Goal: Task Accomplishment & Management: Use online tool/utility

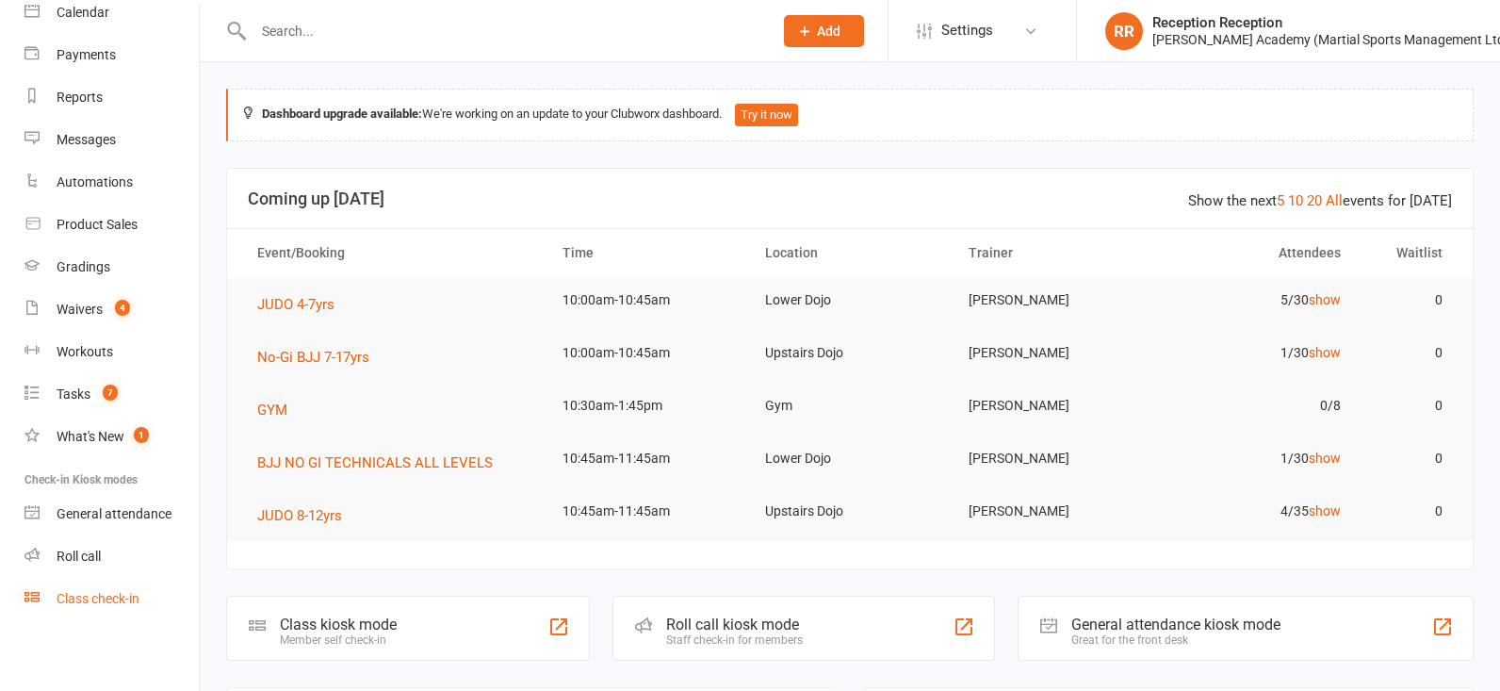
scroll to position [173, 0]
click at [87, 577] on ul "Dashboard People Calendar Payments Reports Messages Automations Product Sales G…" at bounding box center [99, 263] width 199 height 713
click at [121, 596] on div "Class check-in" at bounding box center [98, 598] width 83 height 15
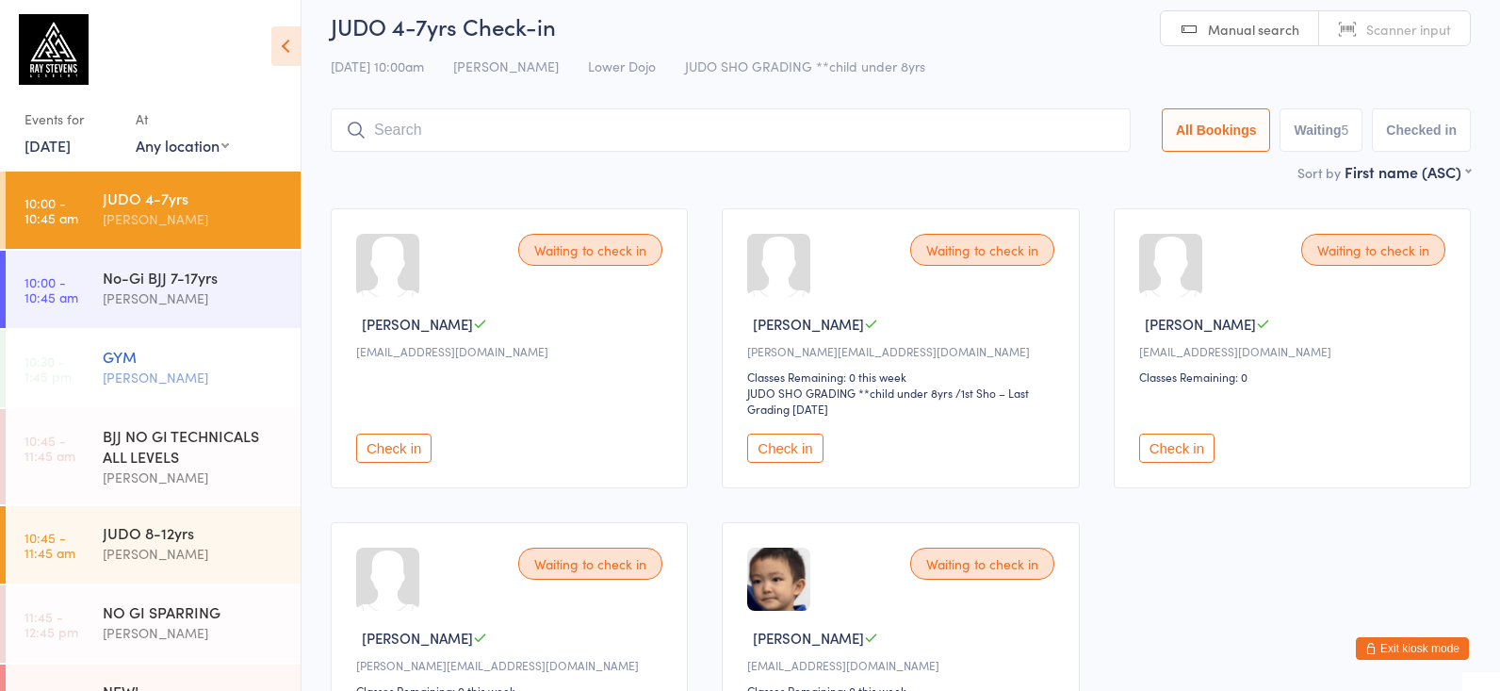
scroll to position [14, 0]
click at [203, 262] on div "No-Gi BJJ 7-17yrs [PERSON_NAME]" at bounding box center [202, 288] width 198 height 74
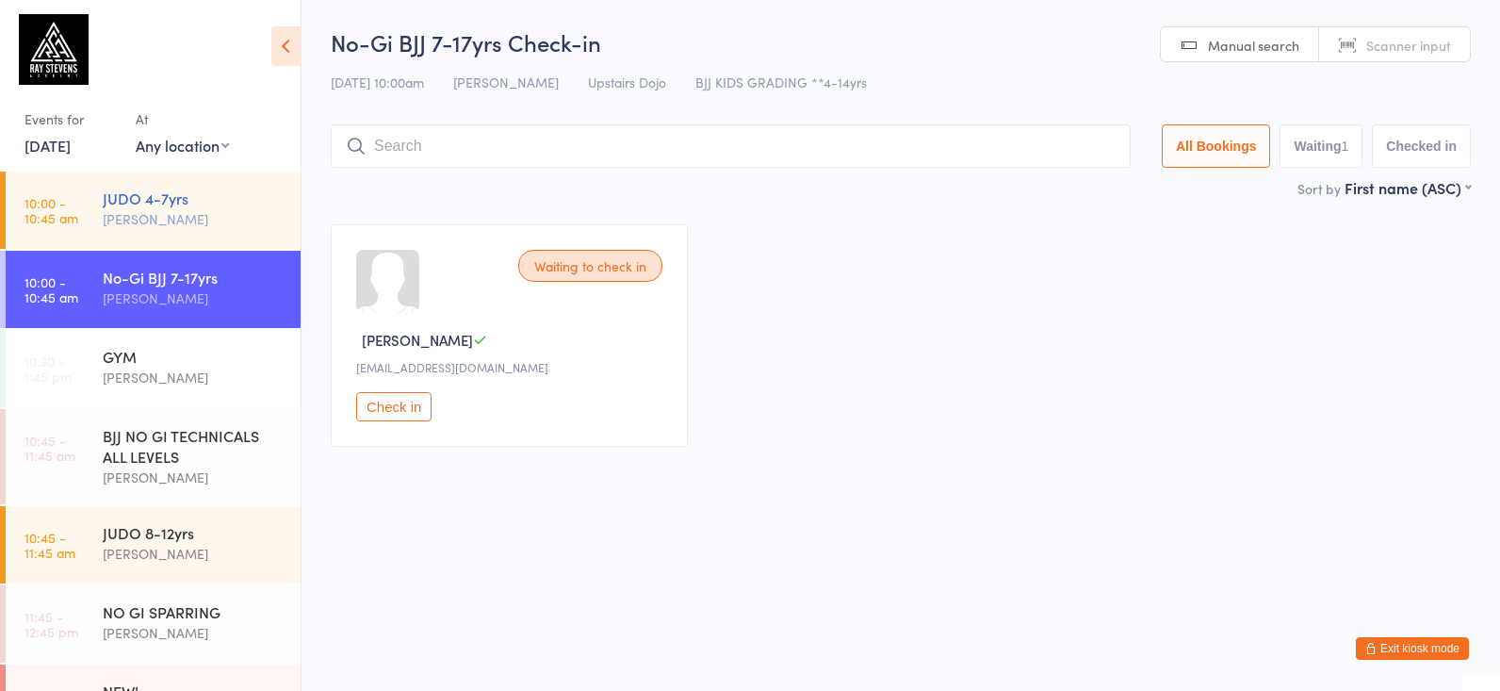
click at [170, 198] on div "JUDO 4-7yrs" at bounding box center [194, 197] width 182 height 21
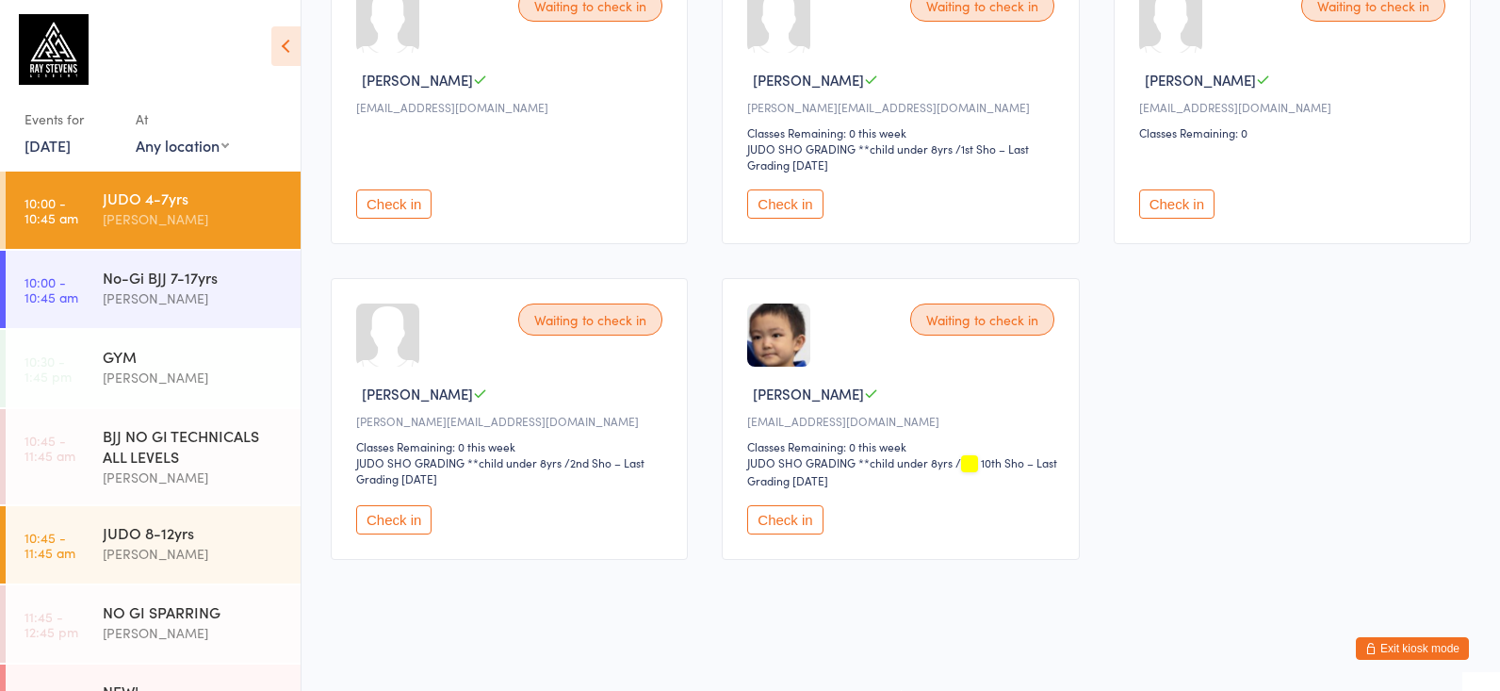
scroll to position [274, 0]
click at [800, 507] on button "Check in" at bounding box center [784, 519] width 75 height 29
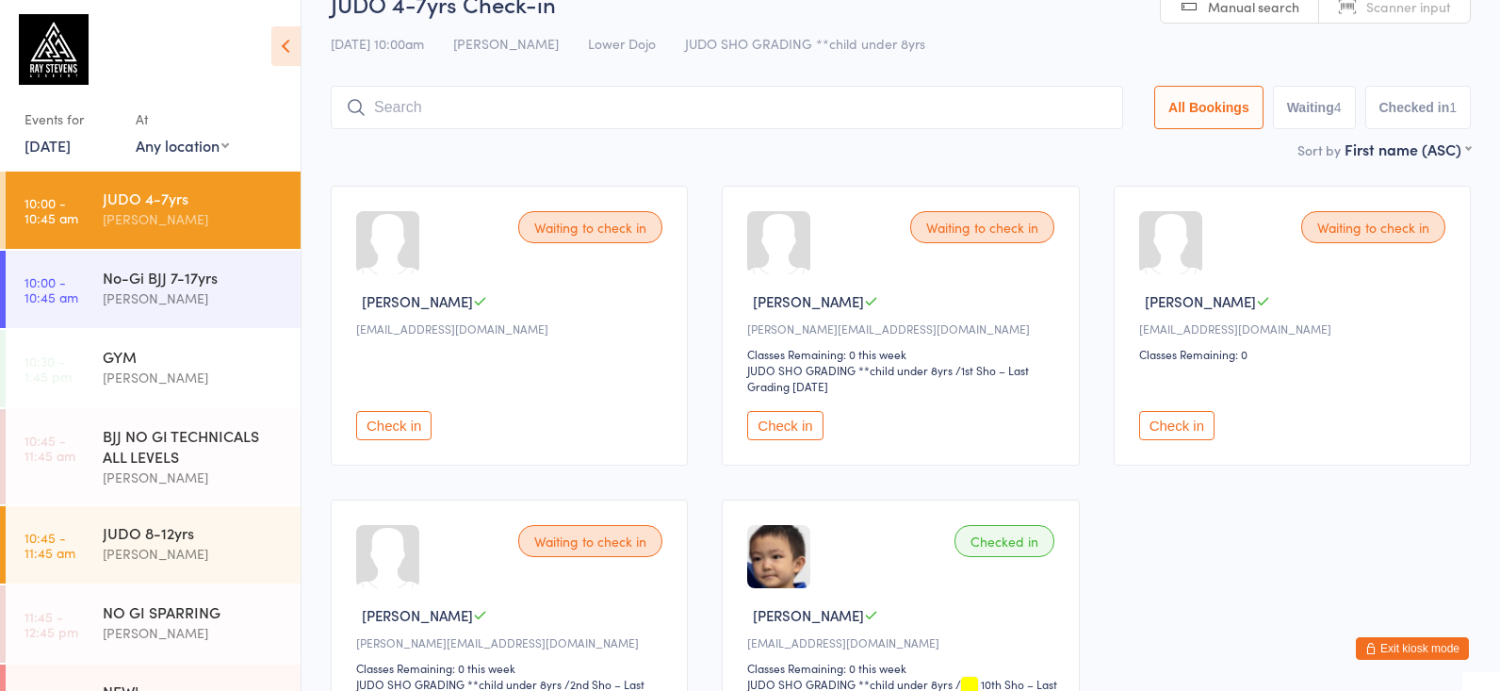
scroll to position [11, 0]
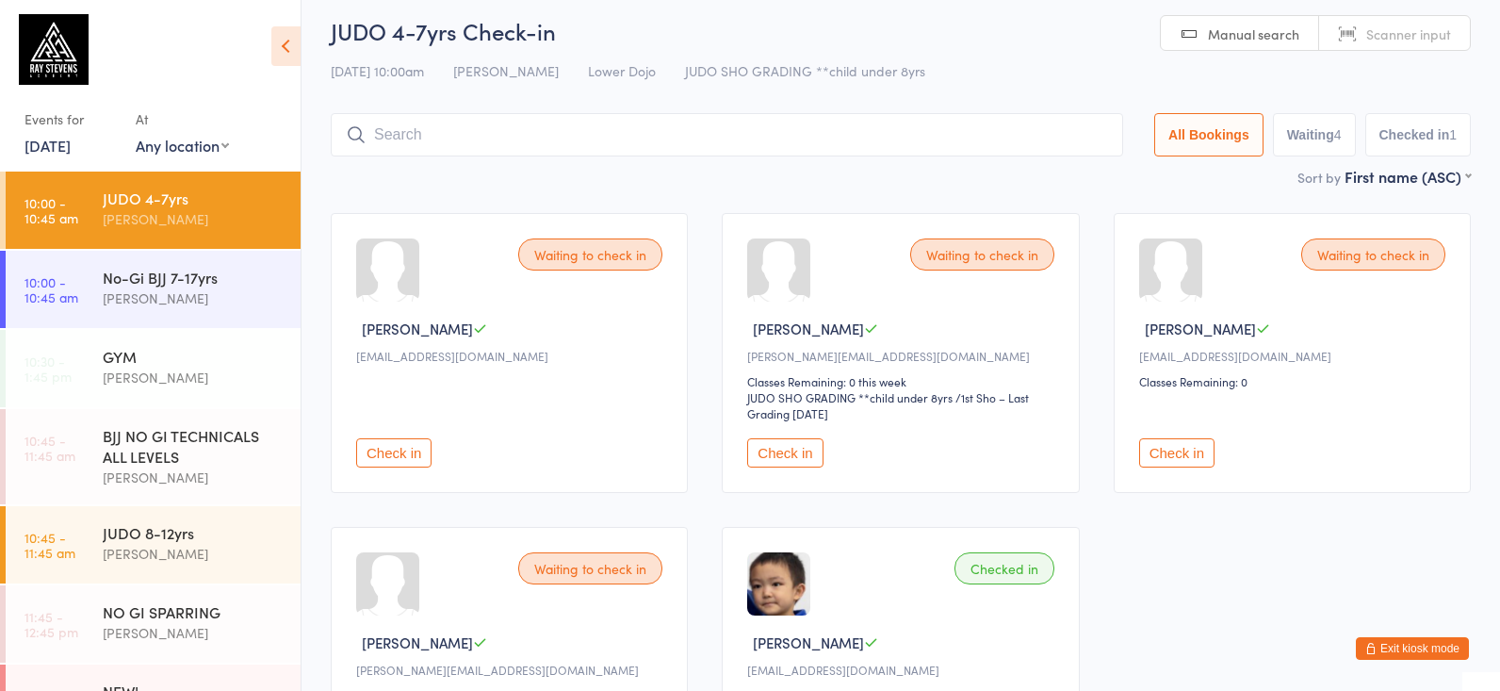
click at [376, 123] on input "search" at bounding box center [727, 134] width 792 height 43
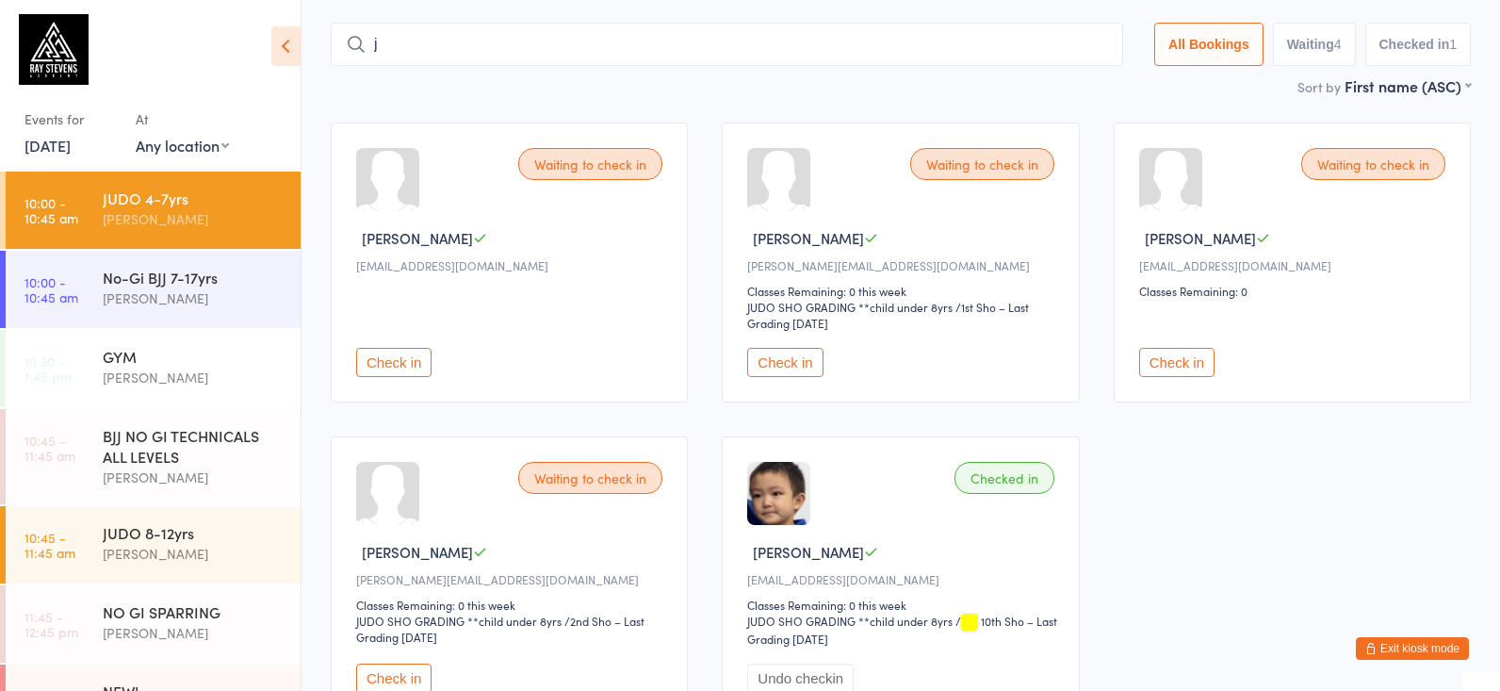
scroll to position [124, 0]
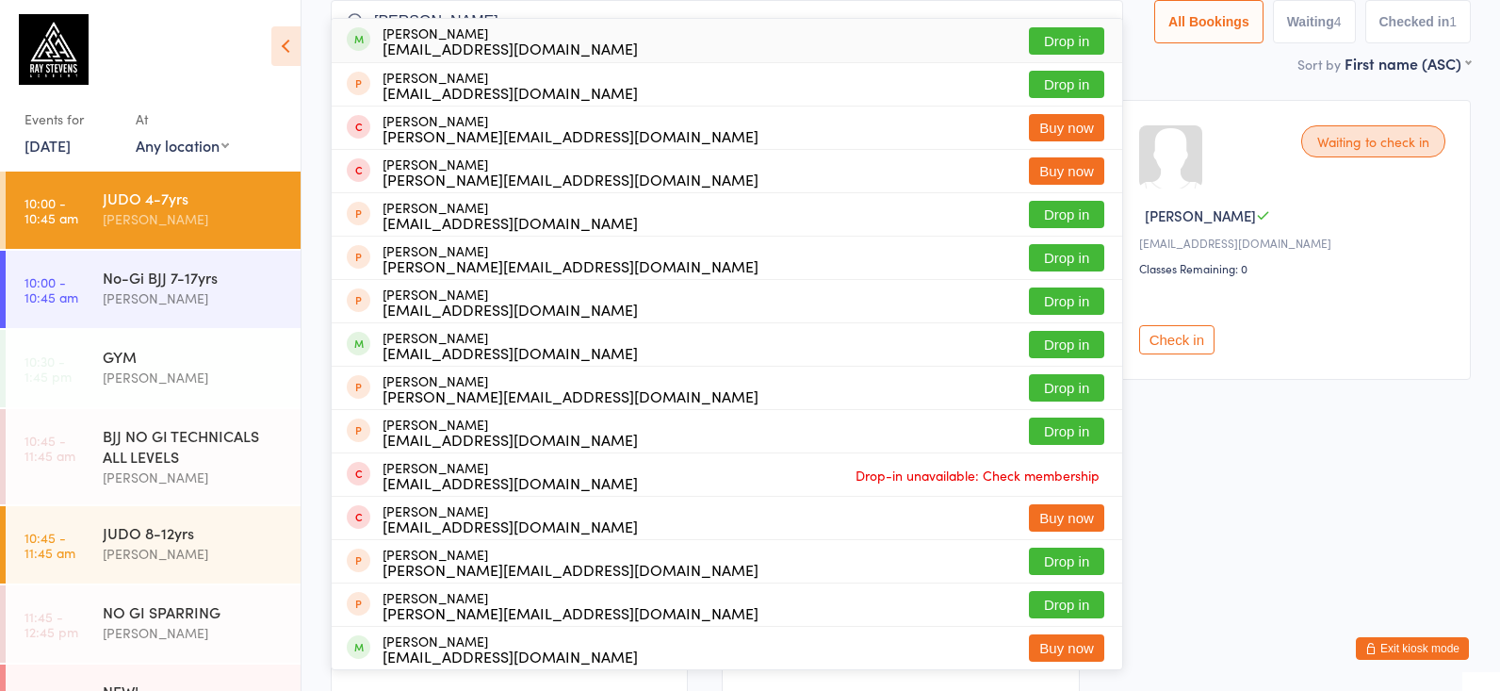
type input "[PERSON_NAME]"
click at [440, 53] on div "[EMAIL_ADDRESS][DOMAIN_NAME]" at bounding box center [509, 48] width 255 height 15
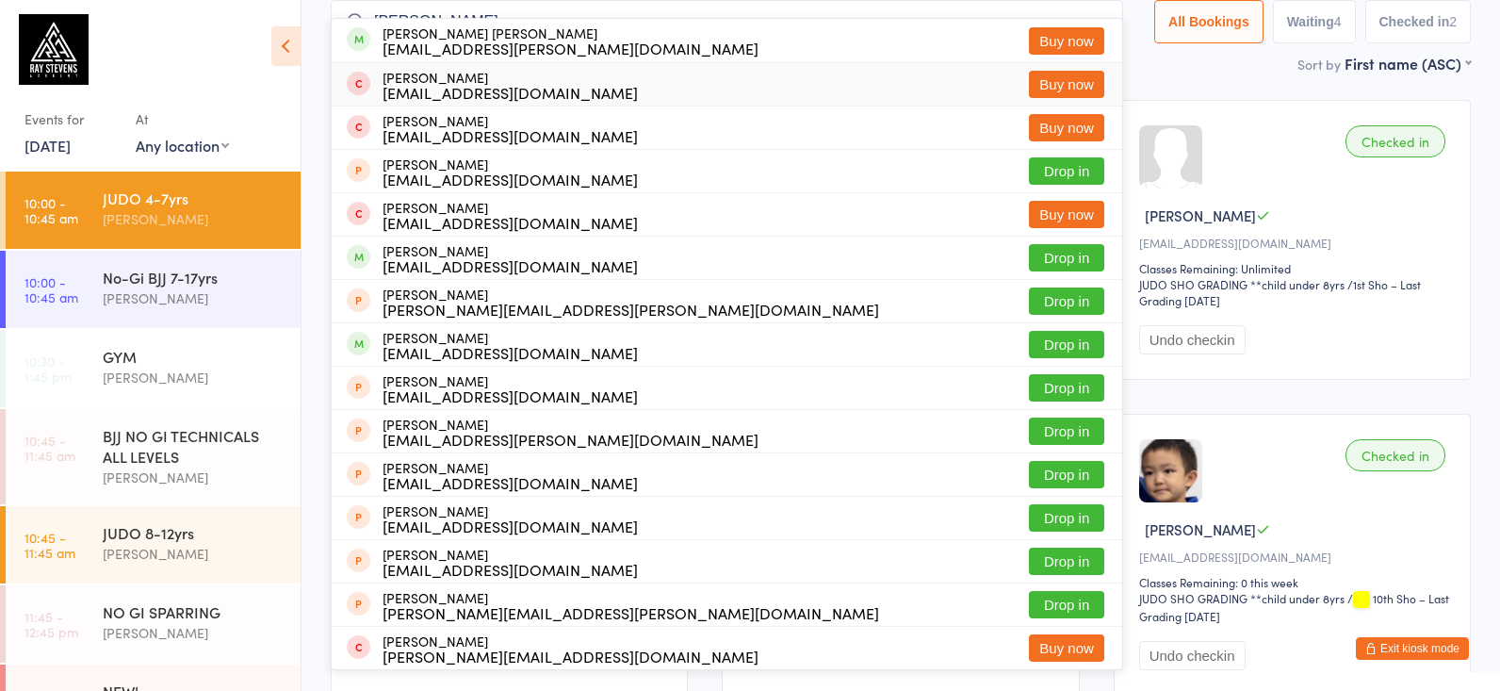
type input "[PERSON_NAME]"
click at [1257, 96] on div "Waiting to check in [PERSON_NAME] [PERSON_NAME][EMAIL_ADDRESS][DOMAIN_NAME] Che…" at bounding box center [901, 397] width 1174 height 629
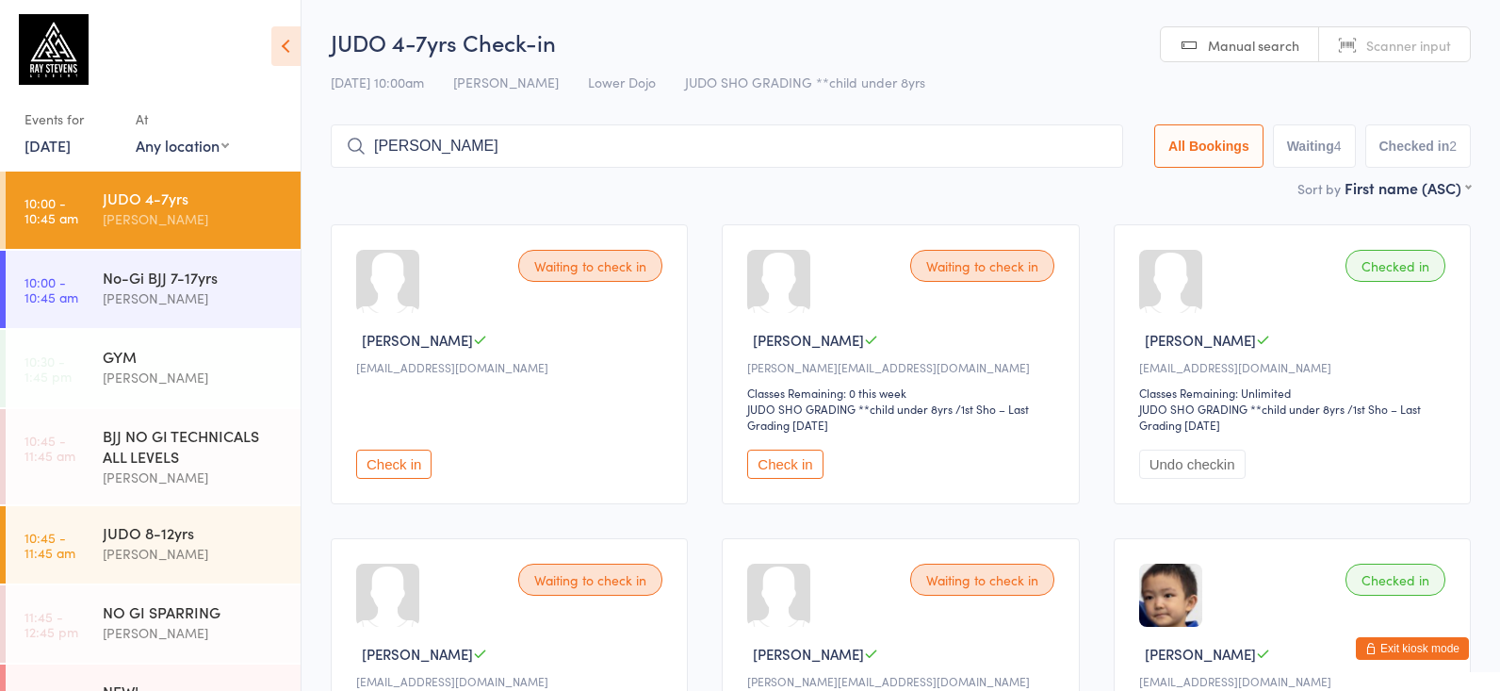
scroll to position [0, 0]
click at [153, 301] on div "[PERSON_NAME]" at bounding box center [194, 298] width 182 height 22
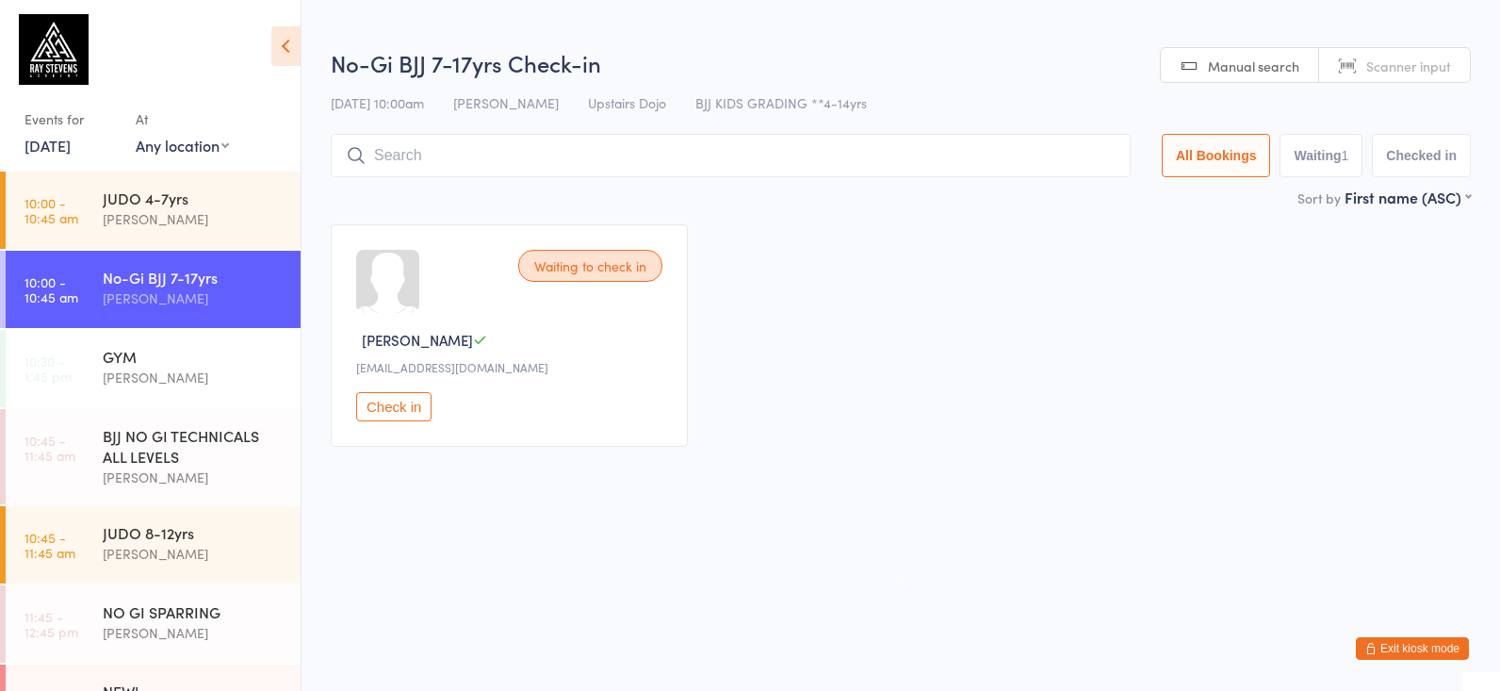
click at [443, 137] on input "search" at bounding box center [731, 155] width 800 height 43
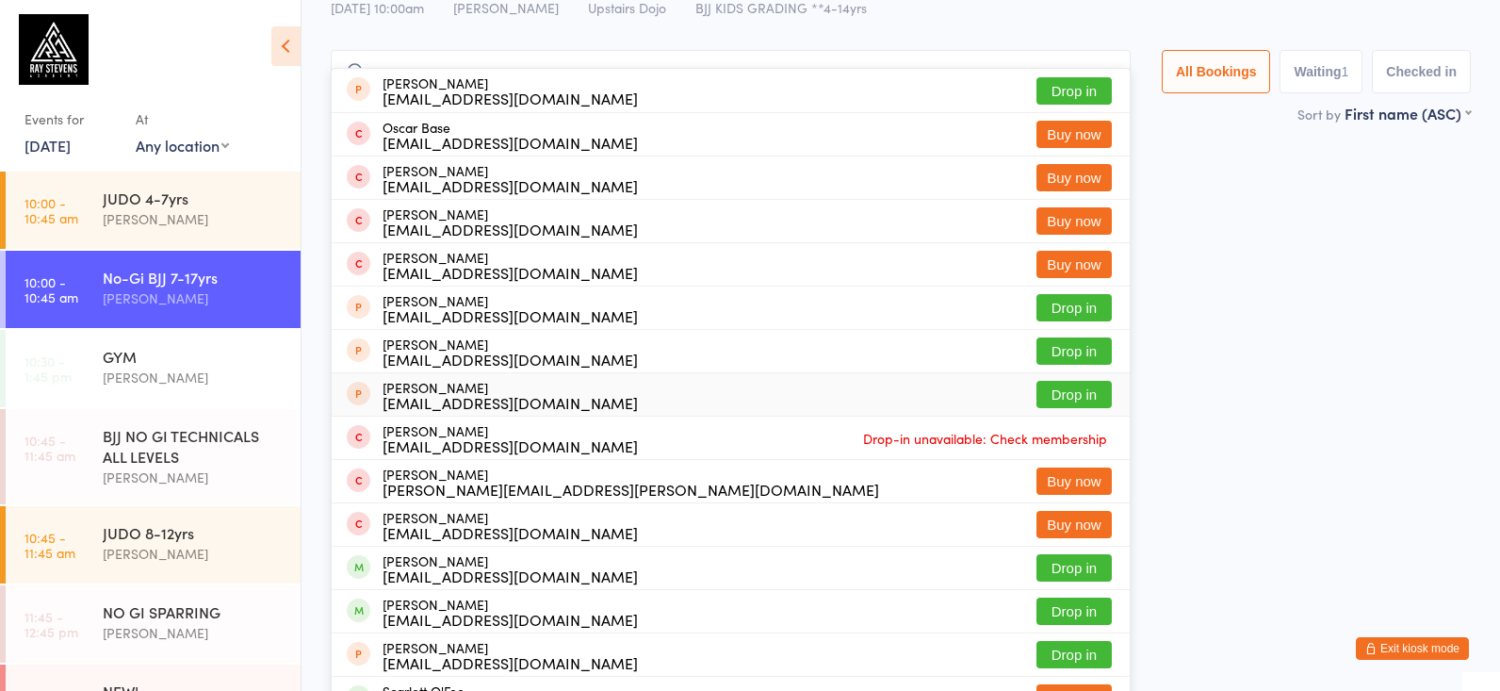
scroll to position [33, 0]
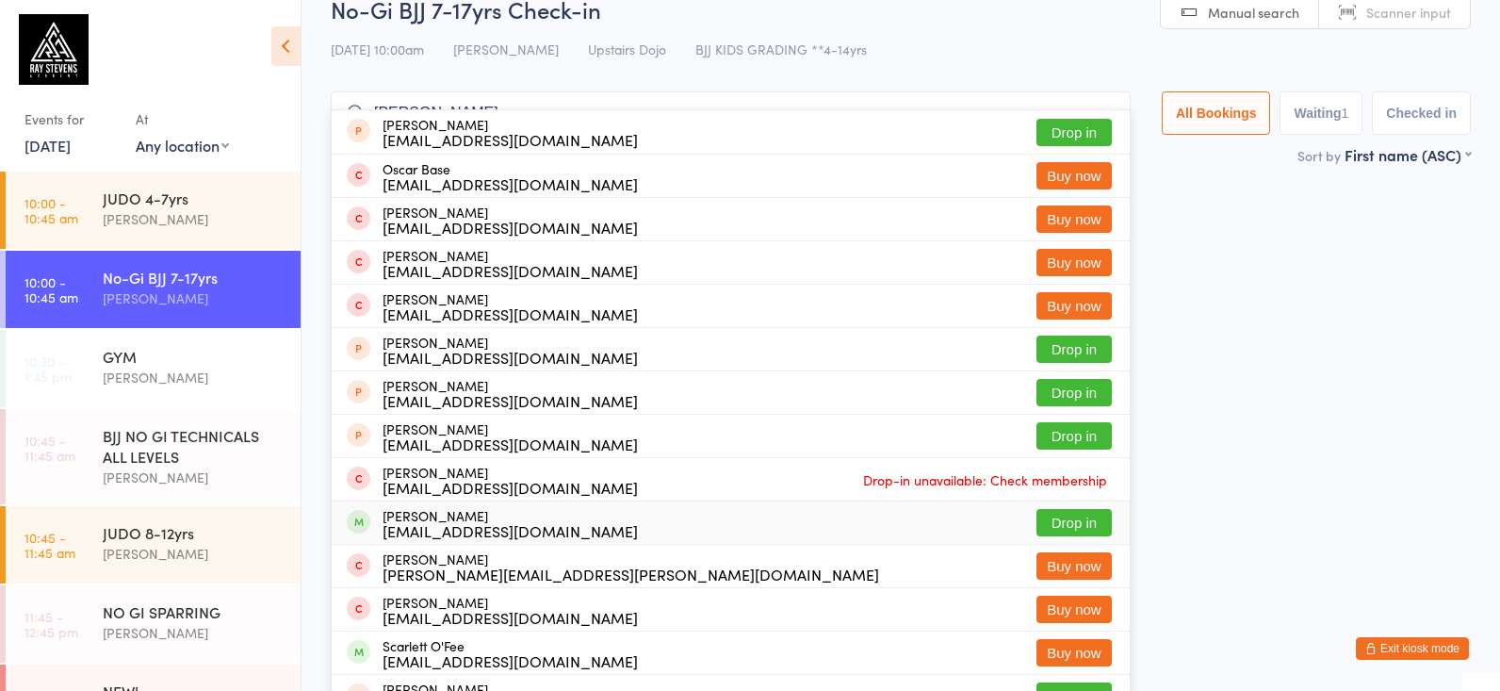
type input "[PERSON_NAME]"
click at [558, 512] on div "[PERSON_NAME] [EMAIL_ADDRESS][DOMAIN_NAME]" at bounding box center [509, 523] width 255 height 30
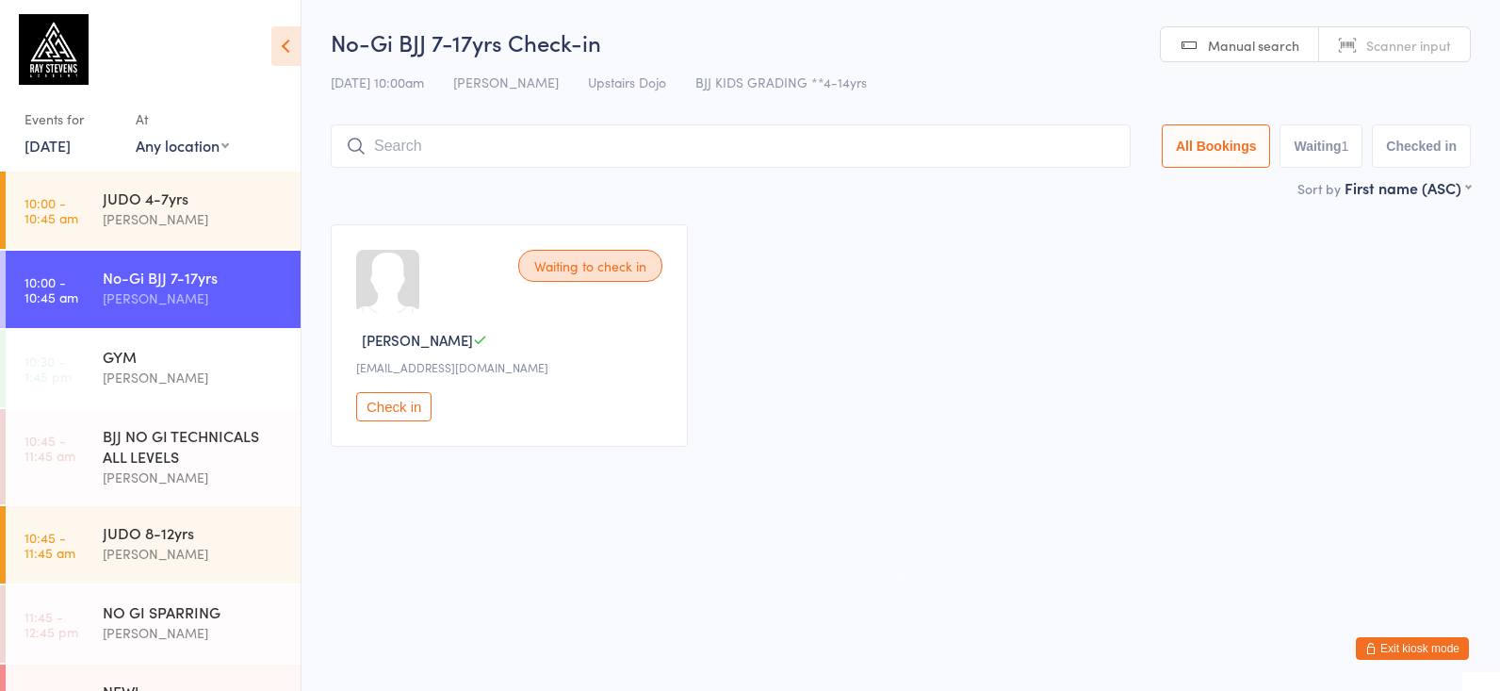
scroll to position [0, 0]
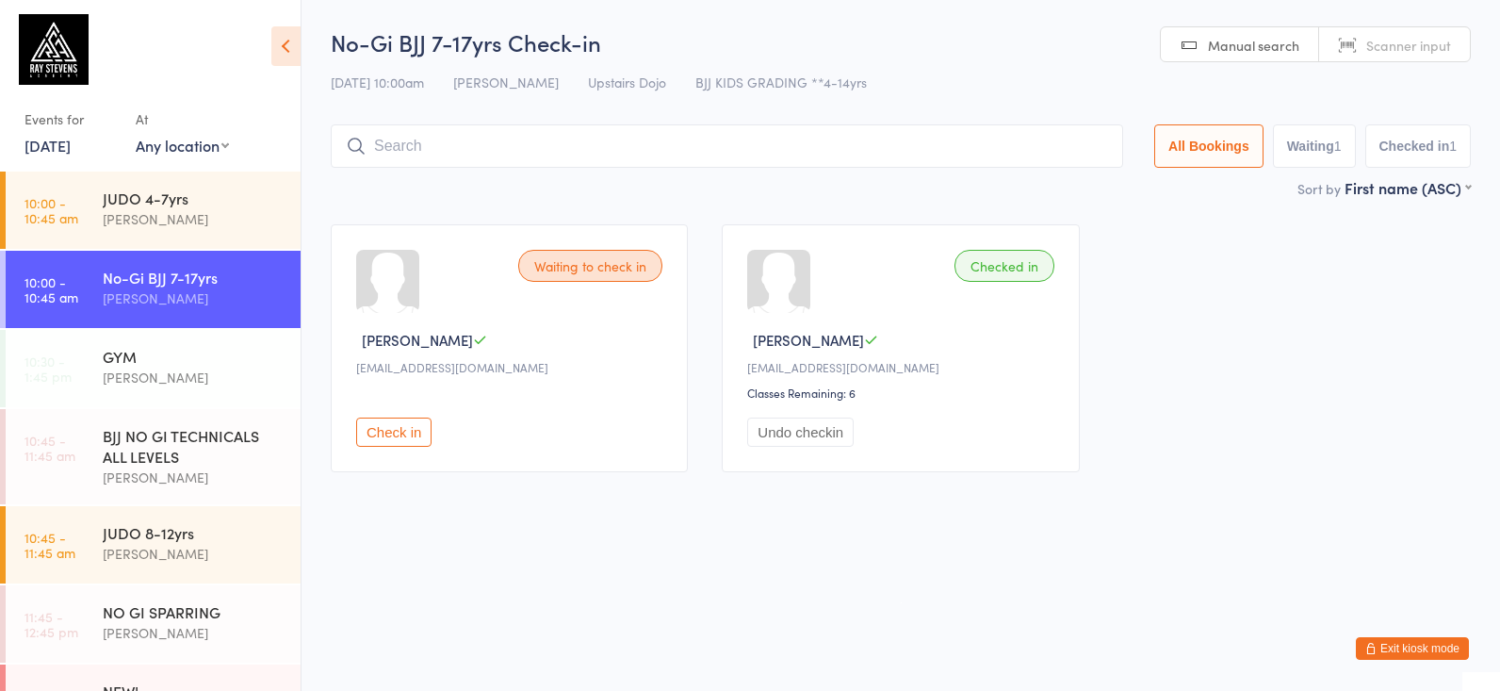
click at [455, 140] on input "search" at bounding box center [727, 145] width 792 height 43
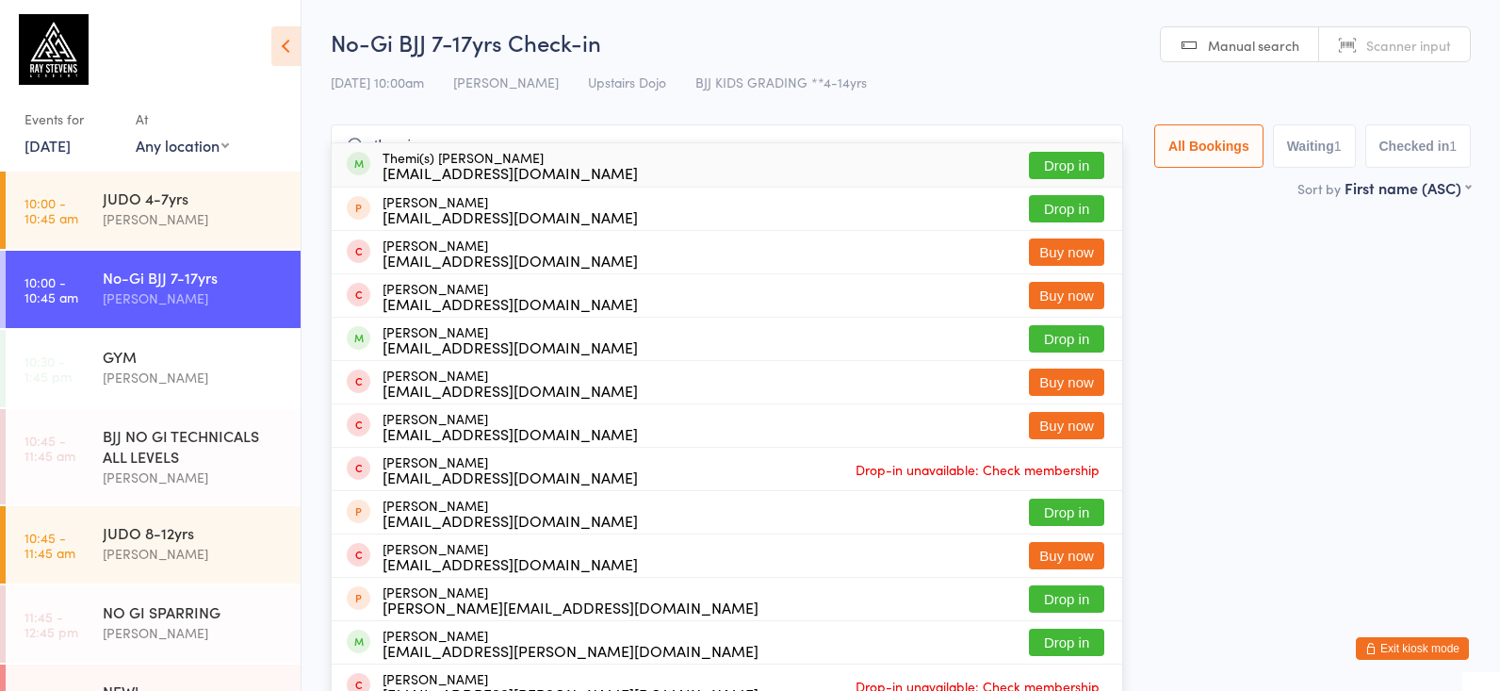
type input "themis"
click at [472, 175] on div "[EMAIL_ADDRESS][DOMAIN_NAME]" at bounding box center [509, 172] width 255 height 15
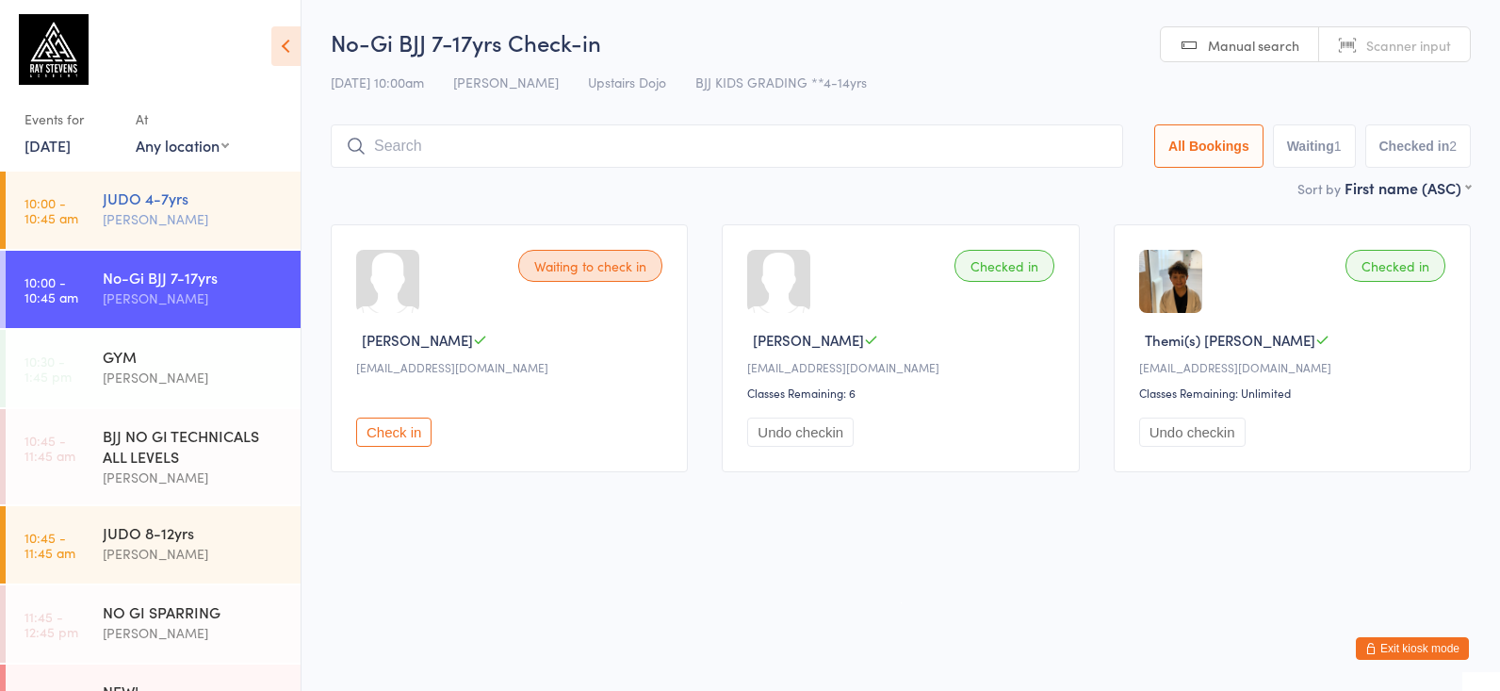
click at [205, 219] on div "[PERSON_NAME]" at bounding box center [194, 219] width 182 height 22
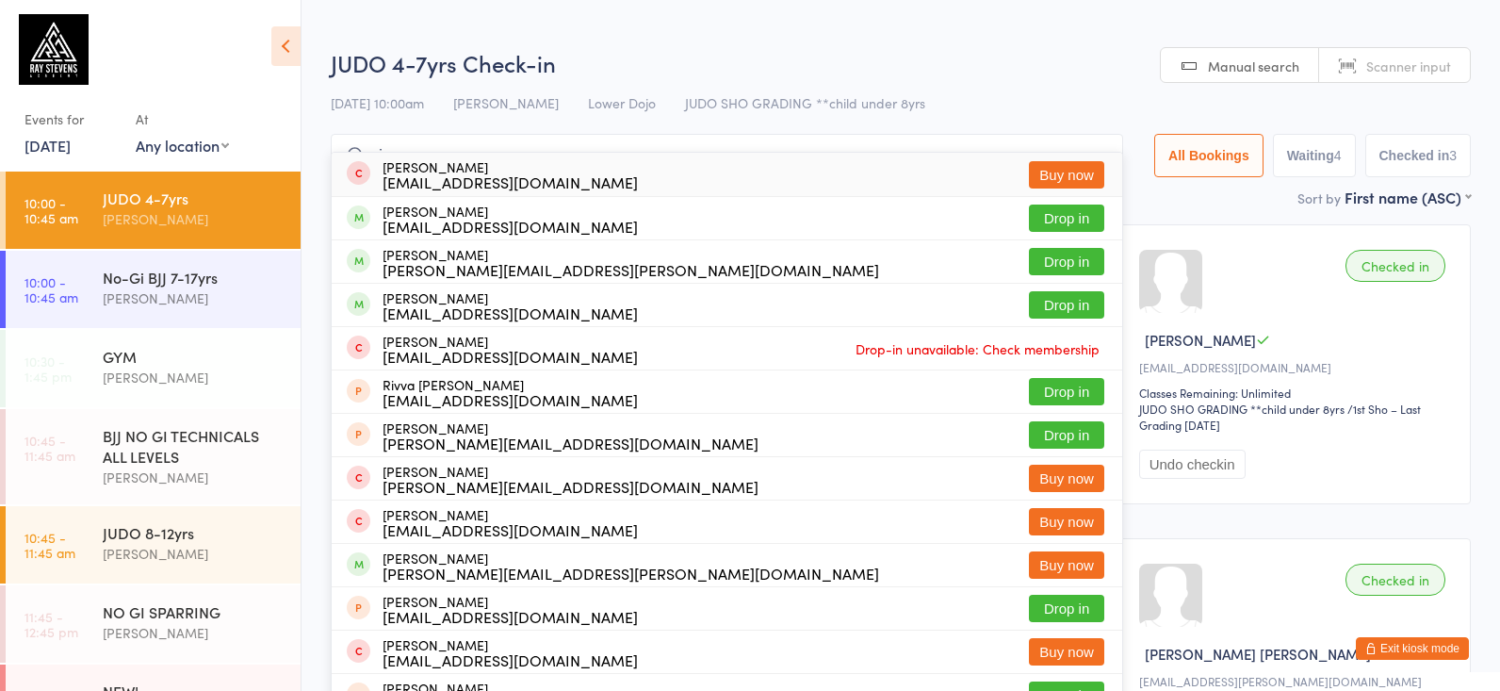
click at [360, 146] on icon at bounding box center [356, 155] width 21 height 21
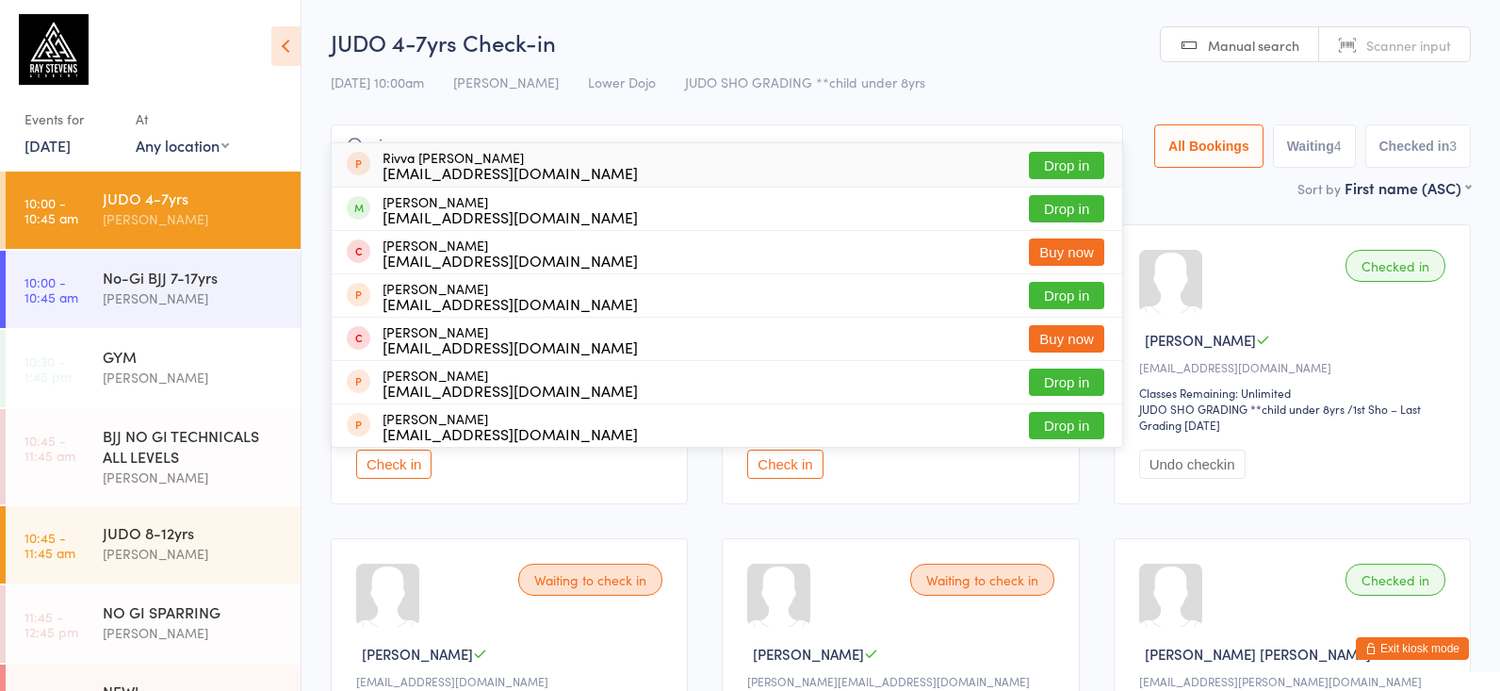
type input "rivvar ra"
click at [413, 155] on div "Rivva raye Skelton Sonnyboyskelton@hotmail.co.uk" at bounding box center [509, 165] width 255 height 30
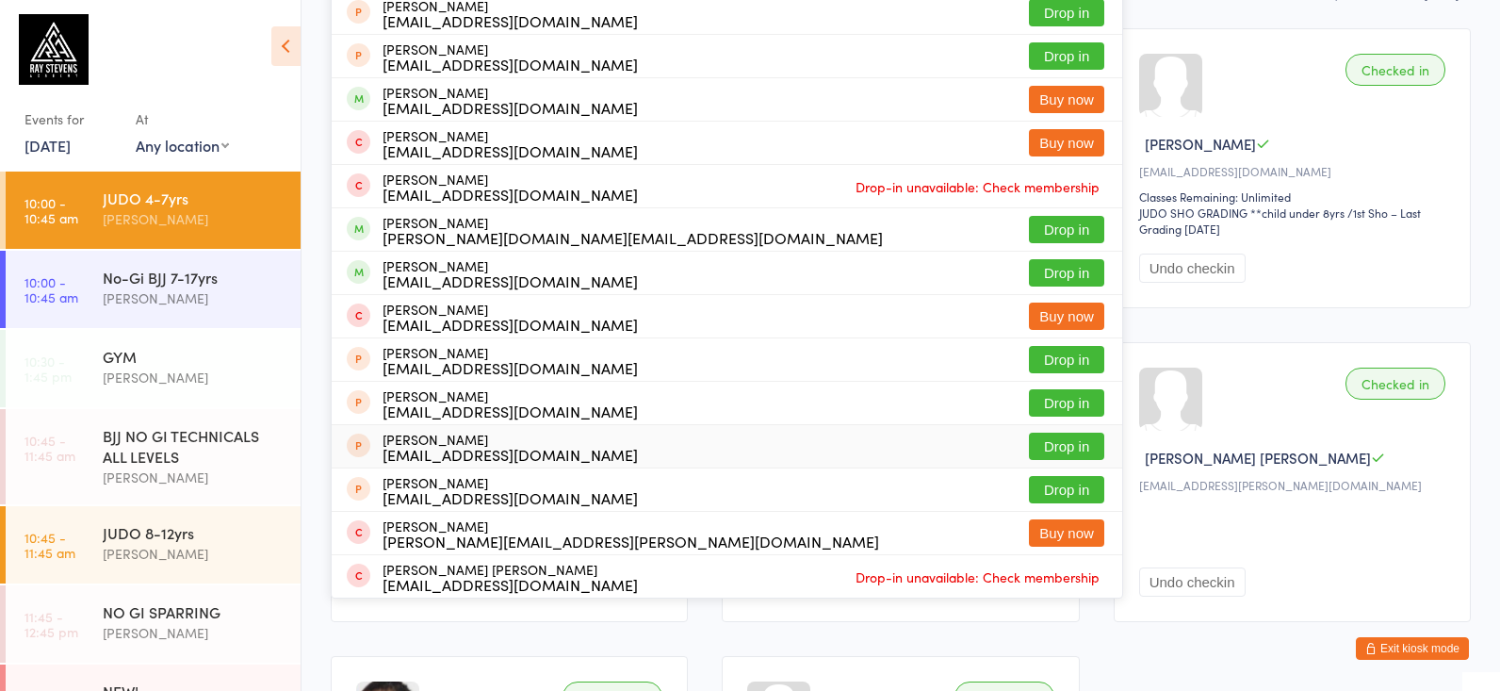
scroll to position [176, 0]
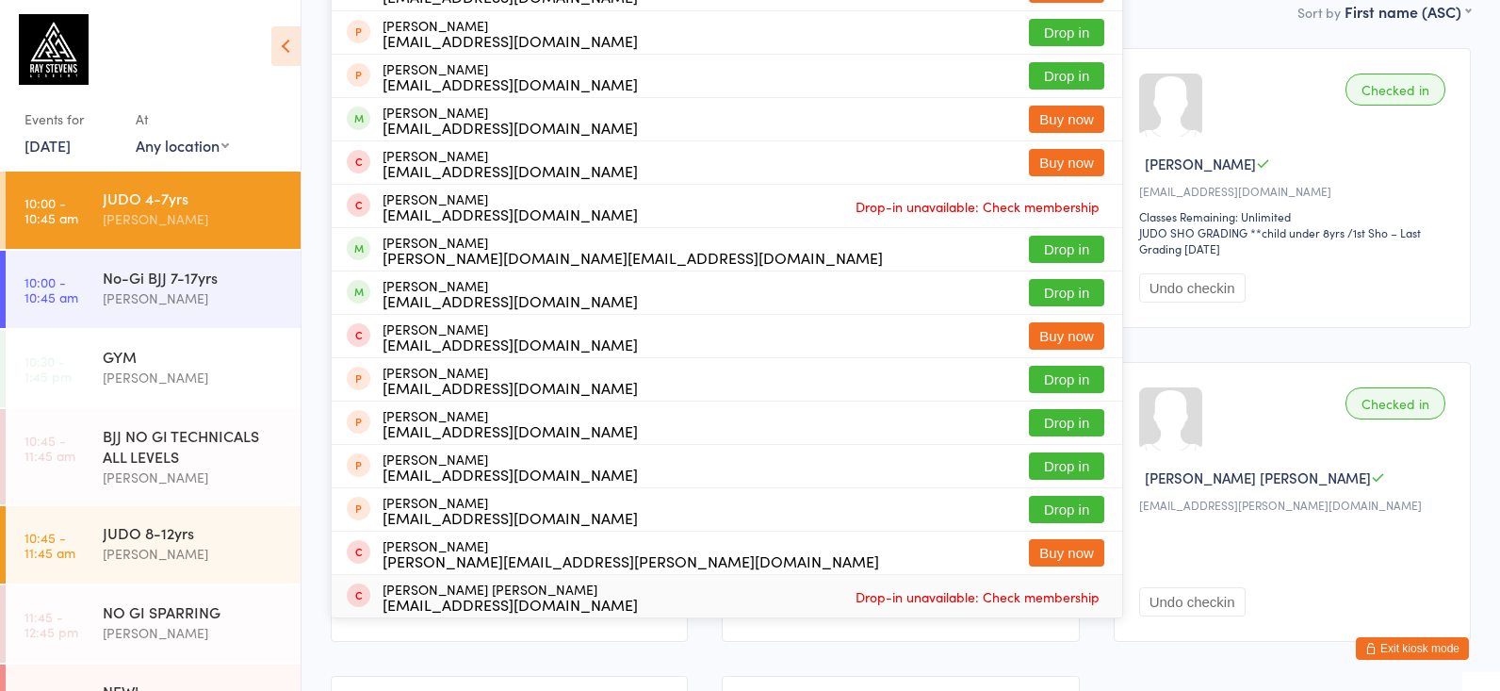
type input "nichalo r"
click at [910, 640] on div "Waiting to check in Marius James Drew@gremlinhosting.com Classes Remaining: 0 t…" at bounding box center [900, 502] width 357 height 280
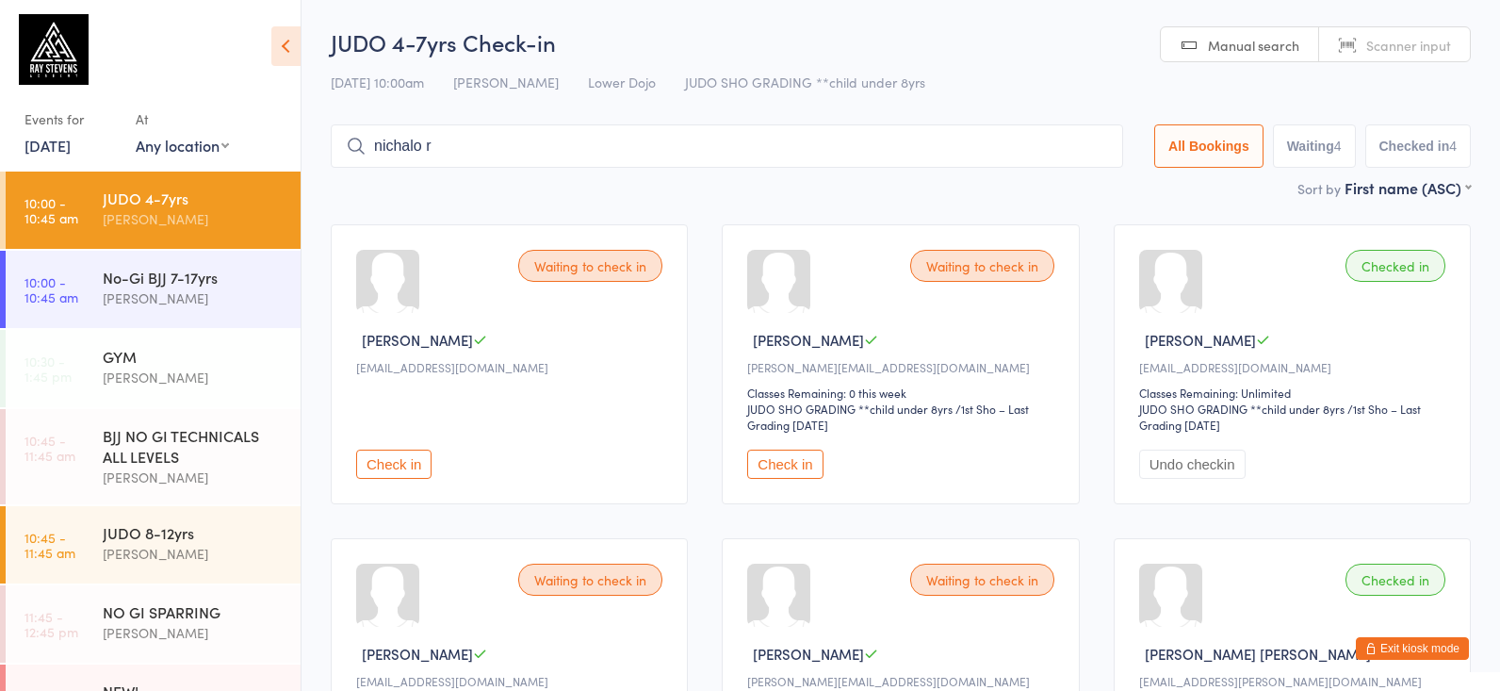
scroll to position [0, 0]
click at [406, 134] on input "nichalo r" at bounding box center [727, 145] width 792 height 43
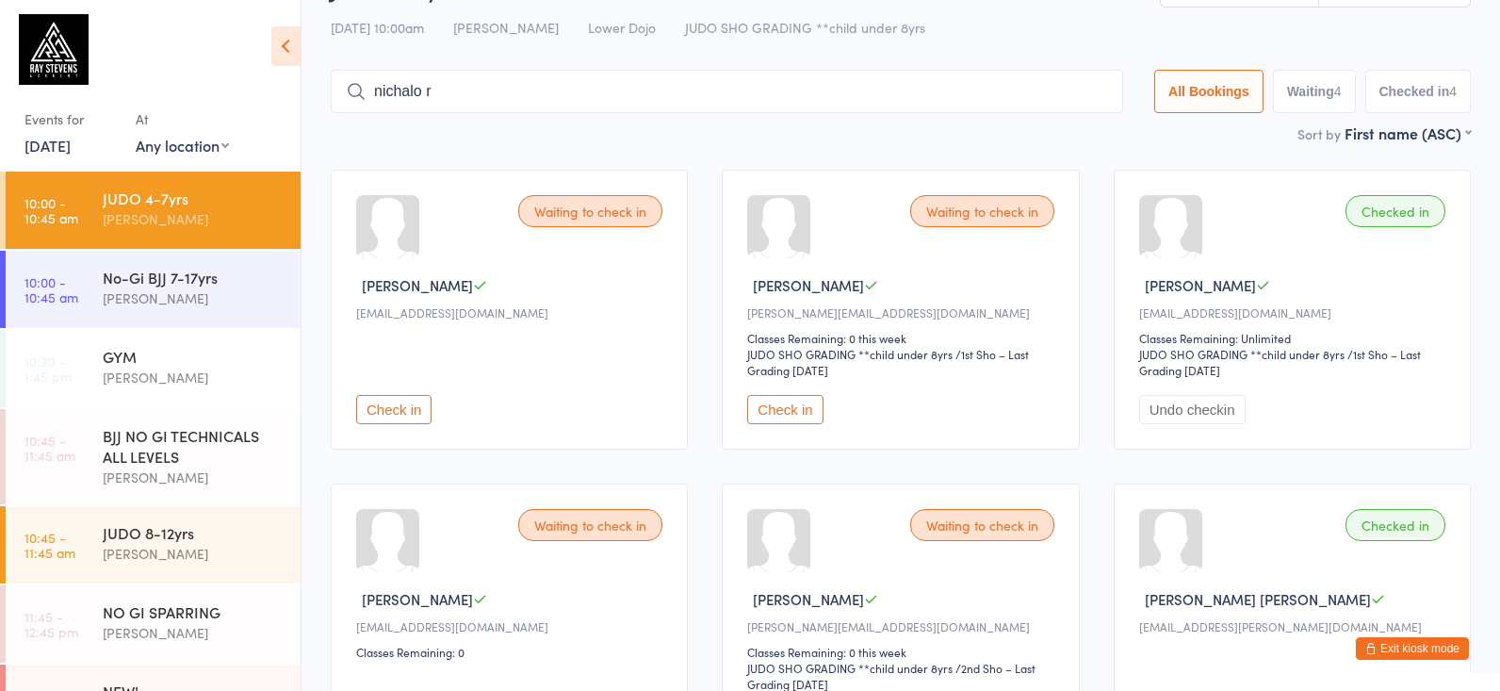
scroll to position [102, 0]
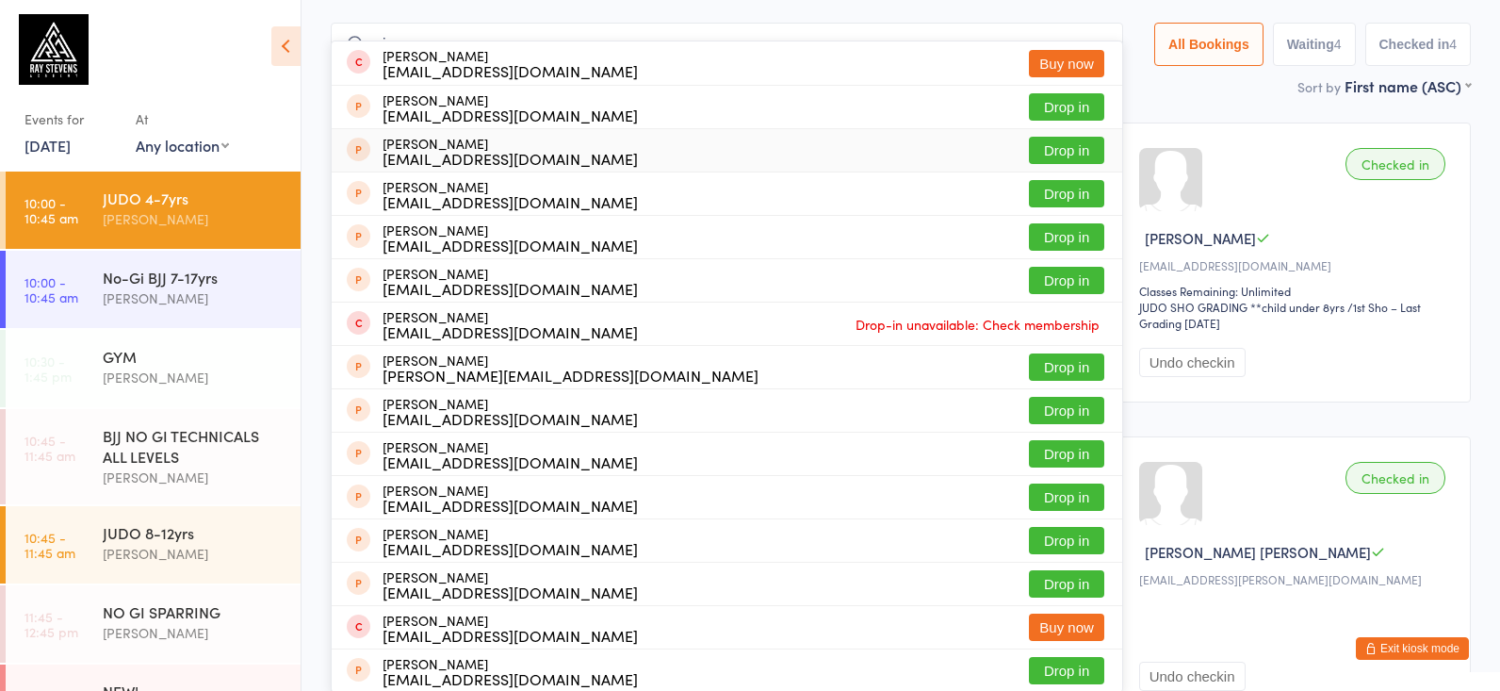
type input "n"
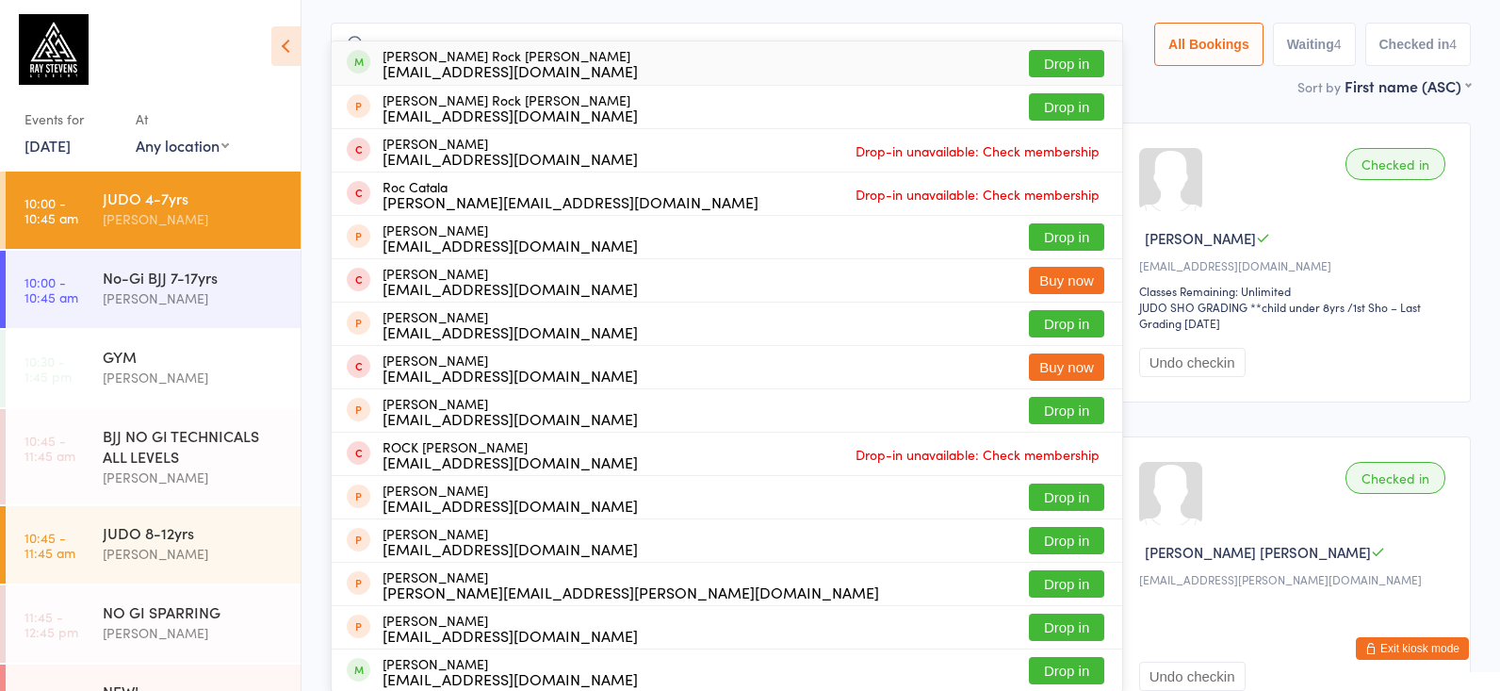
type input "roc gonza"
click at [461, 55] on div "Nicolas Rock Gonzalez jan.rock@me.com" at bounding box center [509, 63] width 255 height 30
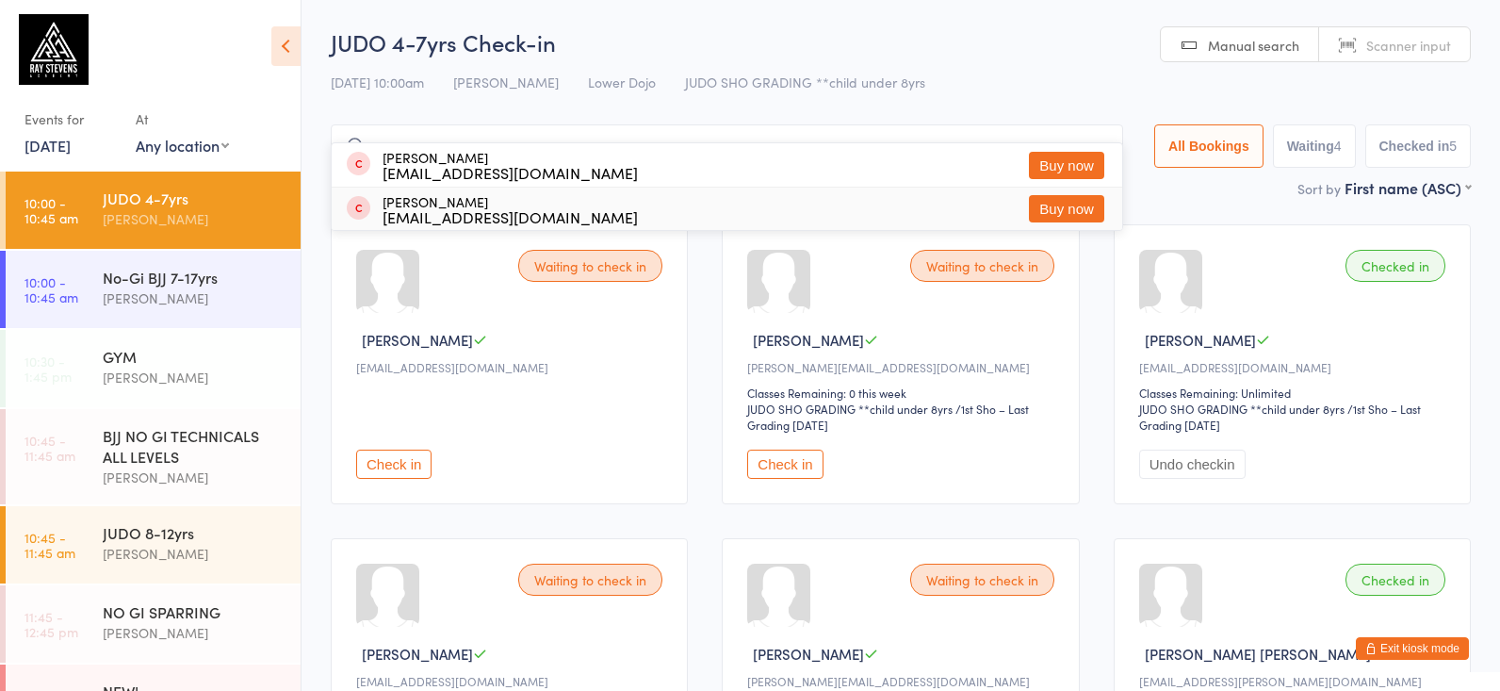
scroll to position [0, 0]
click at [374, 133] on input "acer" at bounding box center [727, 145] width 792 height 43
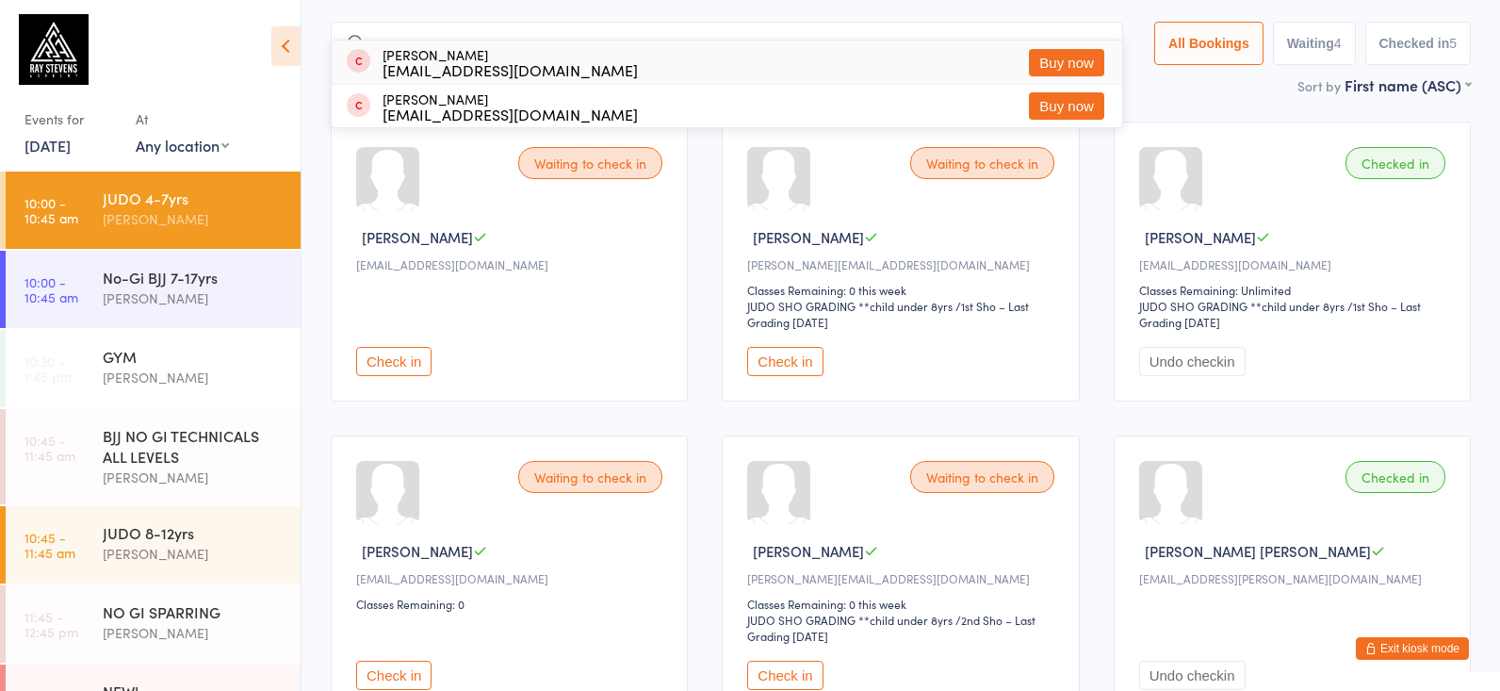
scroll to position [126, 0]
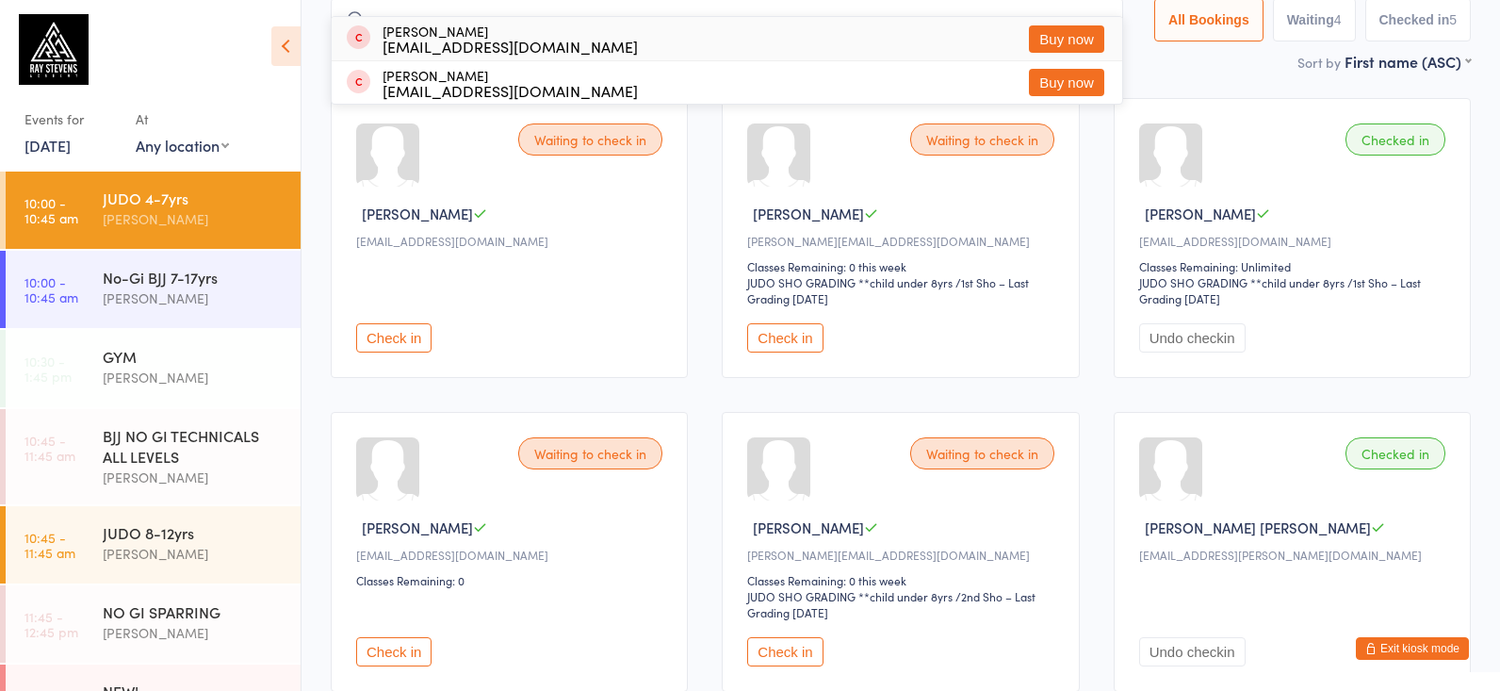
type input "a"
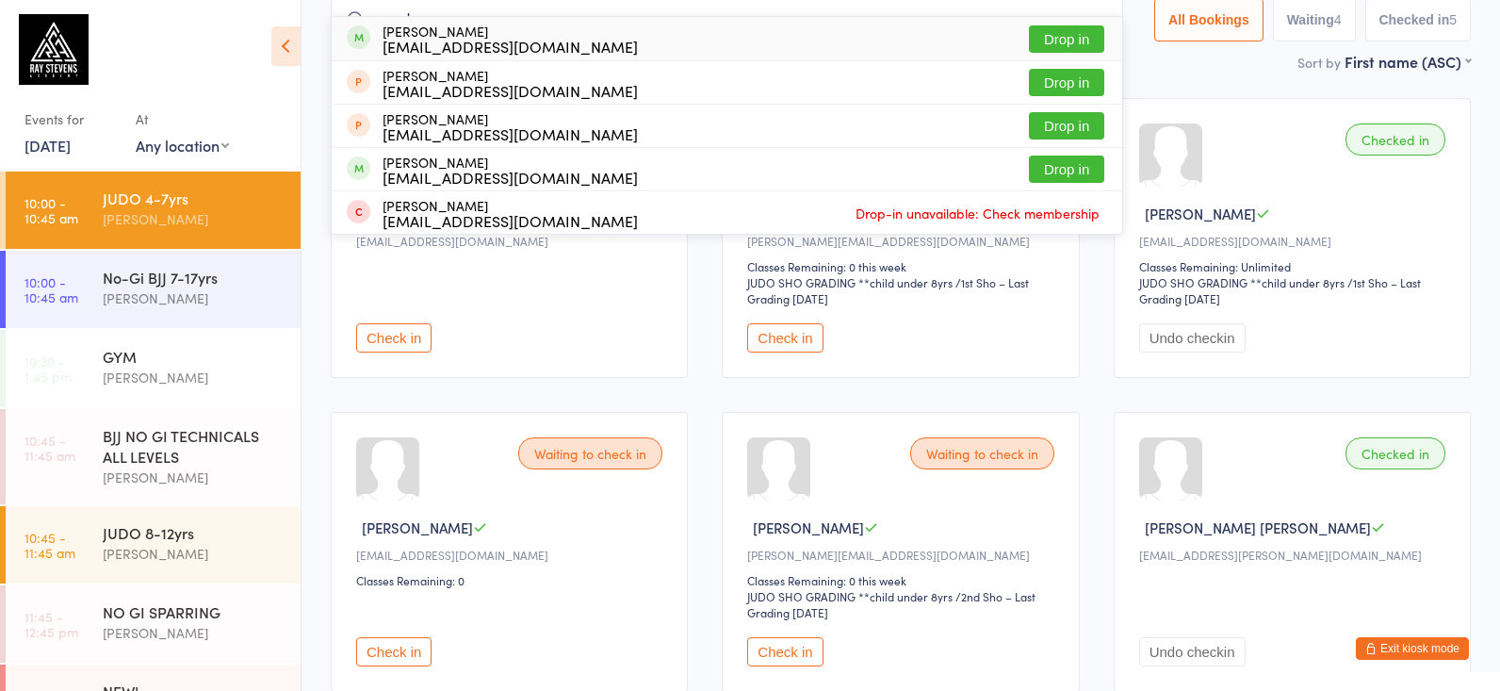
type input "essay"
drag, startPoint x: 374, startPoint y: 133, endPoint x: 484, endPoint y: 23, distance: 155.9
click at [484, 23] on div "Eesah Elhassani chaimaalgrindi@gmail.com Drop in" at bounding box center [727, 38] width 790 height 43
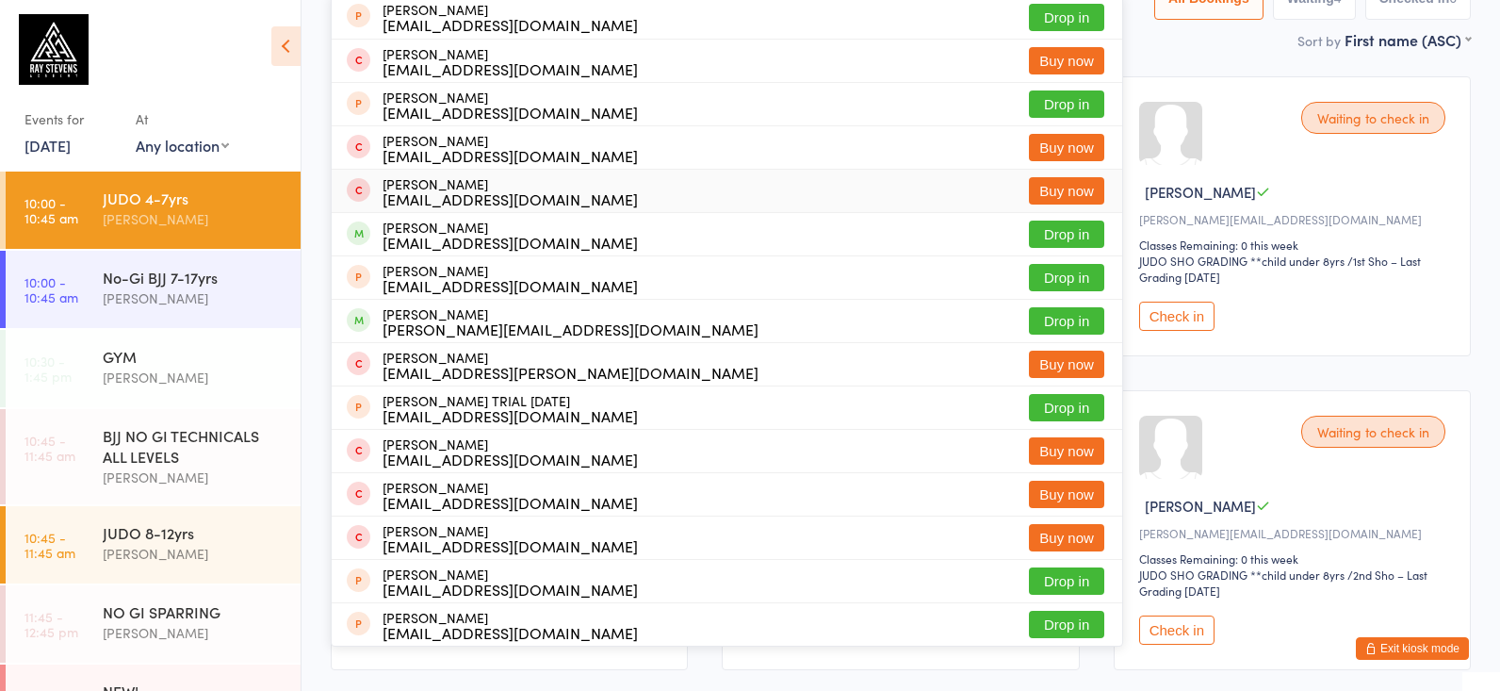
scroll to position [150, 0]
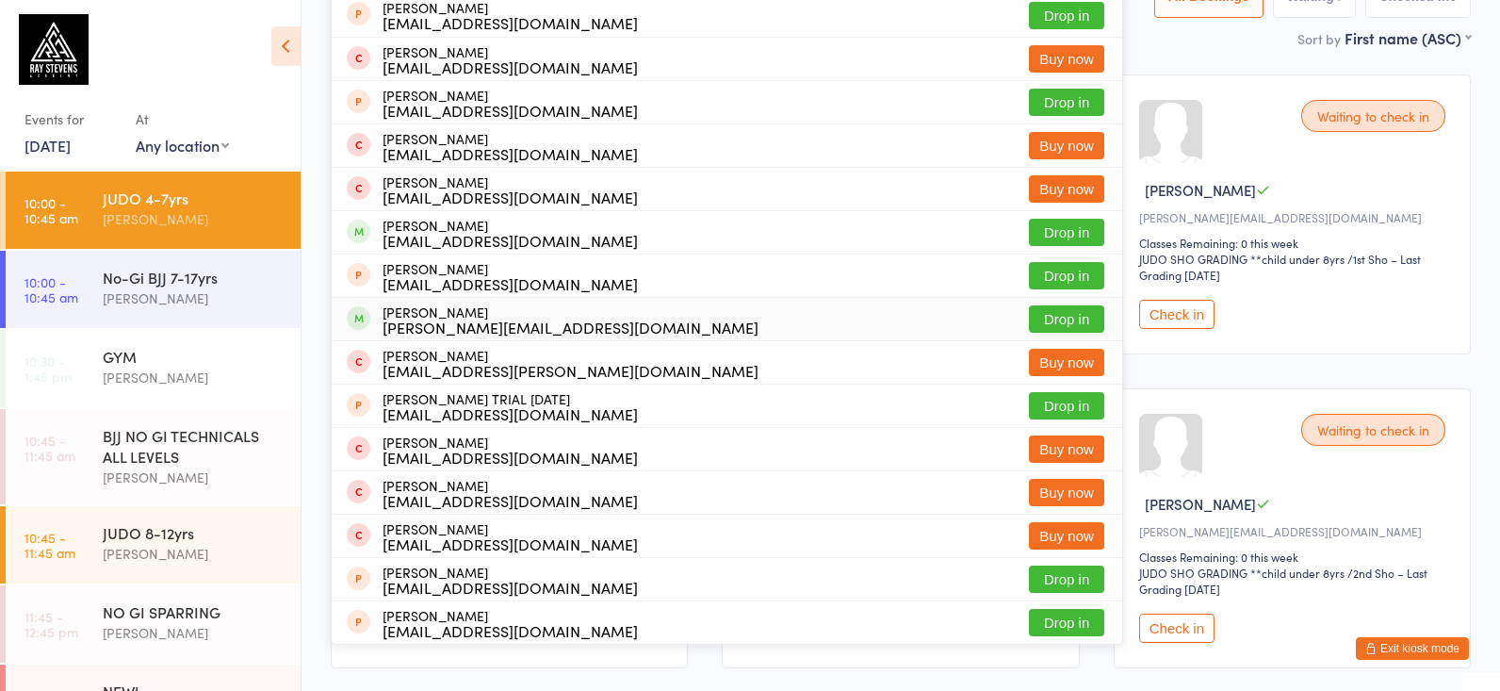
type input "anthony"
click at [469, 324] on div "Mona.durtova@gmail.com" at bounding box center [570, 326] width 376 height 15
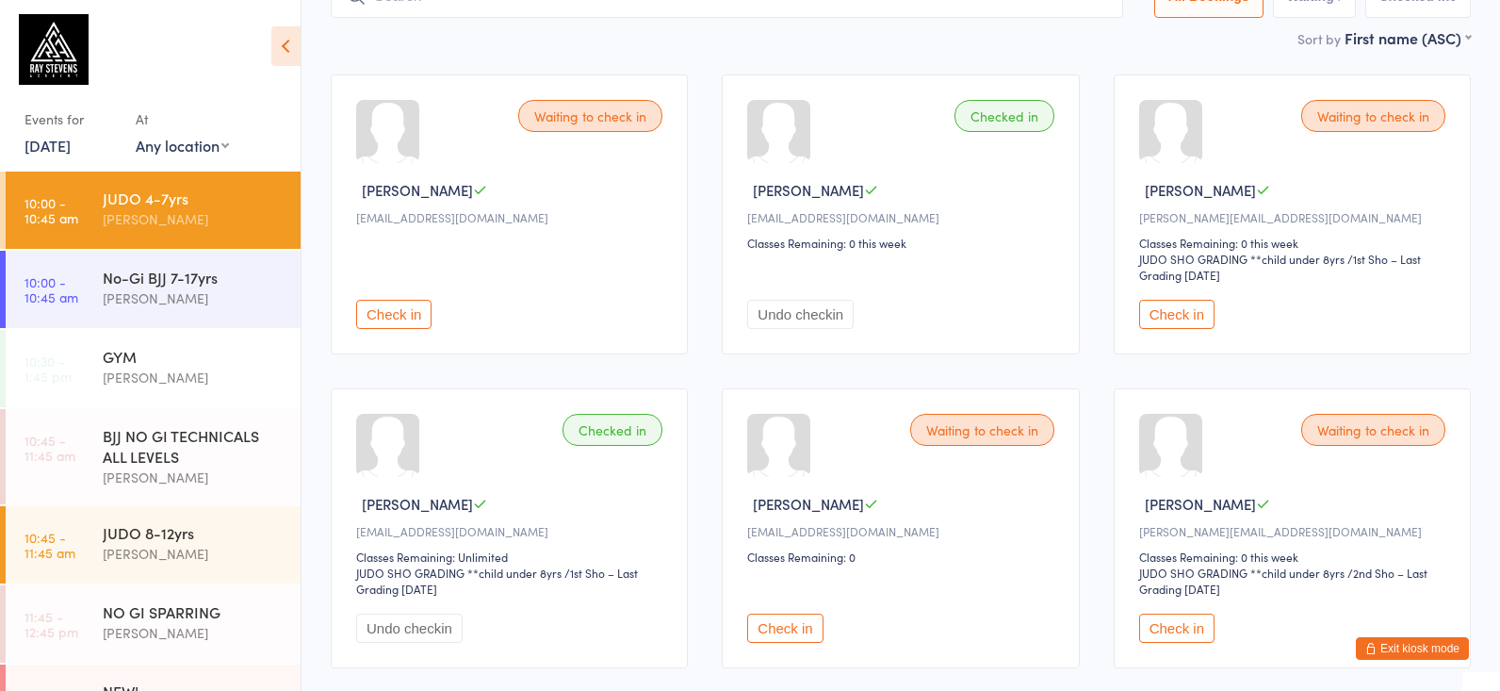
click at [469, 324] on div "Waiting to check in Ayla Mahadevan Haranpeugeot@gmail.com Check in" at bounding box center [509, 214] width 357 height 280
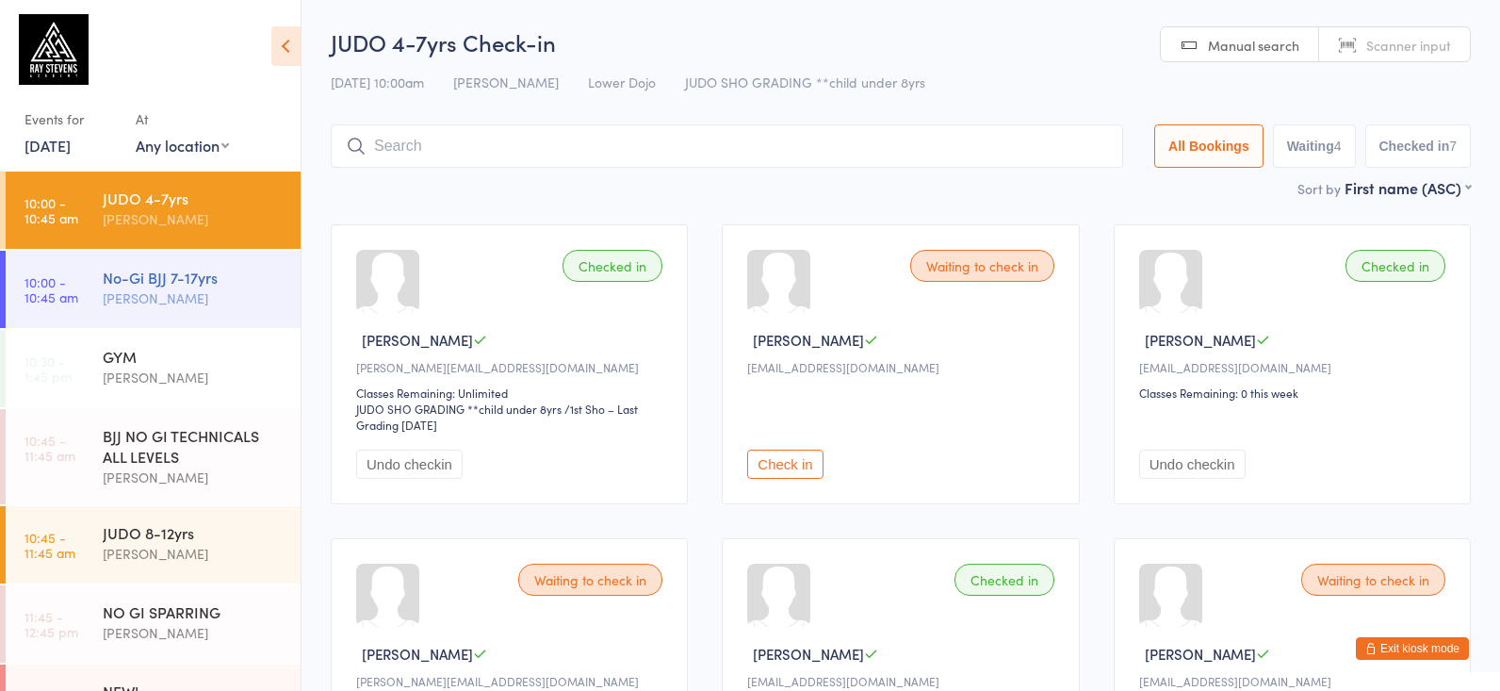
click at [164, 271] on div "No-Gi BJJ 7-17yrs" at bounding box center [194, 277] width 182 height 21
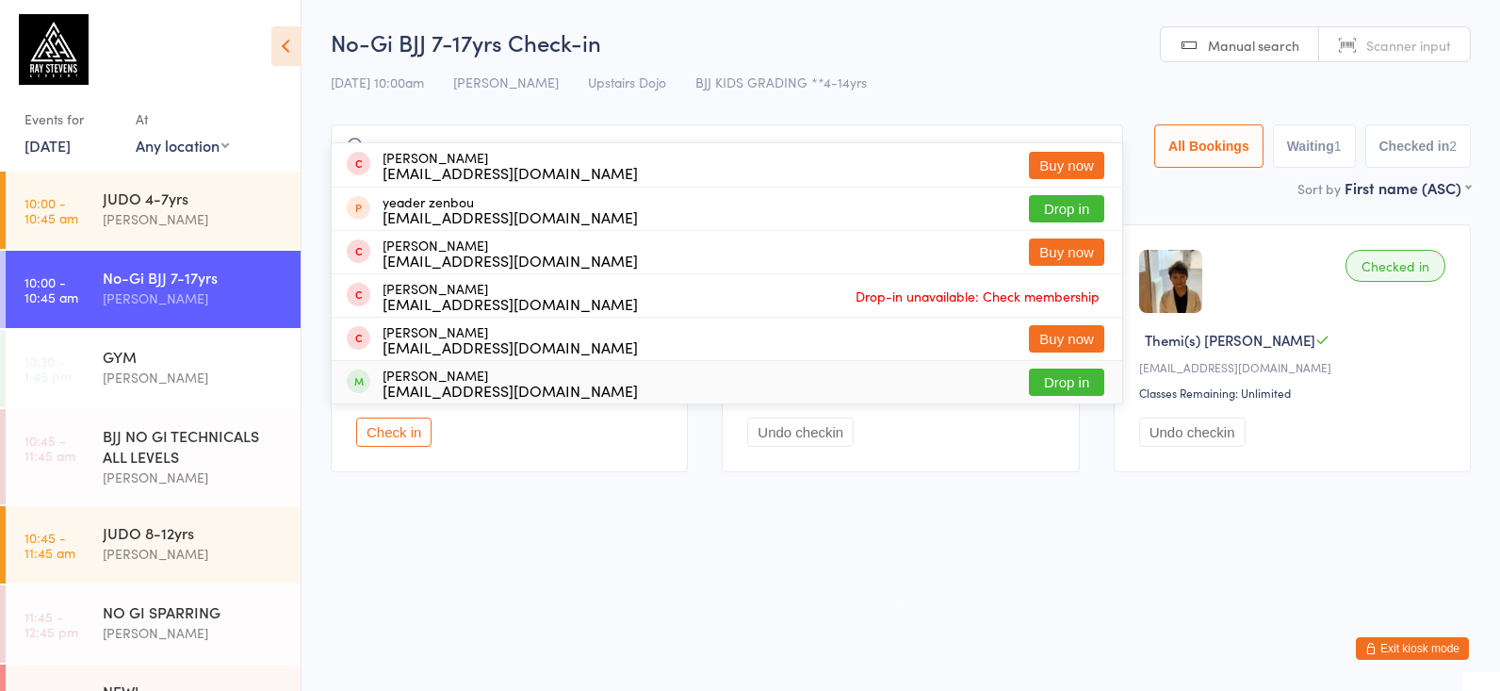
type input "yer"
click at [432, 375] on div "Yerlen Baimakhanov yerbol.baimakhanov@gmail.com" at bounding box center [509, 382] width 255 height 30
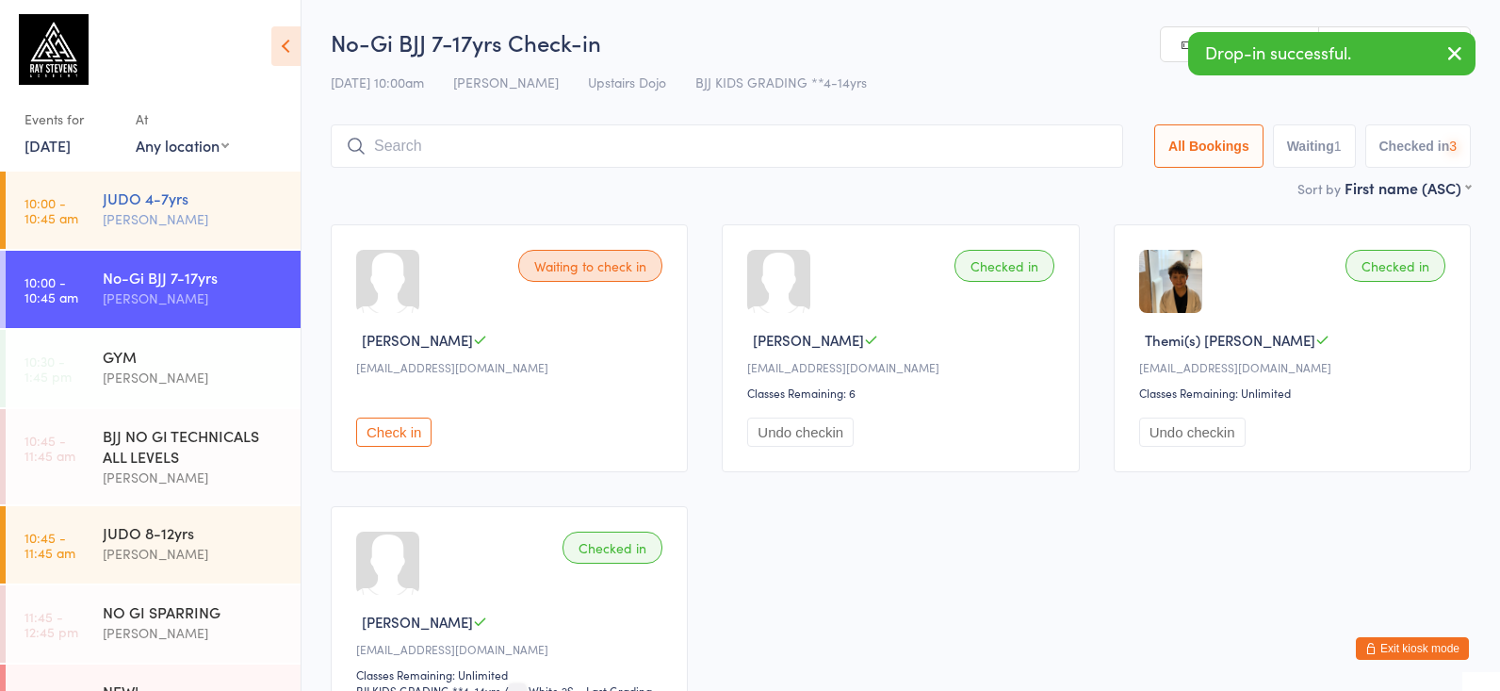
click at [196, 226] on div "[PERSON_NAME]" at bounding box center [194, 219] width 182 height 22
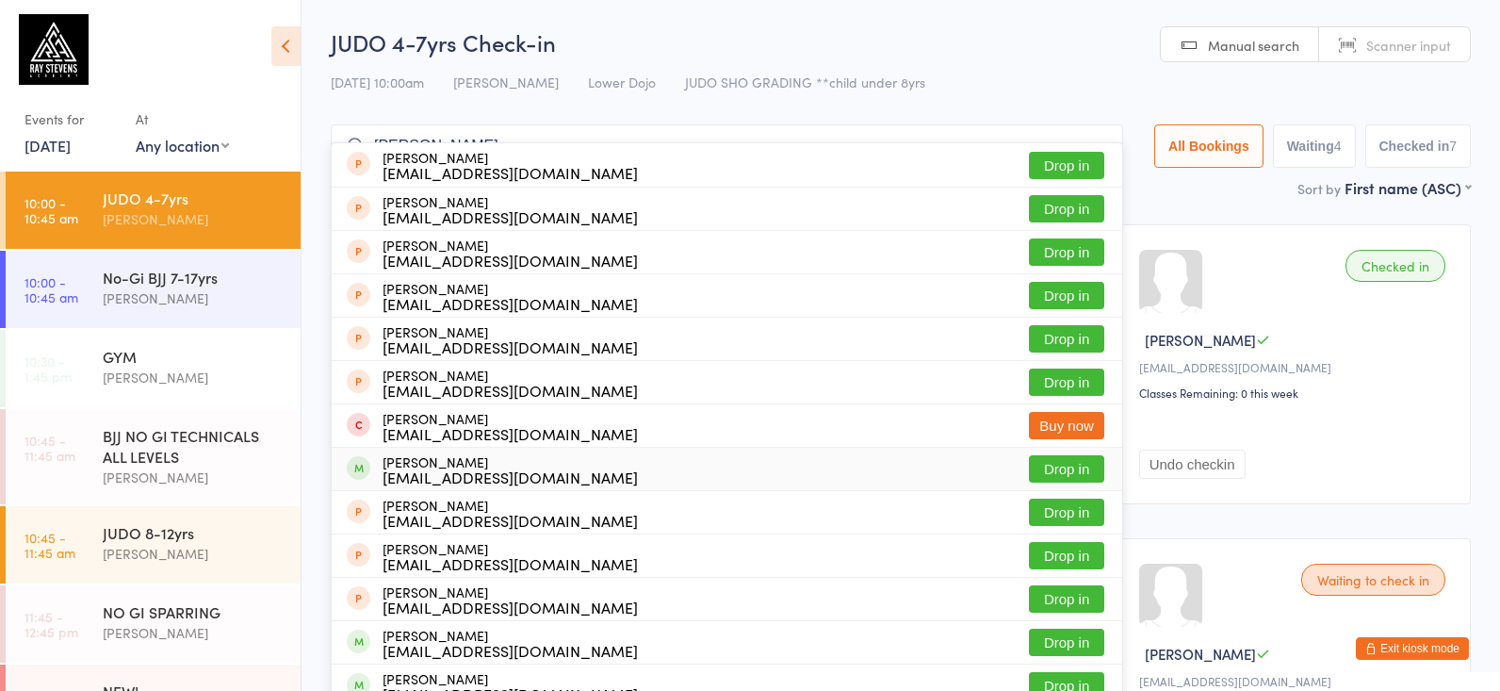
type input "baim"
click at [561, 471] on div "yerbol.baimakhanov@gmail.com" at bounding box center [509, 476] width 255 height 15
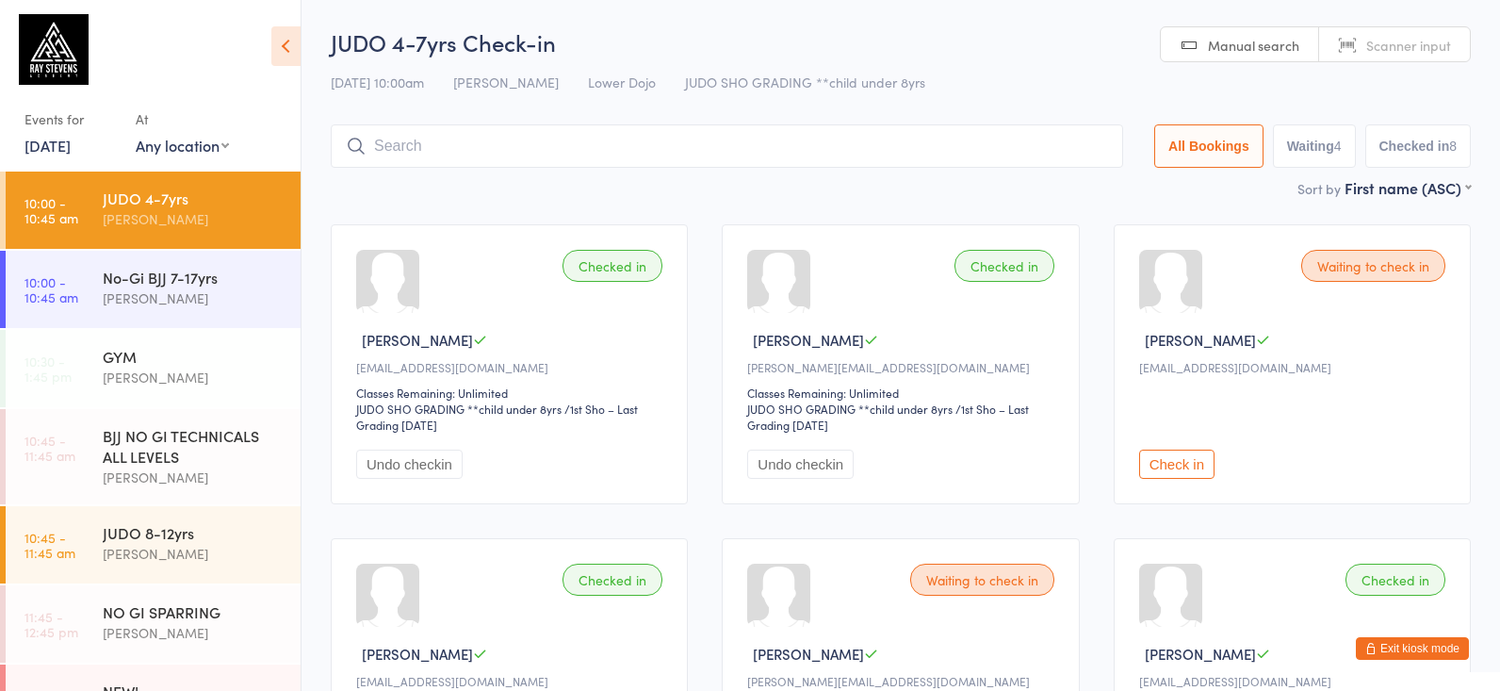
click at [427, 140] on input "search" at bounding box center [727, 145] width 792 height 43
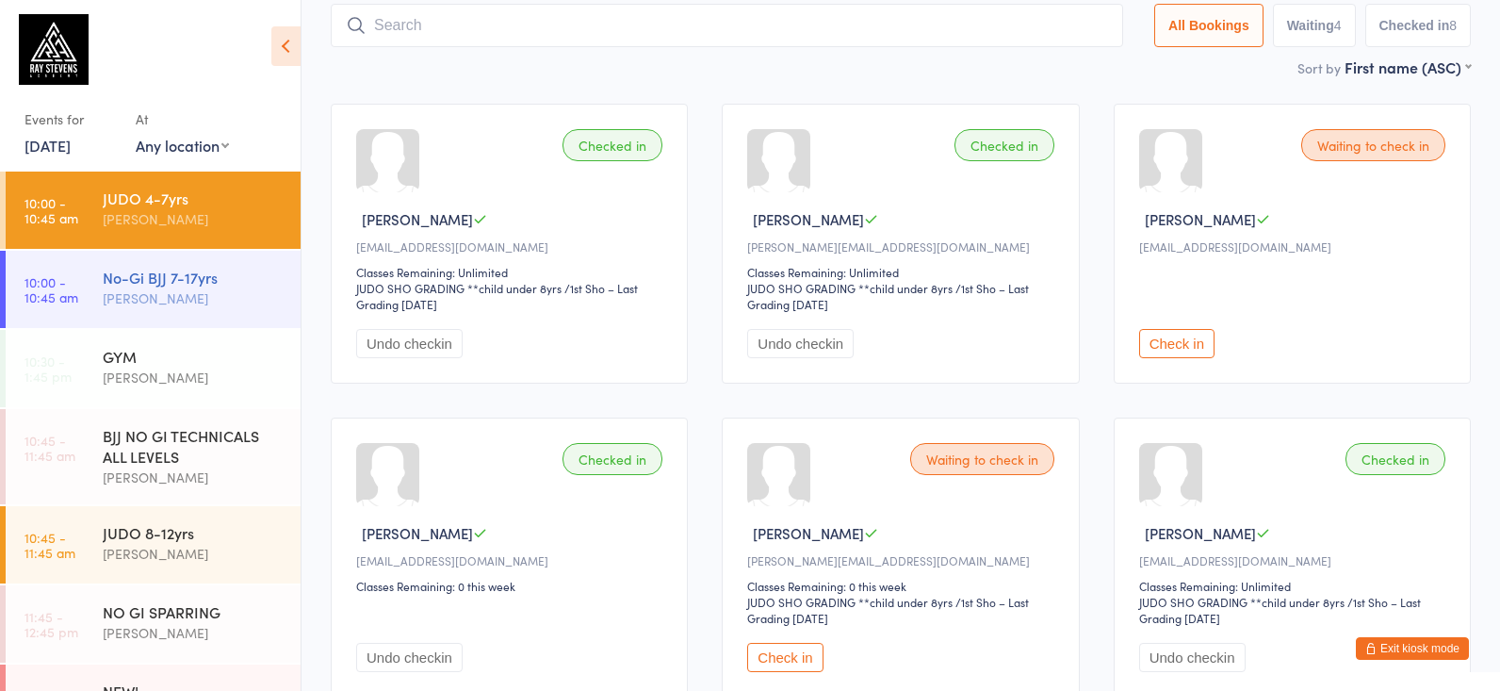
scroll to position [126, 0]
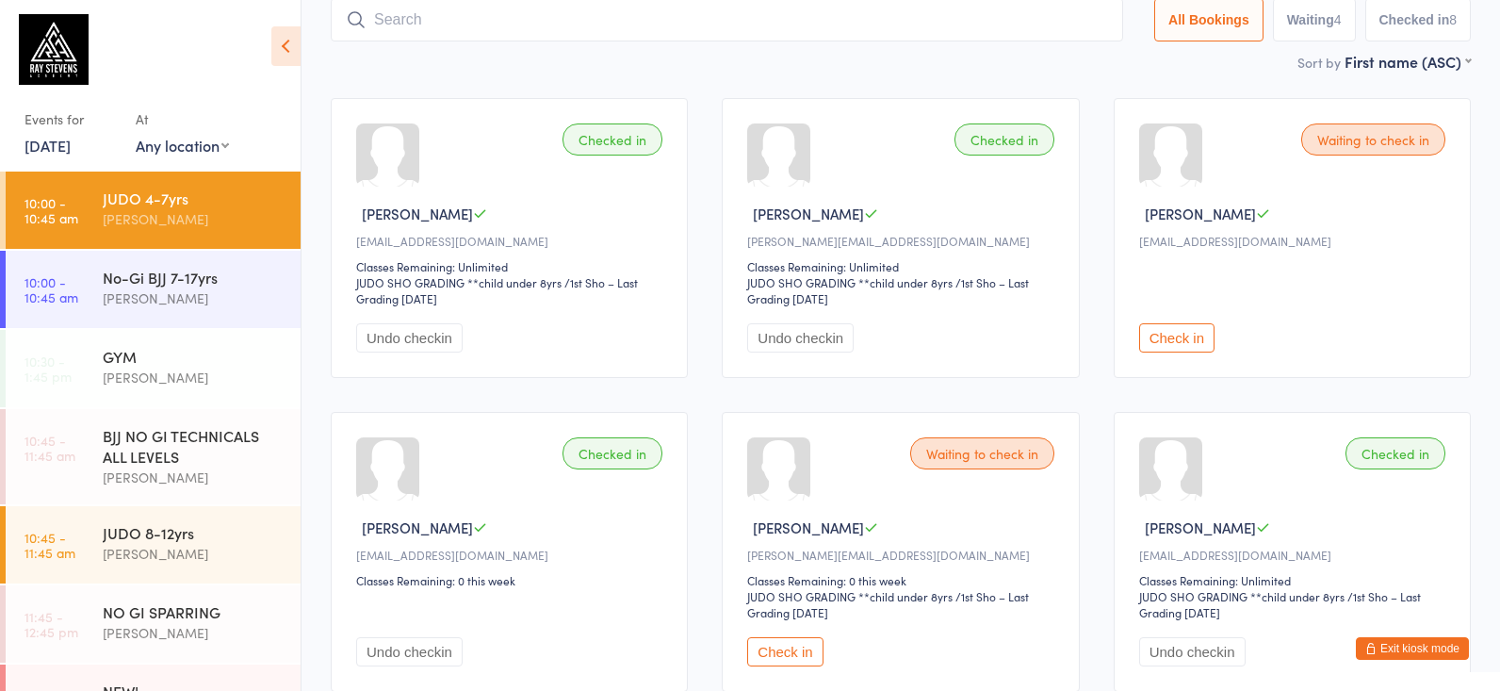
click at [160, 219] on div "[PERSON_NAME]" at bounding box center [194, 219] width 182 height 22
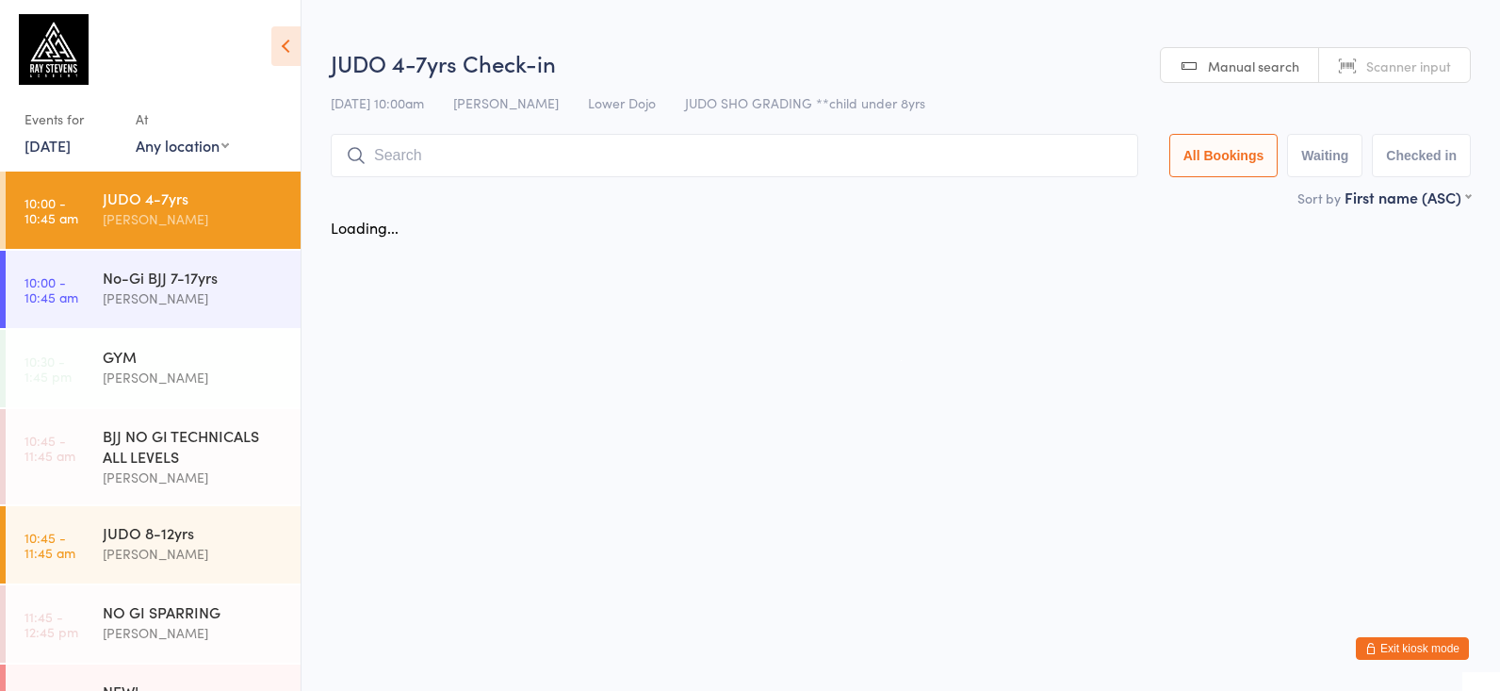
scroll to position [0, 0]
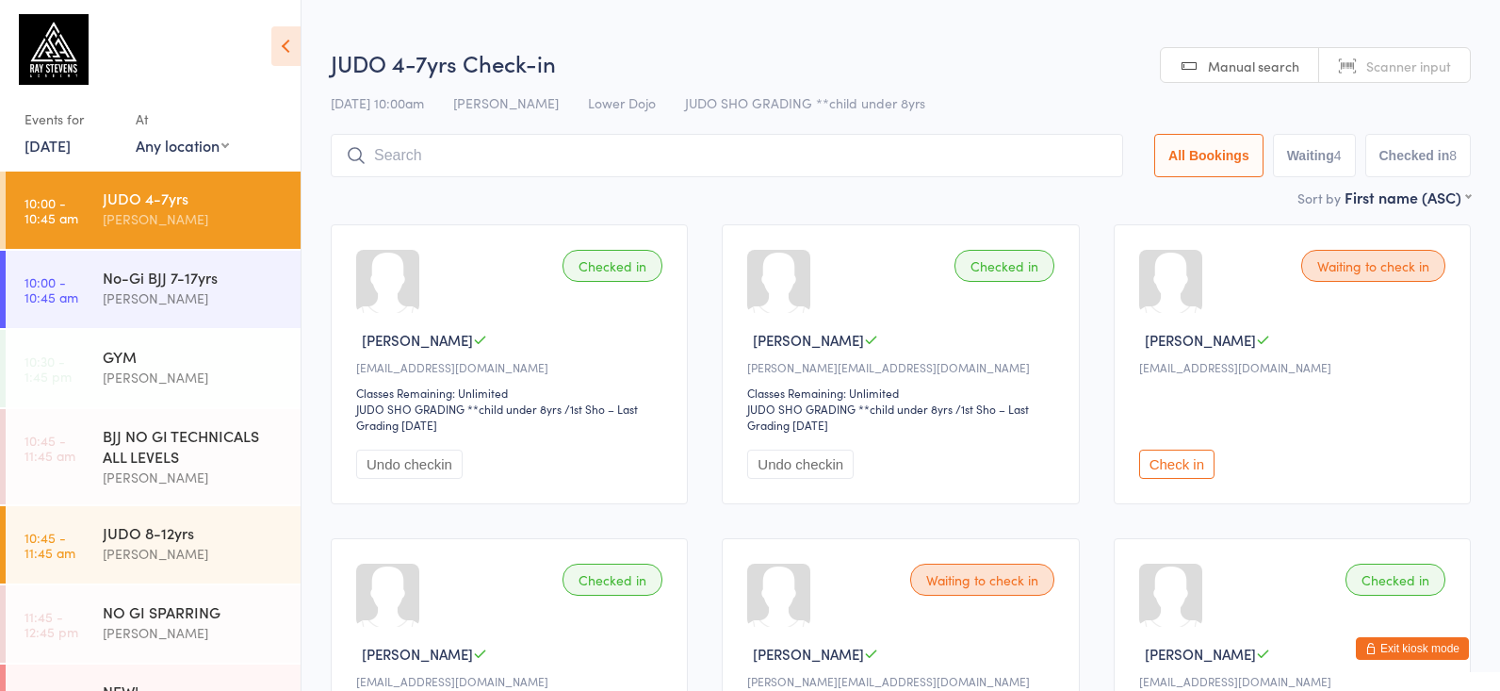
click at [442, 147] on input "search" at bounding box center [727, 155] width 792 height 43
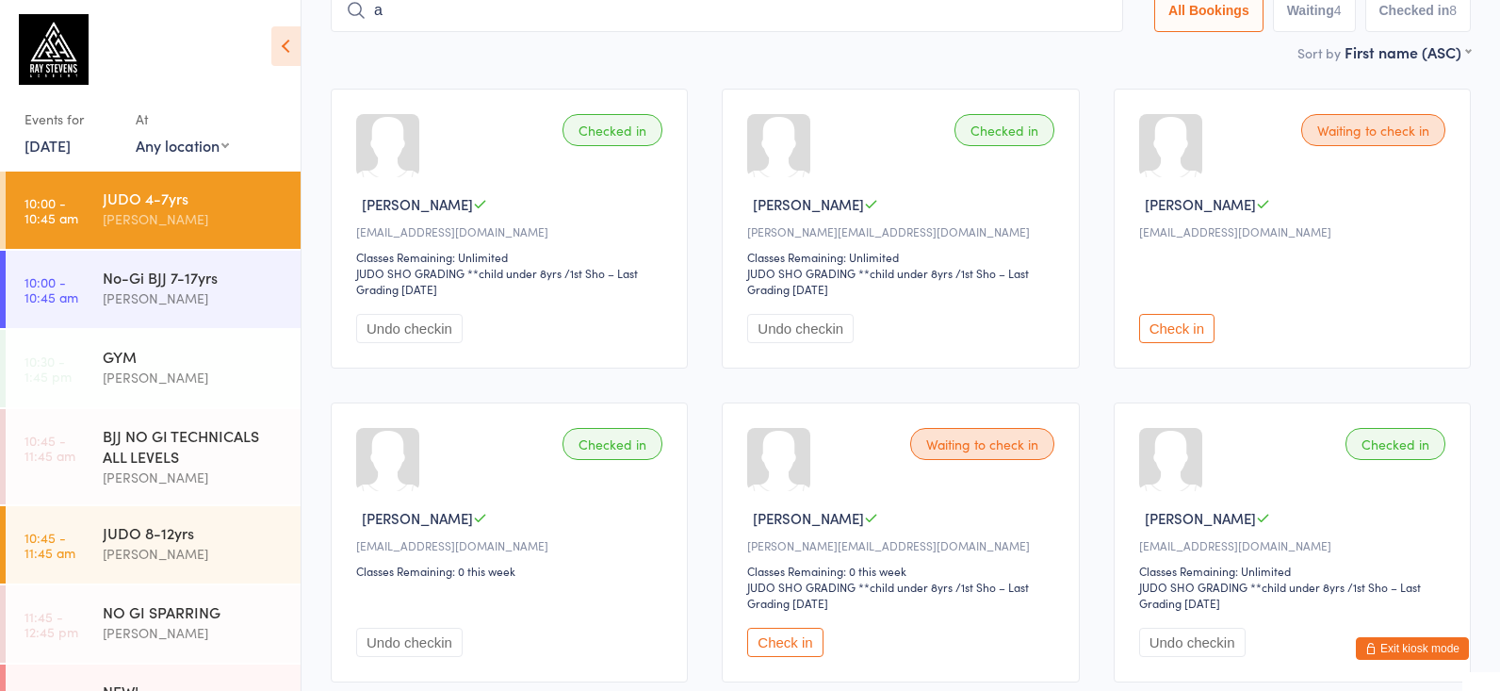
scroll to position [129, 0]
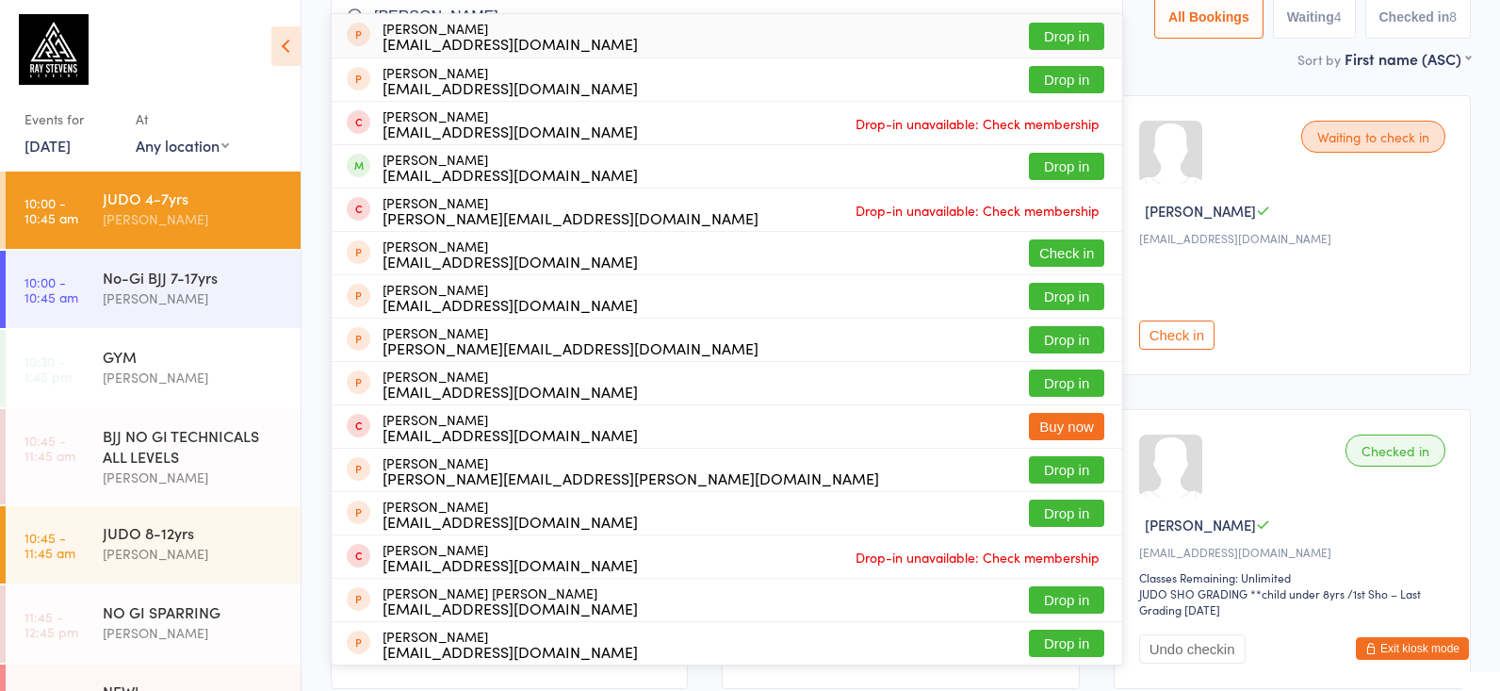
type input "amaya maha"
click at [500, 36] on div "Haranpeugeot@gmail.com" at bounding box center [509, 43] width 255 height 15
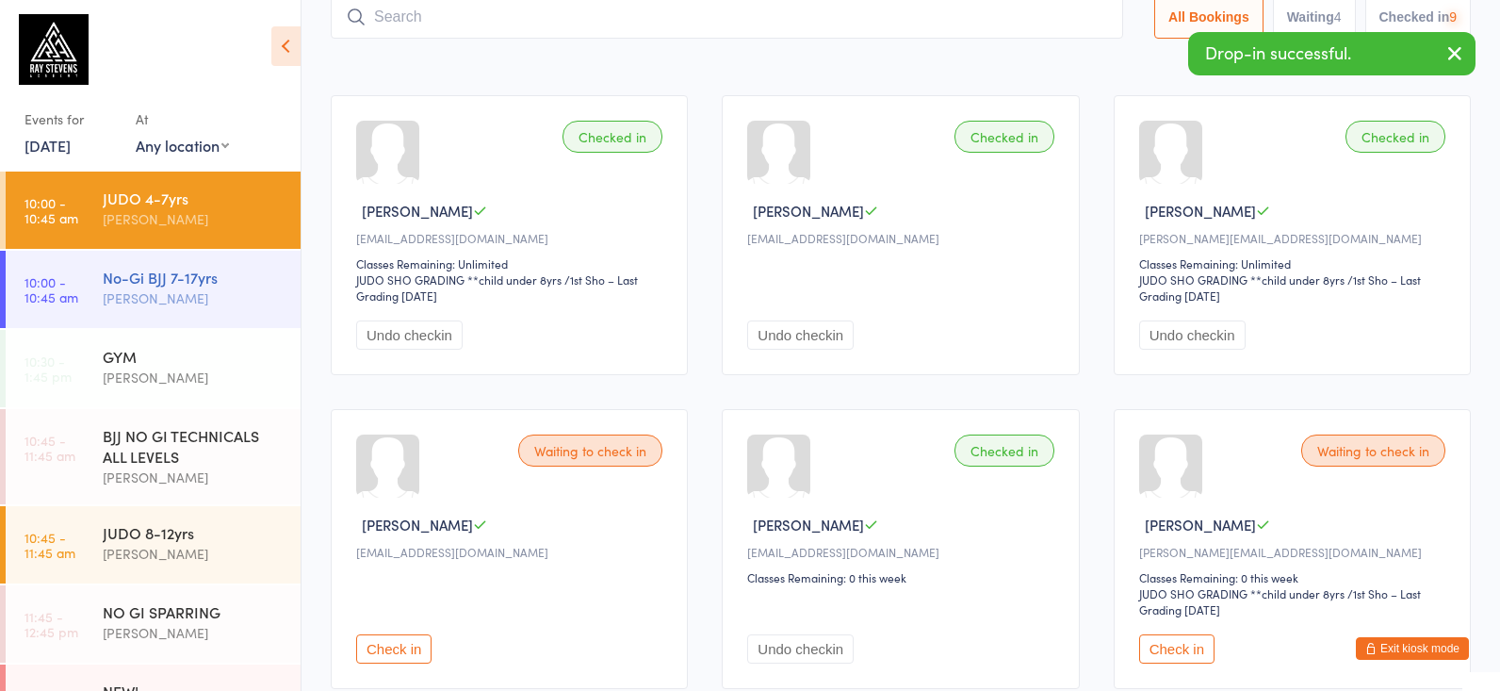
click at [133, 283] on div "No-Gi BJJ 7-17yrs" at bounding box center [194, 277] width 182 height 21
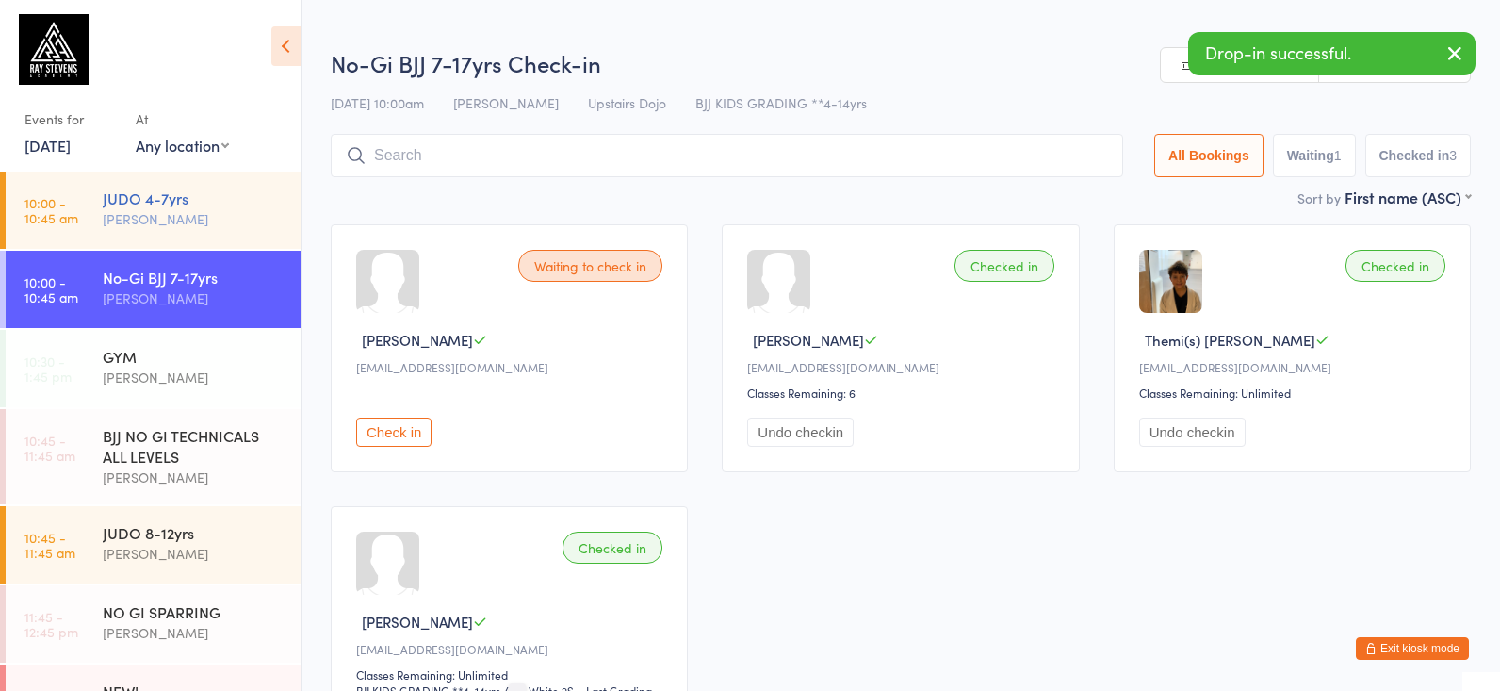
click at [148, 189] on div "JUDO 4-7yrs" at bounding box center [194, 197] width 182 height 21
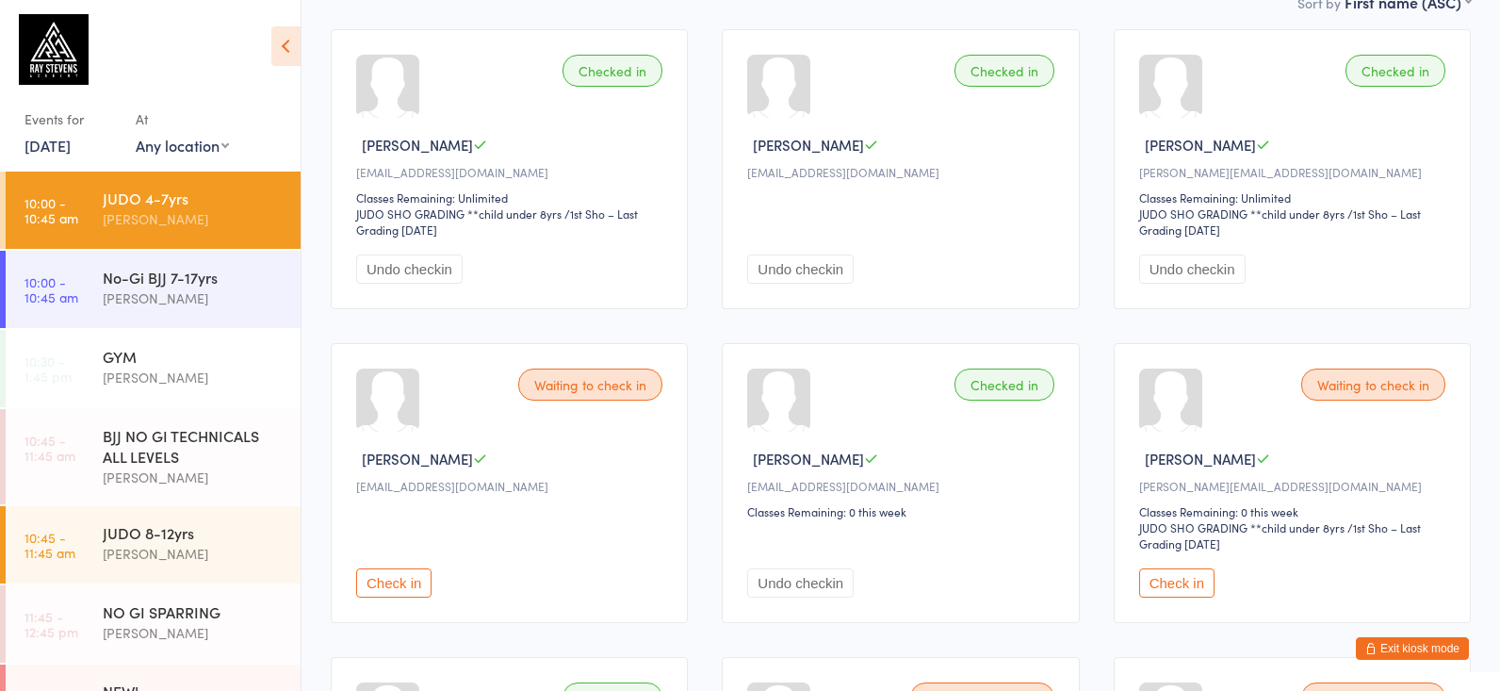
scroll to position [194, 0]
click at [398, 598] on button "Check in" at bounding box center [393, 583] width 75 height 29
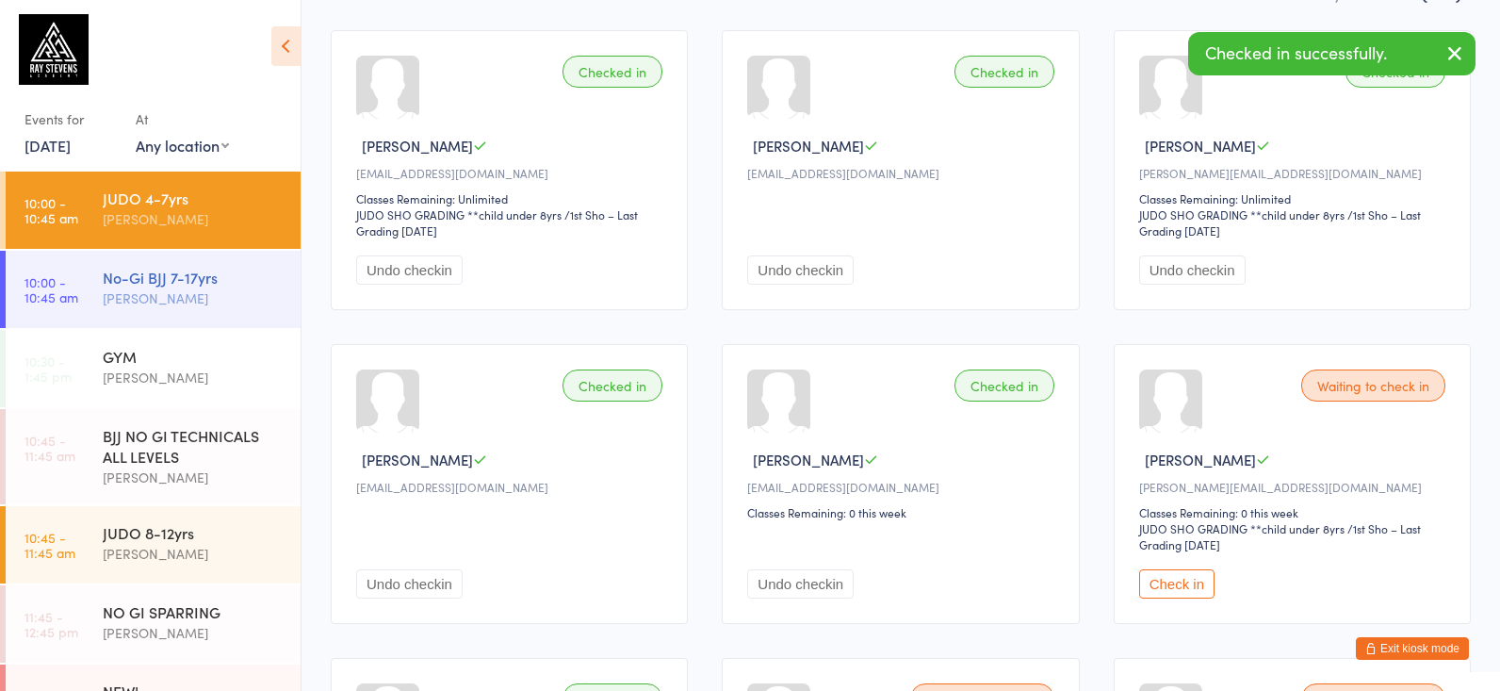
click at [182, 304] on div "[PERSON_NAME]" at bounding box center [194, 298] width 182 height 22
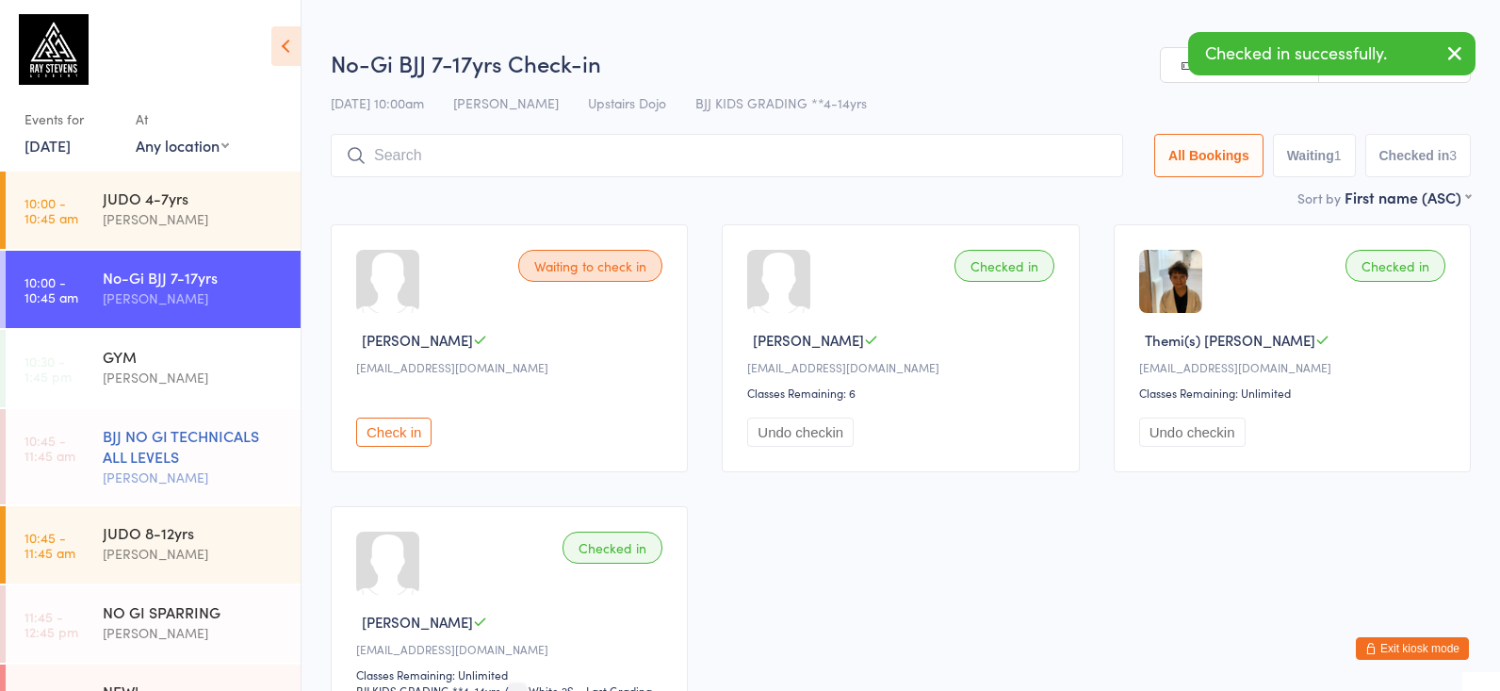
drag, startPoint x: 393, startPoint y: 438, endPoint x: 203, endPoint y: 411, distance: 192.2
click at [393, 438] on button "Check in" at bounding box center [393, 431] width 75 height 29
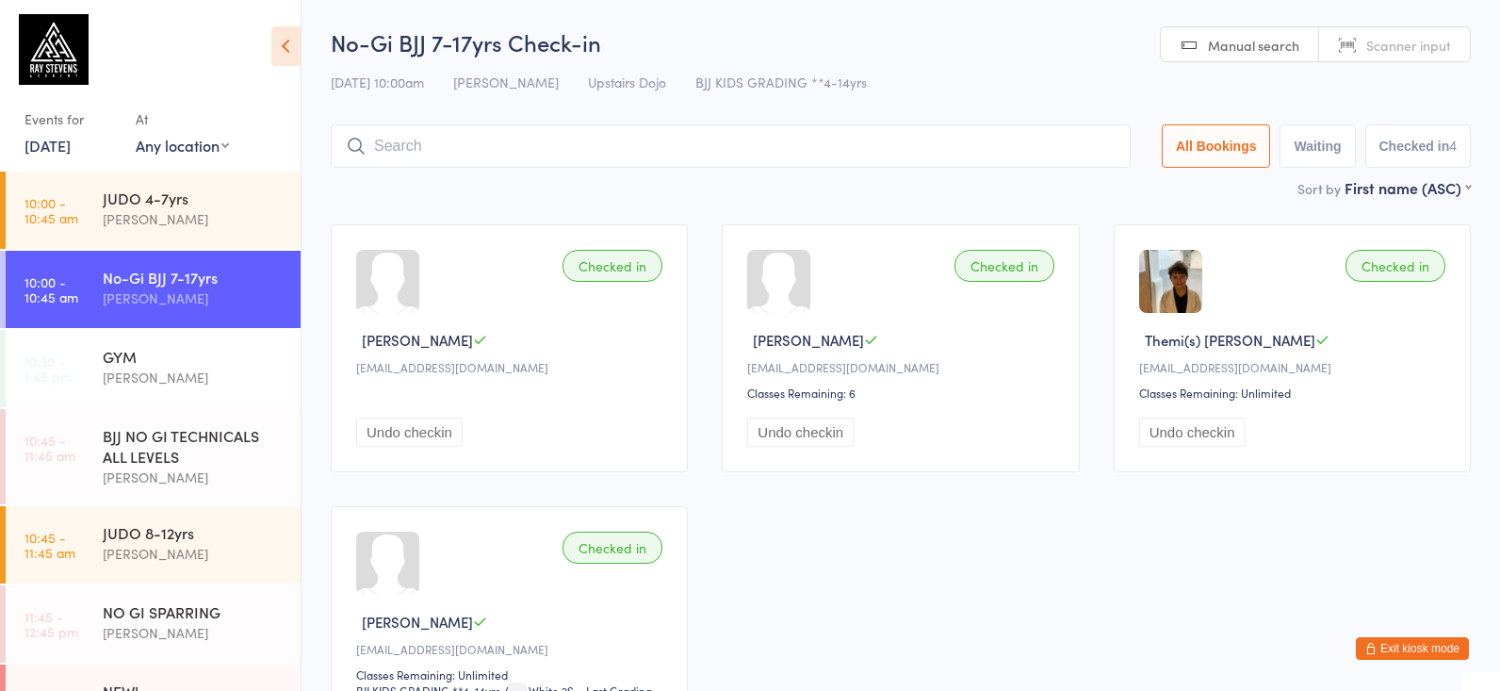
drag, startPoint x: 1420, startPoint y: 54, endPoint x: 1411, endPoint y: 103, distance: 49.7
click at [1413, 90] on div "No-Gi BJJ 7-17yrs Check-in 14 Sep 10:00am Silviu Nastasa Upstairs Dojo BJJ KIDS…" at bounding box center [901, 101] width 1140 height 151
click at [1366, 64] on div "No-Gi BJJ 7-17yrs Check-in 14 Sep 10:00am Silviu Nastasa Upstairs Dojo BJJ KIDS…" at bounding box center [901, 101] width 1140 height 151
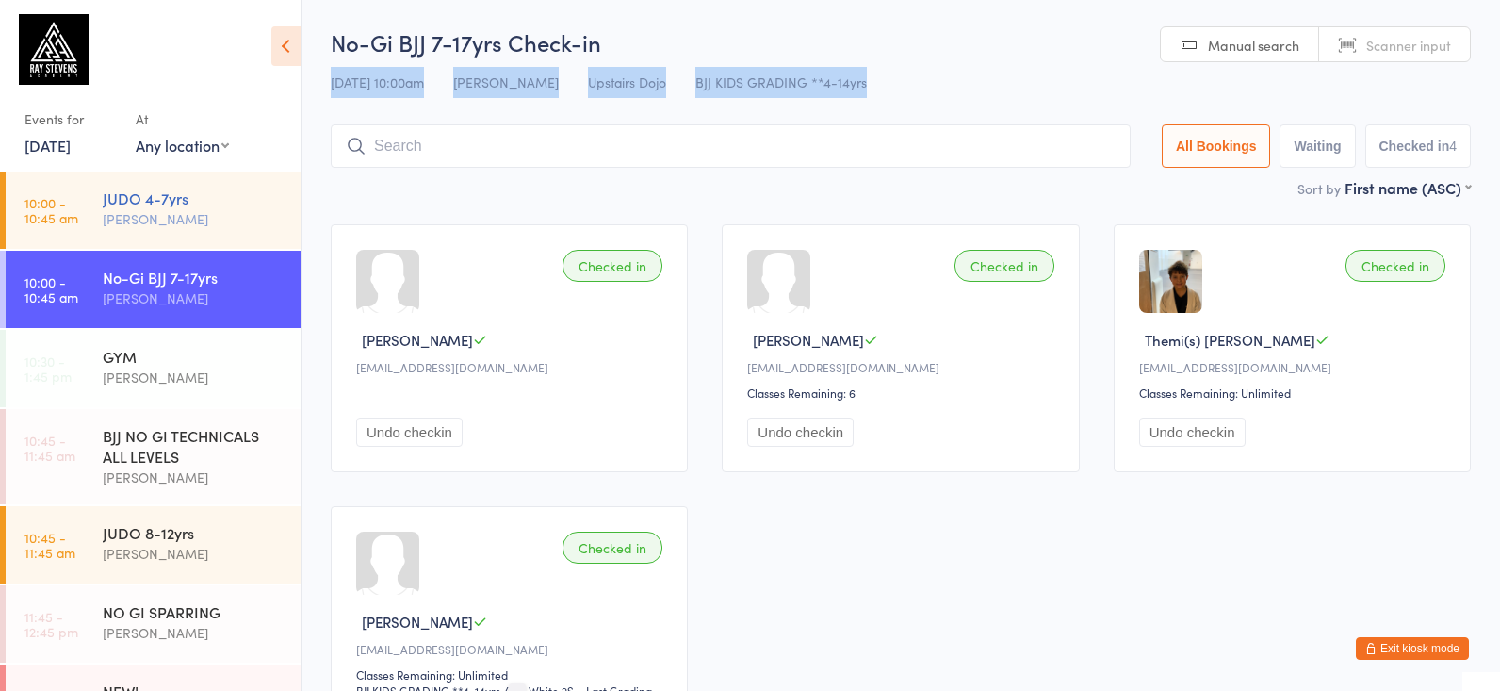
click at [171, 190] on div "JUDO 4-7yrs" at bounding box center [194, 197] width 182 height 21
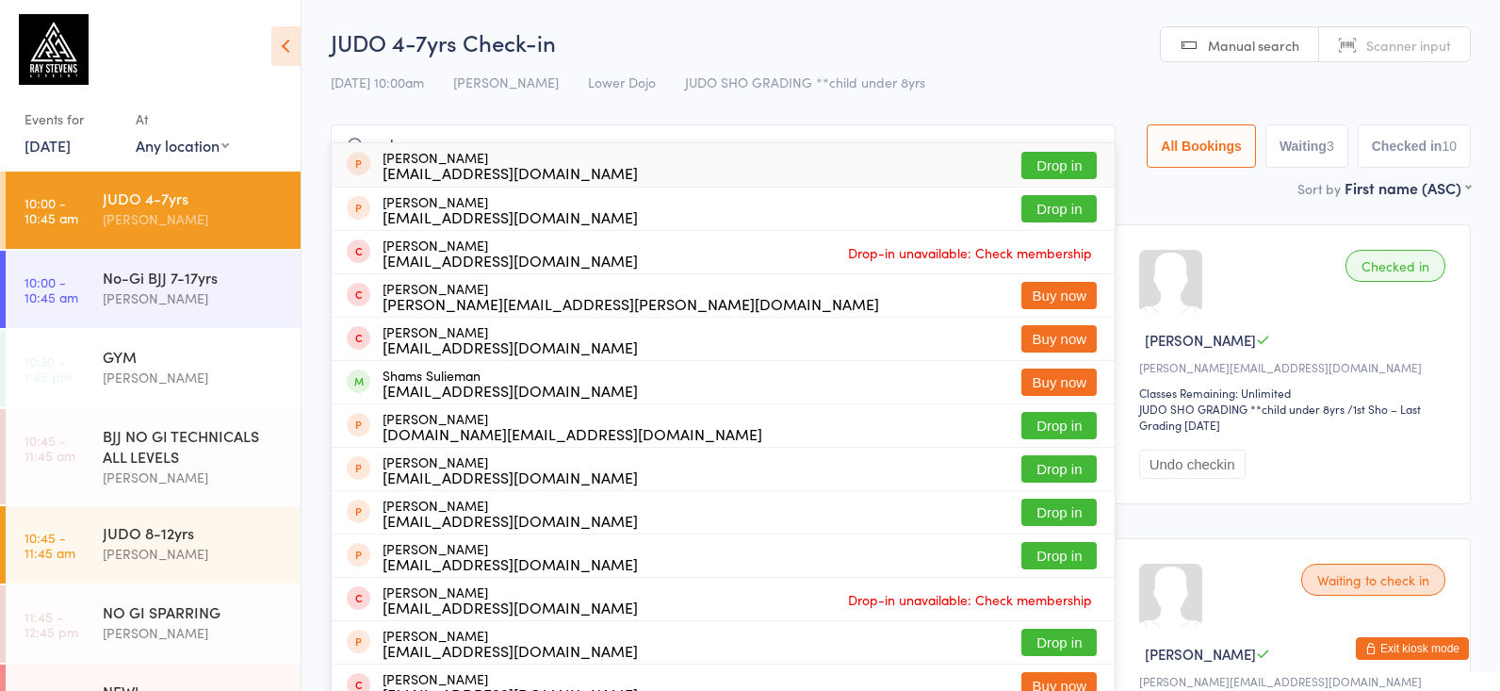
type input "sulayman"
click at [511, 171] on div "Igooljar@gmail.com" at bounding box center [509, 172] width 255 height 15
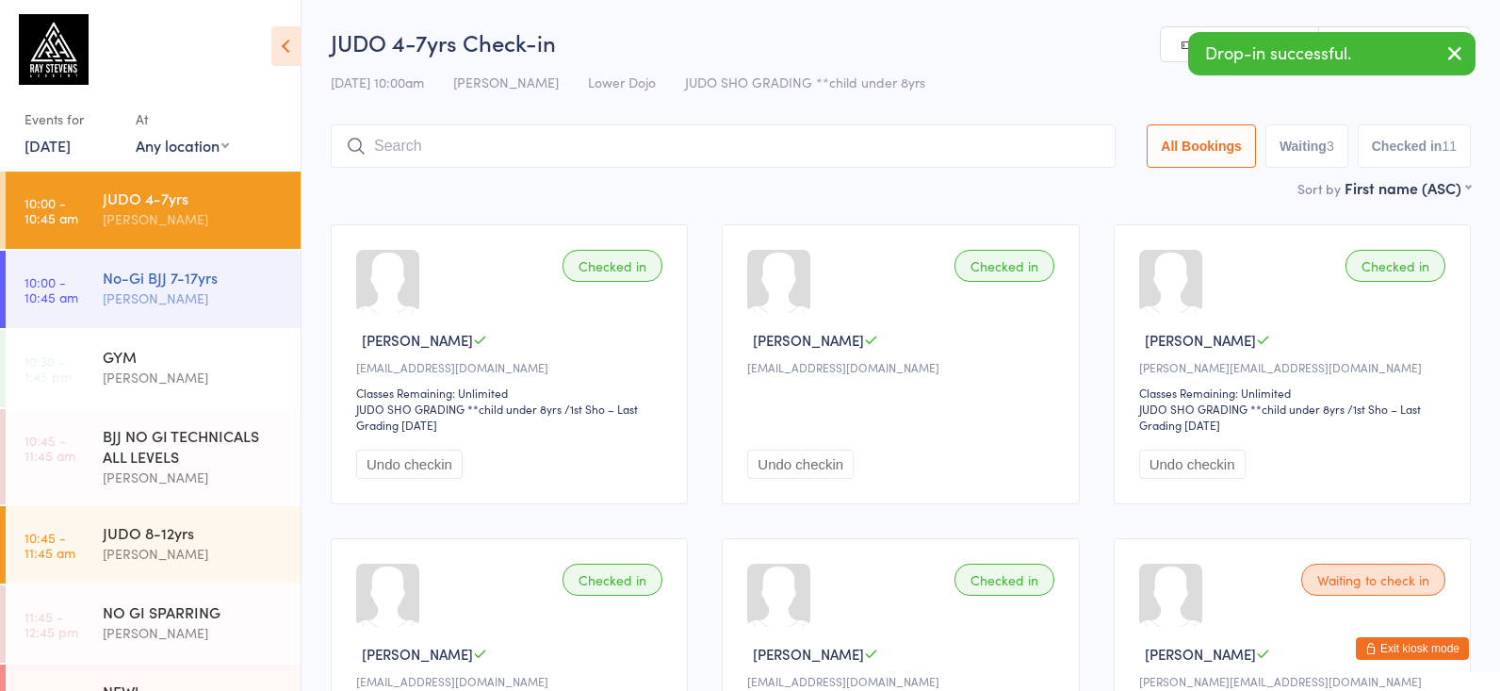
click at [228, 308] on div "No-Gi BJJ 7-17yrs Silviu Nastasa" at bounding box center [202, 288] width 198 height 74
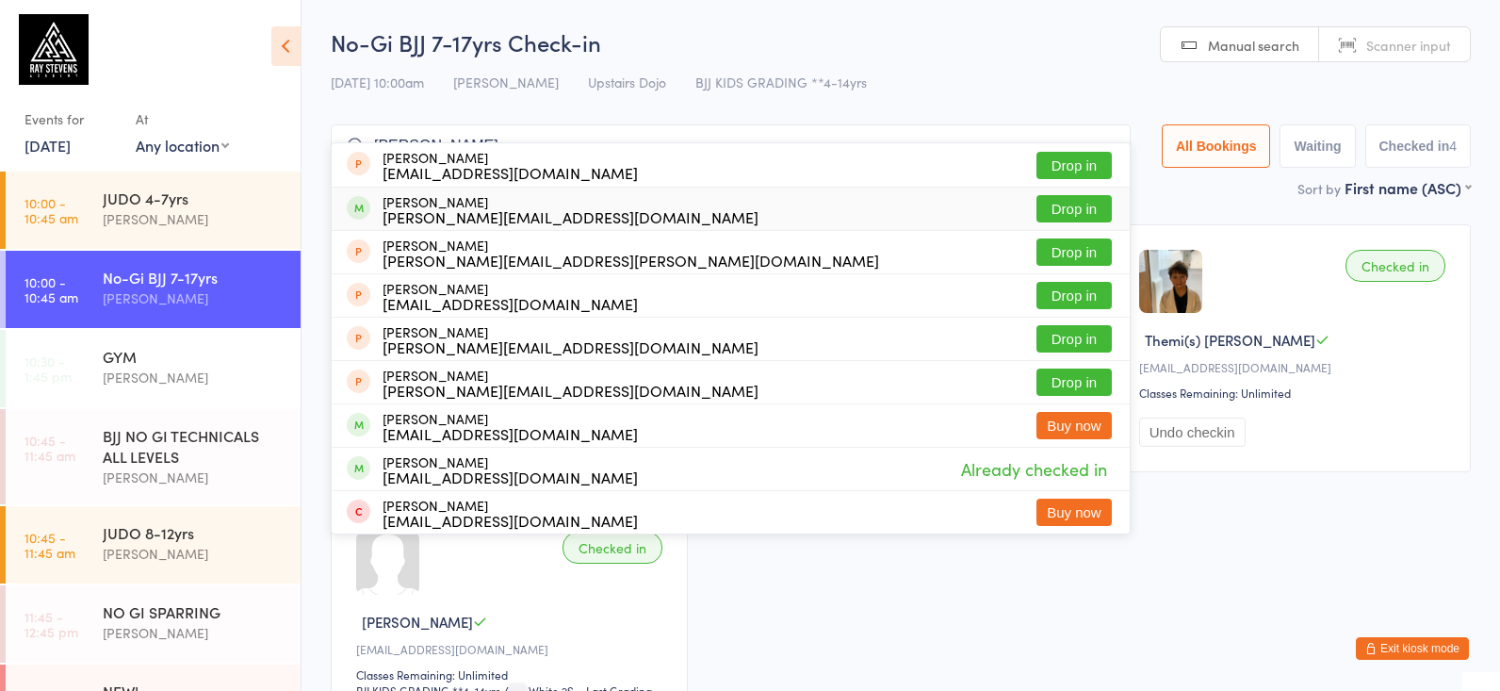
type input "commack fitzgerald"
click at [545, 203] on div "Cormac Fitzgerald-Walker k.j.f.fitzgerald@gmail.com" at bounding box center [570, 209] width 376 height 30
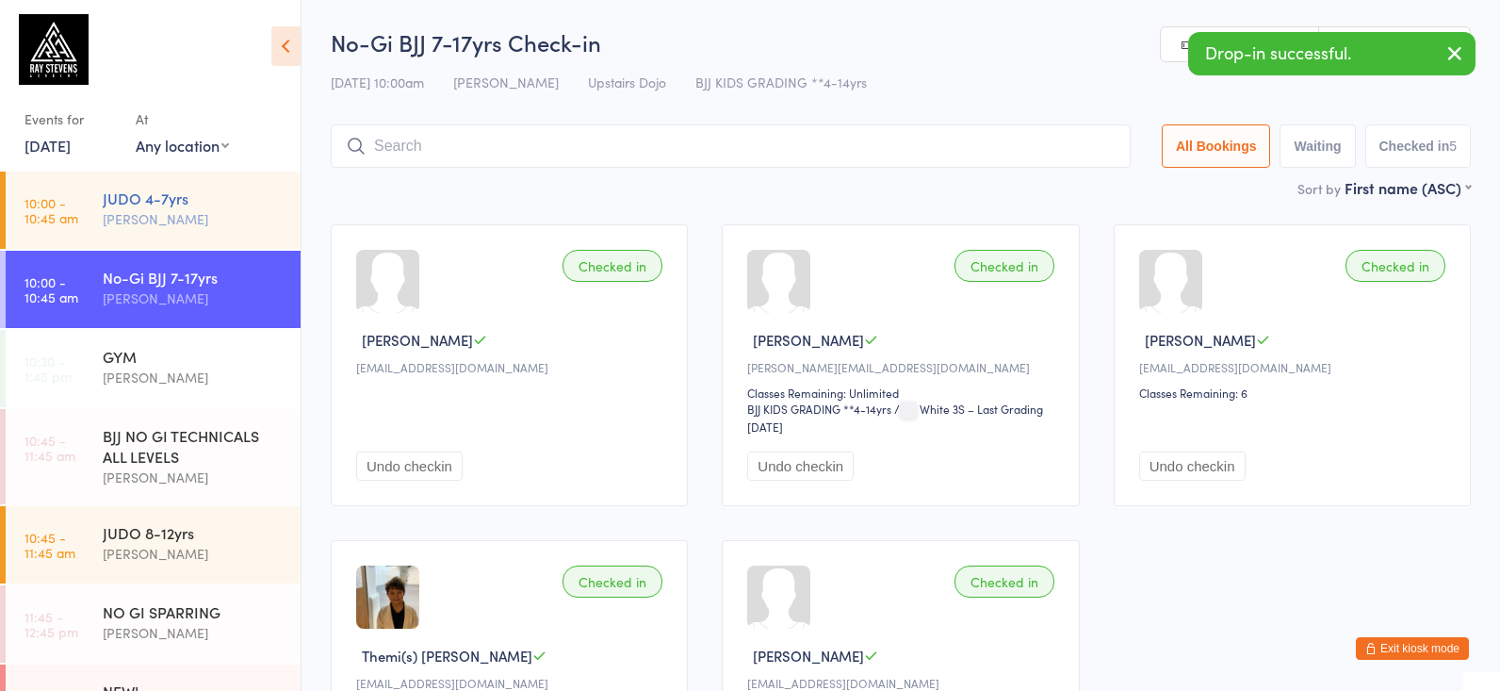
drag, startPoint x: 247, startPoint y: 246, endPoint x: 212, endPoint y: 219, distance: 44.3
click at [247, 246] on link "10:00 - 10:45 am JUDO 4-7yrs Jade Eccles" at bounding box center [153, 209] width 295 height 77
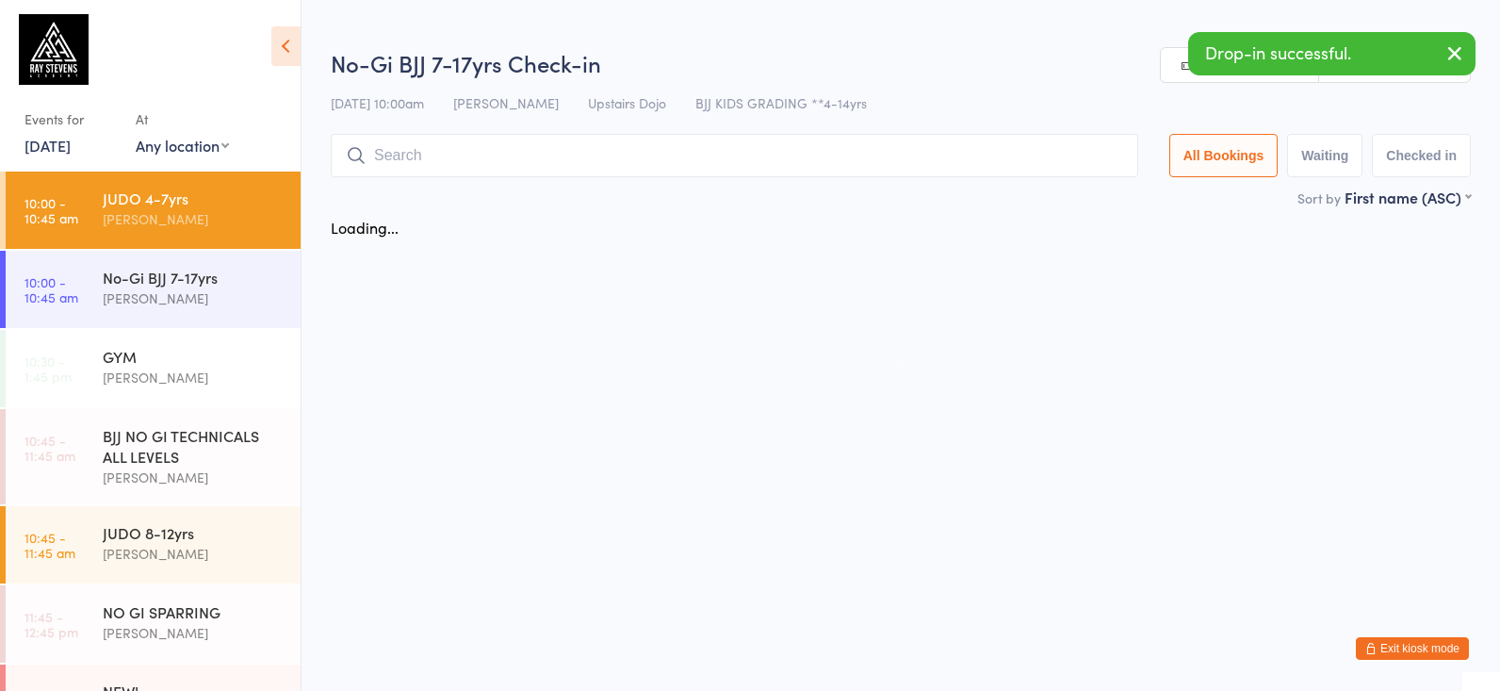
click at [187, 201] on div "JUDO 4-7yrs" at bounding box center [194, 197] width 182 height 21
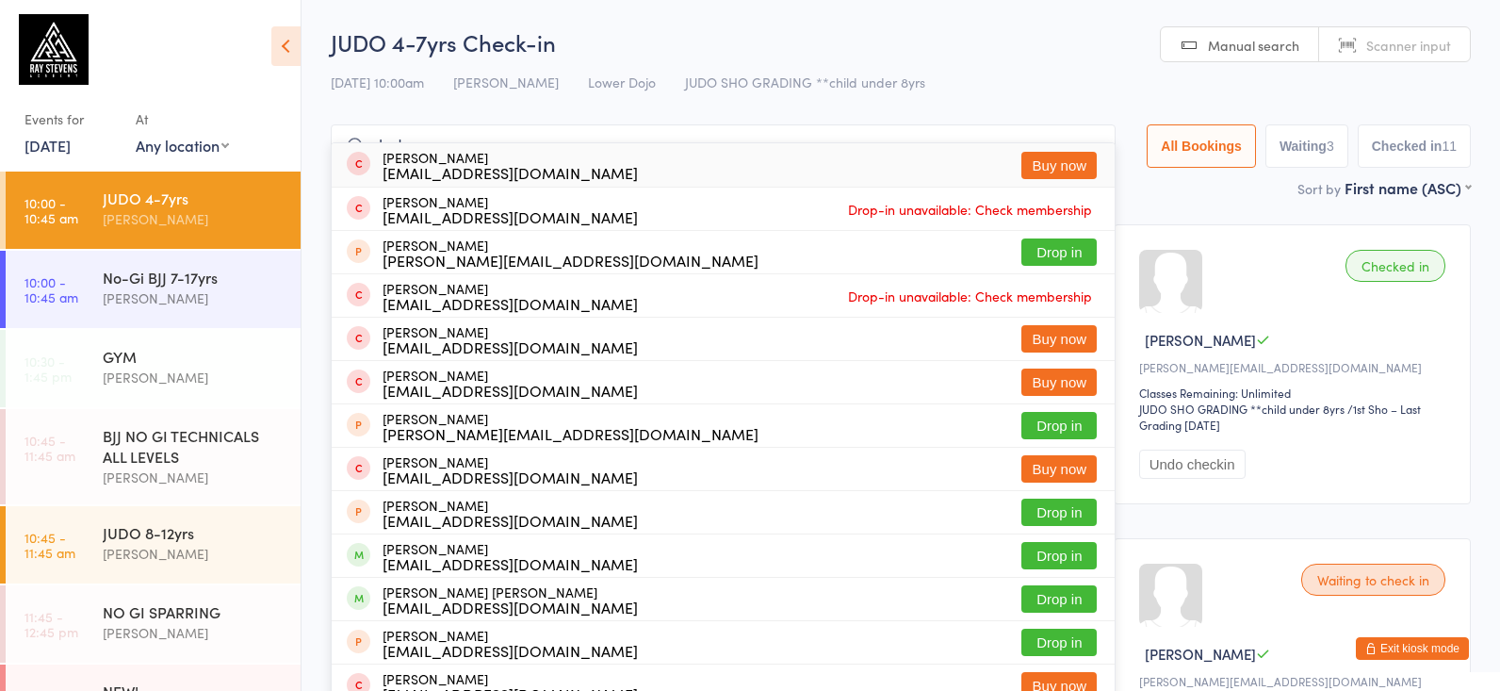
click at [1081, 84] on div "14 Sep 10:00am Jade Eccles Lower Dojo JUDO SHO GRADING **child under 8yrs" at bounding box center [901, 82] width 1140 height 31
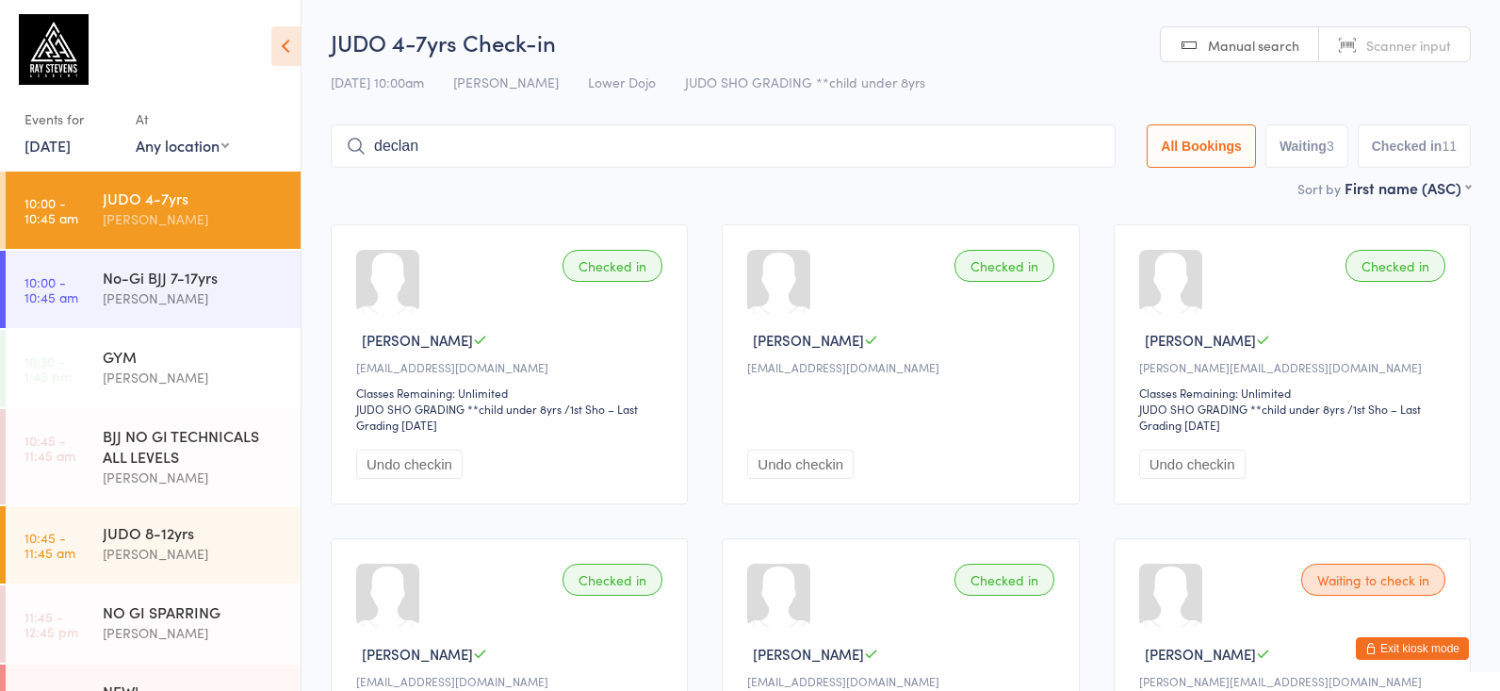
click at [484, 143] on input "declan" at bounding box center [723, 145] width 785 height 43
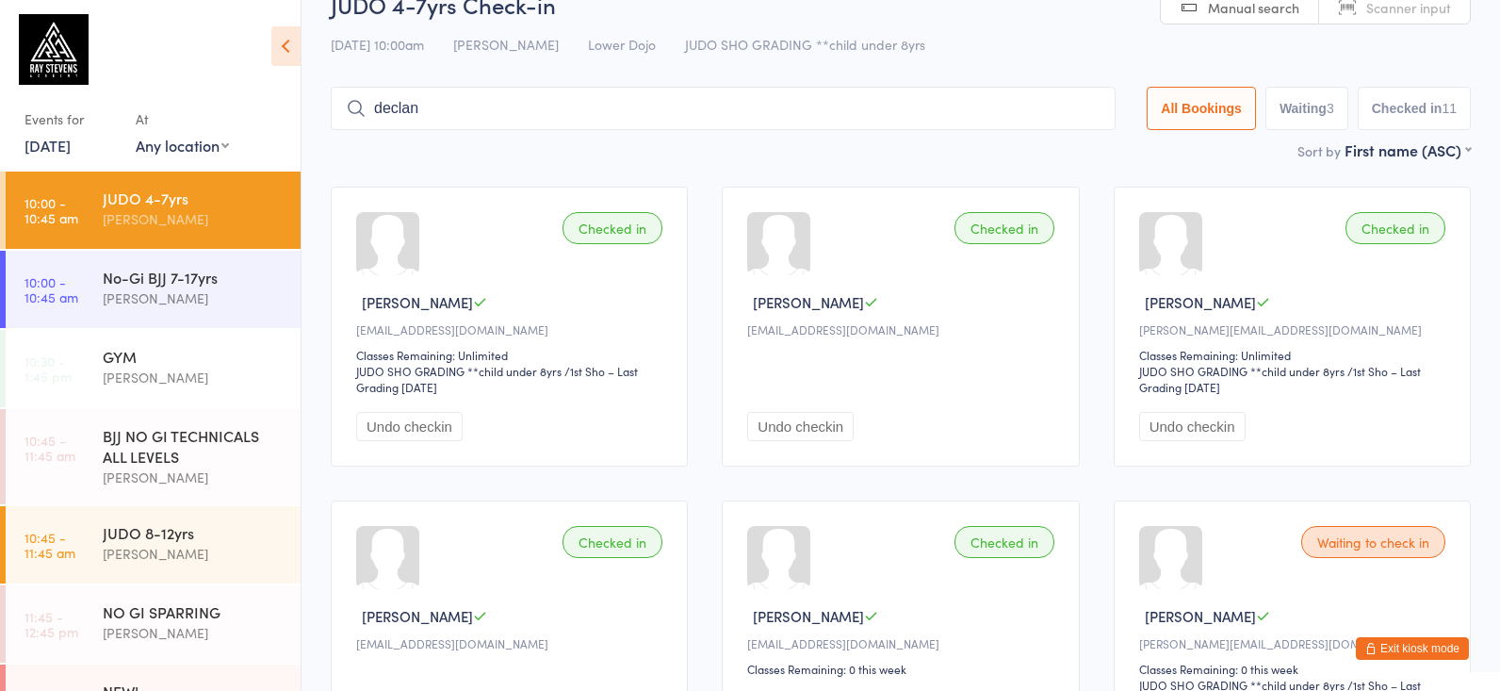
scroll to position [126, 0]
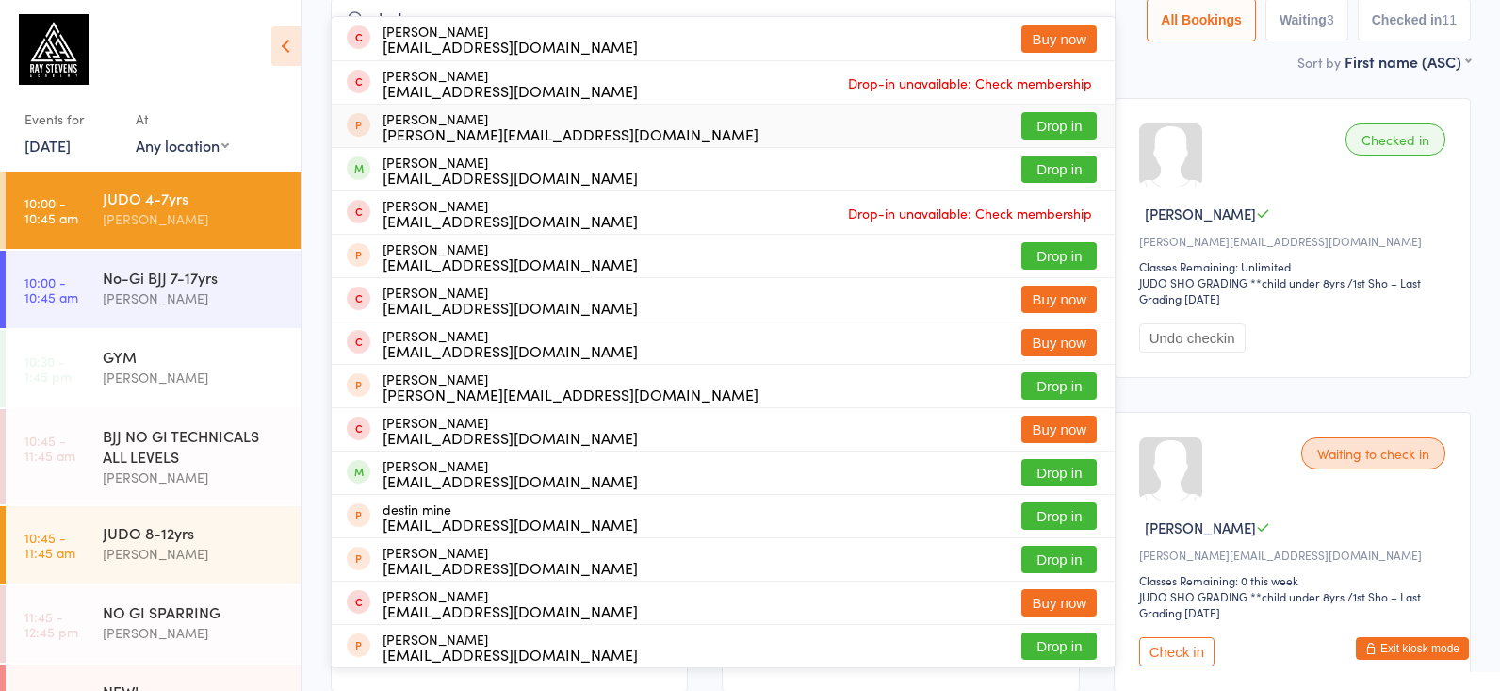
type input "declan m"
click at [512, 126] on div "K.j.f.fitzgerald@gmail.com" at bounding box center [570, 133] width 376 height 15
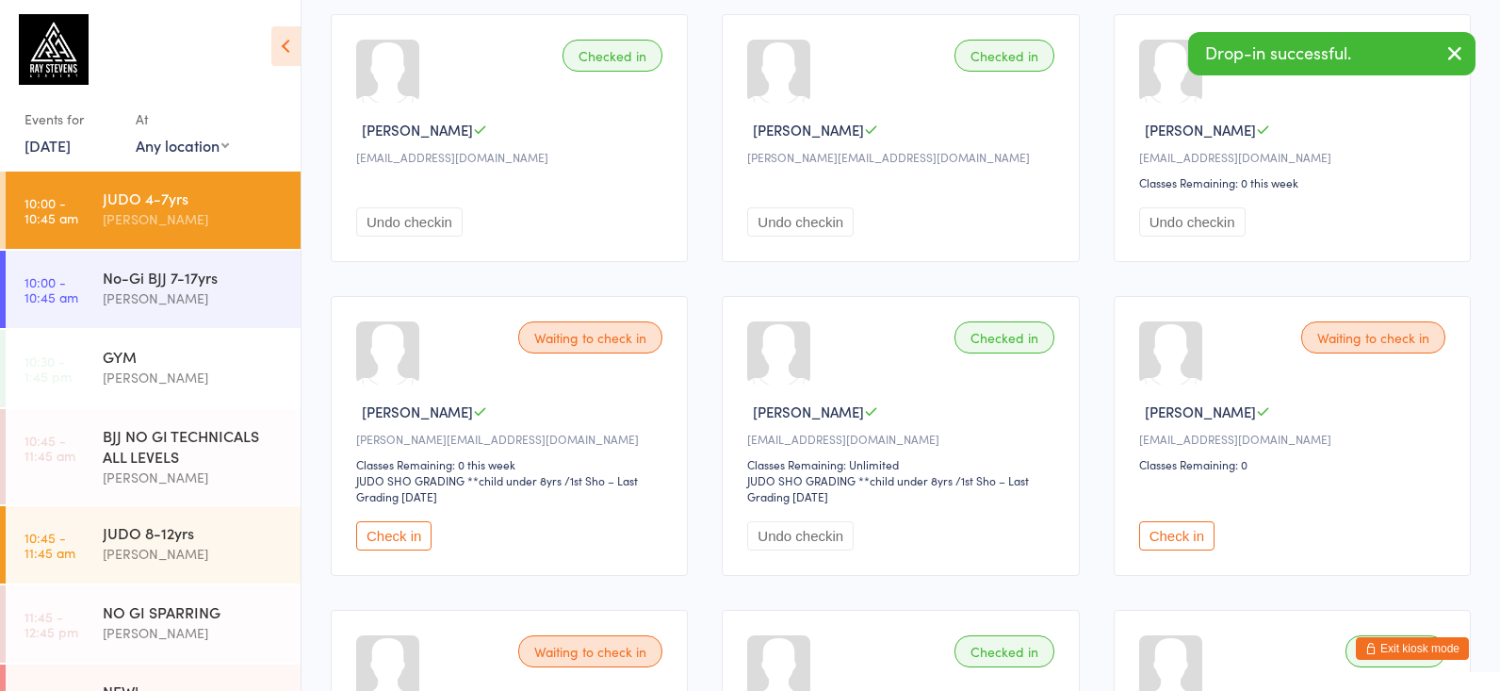
scroll to position [527, 0]
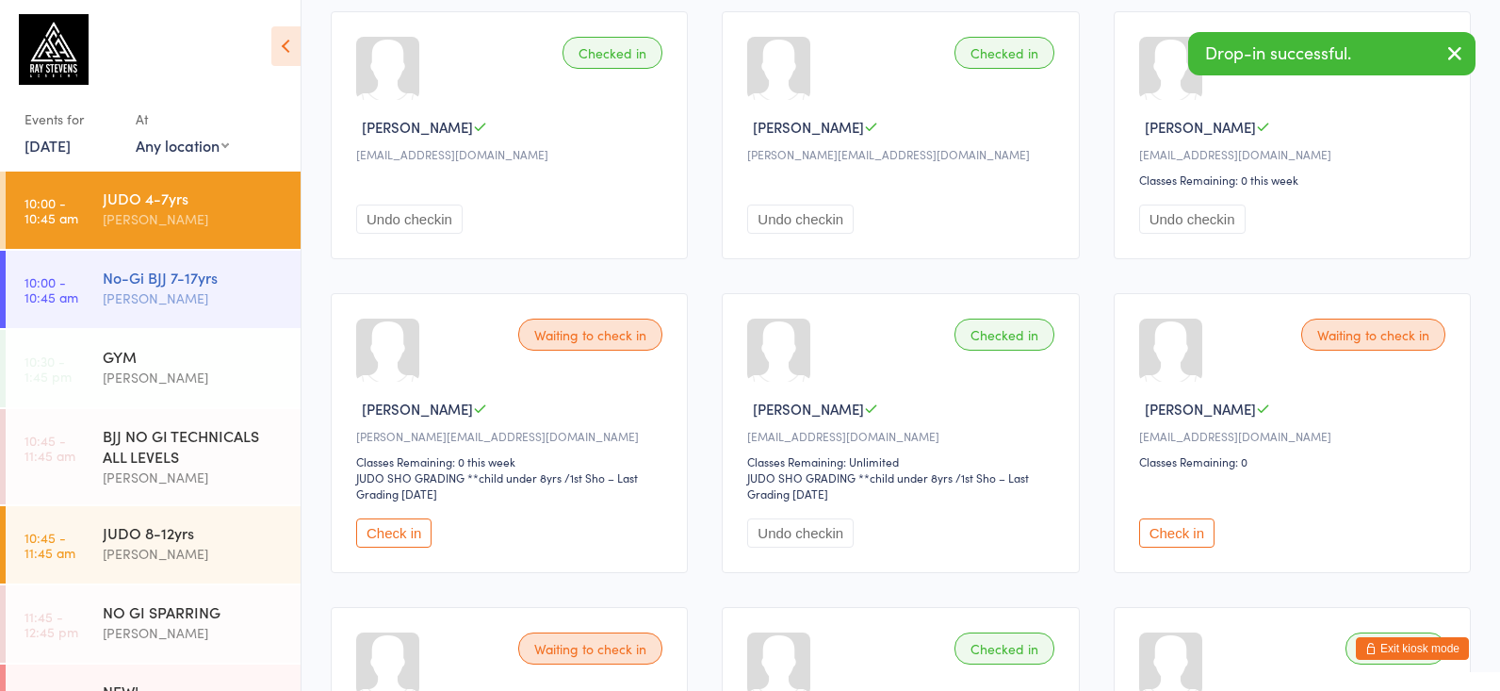
drag, startPoint x: 355, startPoint y: 285, endPoint x: 226, endPoint y: 266, distance: 130.6
click at [354, 285] on div "Checked in Alain Baimakhanov yerbol.baimakhanov@gmail.com Classes Remaining: Un…" at bounding box center [901, 450] width 1174 height 1538
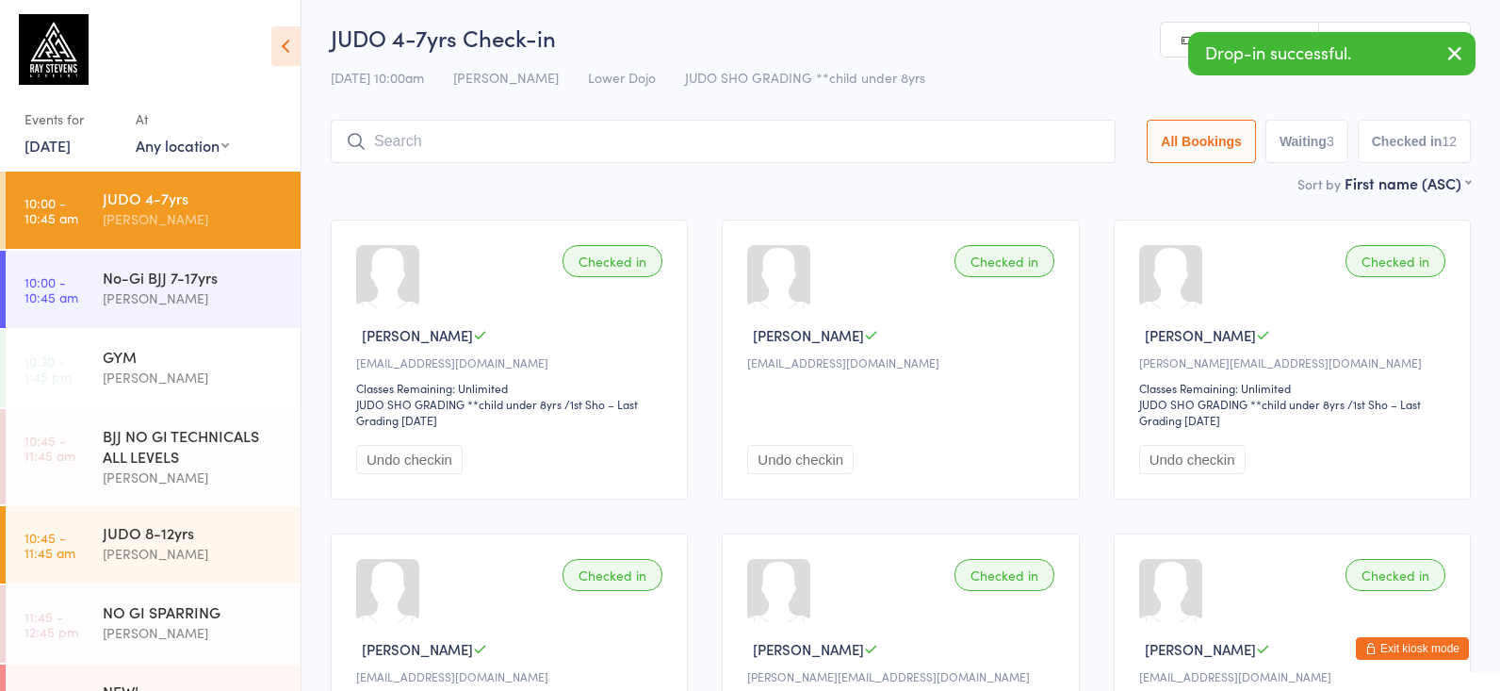
scroll to position [0, 0]
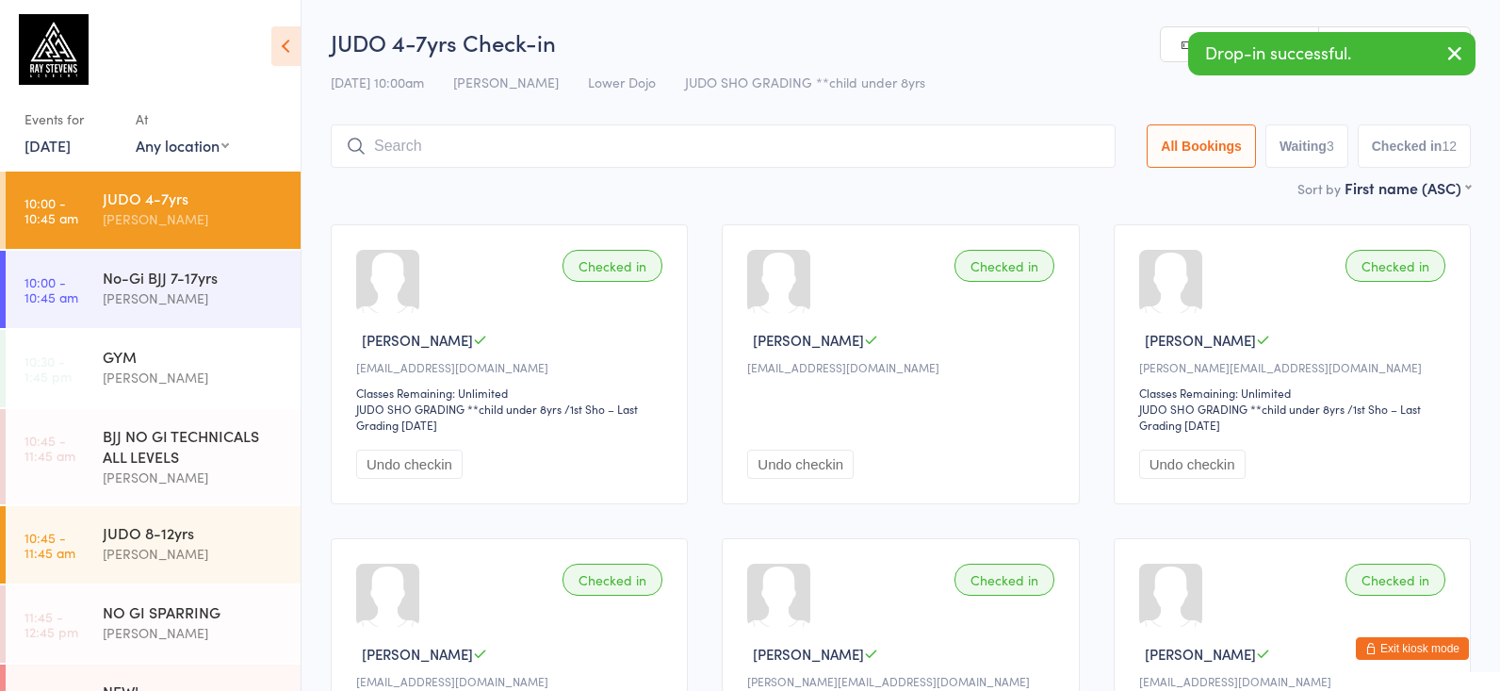
click at [431, 139] on input "search" at bounding box center [723, 145] width 785 height 43
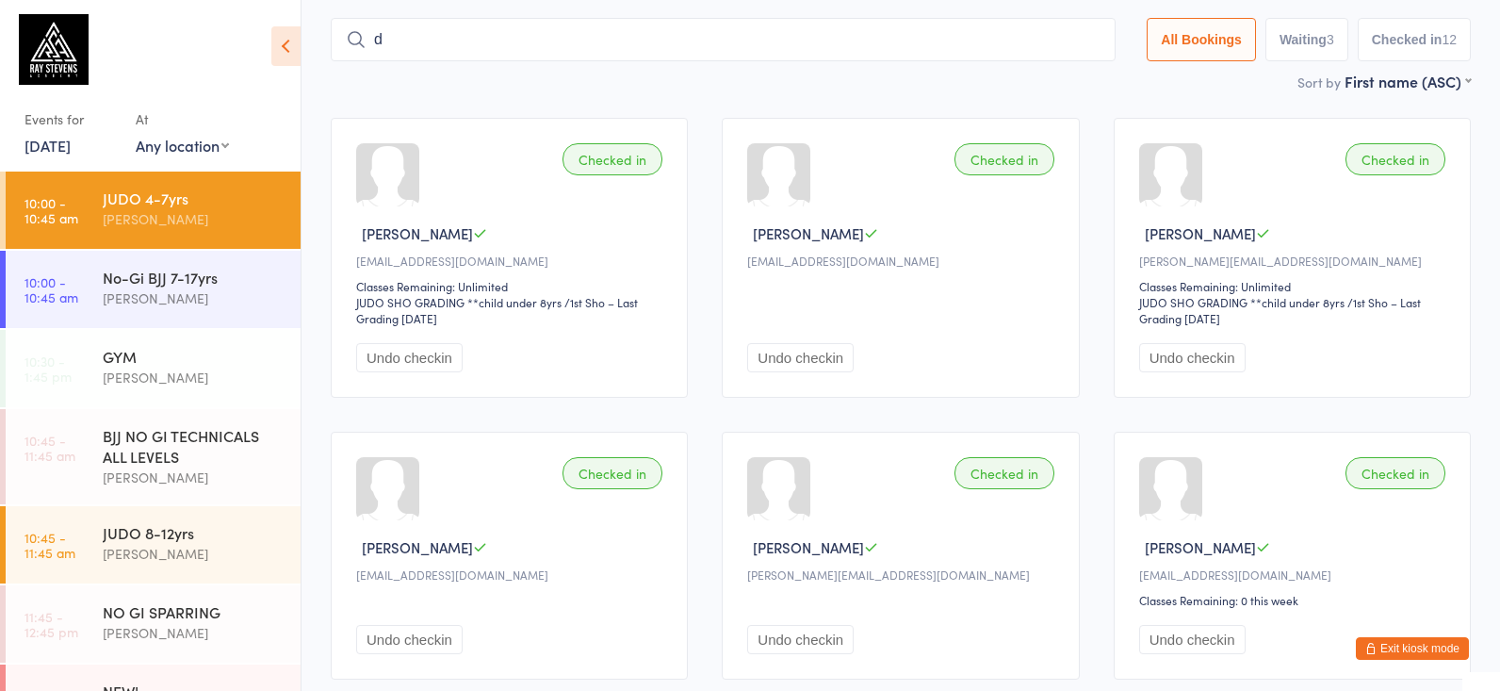
scroll to position [112, 0]
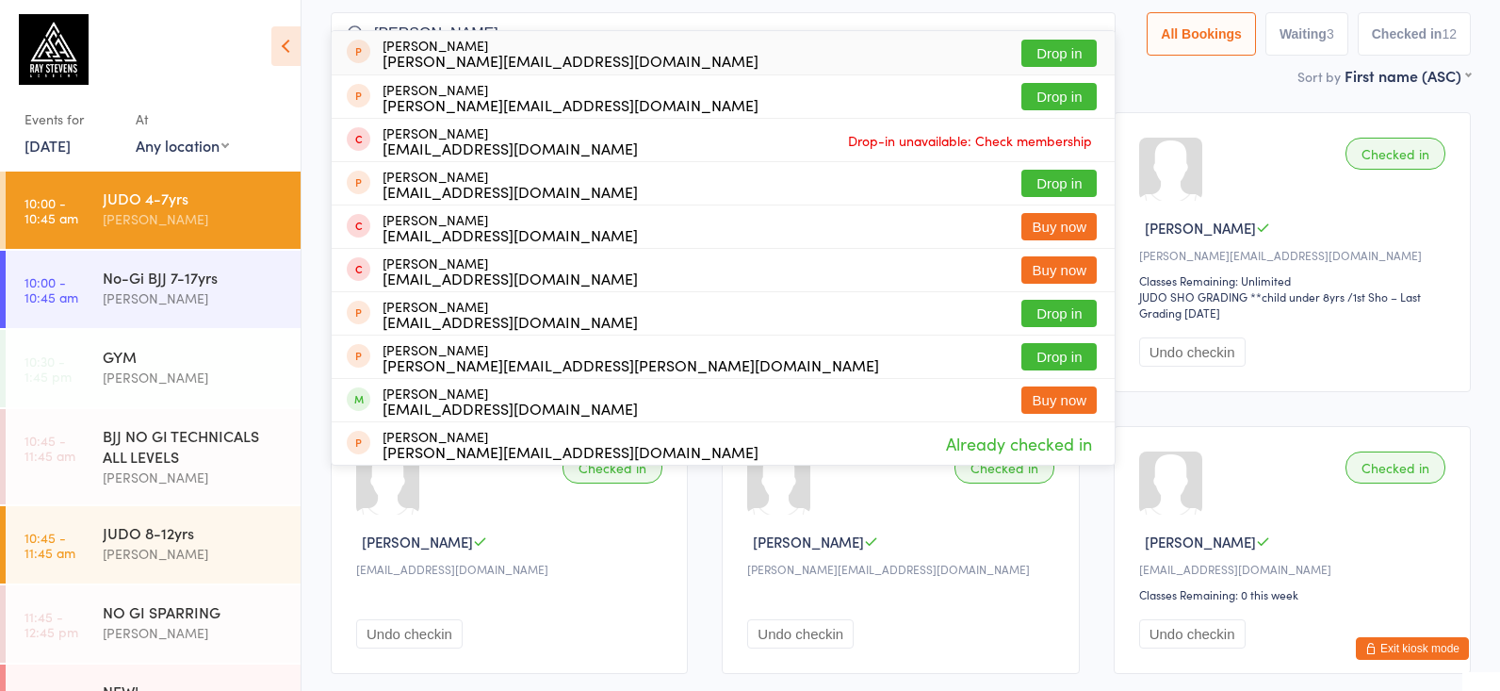
type input "donnaca fitz"
click at [535, 53] on div "k.j.f.fitzgerald@gmail.com" at bounding box center [570, 60] width 376 height 15
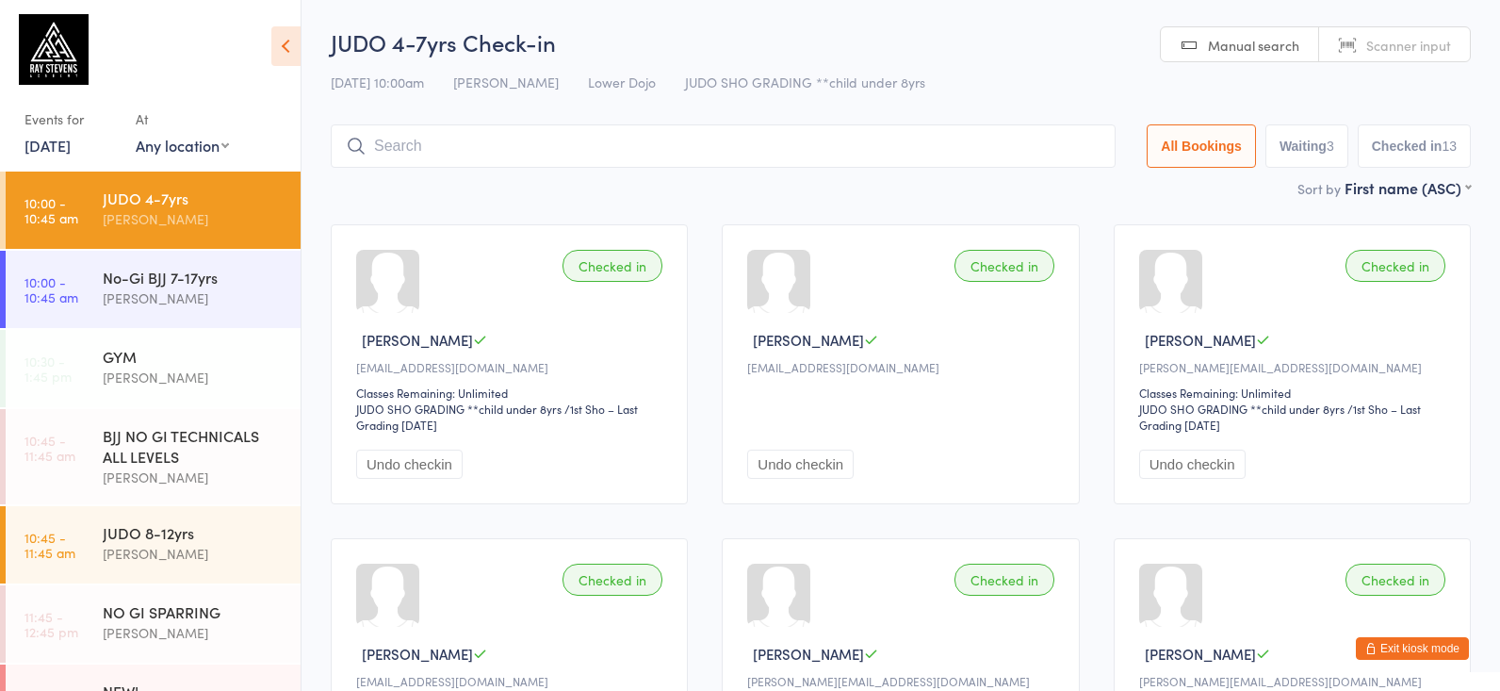
scroll to position [0, 0]
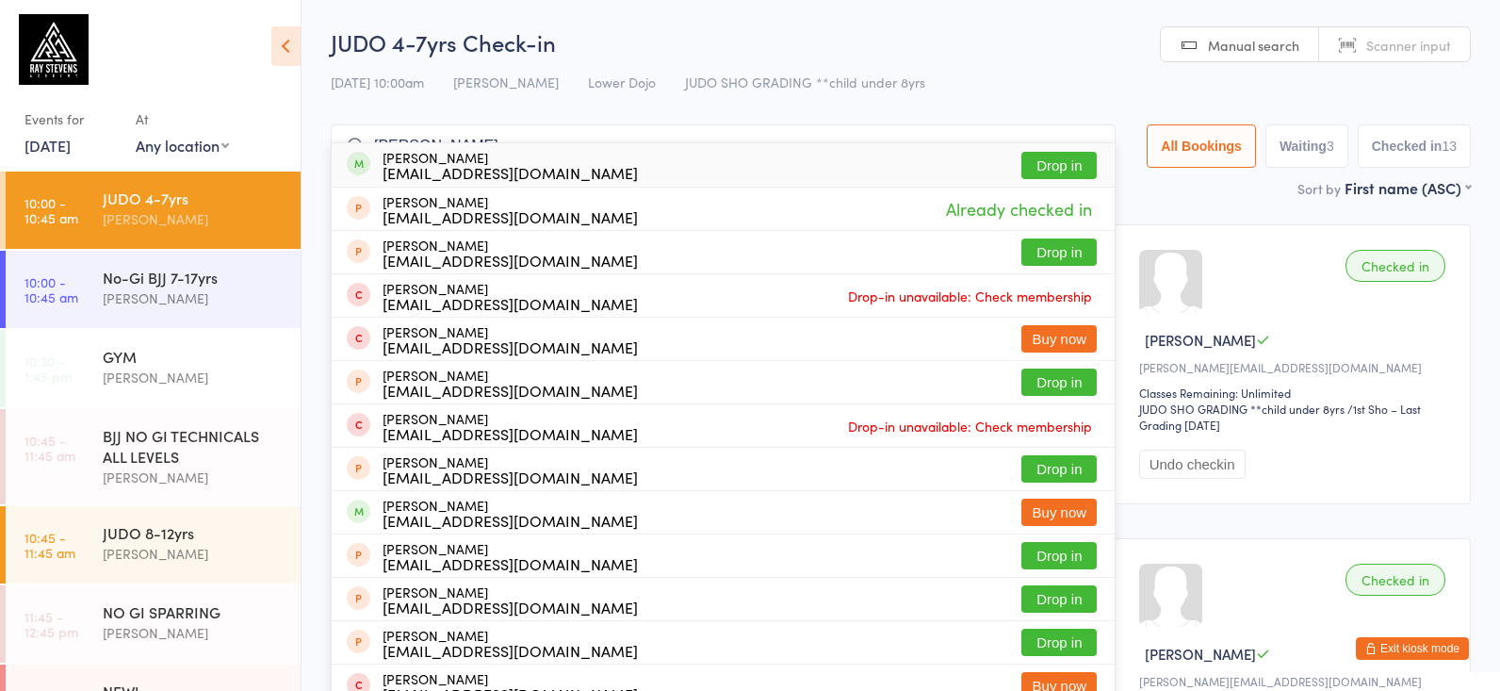
type input "ayla kho"
click at [515, 171] on div "asal.diani@gmail.com" at bounding box center [509, 172] width 255 height 15
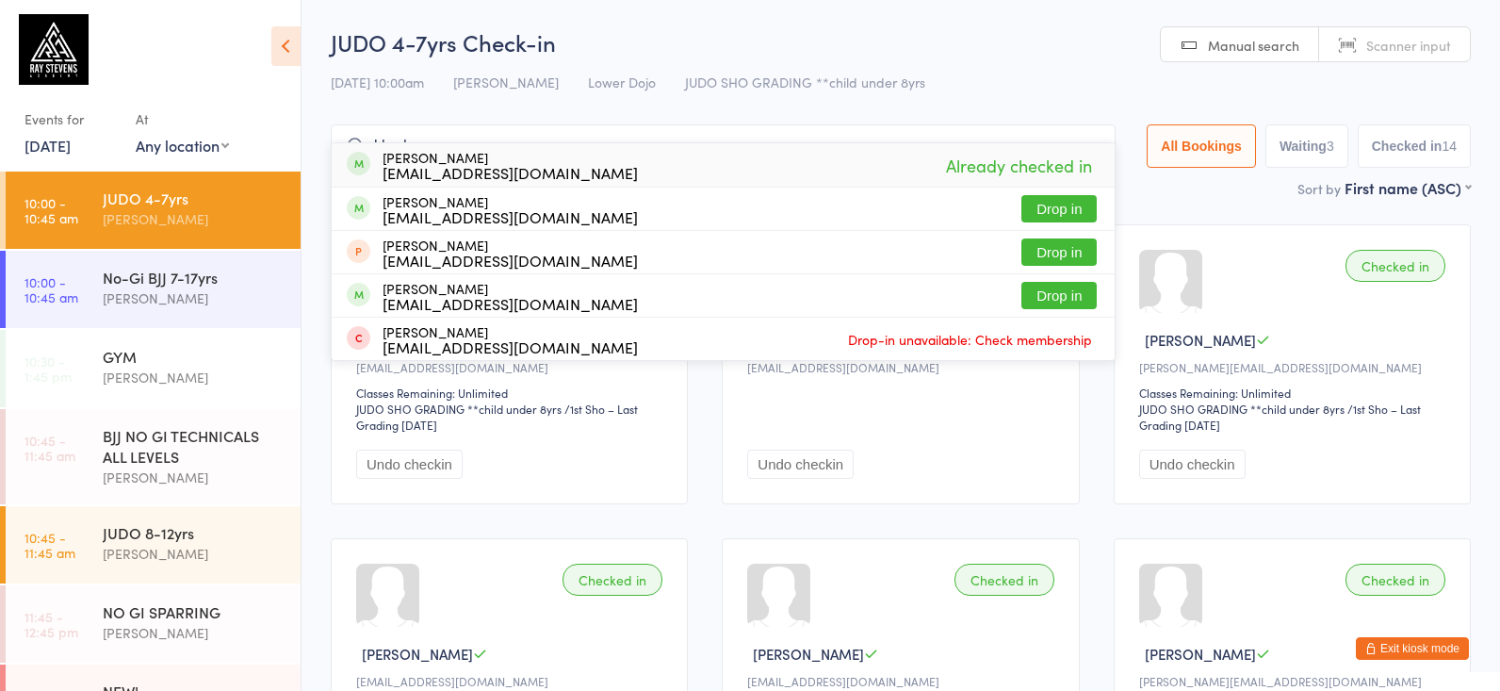
type input "rhoda"
drag, startPoint x: 480, startPoint y: 156, endPoint x: 510, endPoint y: 200, distance: 52.3
click at [510, 200] on div "Matin Khodabakhsh asal.diani@gmail.com" at bounding box center [509, 209] width 255 height 30
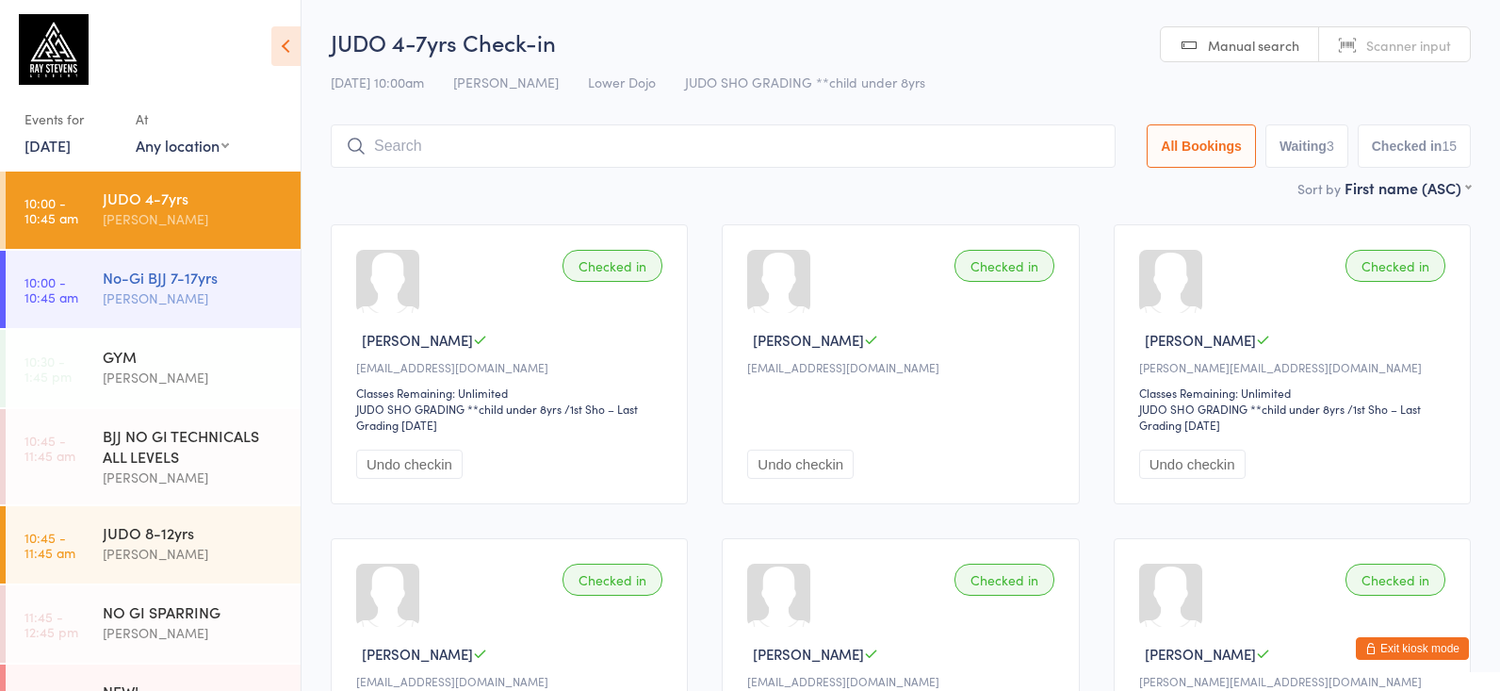
click at [104, 305] on div "[PERSON_NAME]" at bounding box center [194, 298] width 182 height 22
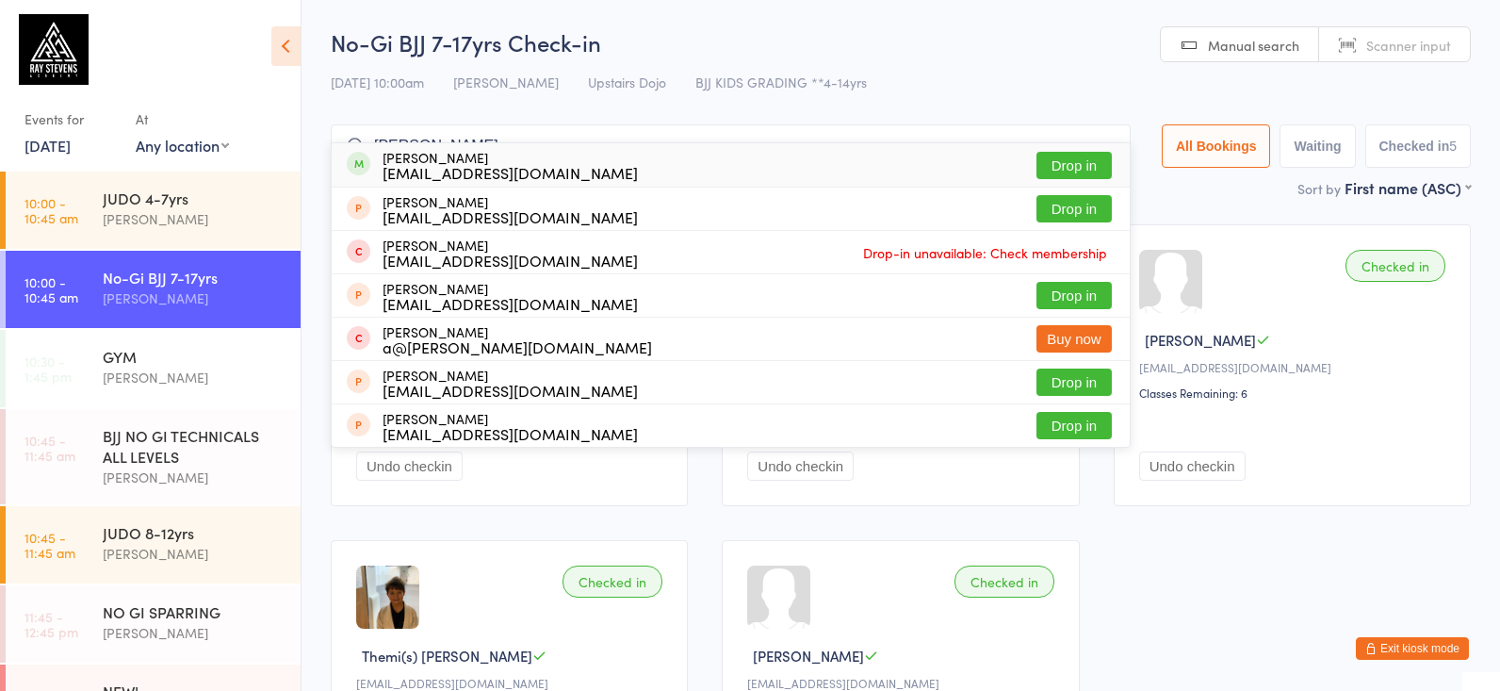
type input "arvin"
click at [424, 156] on div "Arvin Puni mr.apuni@gmail.com" at bounding box center [509, 165] width 255 height 30
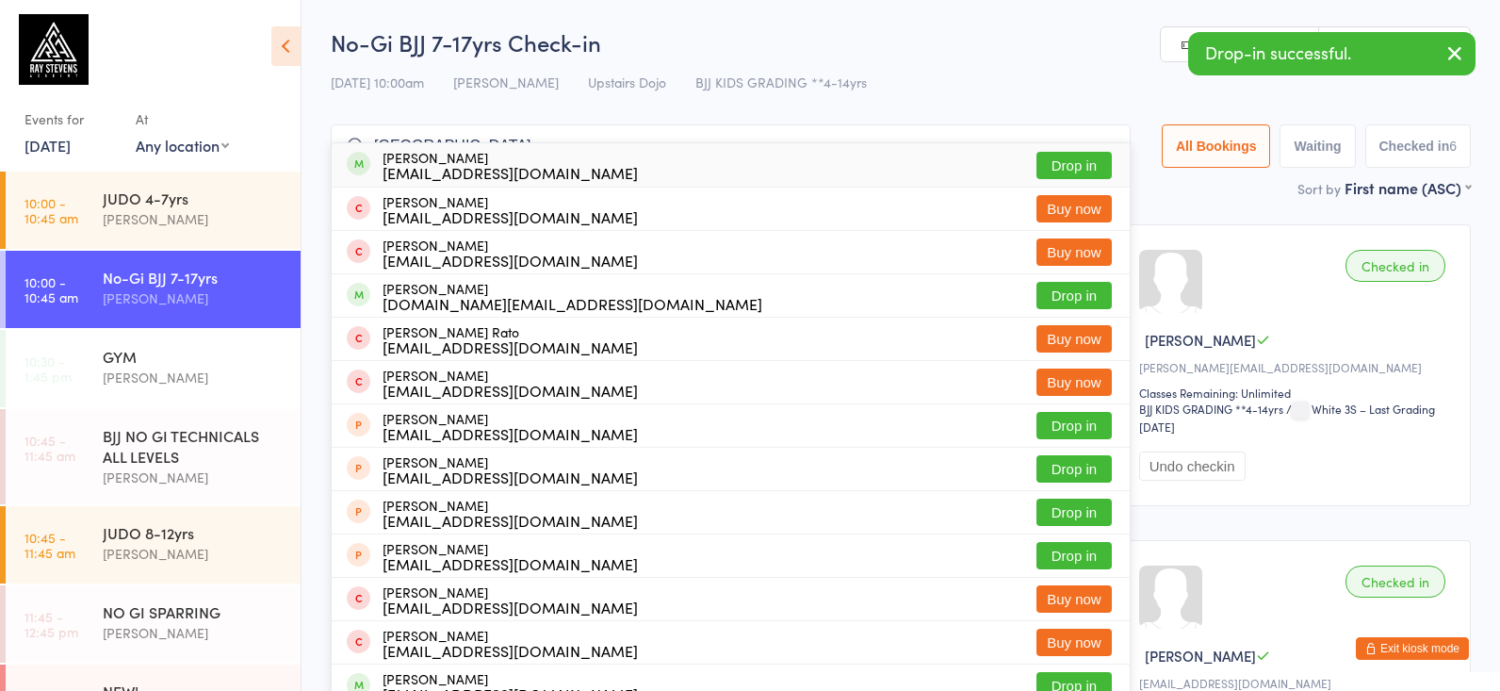
type input "milan"
click at [441, 159] on div "Milan Puni mr.apuni@gmail.com" at bounding box center [509, 165] width 255 height 30
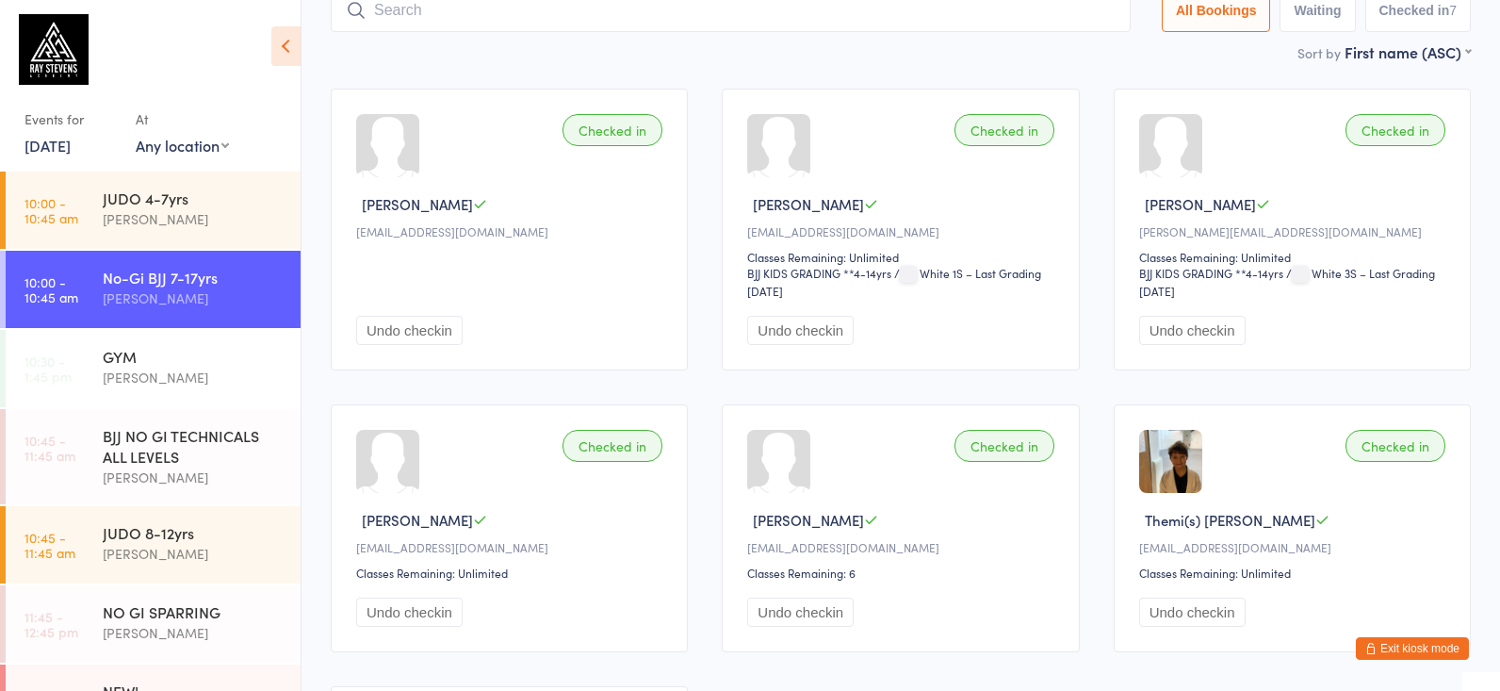
scroll to position [136, 0]
click at [212, 199] on div "JUDO 4-7yrs" at bounding box center [194, 197] width 182 height 21
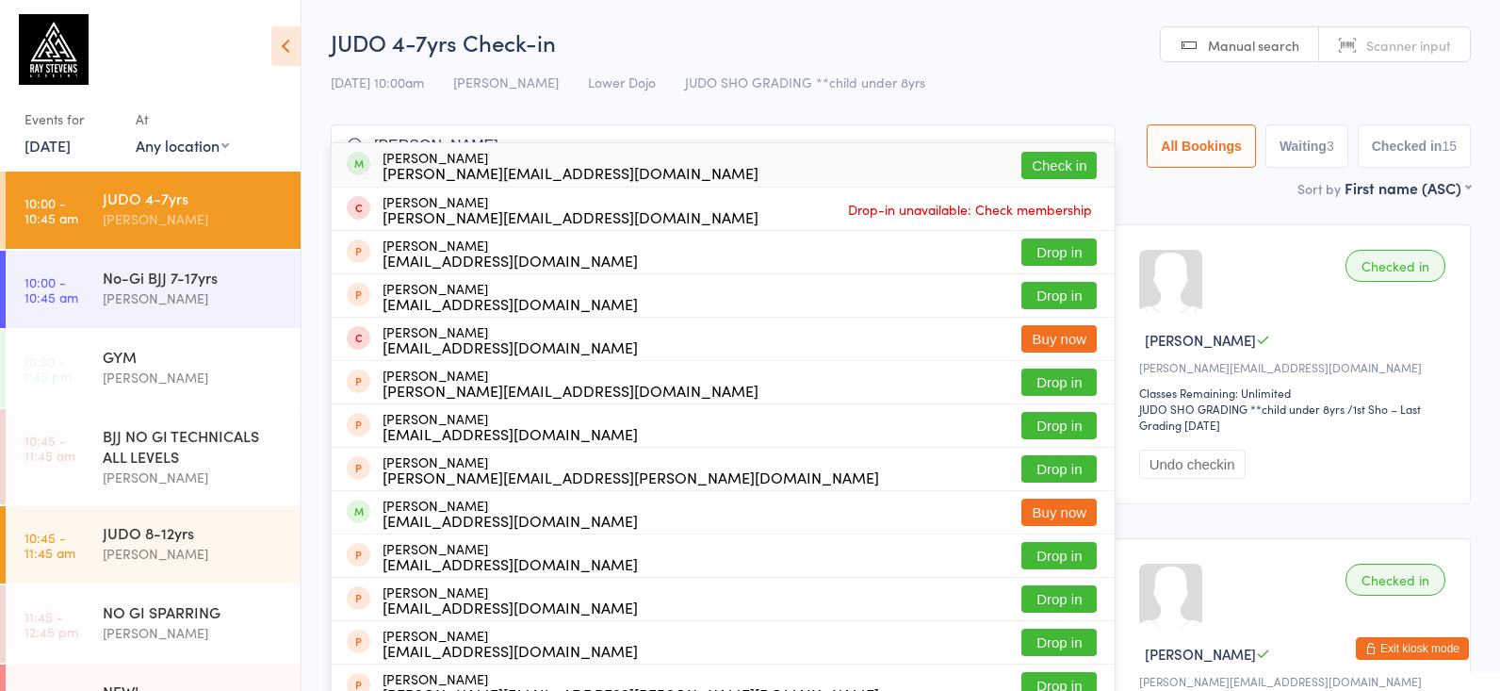
type input "marius"
click at [1048, 171] on button "Check in" at bounding box center [1058, 165] width 75 height 27
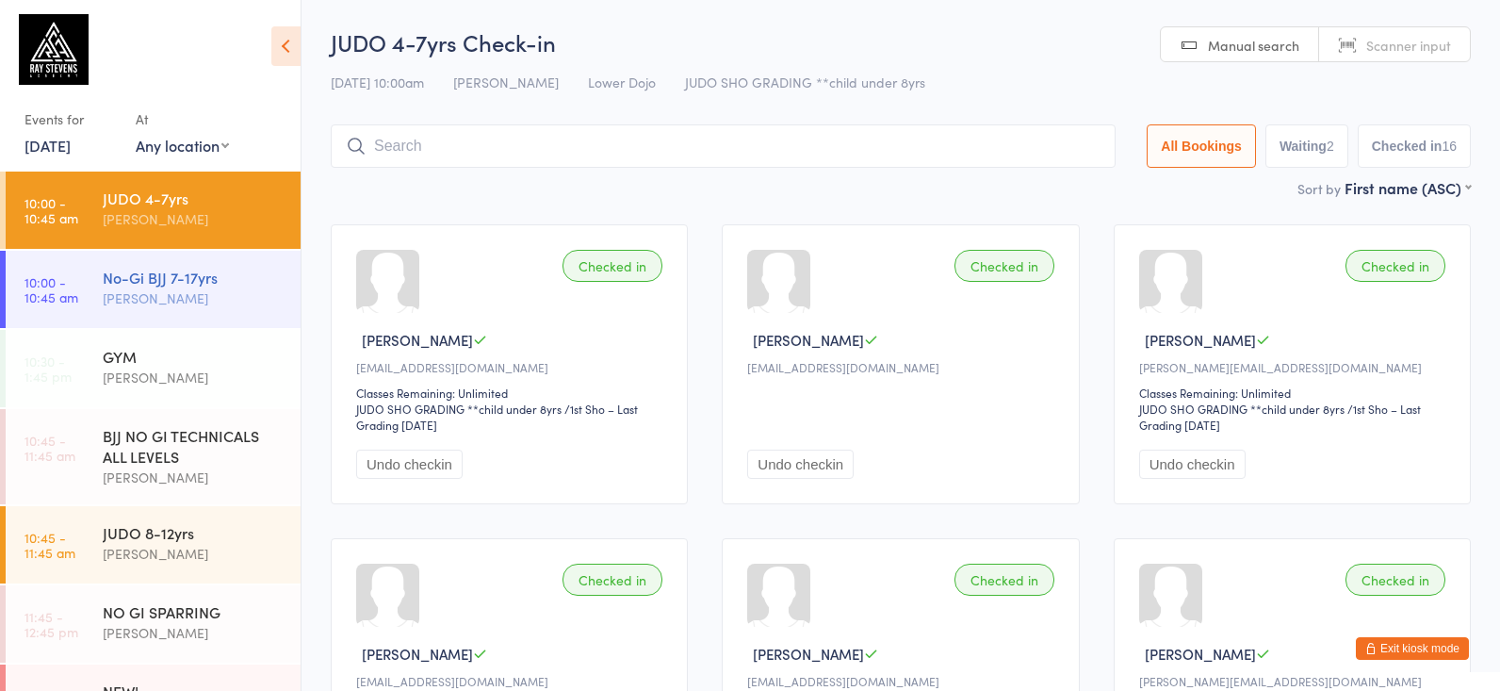
click at [143, 309] on div "No-Gi BJJ 7-17yrs Silviu Nastasa" at bounding box center [202, 288] width 198 height 74
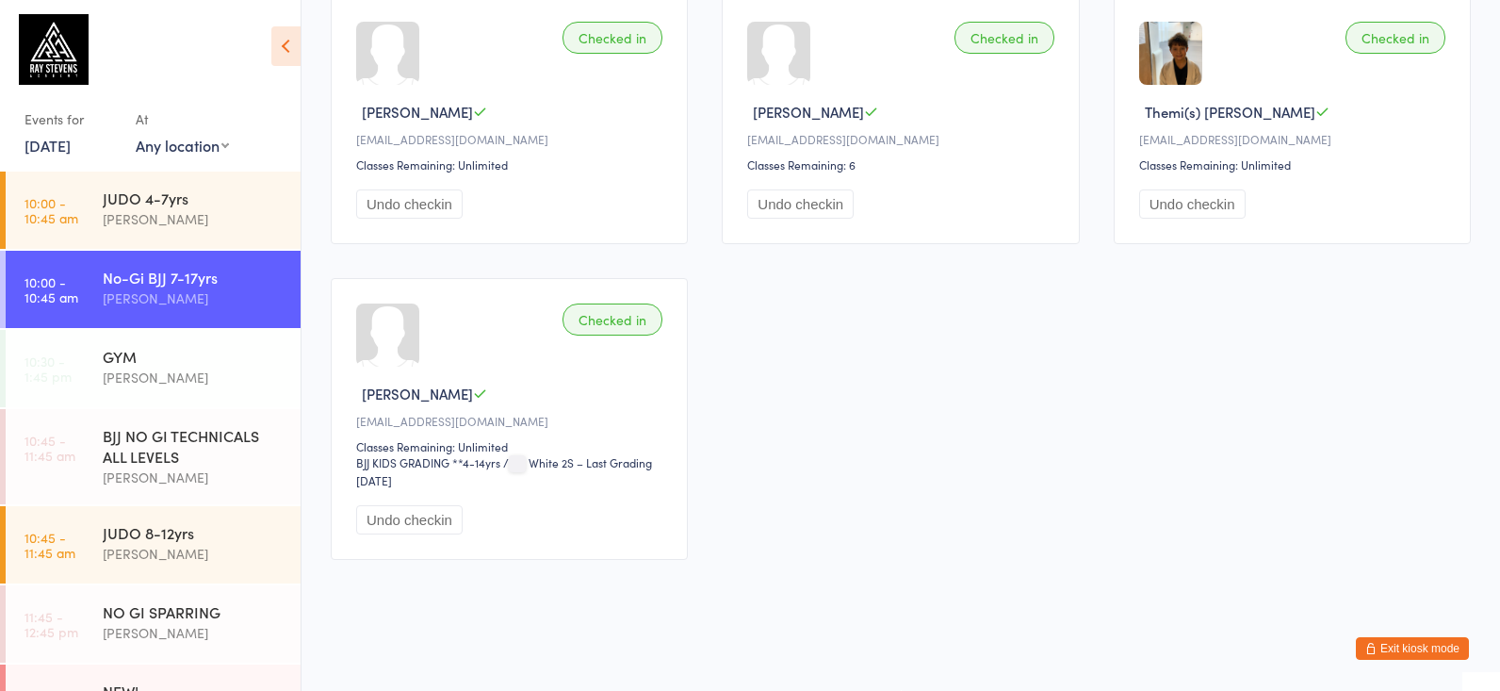
scroll to position [562, 0]
click at [122, 223] on div "[PERSON_NAME]" at bounding box center [194, 219] width 182 height 22
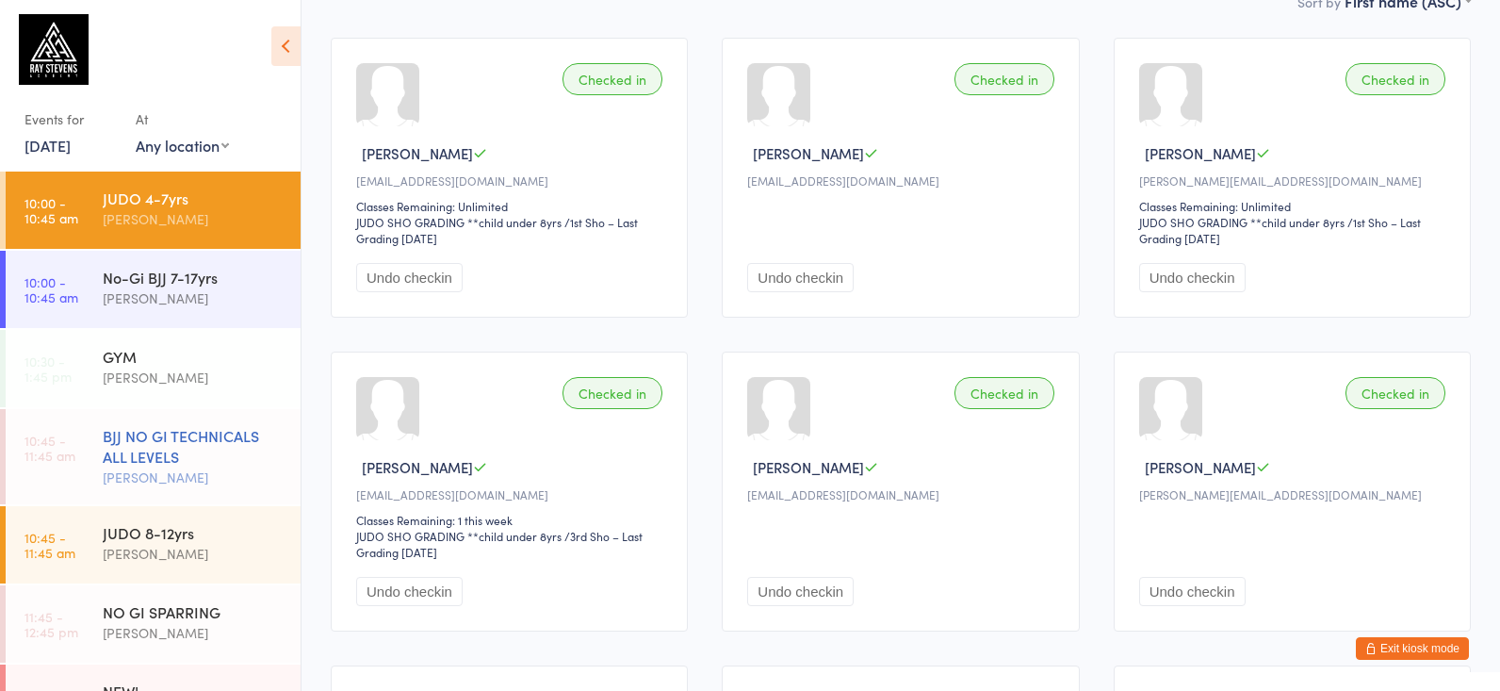
scroll to position [24, 0]
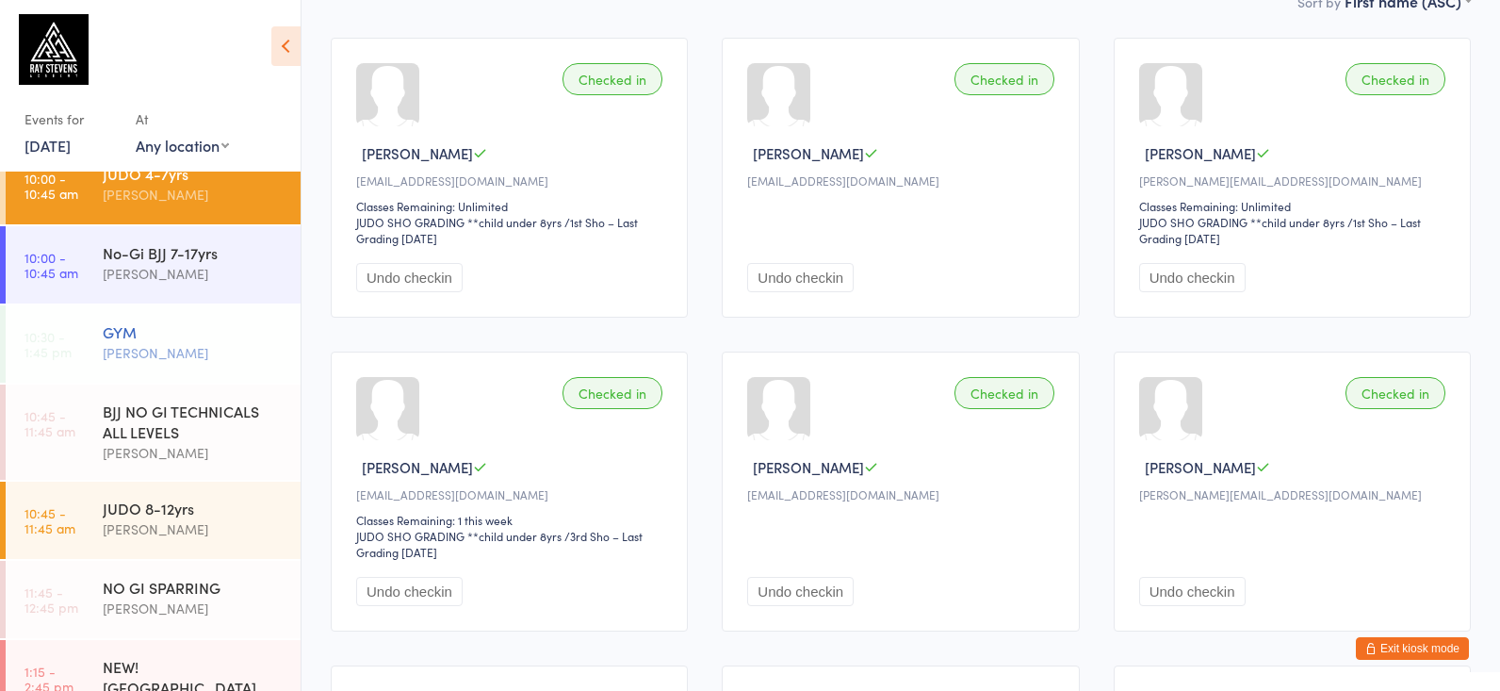
click at [211, 310] on div "GYM Silviu Nastasa" at bounding box center [202, 342] width 198 height 74
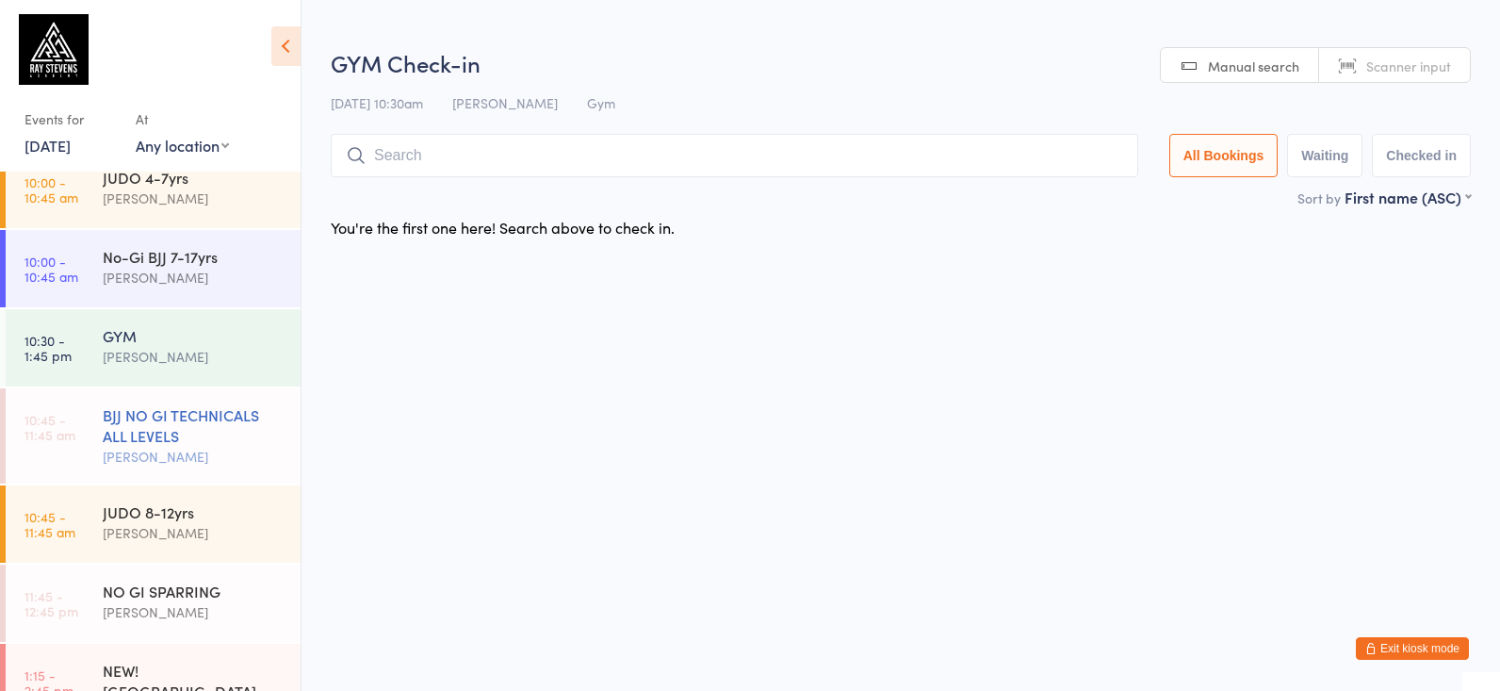
click at [222, 483] on li "10:45 - 11:45 am BJJ NO GI TECHNICALS ALL LEVELS Silviu Nastasa" at bounding box center [150, 436] width 301 height 97
click at [216, 465] on div "[PERSON_NAME]" at bounding box center [194, 457] width 182 height 22
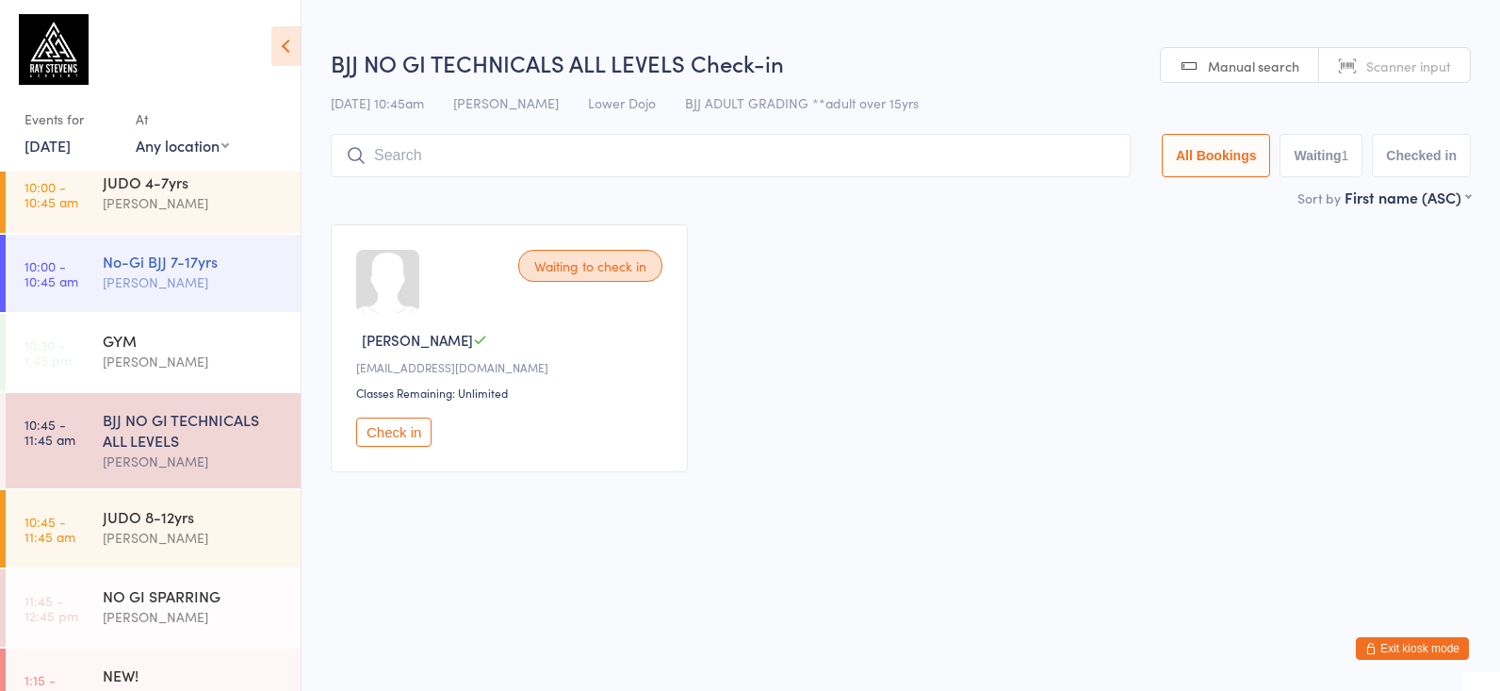
click at [198, 305] on div "No-Gi BJJ 7-17yrs Silviu Nastasa" at bounding box center [202, 272] width 198 height 74
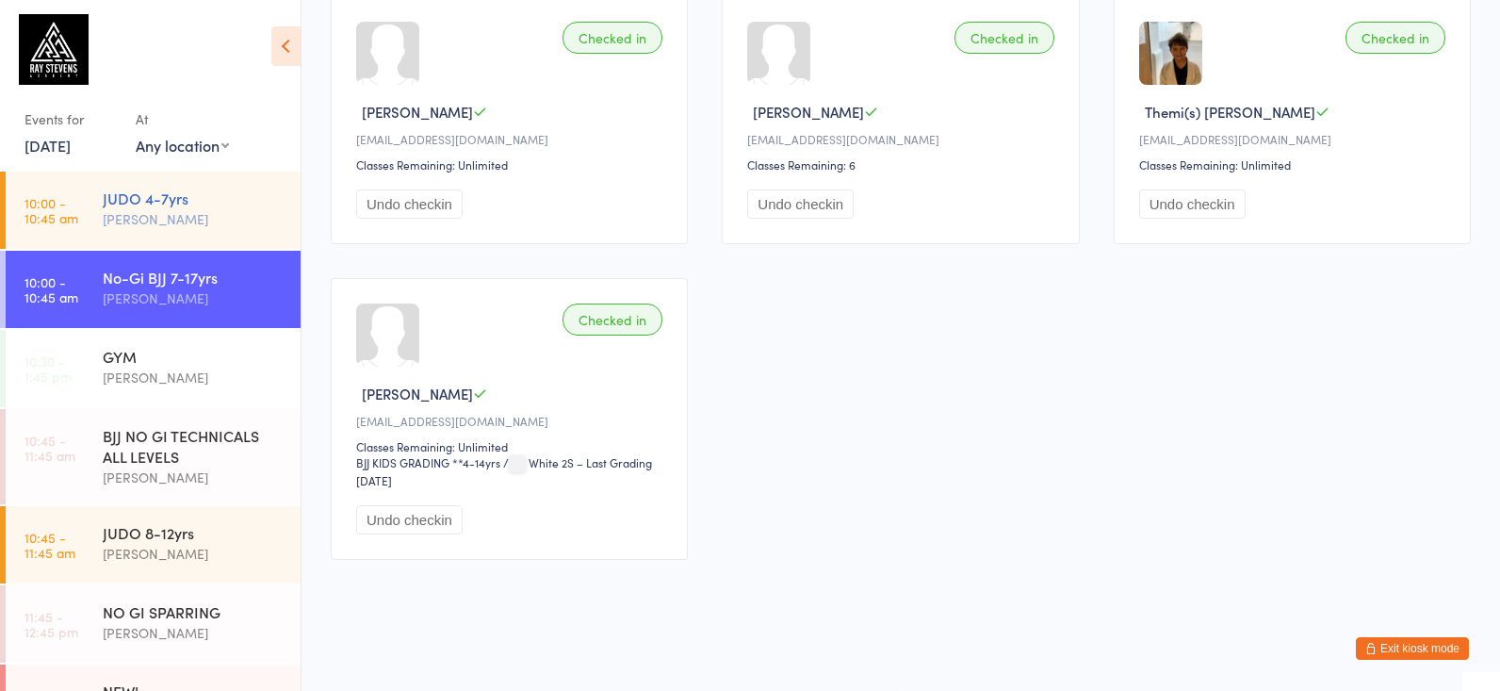
click at [119, 236] on div "JUDO 4-7yrs Jade Eccles" at bounding box center [202, 208] width 198 height 74
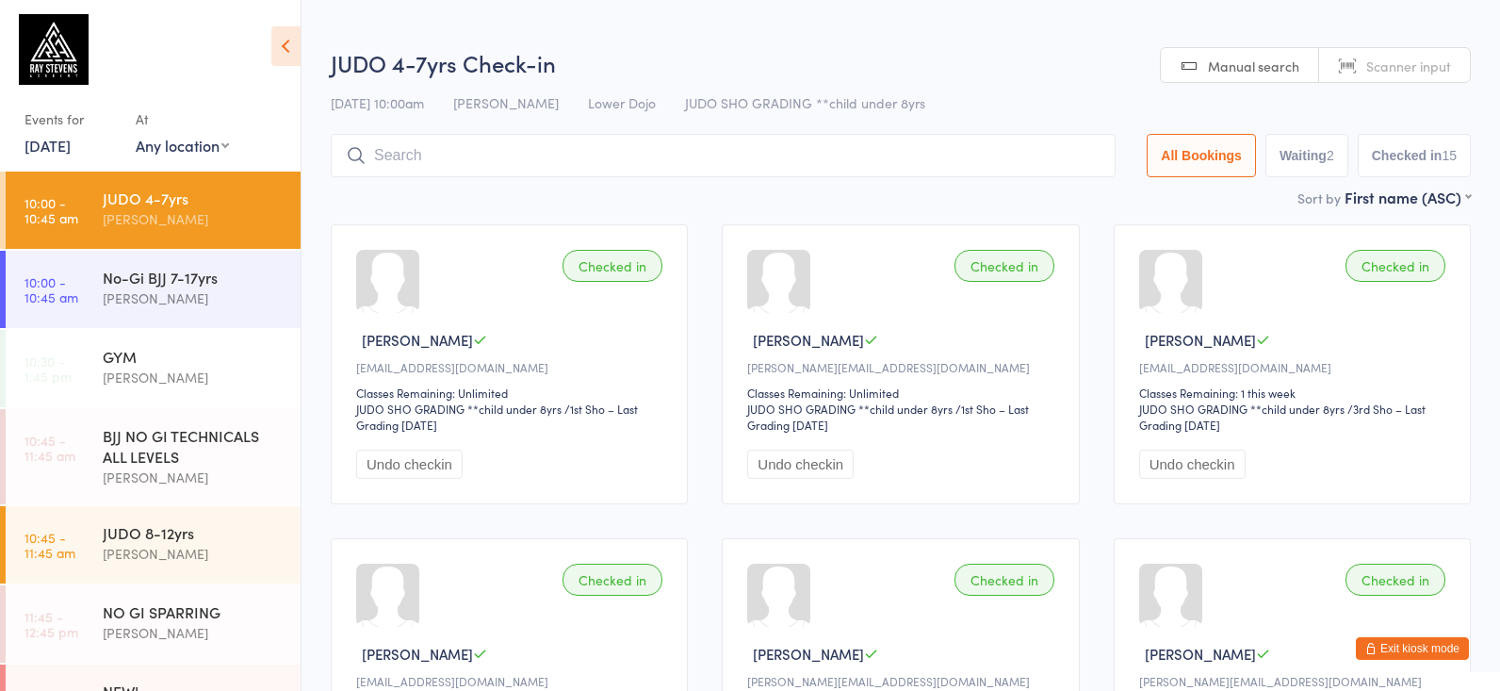
type input "a"
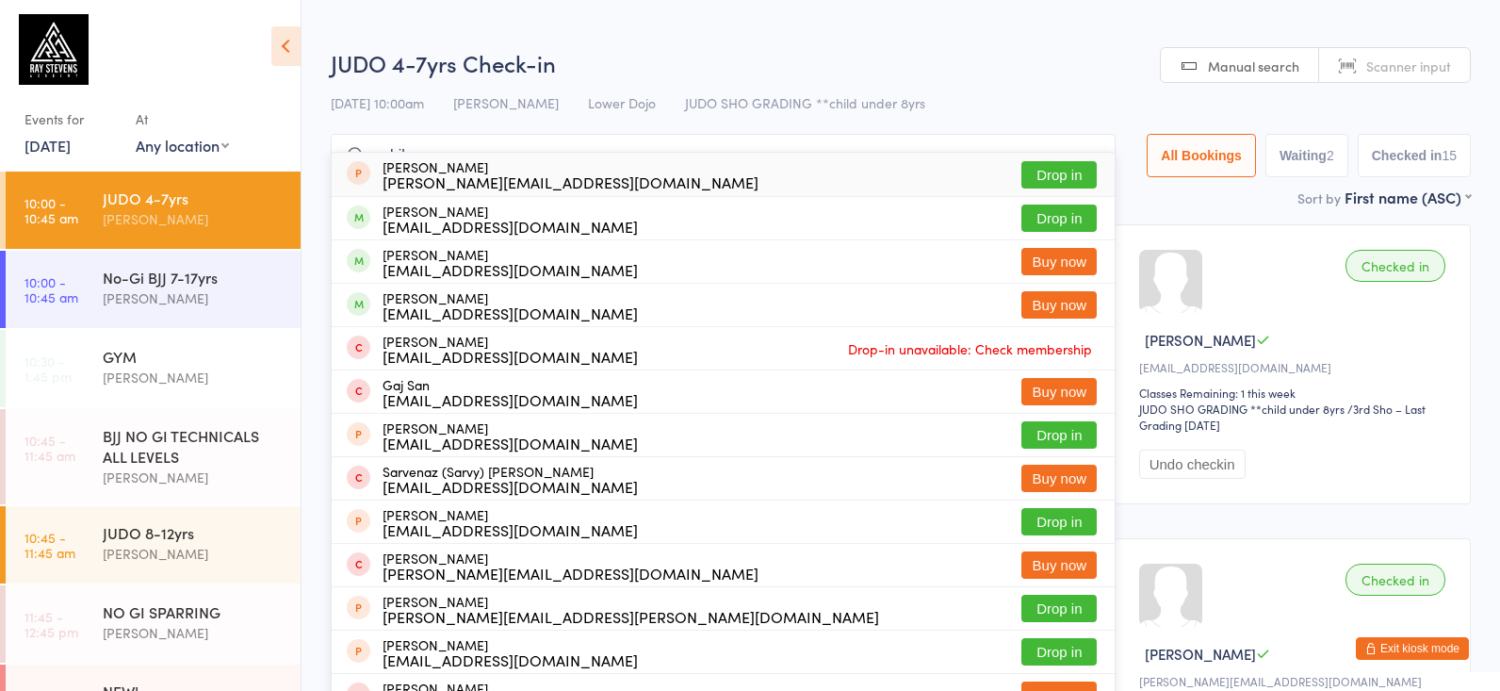
type input "sahib"
click at [471, 174] on div "Anchal.alg@gmail.com" at bounding box center [570, 181] width 376 height 15
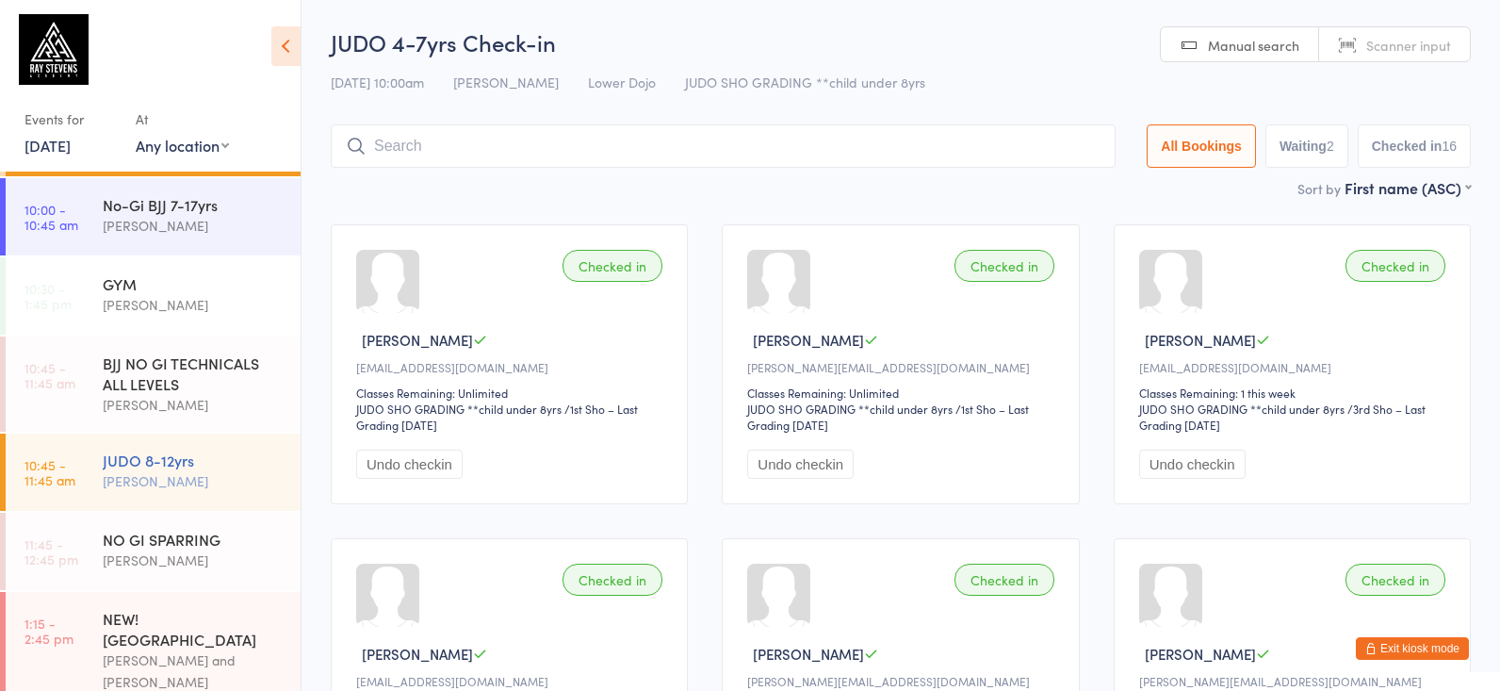
scroll to position [72, 0]
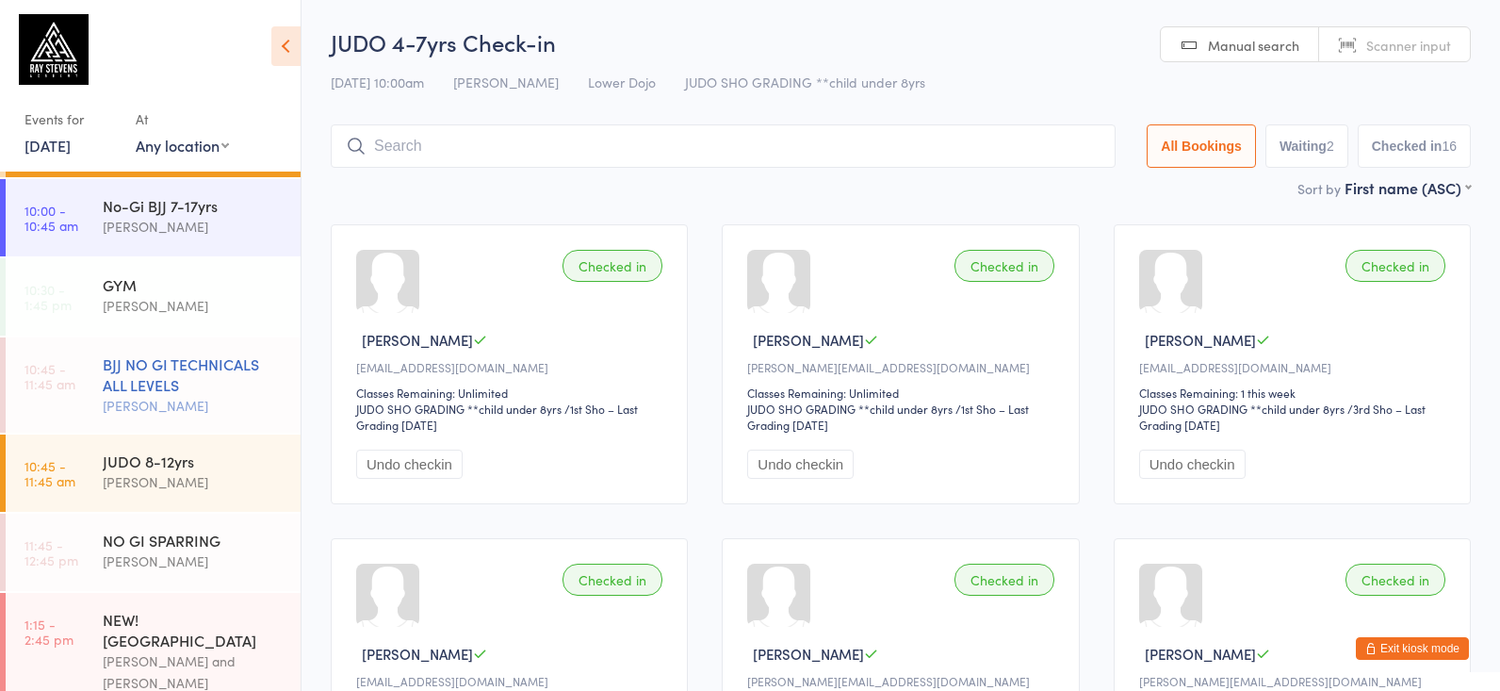
drag, startPoint x: 106, startPoint y: 440, endPoint x: 135, endPoint y: 420, distance: 35.3
click at [106, 440] on div "JUDO 8-12yrs Jade Eccles" at bounding box center [202, 471] width 198 height 74
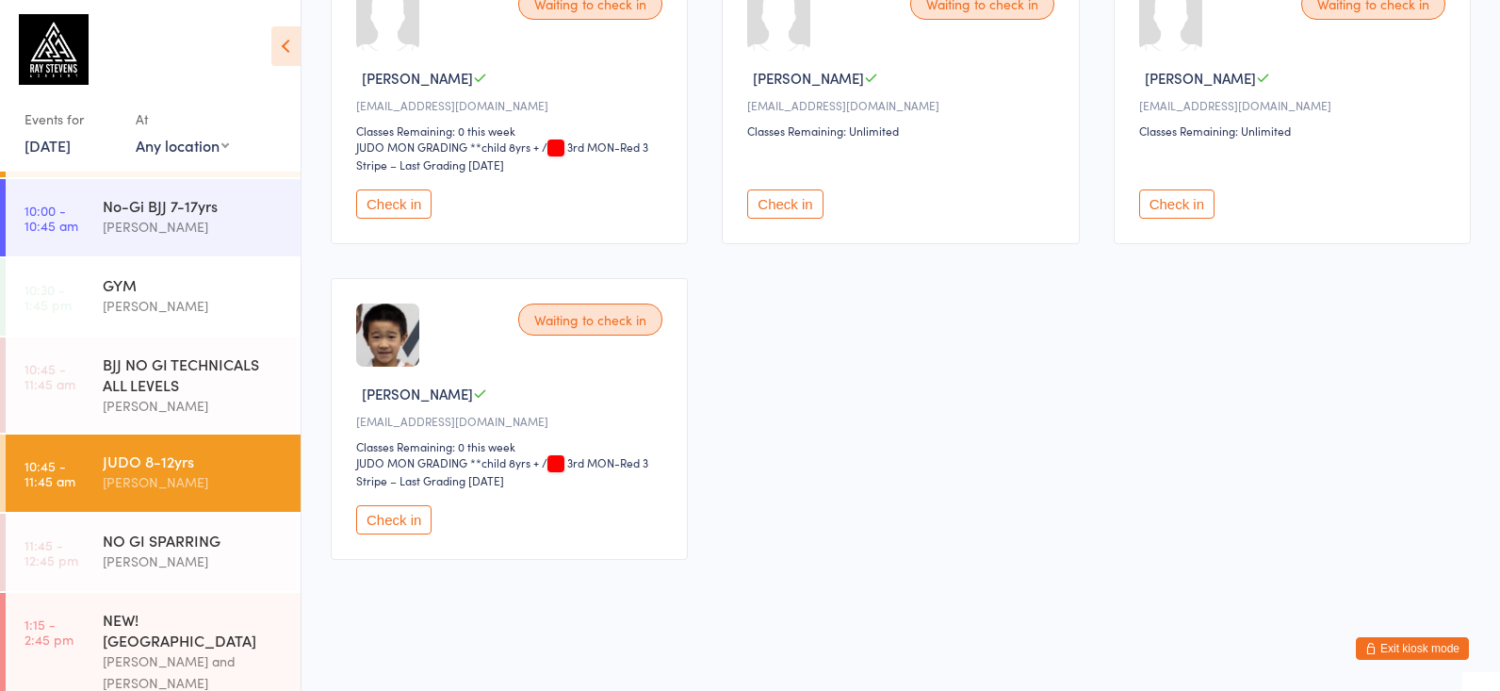
scroll to position [276, 0]
click at [393, 528] on button "Check in" at bounding box center [393, 519] width 75 height 29
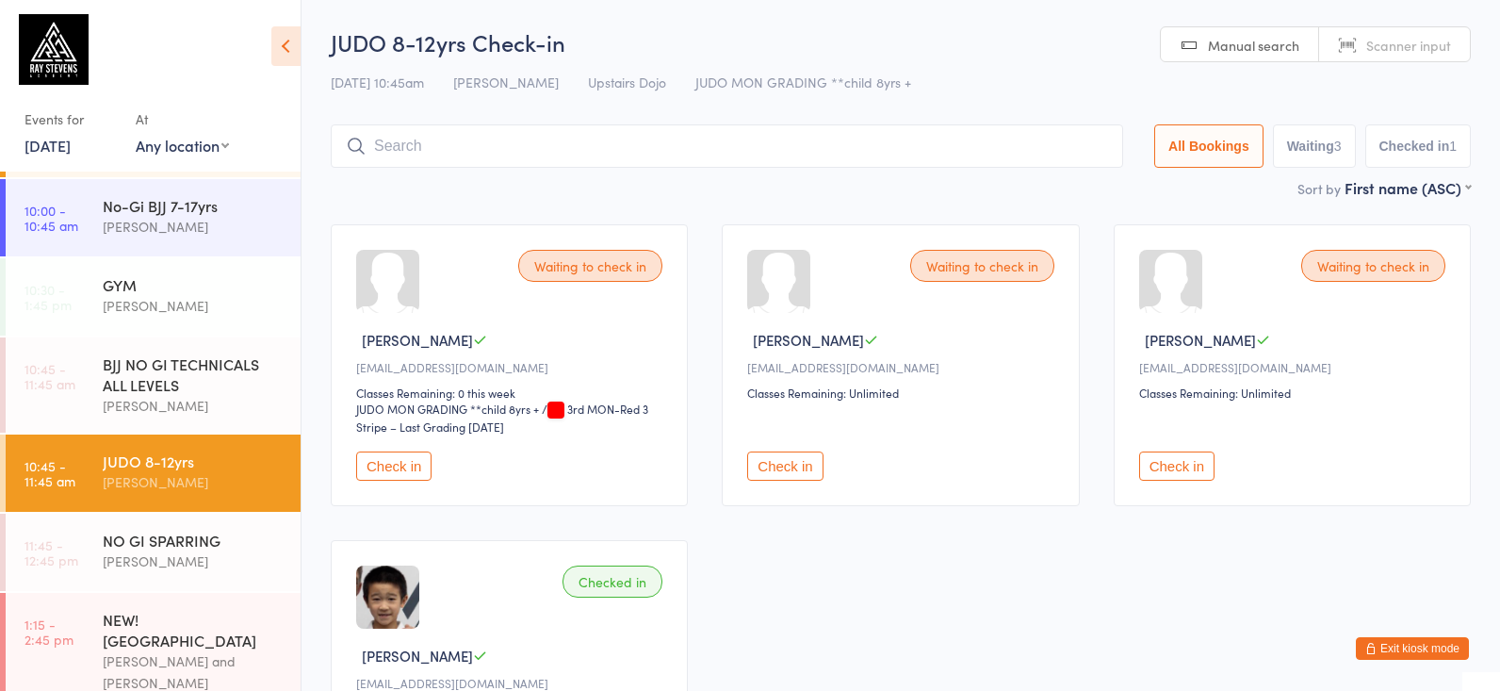
scroll to position [0, 0]
click at [401, 480] on button "Check in" at bounding box center [393, 465] width 75 height 29
click at [366, 136] on input "search" at bounding box center [727, 145] width 792 height 43
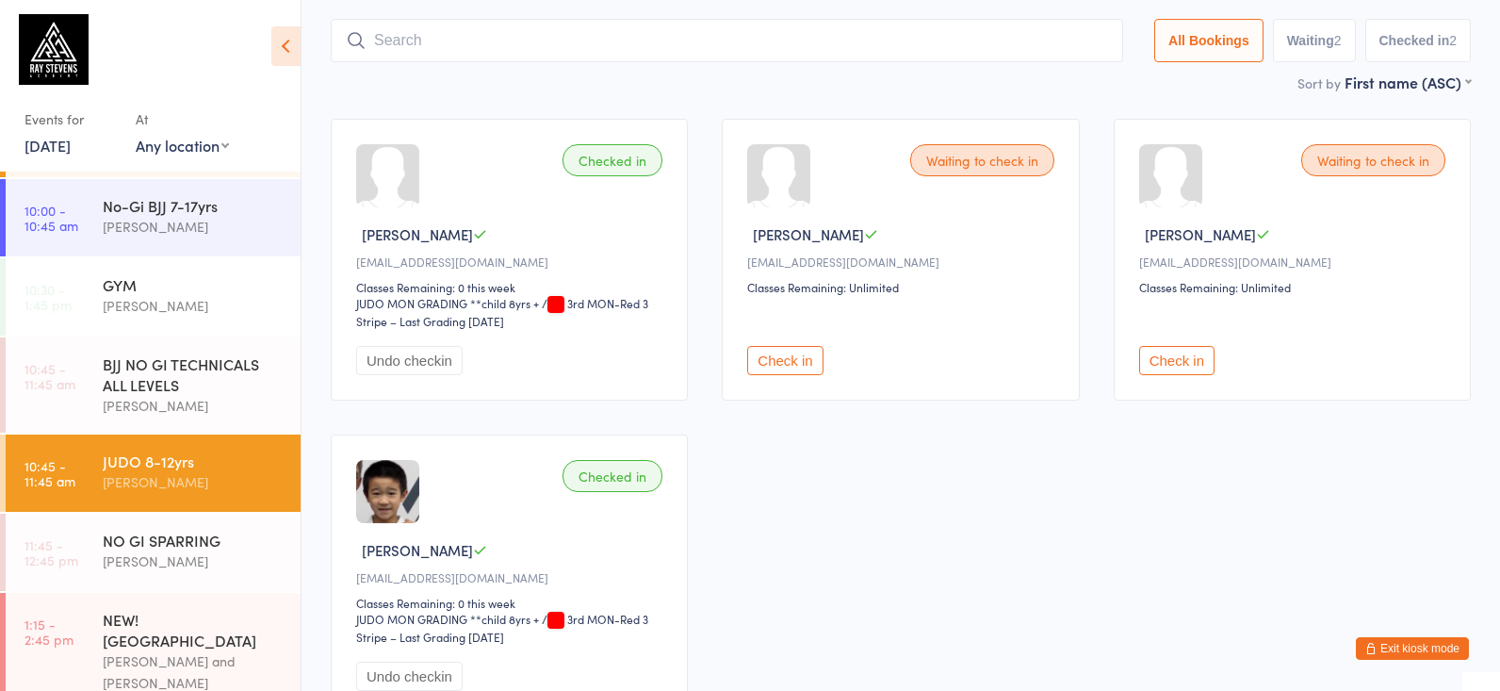
scroll to position [126, 0]
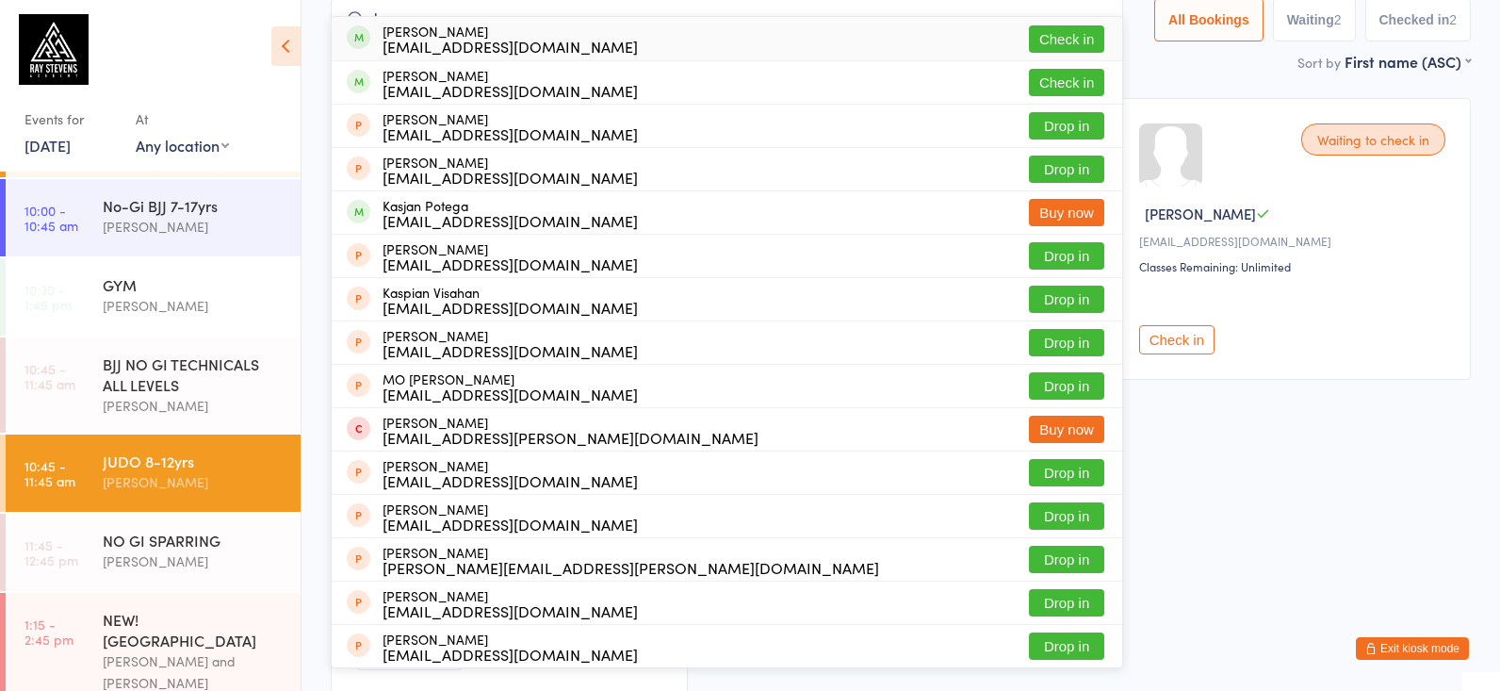
type input "kase"
click at [484, 48] on div "fumiyakase@gmail.com" at bounding box center [509, 46] width 255 height 15
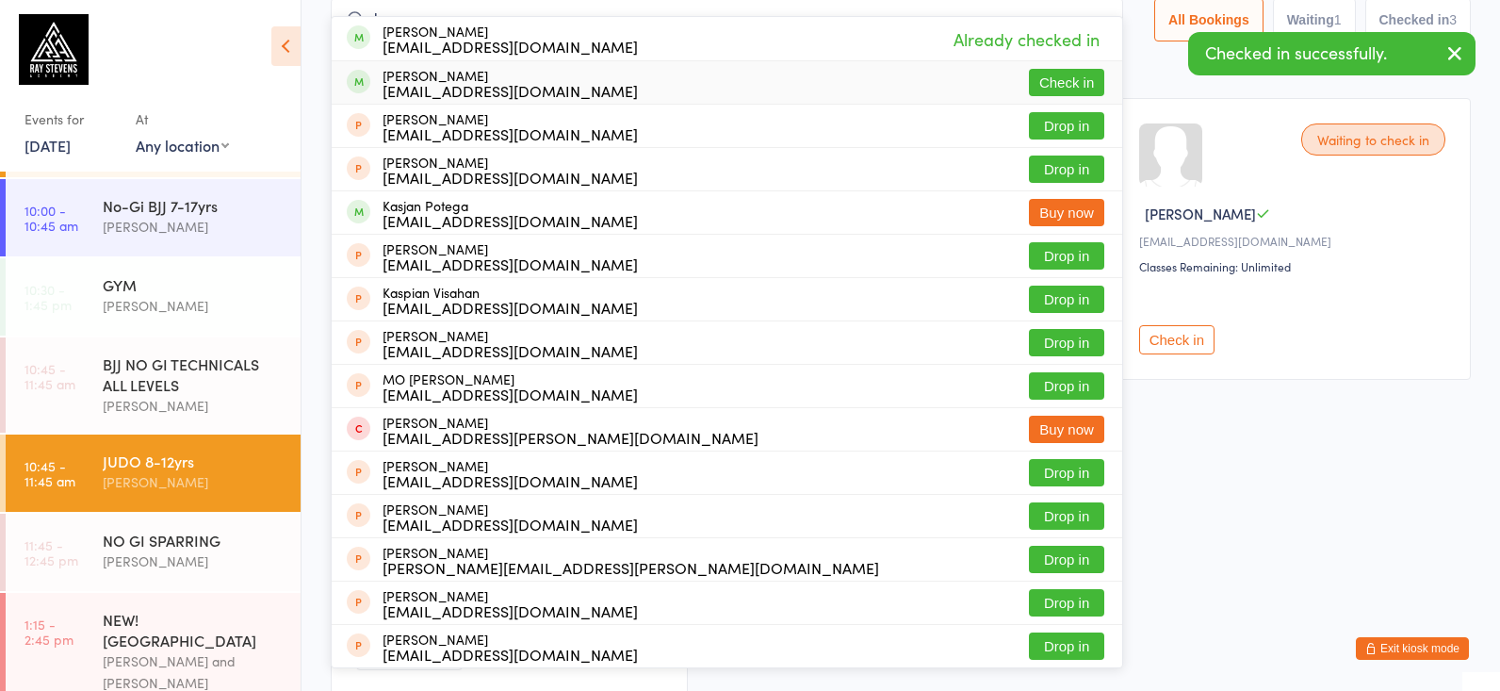
type input "kase"
click at [467, 91] on div "fumiyakase@gmail.com" at bounding box center [509, 90] width 255 height 15
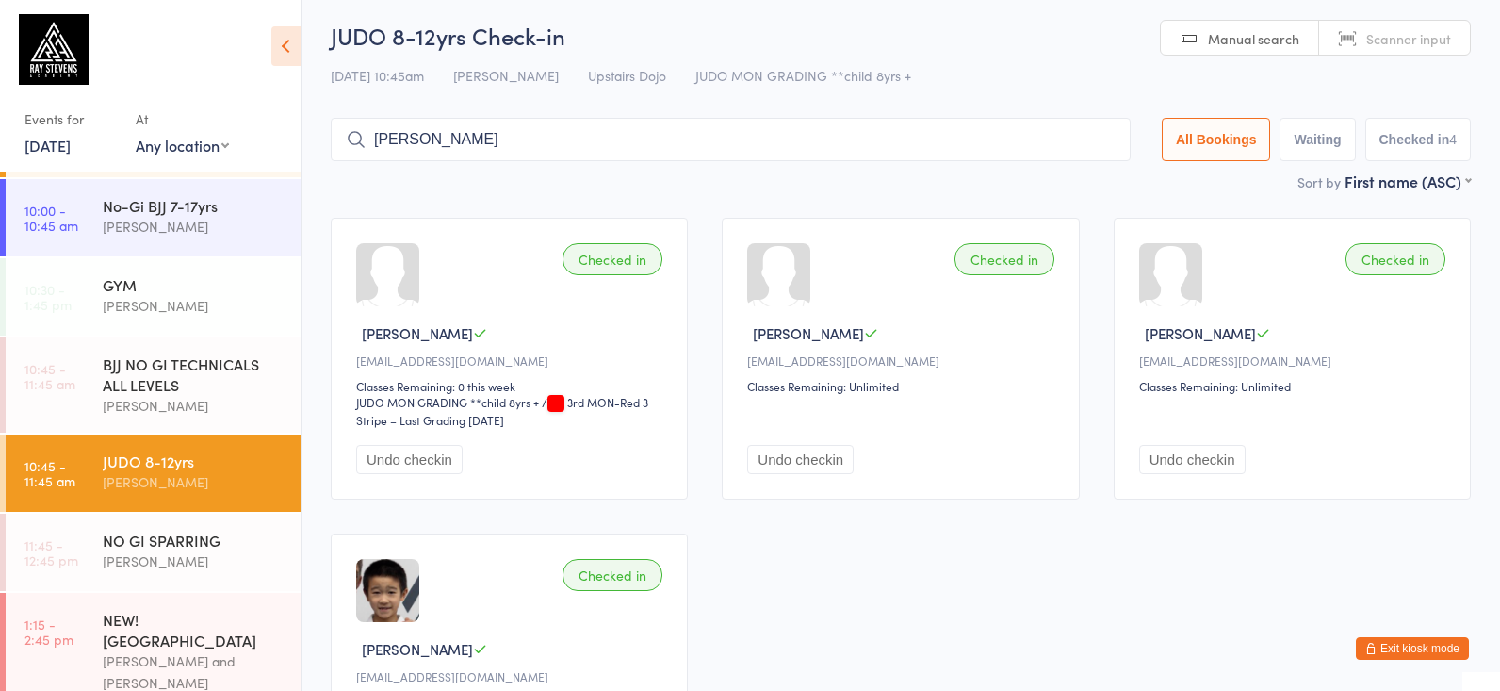
scroll to position [8, 0]
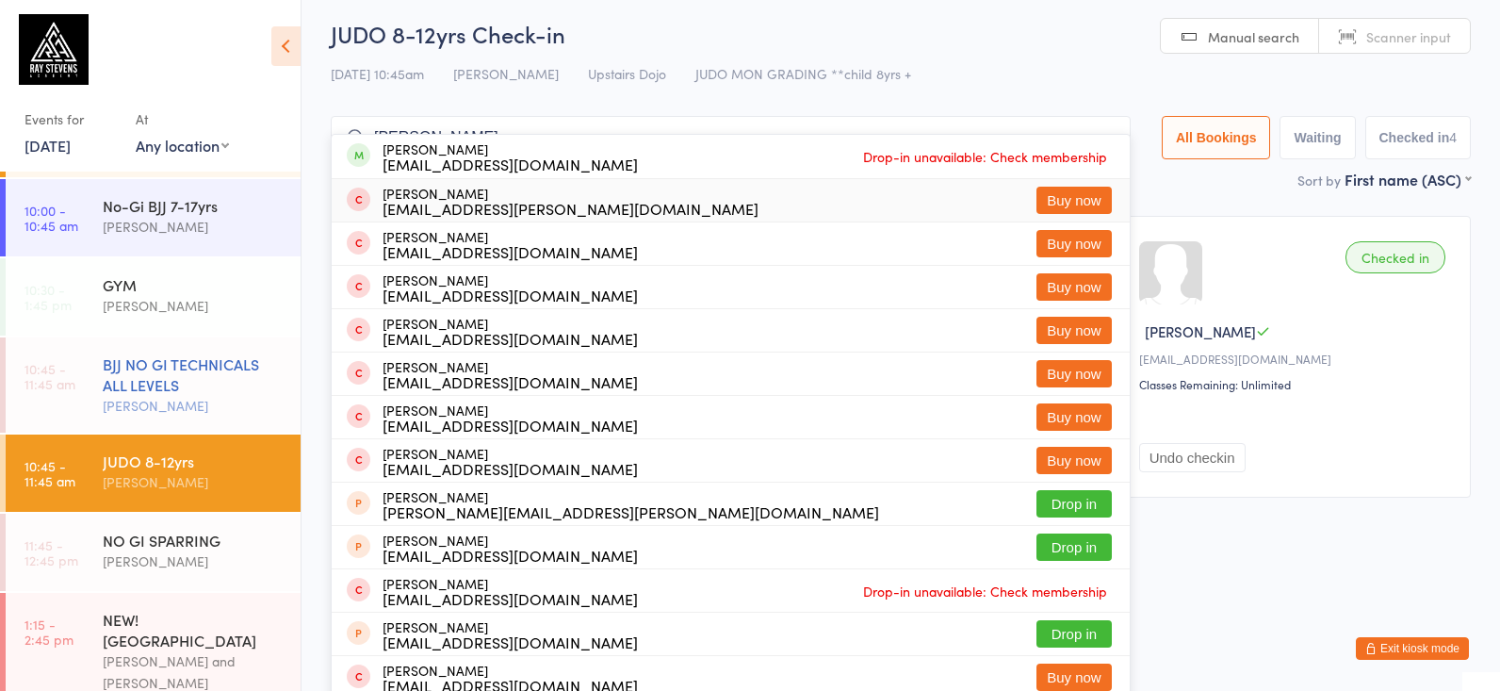
type input "simon snoo"
click at [162, 355] on div "BJJ NO GI TECHNICALS ALL LEVELS" at bounding box center [194, 373] width 182 height 41
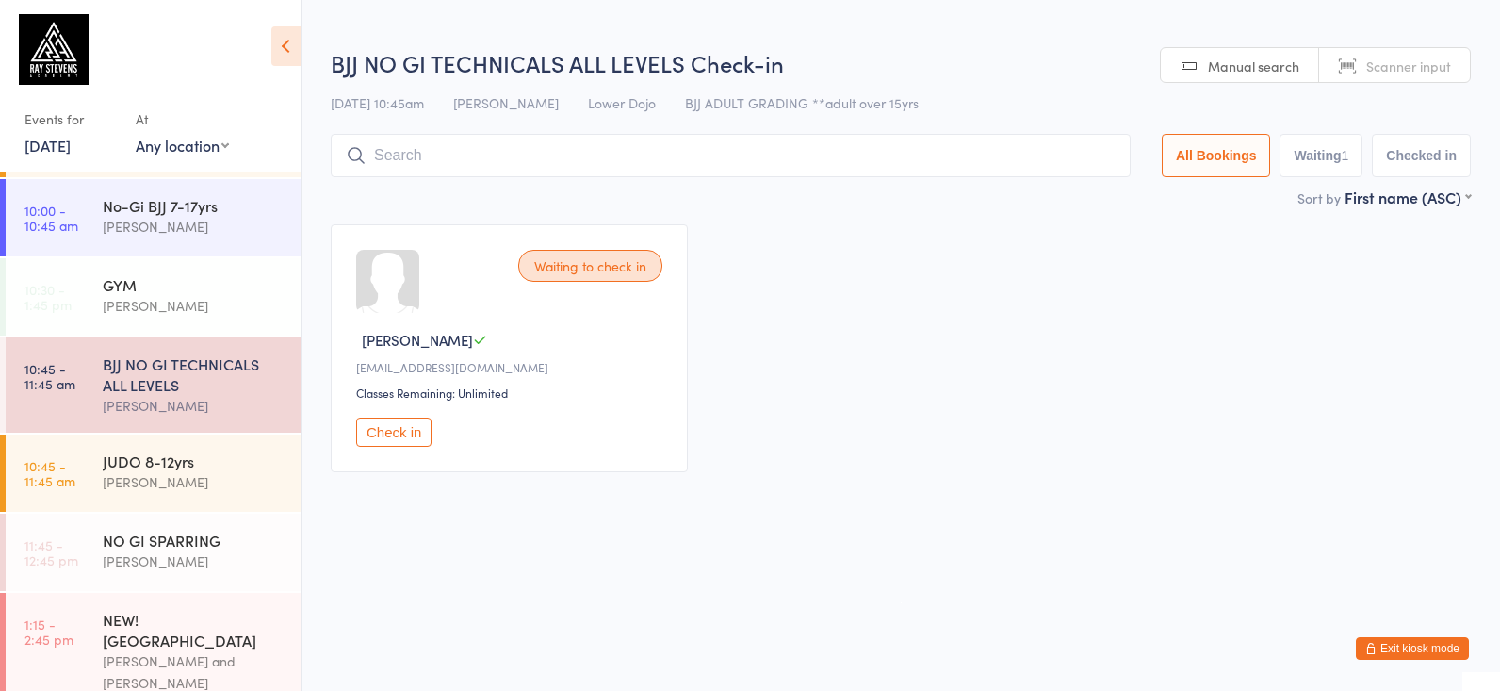
click at [466, 138] on input "search" at bounding box center [731, 155] width 800 height 43
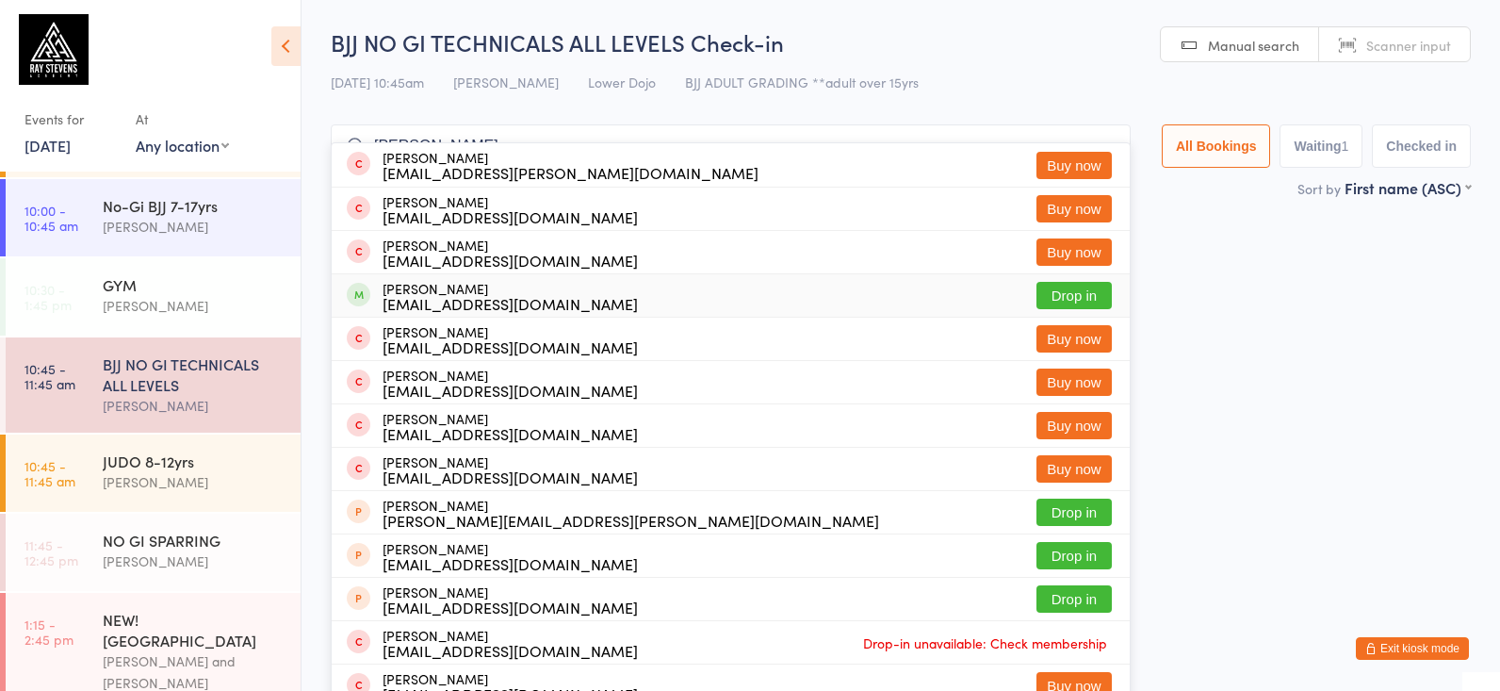
type input "simon"
click at [493, 281] on div "Simon Snook Snookie06@gmail.com" at bounding box center [509, 296] width 255 height 30
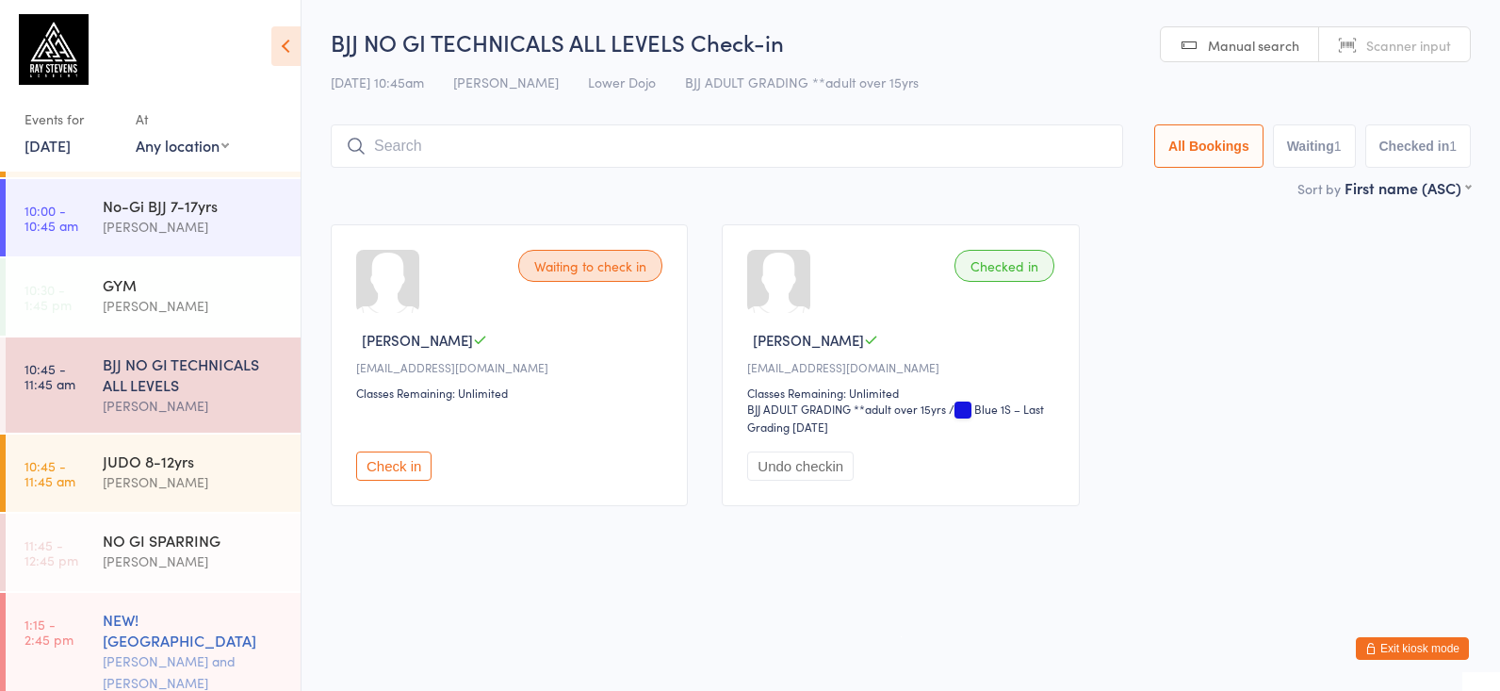
click at [174, 611] on div "NEW! SAMBO" at bounding box center [194, 629] width 182 height 41
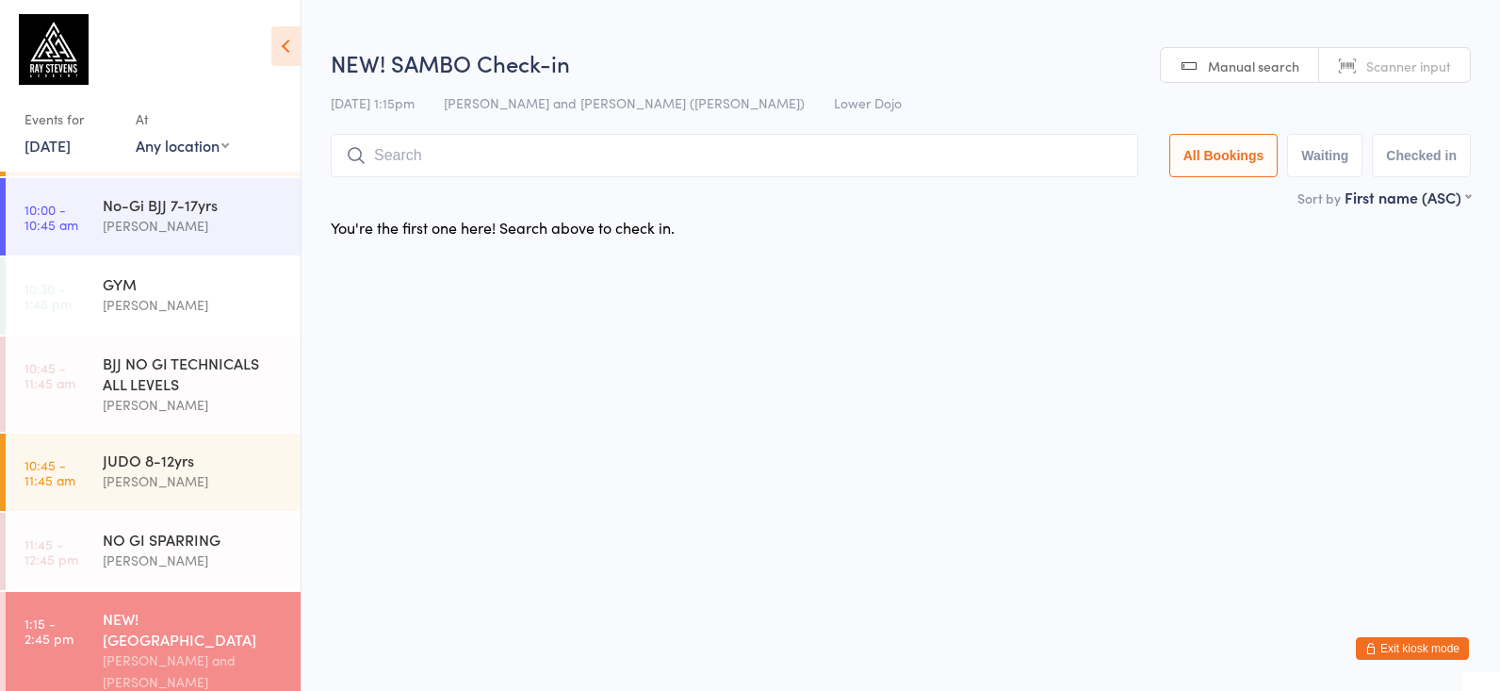
scroll to position [72, 0]
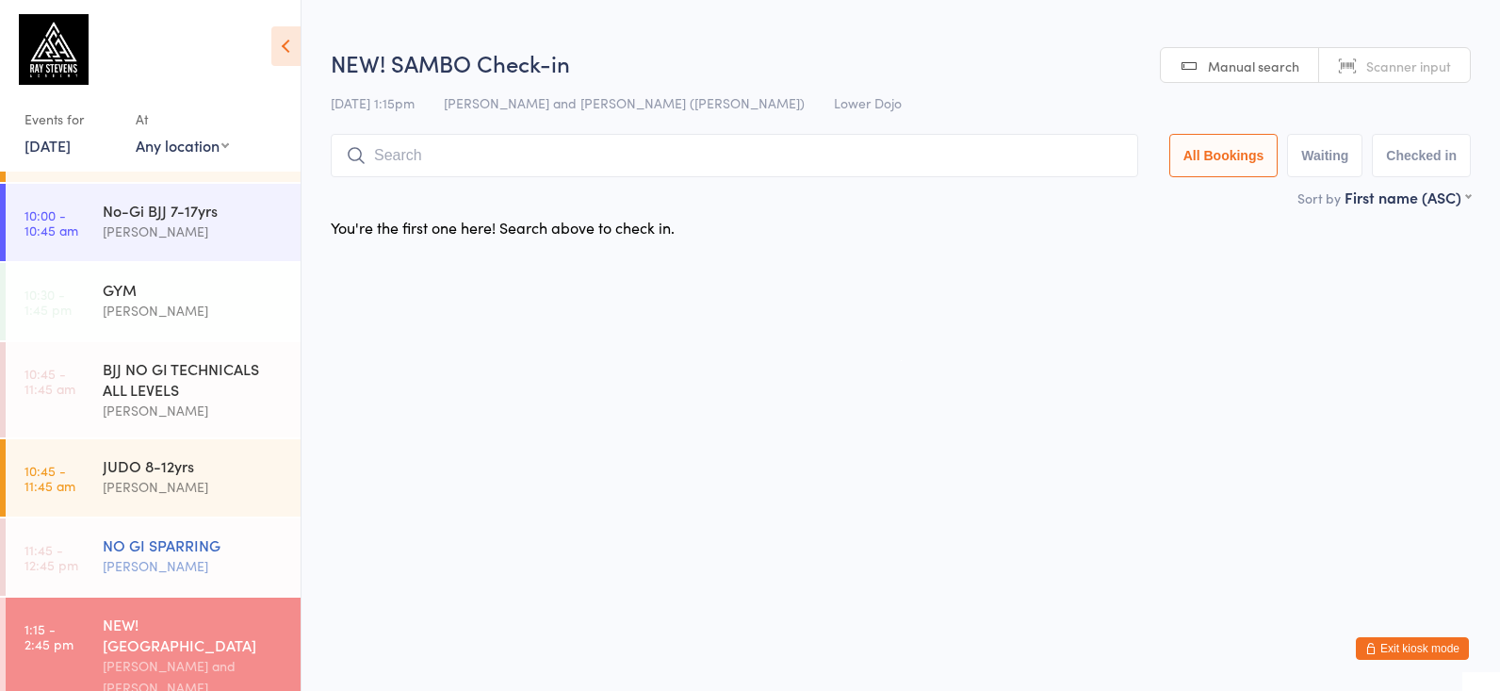
click at [206, 561] on div "[PERSON_NAME]" at bounding box center [194, 566] width 182 height 22
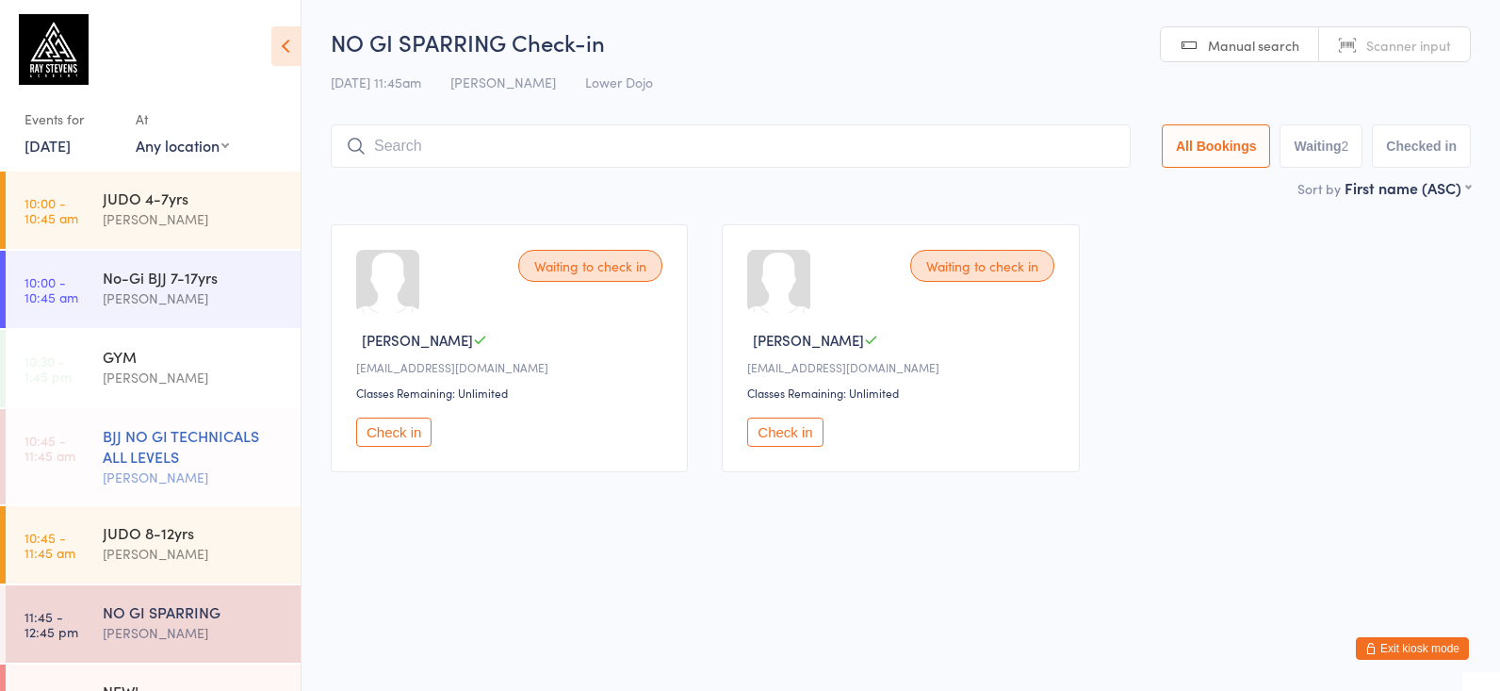
click at [226, 491] on div "BJJ NO GI TECHNICALS ALL LEVELS Silviu Nastasa" at bounding box center [202, 456] width 198 height 95
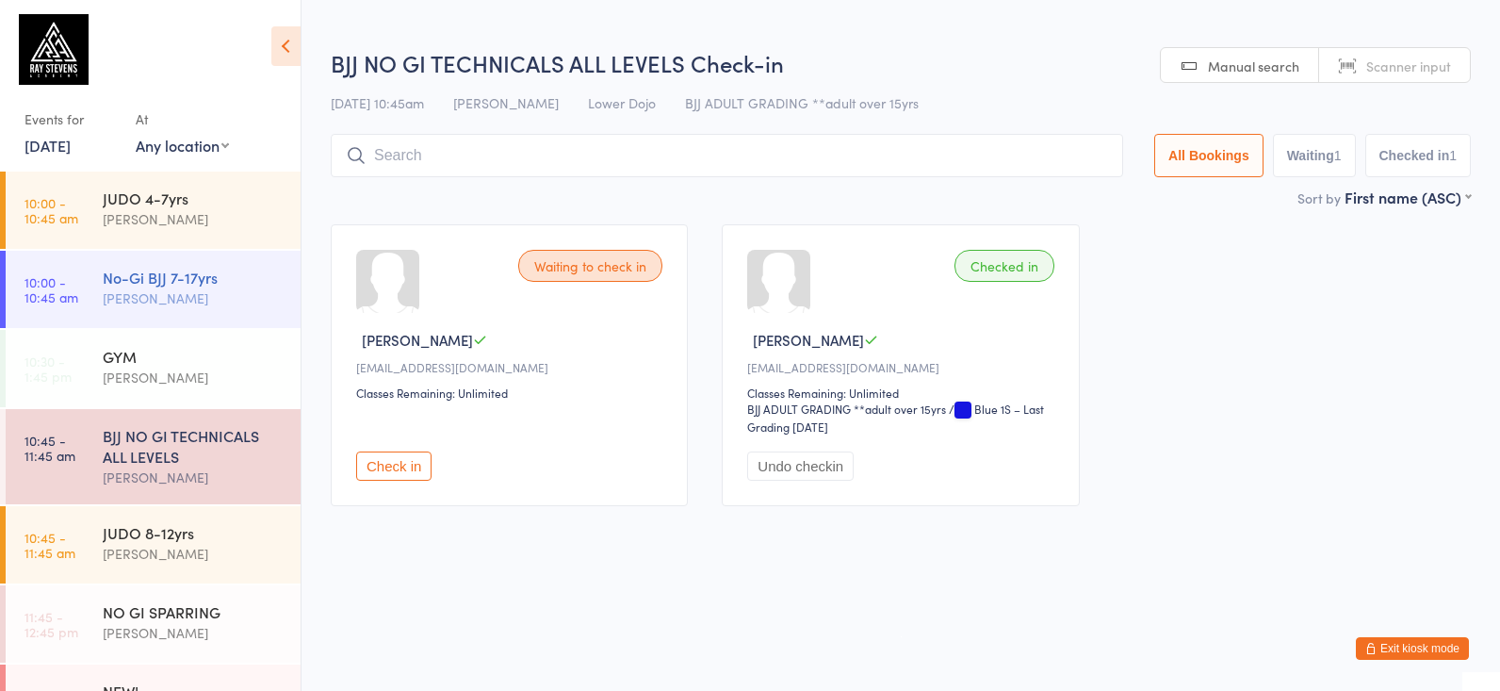
click at [121, 303] on div "[PERSON_NAME]" at bounding box center [194, 298] width 182 height 22
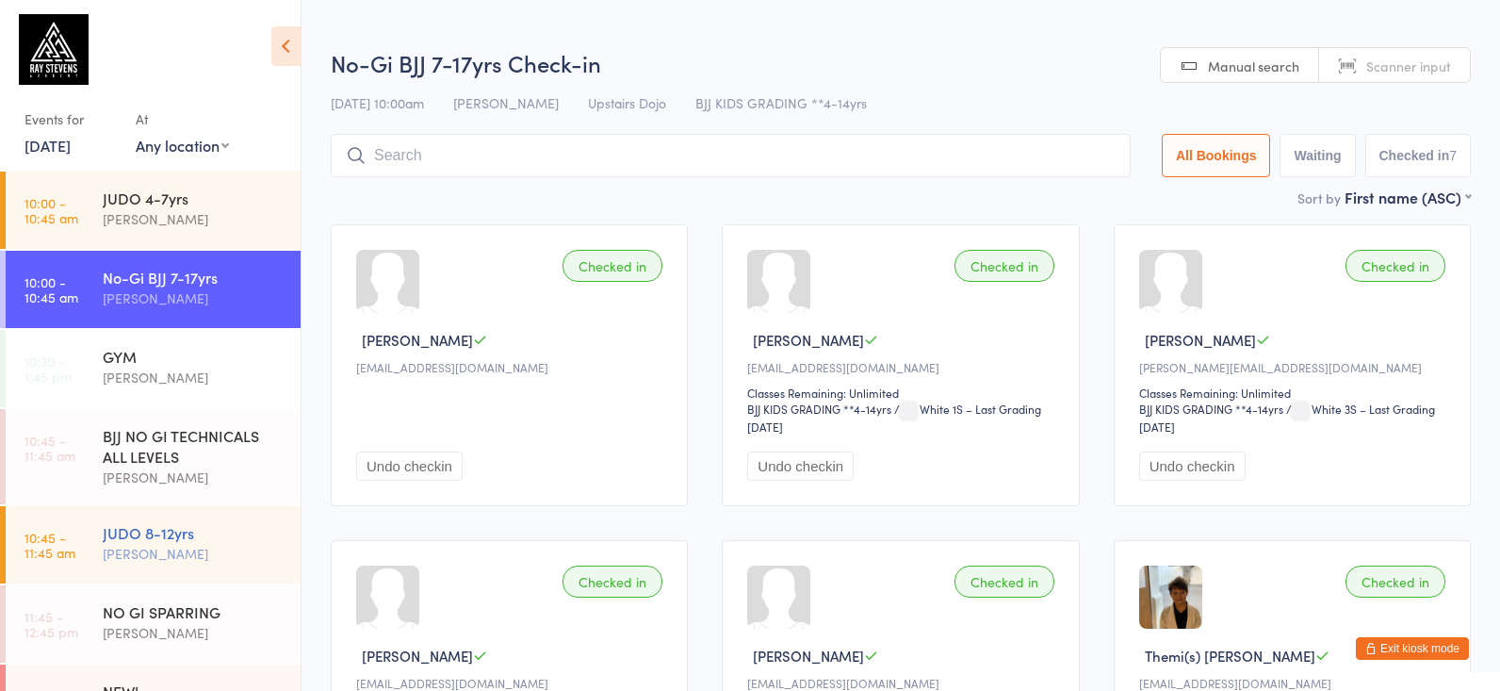
click at [178, 535] on div "JUDO 8-12yrs" at bounding box center [194, 532] width 182 height 21
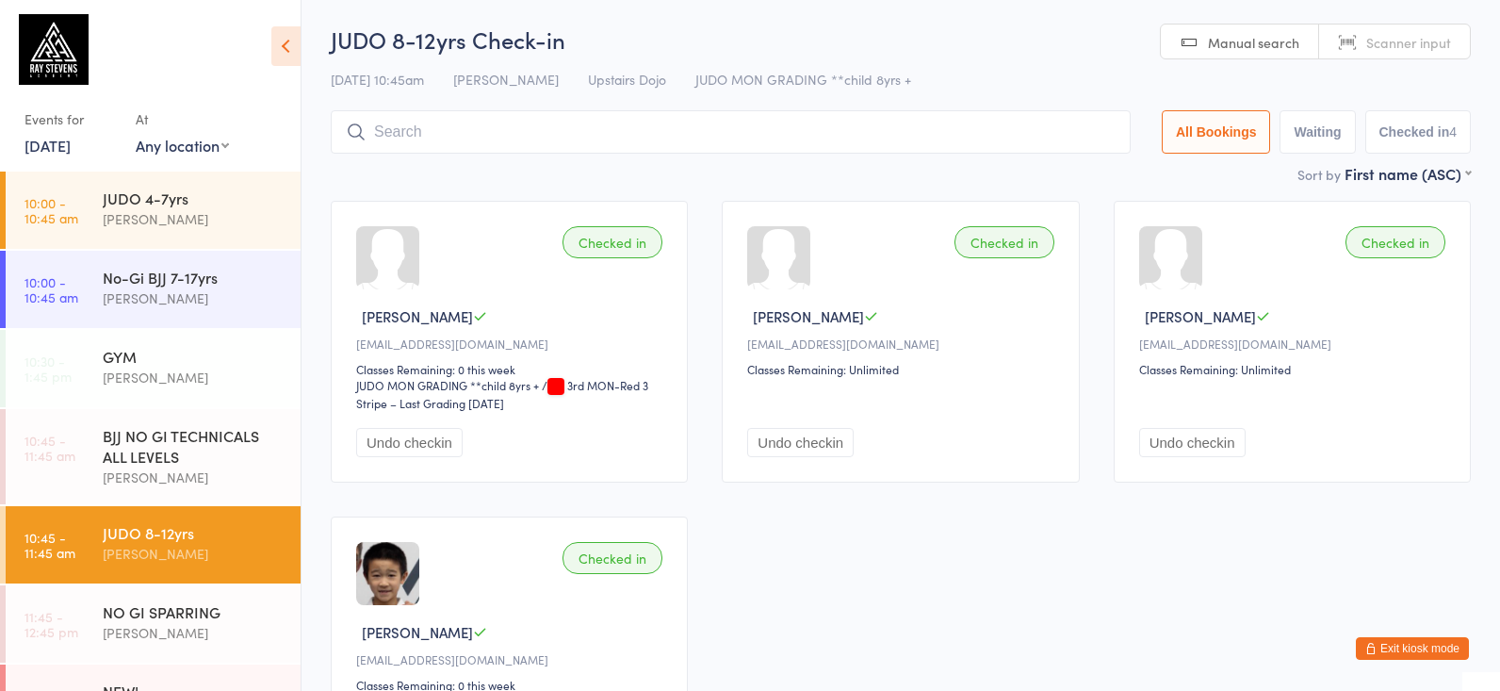
scroll to position [23, 0]
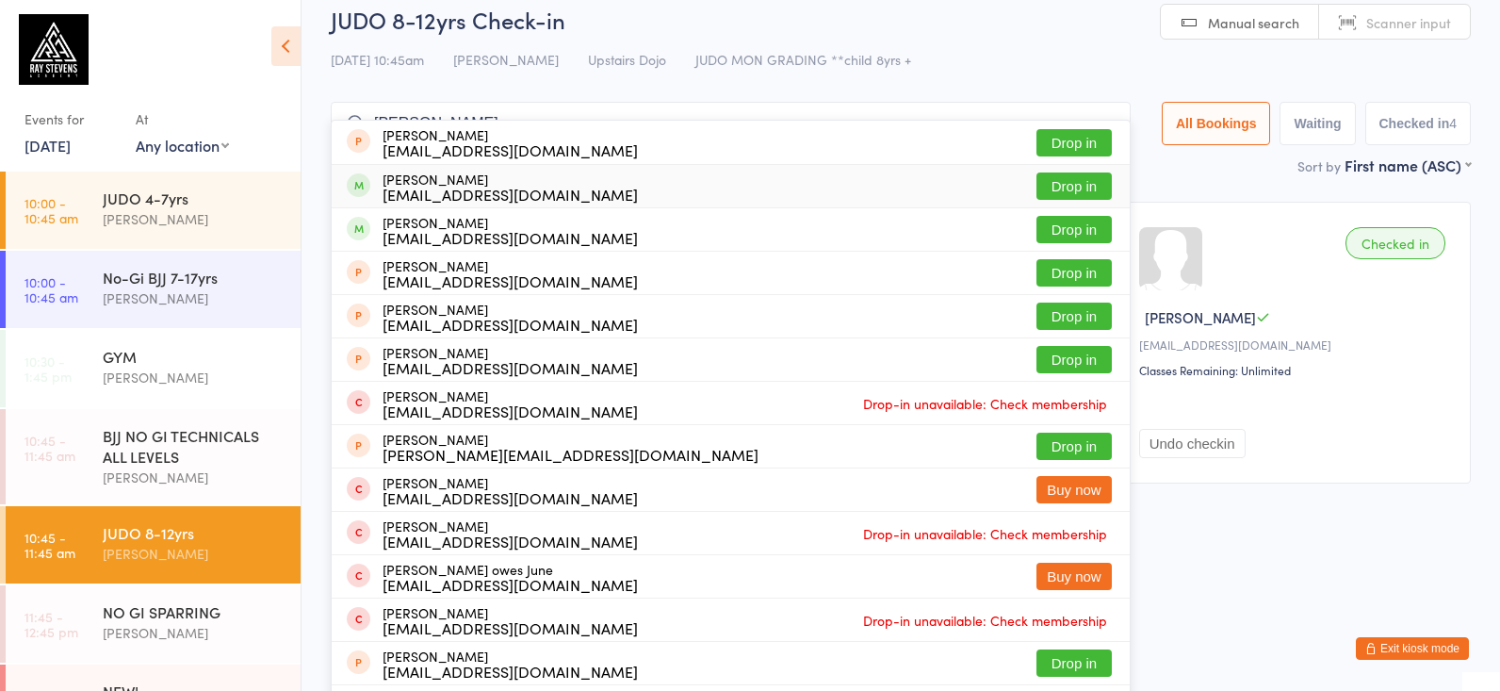
type input "amir a"
click at [441, 187] on div "ycn@hotmail.co.uk" at bounding box center [509, 194] width 255 height 15
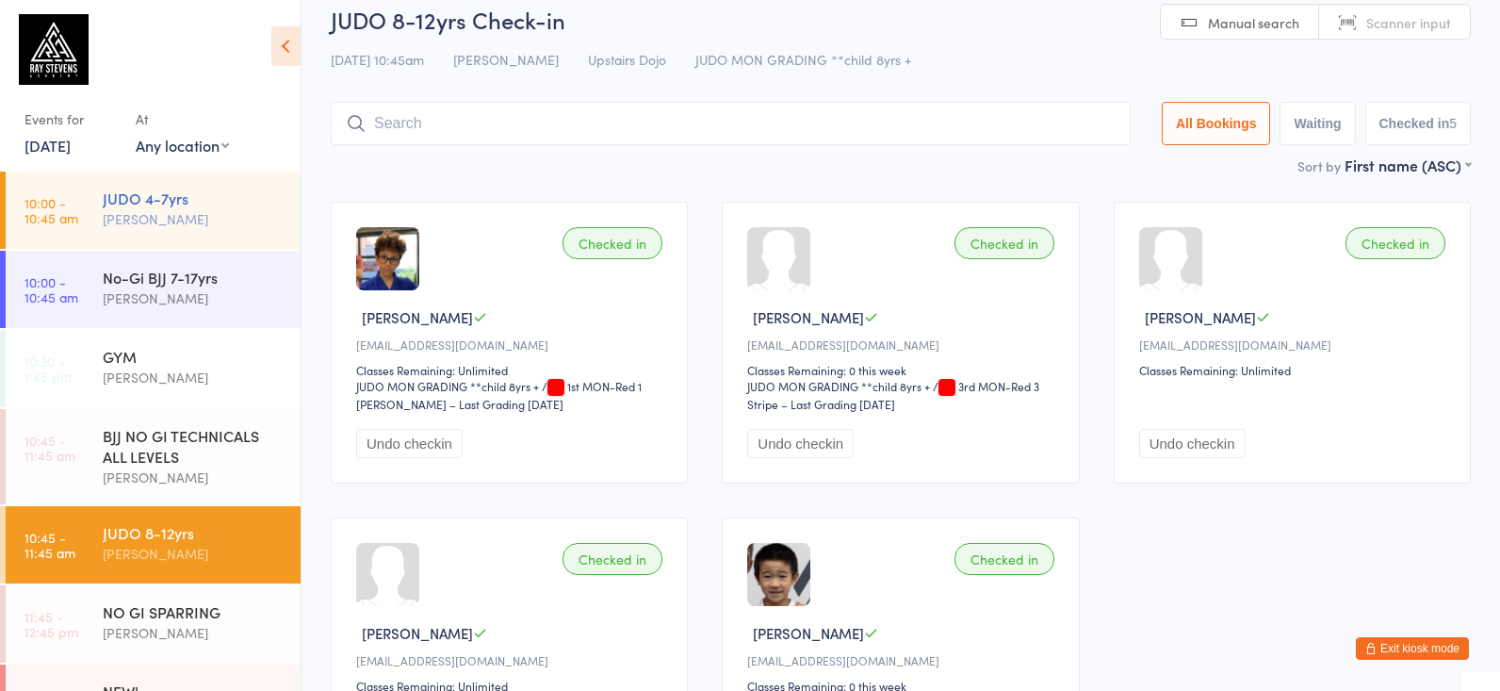
click at [191, 233] on div "JUDO 4-7yrs Jade Eccles" at bounding box center [202, 208] width 198 height 74
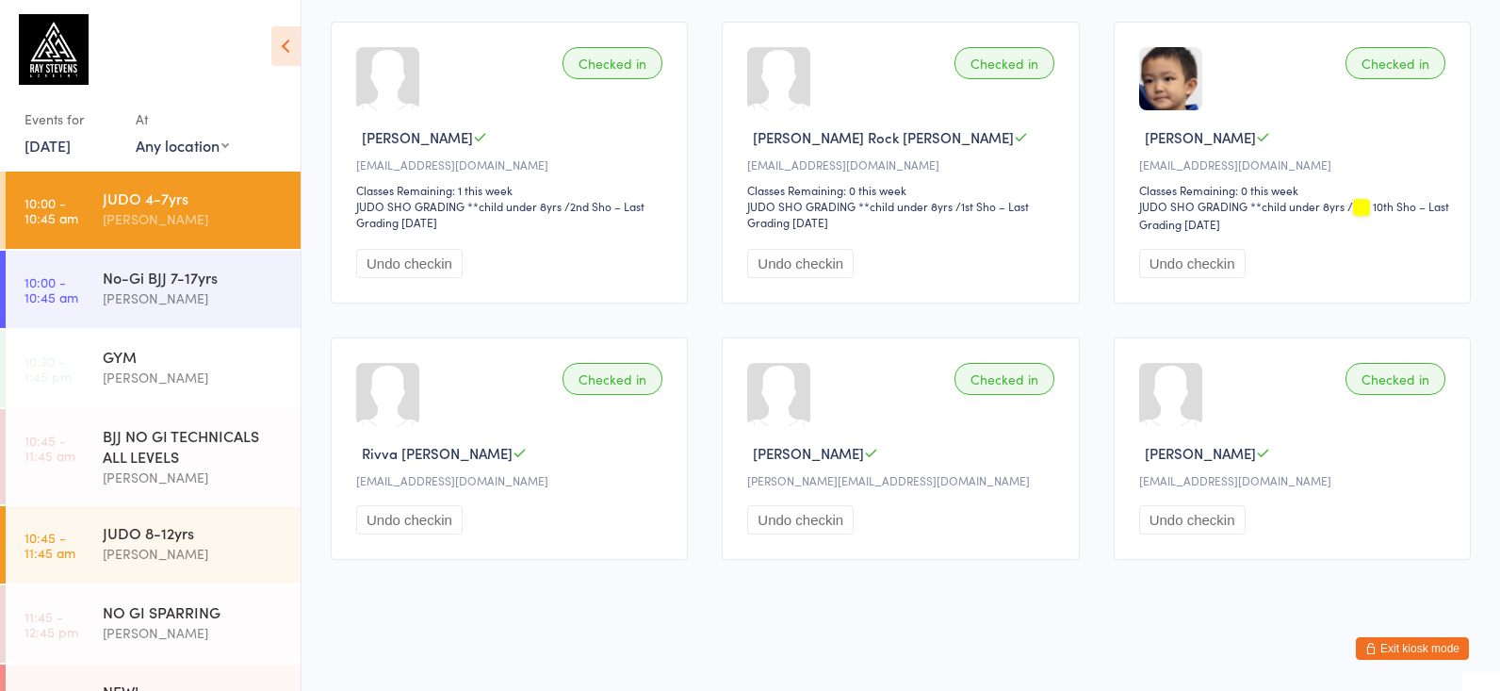
scroll to position [1433, 0]
click at [83, 574] on link "10:45 - 11:45 am JUDO 8-12yrs Jade Eccles" at bounding box center [153, 544] width 295 height 77
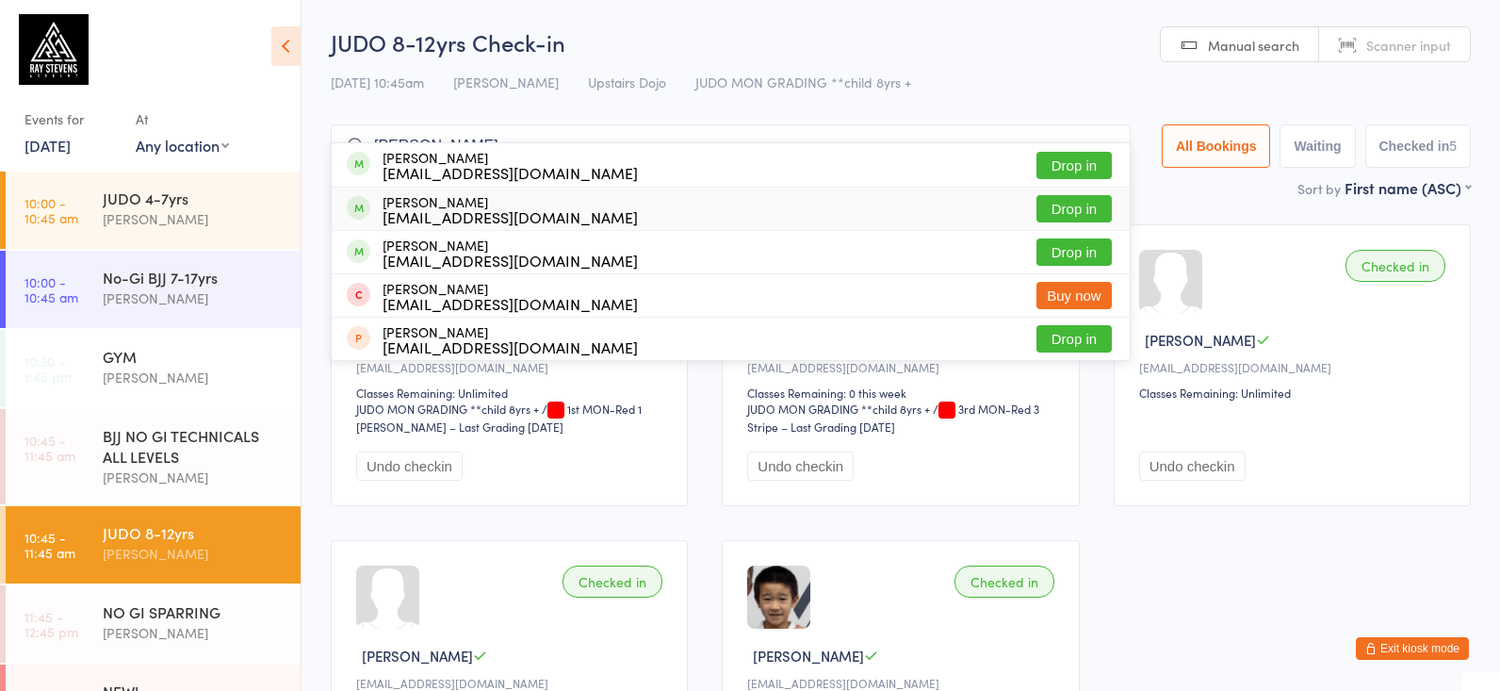
type input "dudas"
click at [494, 194] on div "Oliver Dudas Dudaszoltan@gmail.com" at bounding box center [509, 209] width 255 height 30
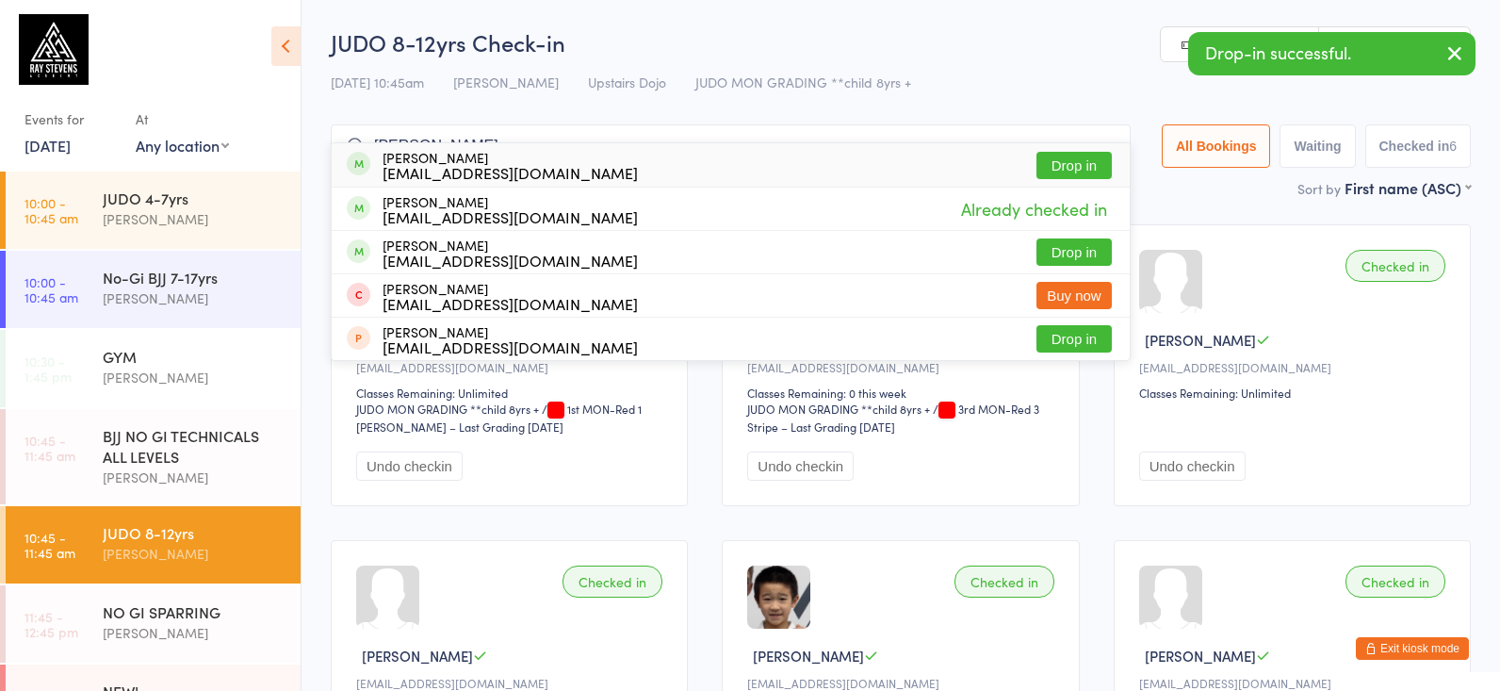
type input "dudas"
click at [447, 172] on div "Dudaszoltan@gmail.com" at bounding box center [509, 172] width 255 height 15
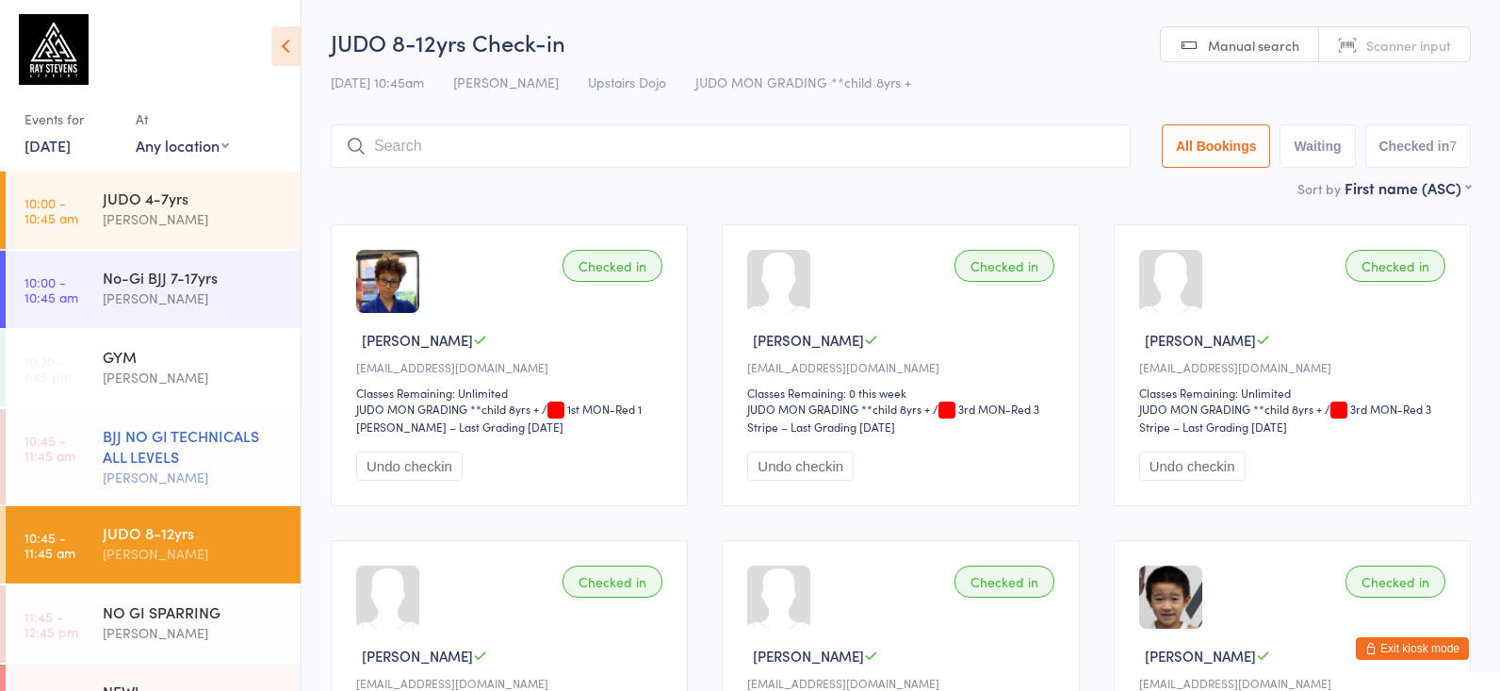
click at [119, 426] on div "BJJ NO GI TECHNICALS ALL LEVELS" at bounding box center [194, 445] width 182 height 41
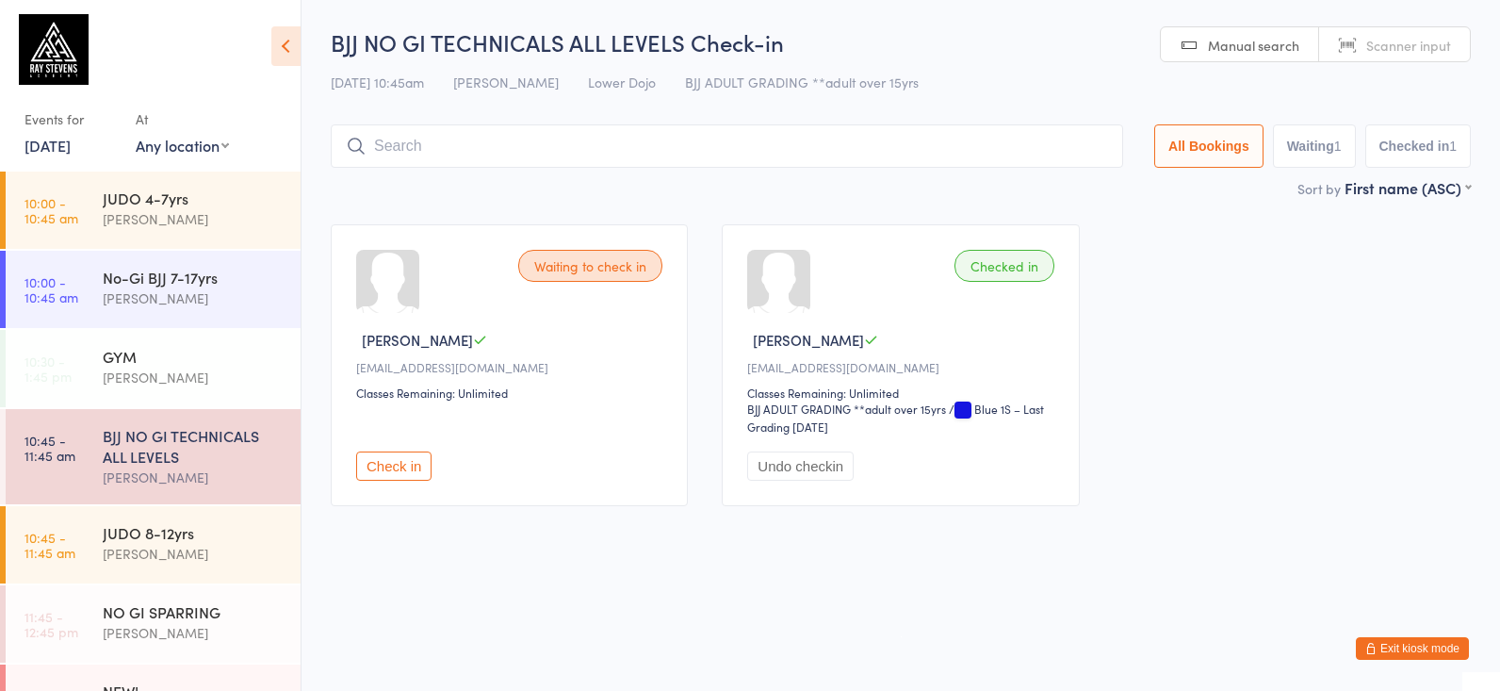
scroll to position [1, 0]
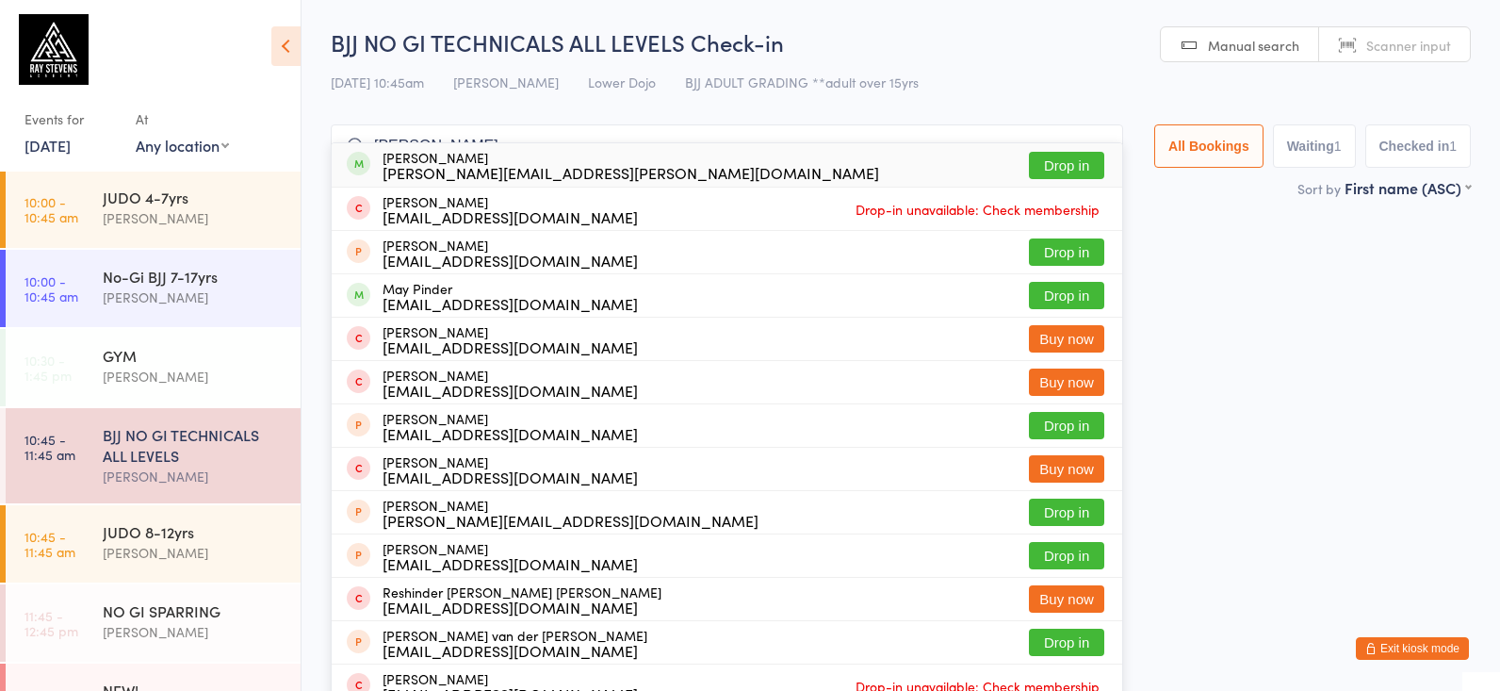
type input "suminder"
drag, startPoint x: 574, startPoint y: 166, endPoint x: 626, endPoint y: 129, distance: 64.3
click at [574, 166] on div "suminder.sandhu@gmail.com" at bounding box center [630, 172] width 496 height 15
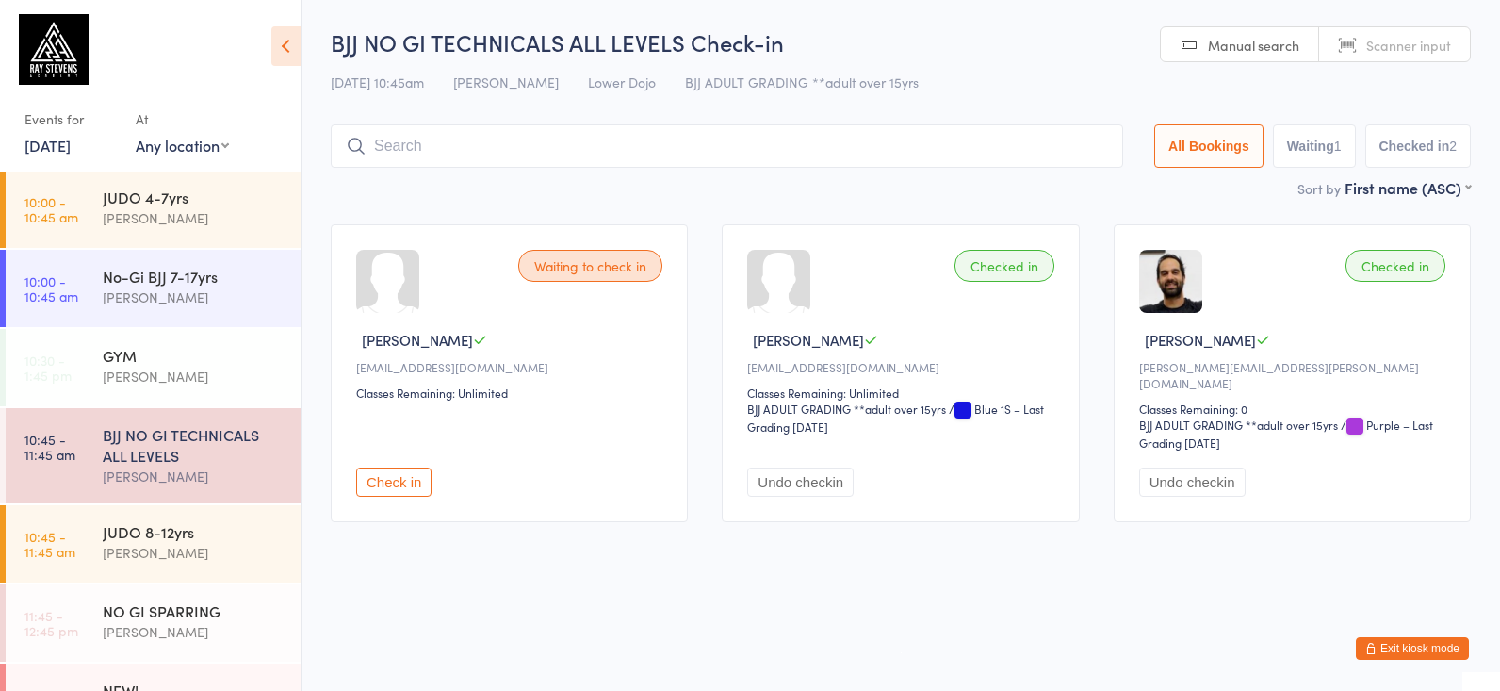
click at [173, 465] on div "[PERSON_NAME]" at bounding box center [194, 476] width 182 height 22
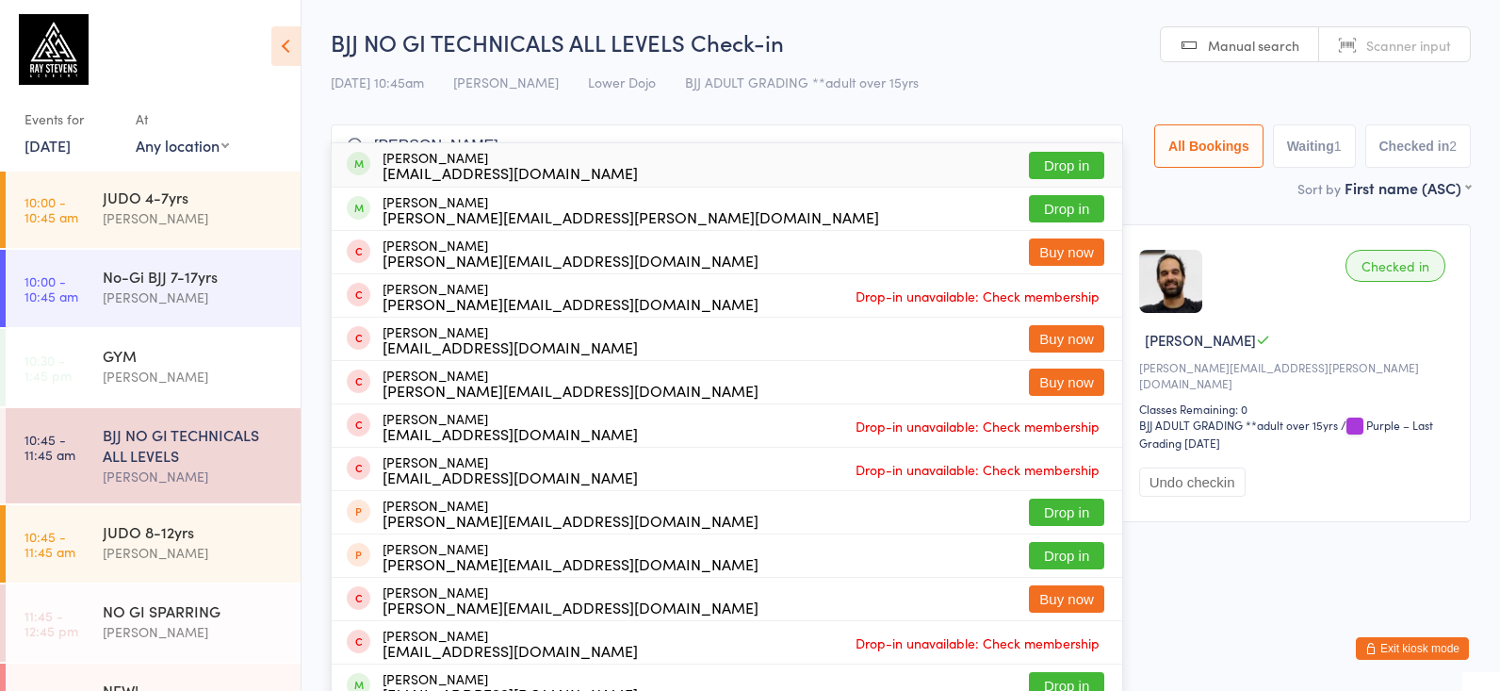
type input "sebastian grace"
drag, startPoint x: 508, startPoint y: 268, endPoint x: 557, endPoint y: 162, distance: 117.2
click at [557, 162] on div "Sebastian Garcia sebgarcia4@gmail.com Drop in" at bounding box center [727, 164] width 790 height 43
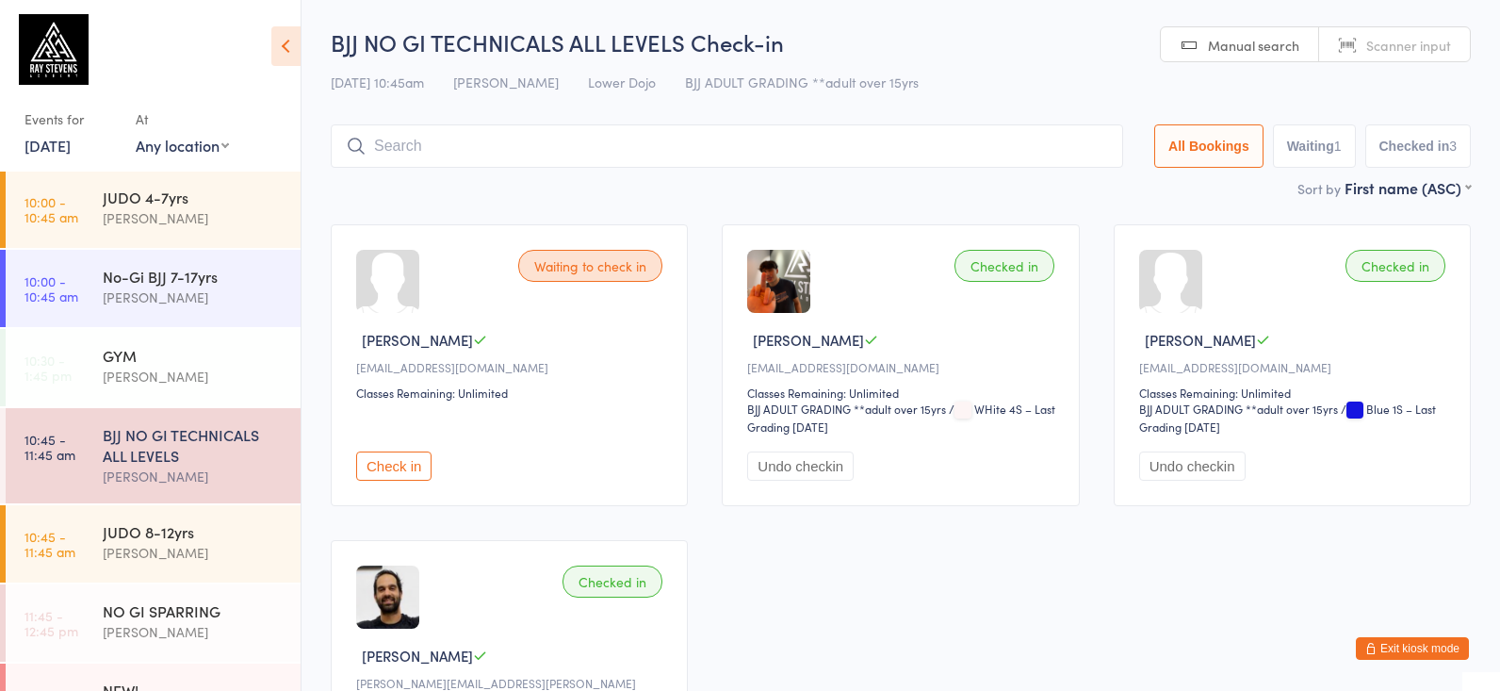
click at [155, 466] on div "[PERSON_NAME]" at bounding box center [194, 476] width 182 height 22
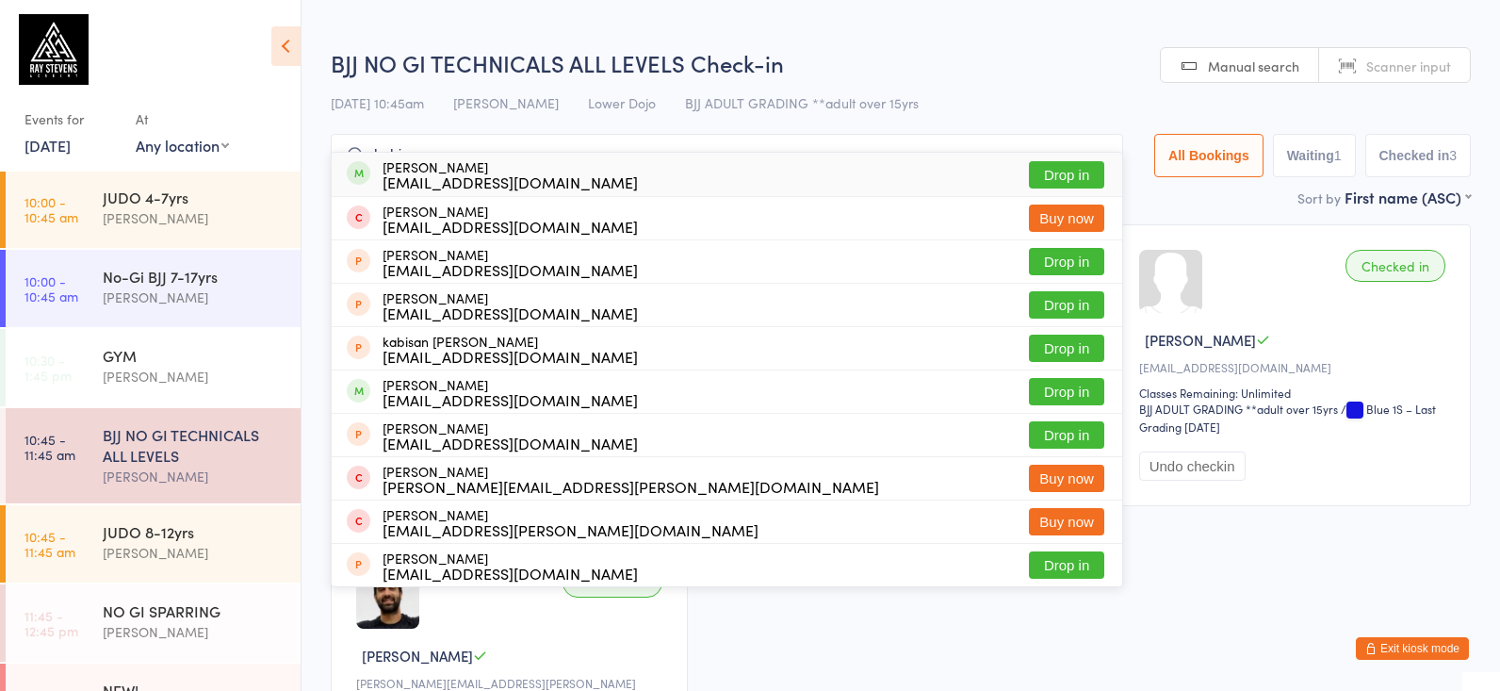
type input "kabir"
click at [459, 171] on div "Kabir Bhandal kabirbhandal@gmail.com" at bounding box center [509, 174] width 255 height 30
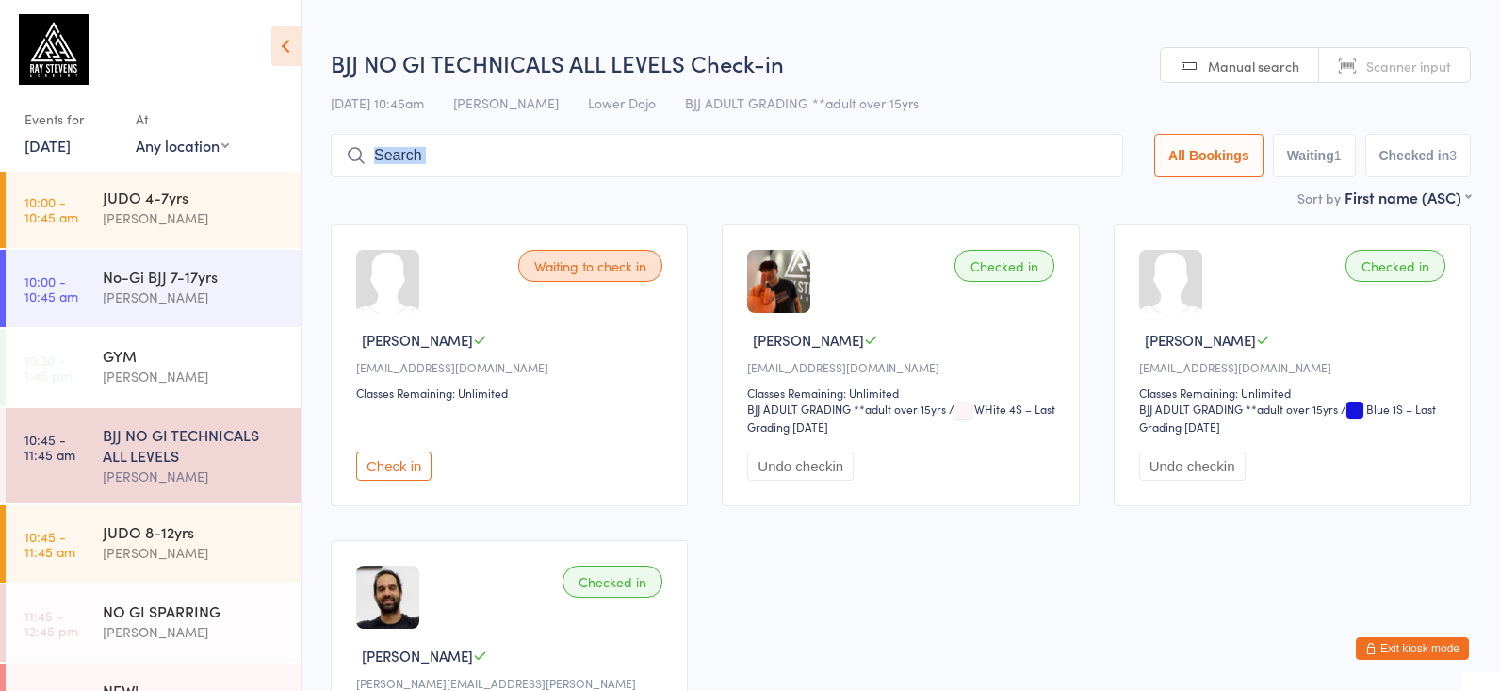
click at [459, 171] on div at bounding box center [727, 155] width 792 height 43
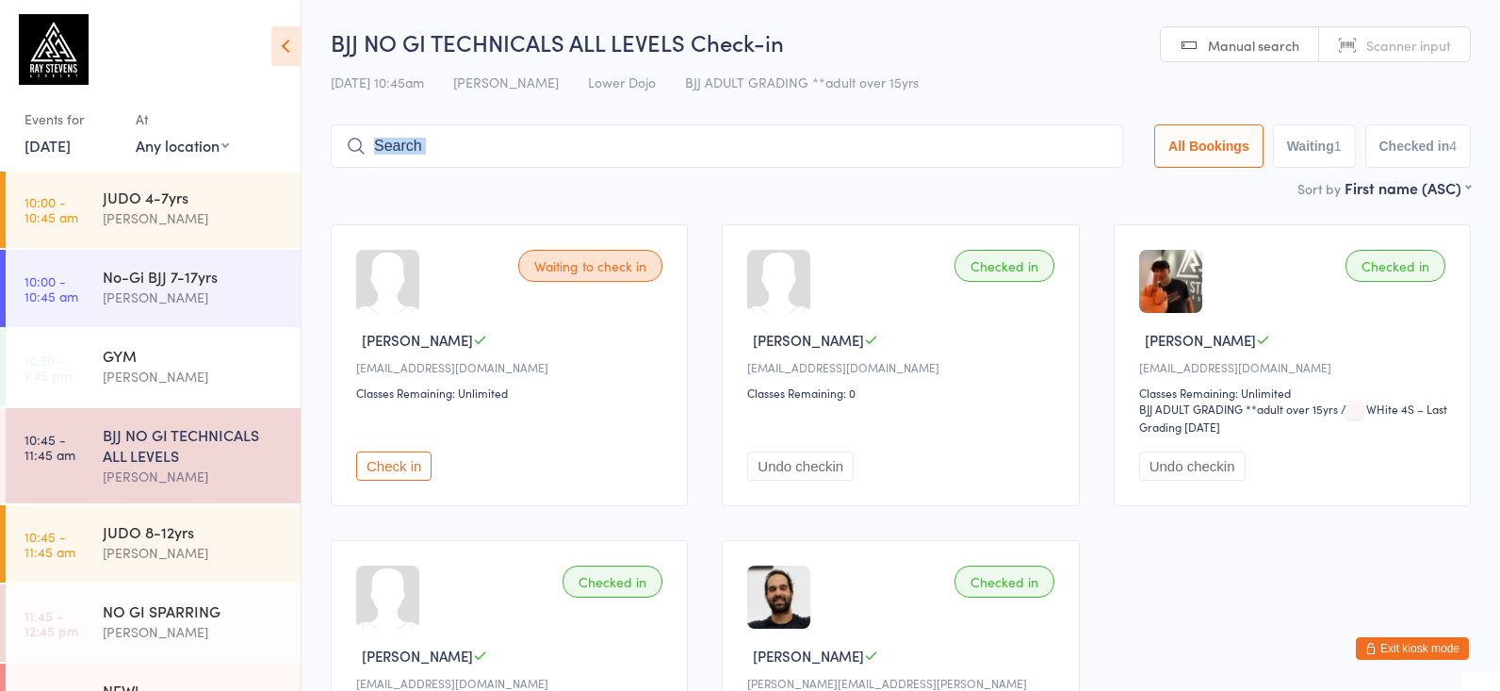
click at [246, 415] on div "BJJ NO GI TECHNICALS ALL LEVELS Silviu Nastasa" at bounding box center [202, 455] width 198 height 95
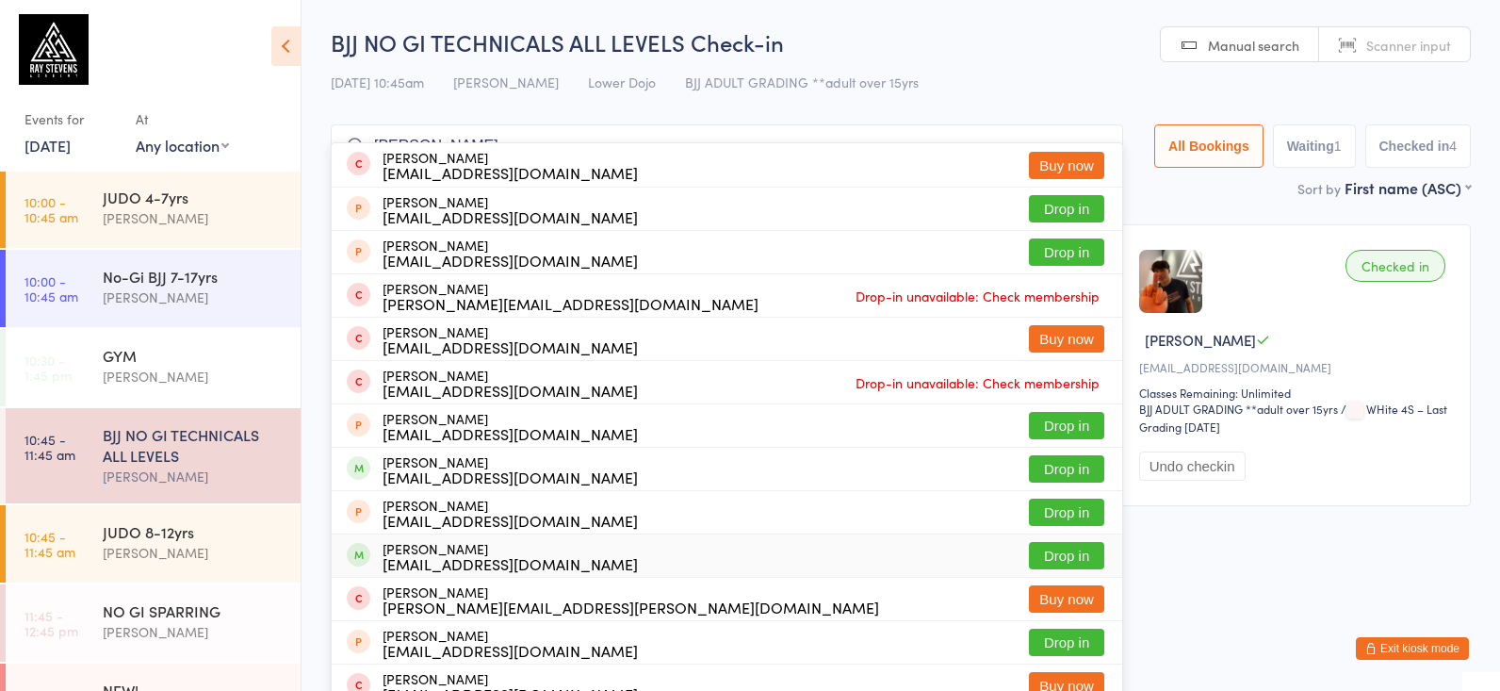
type input "beth"
click at [449, 556] on div "bethanyuptonclark@gmail.com" at bounding box center [509, 563] width 255 height 15
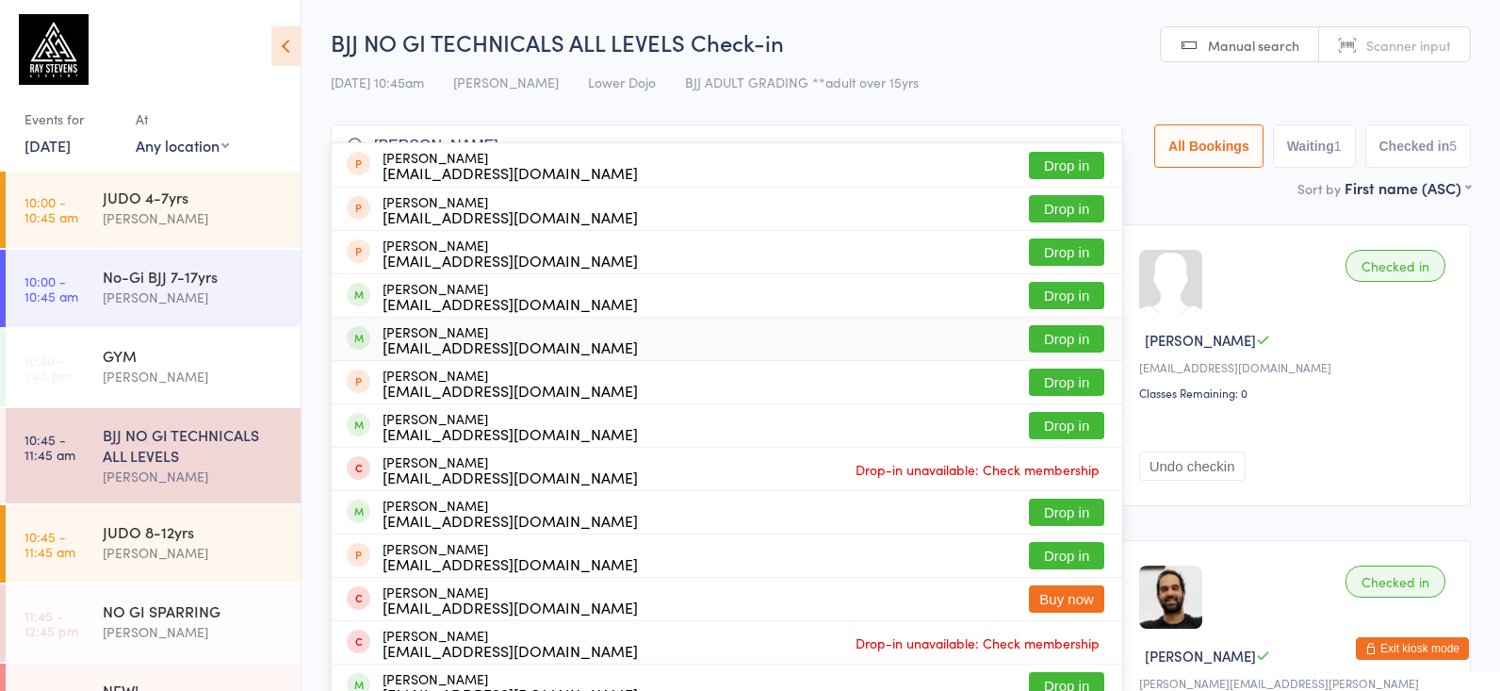
type input "george wh"
click at [535, 329] on div "George White-Smith georgewhitesmith1997@gmail.com" at bounding box center [509, 339] width 255 height 30
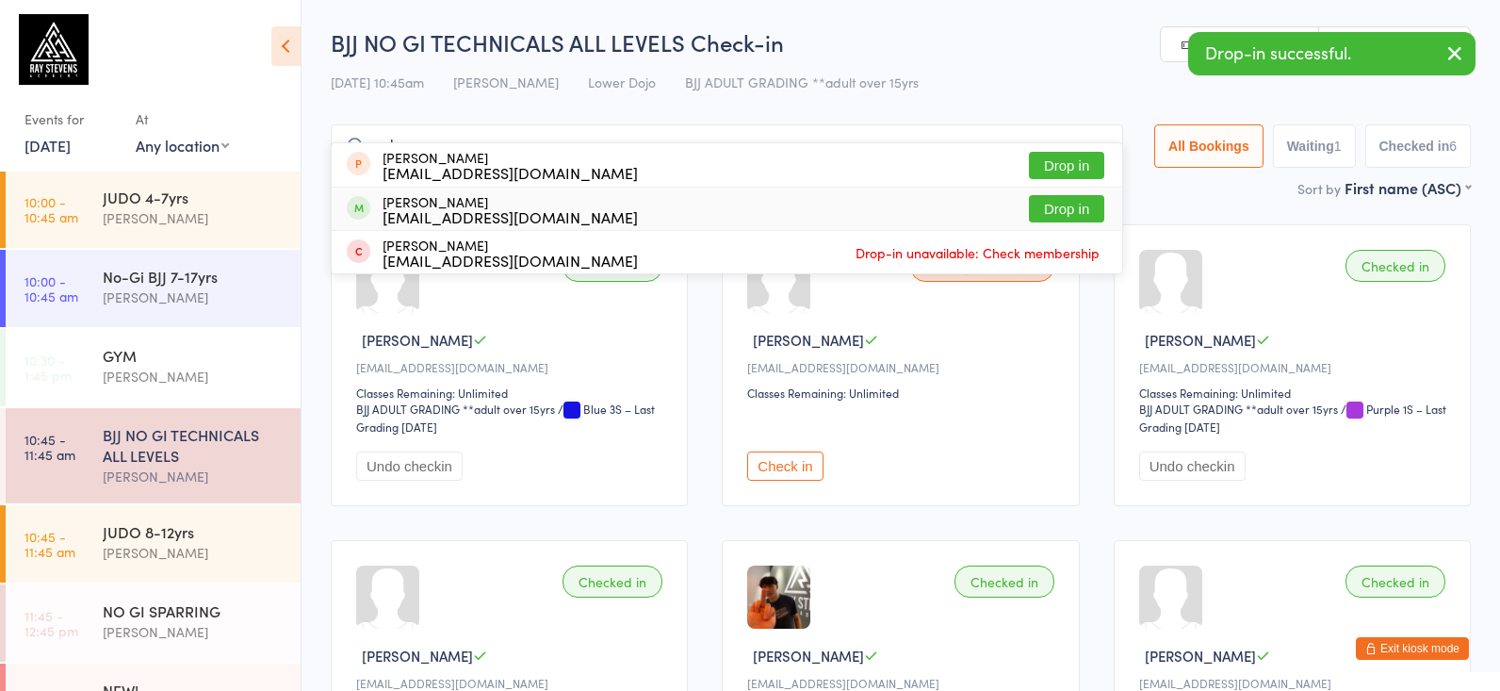
type input "oska"
click at [409, 200] on div "Oskar Tedman tedmanoskar@gmail.com" at bounding box center [509, 209] width 255 height 30
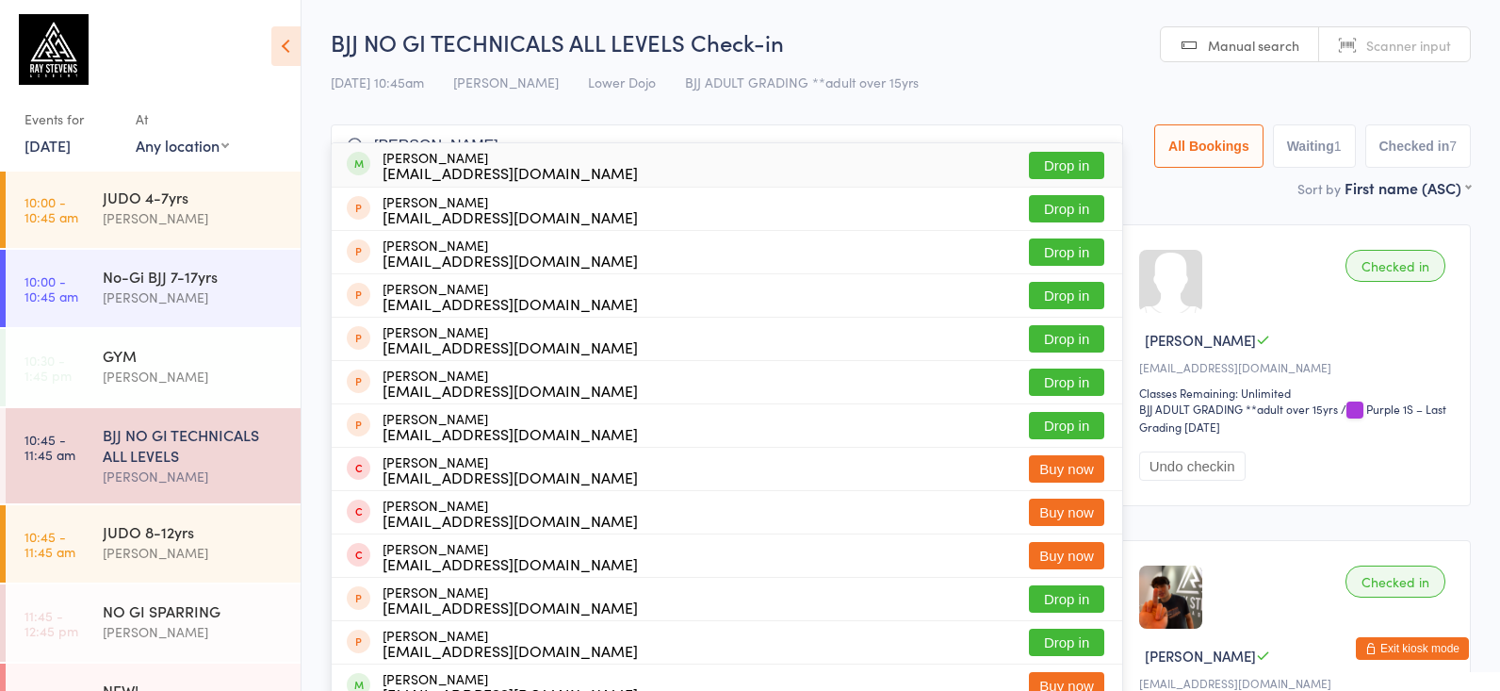
type input "mathew bai"
click at [553, 154] on div "Matthew Bailey bee97895@gmail.com Drop in" at bounding box center [727, 164] width 790 height 43
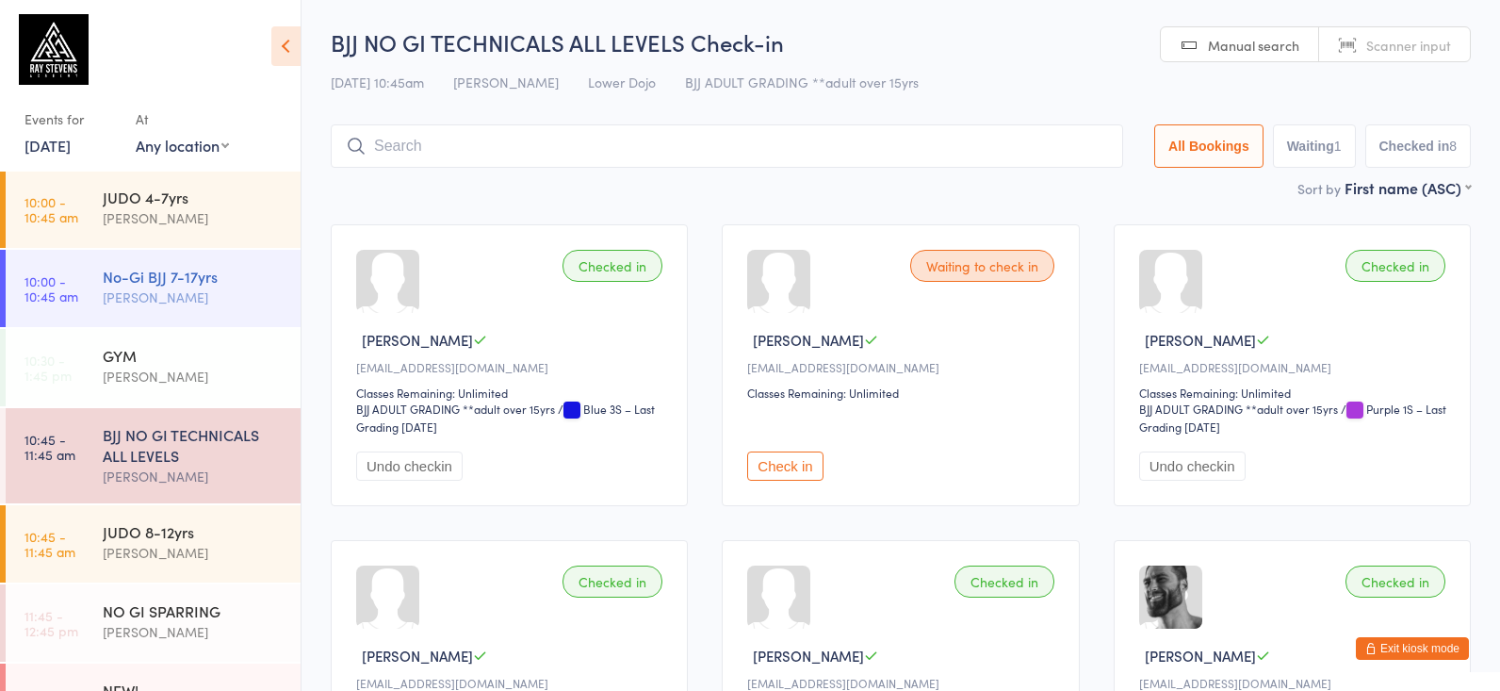
click at [195, 325] on link "10:00 - 10:45 am No-Gi BJJ 7-17yrs Silviu Nastasa" at bounding box center [153, 288] width 295 height 77
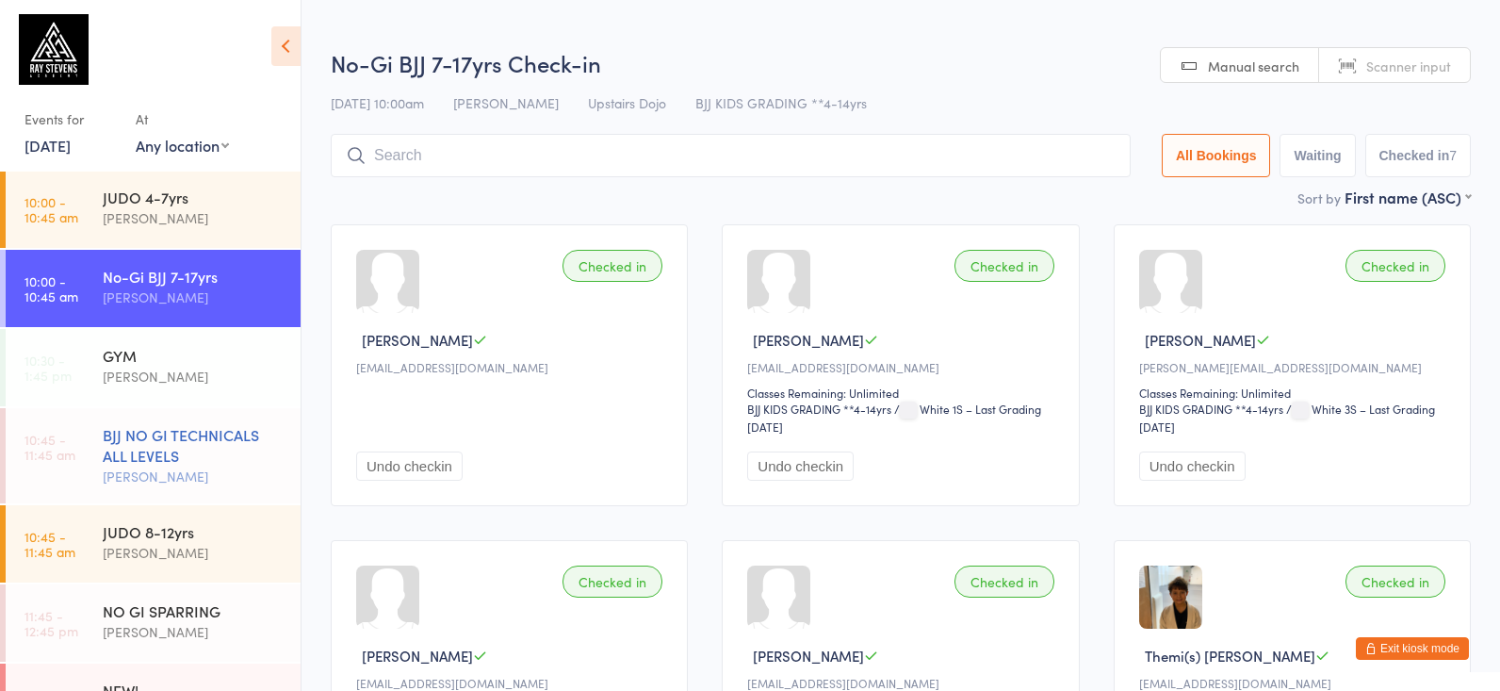
click at [185, 432] on div "BJJ NO GI TECHNICALS ALL LEVELS" at bounding box center [194, 444] width 182 height 41
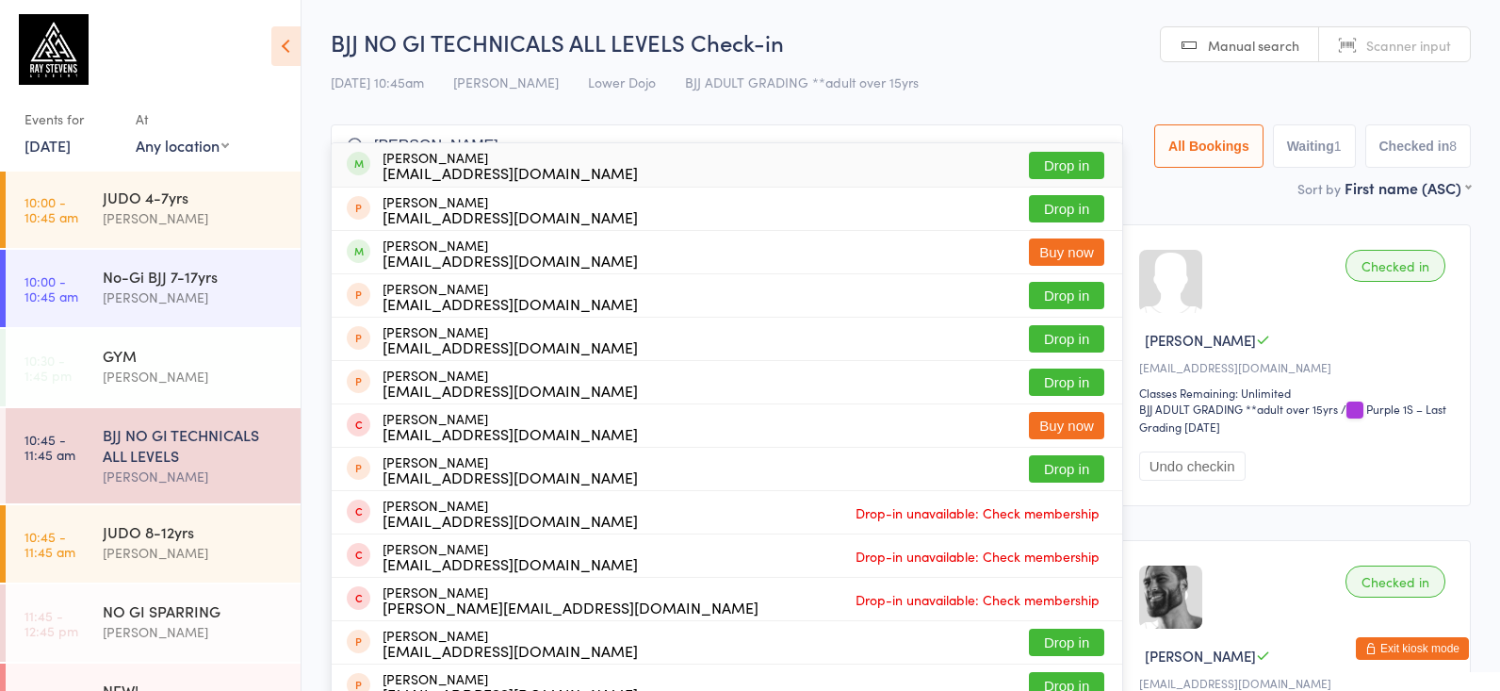
type input "hasaan habas"
click at [480, 165] on div "hassan.abdulabbas@gmail.com" at bounding box center [509, 172] width 255 height 15
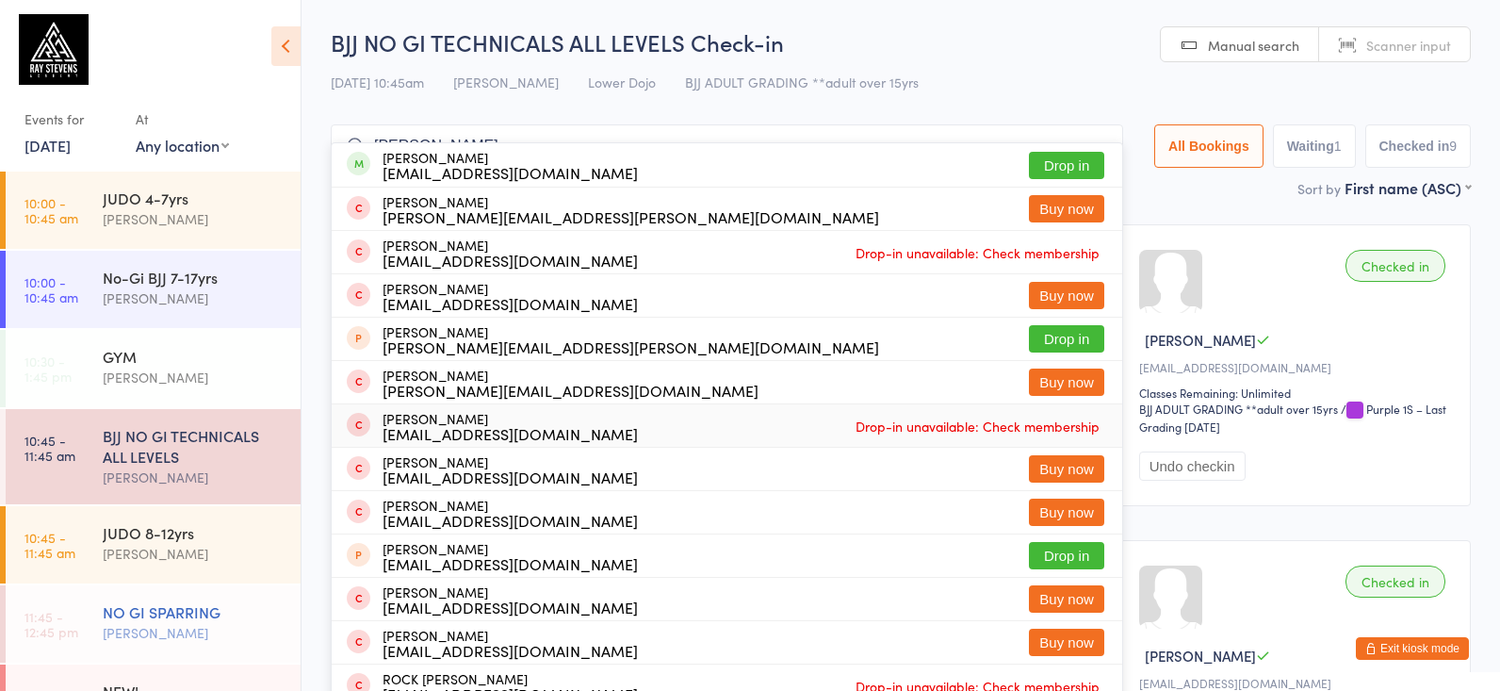
type input "rory"
click at [85, 638] on link "11:45 - 12:45 pm NO GI SPARRING Silviu Nastasa" at bounding box center [153, 623] width 295 height 77
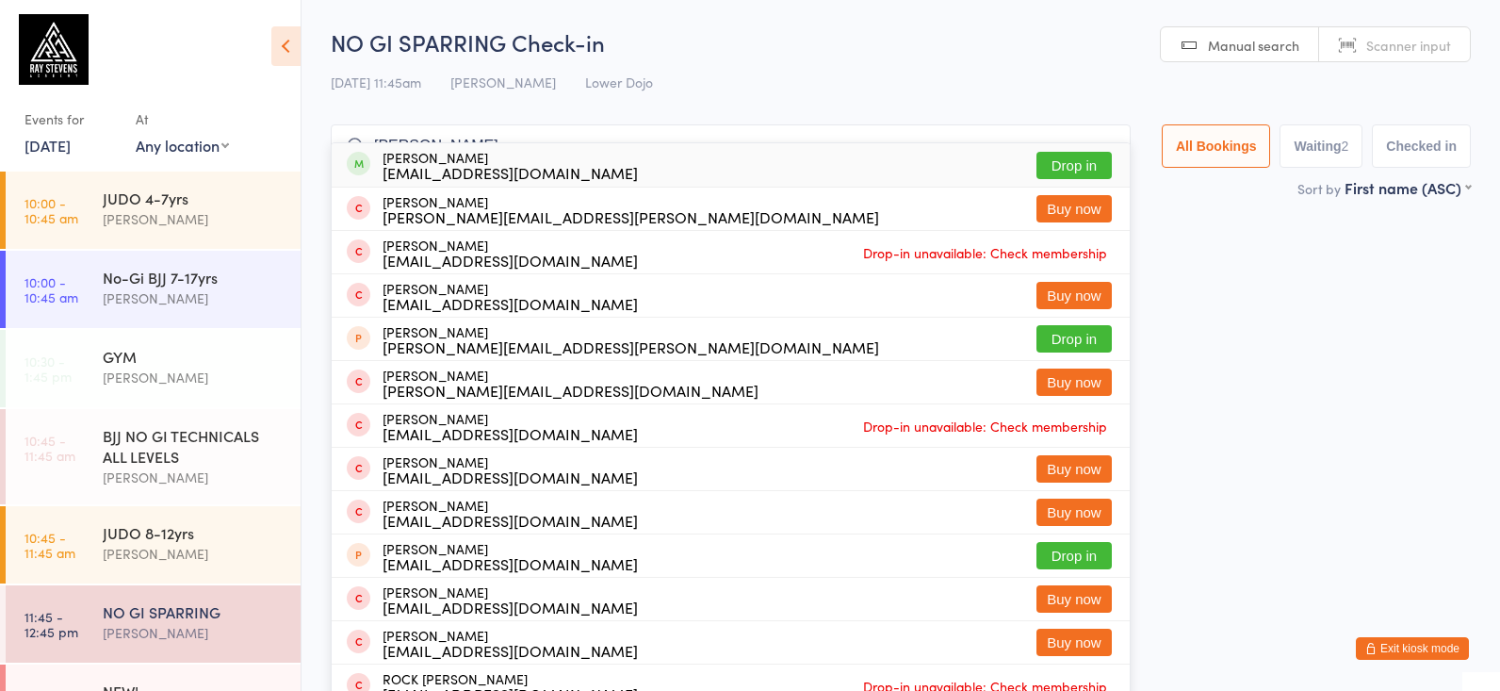
type input "rory"
click at [415, 158] on div "Rory Clark rclarky10@hotmail.com" at bounding box center [509, 165] width 255 height 30
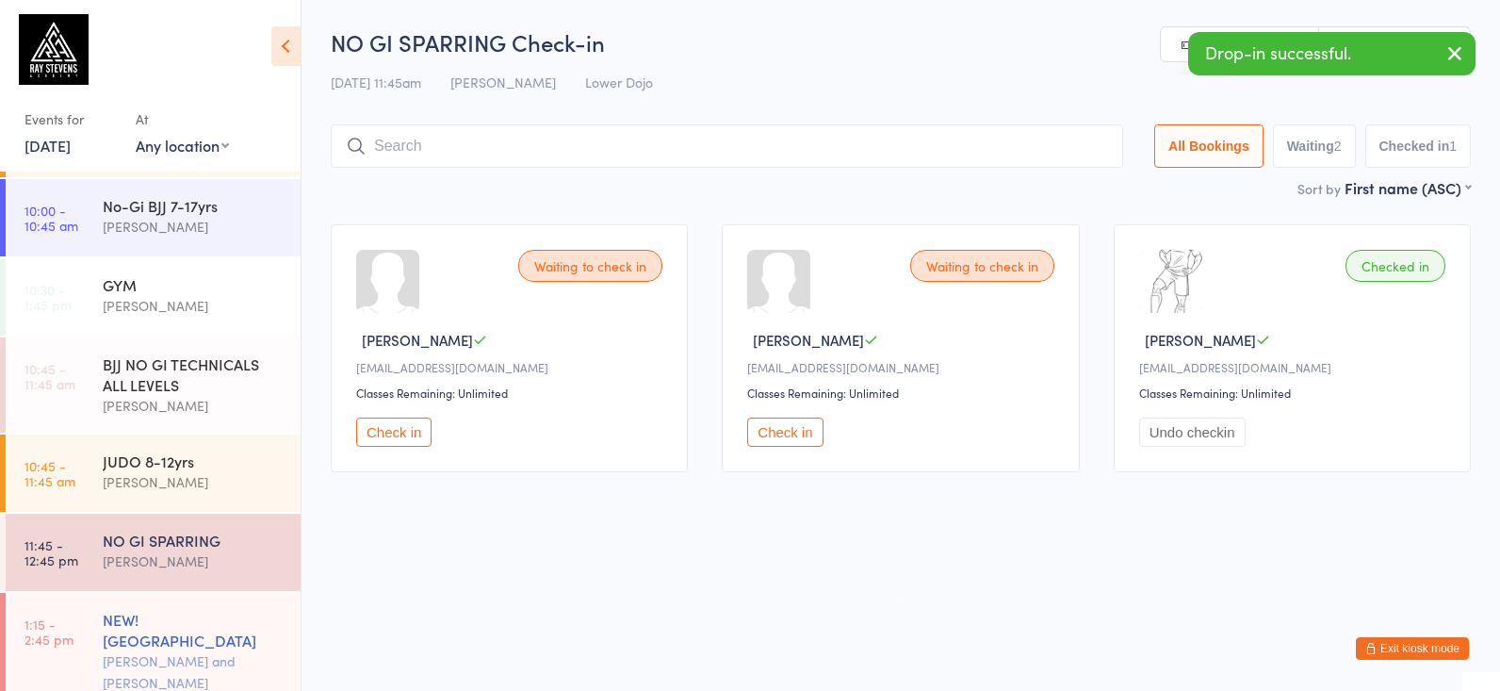
click at [109, 651] on div "Thomas Buckmaster and James McElroy (Judo James)" at bounding box center [194, 682] width 182 height 65
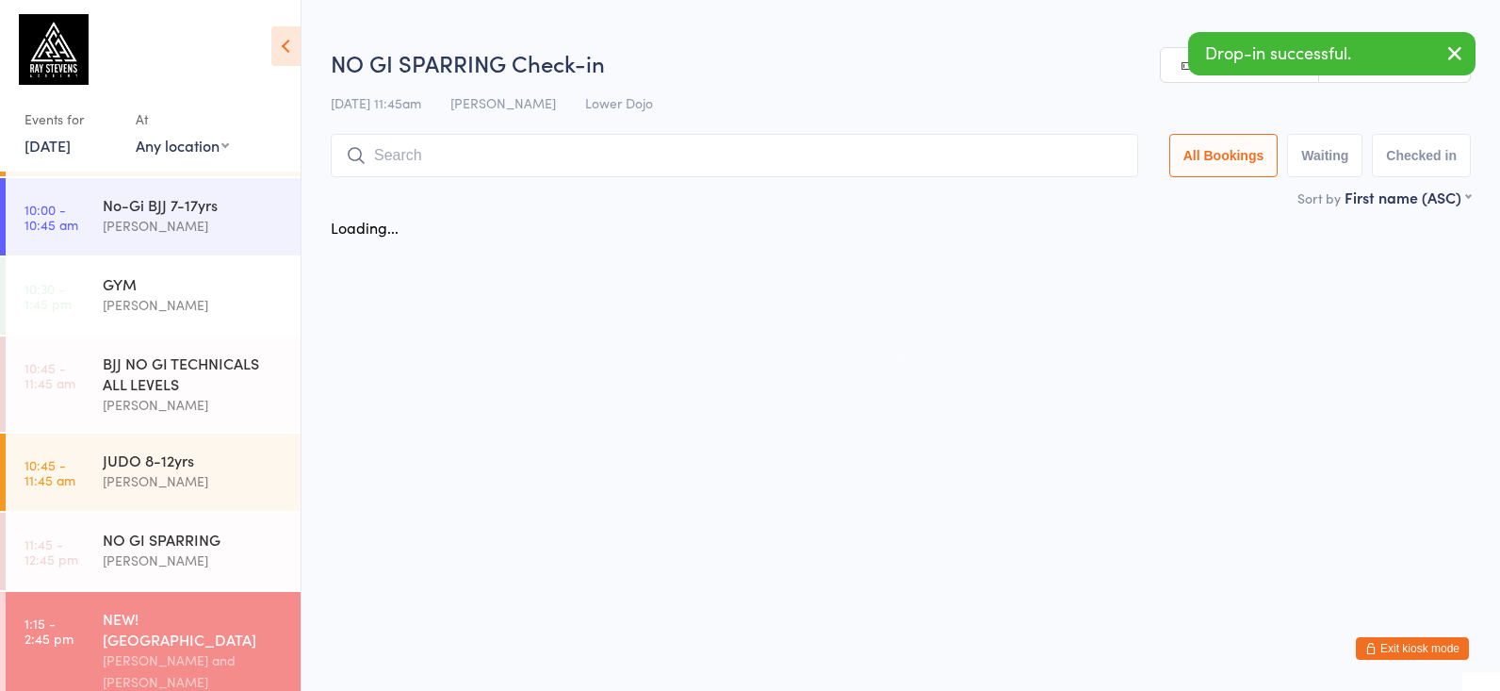
scroll to position [72, 0]
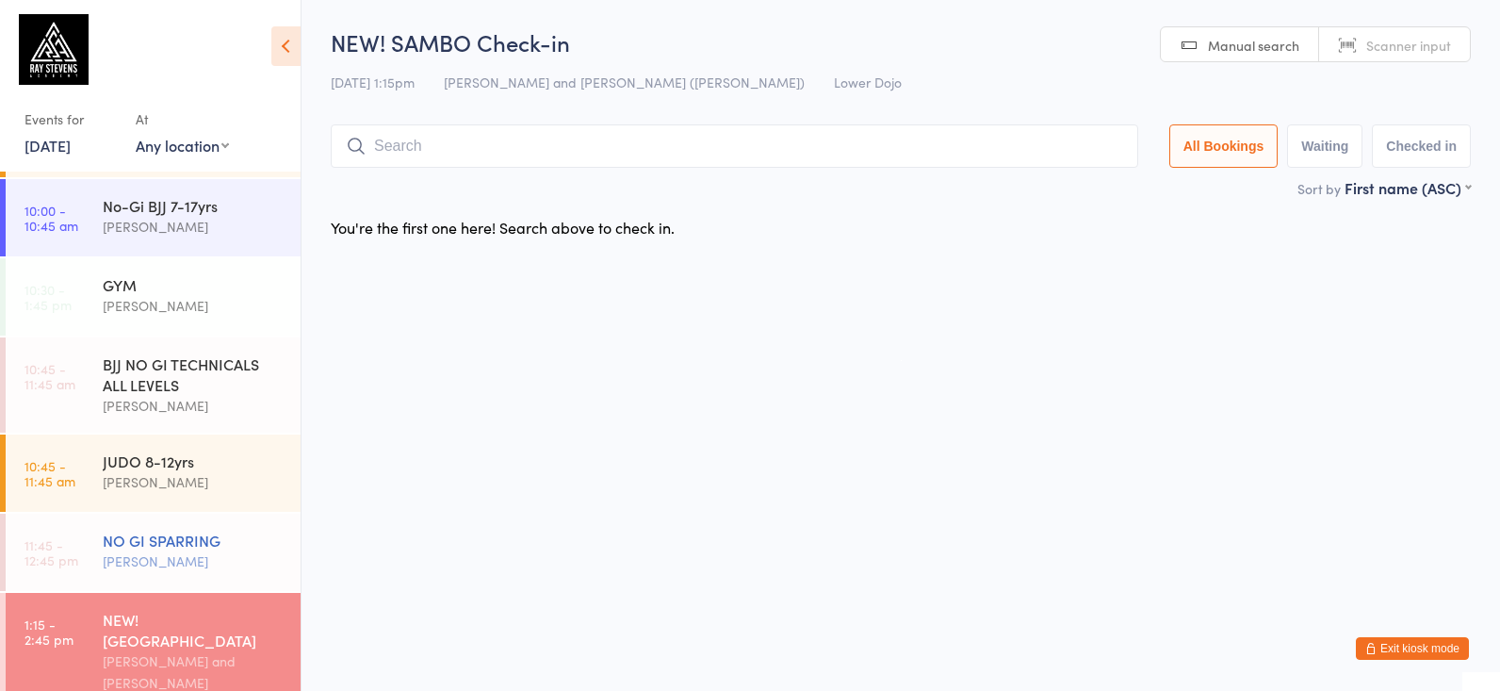
click at [202, 577] on div "NO GI SPARRING Silviu Nastasa" at bounding box center [202, 550] width 198 height 74
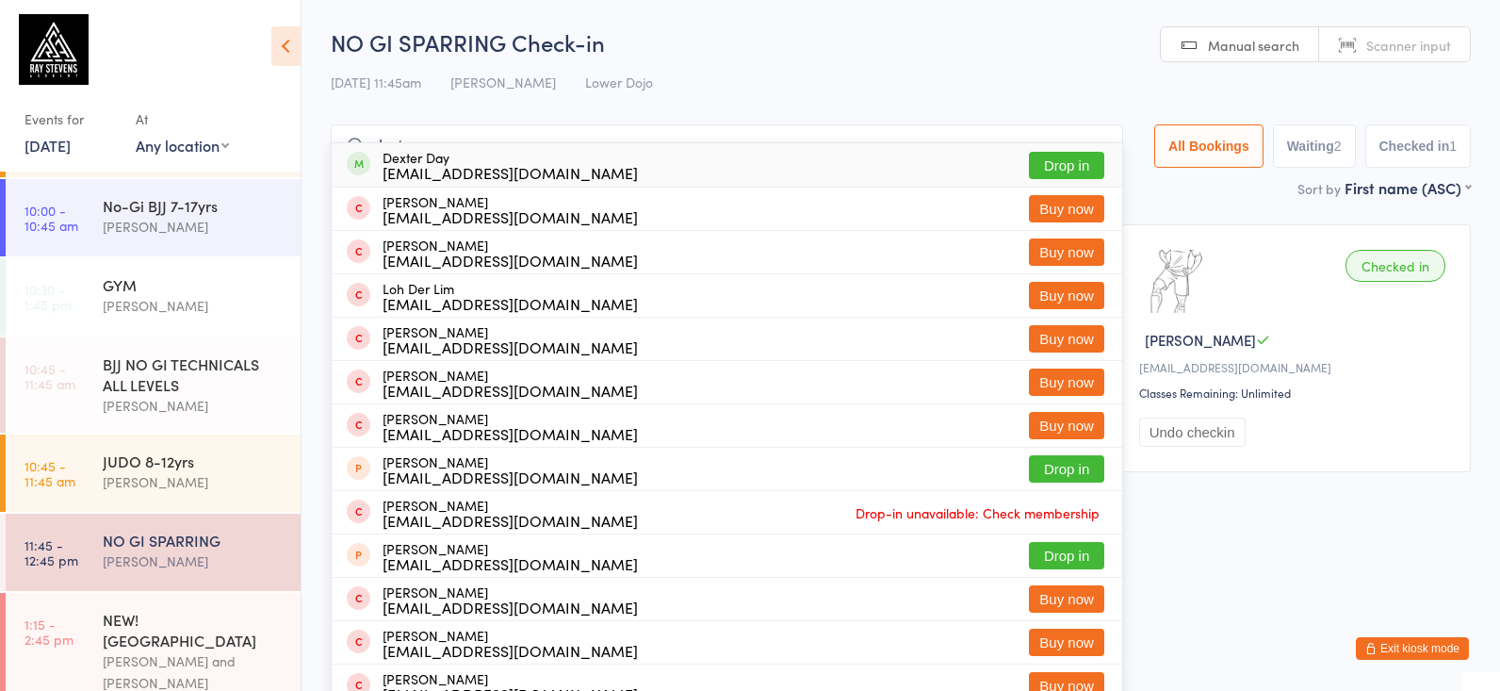
type input "dexter"
click at [548, 148] on div "Dexter Day dexta1988@gmail.com Drop in" at bounding box center [727, 164] width 790 height 43
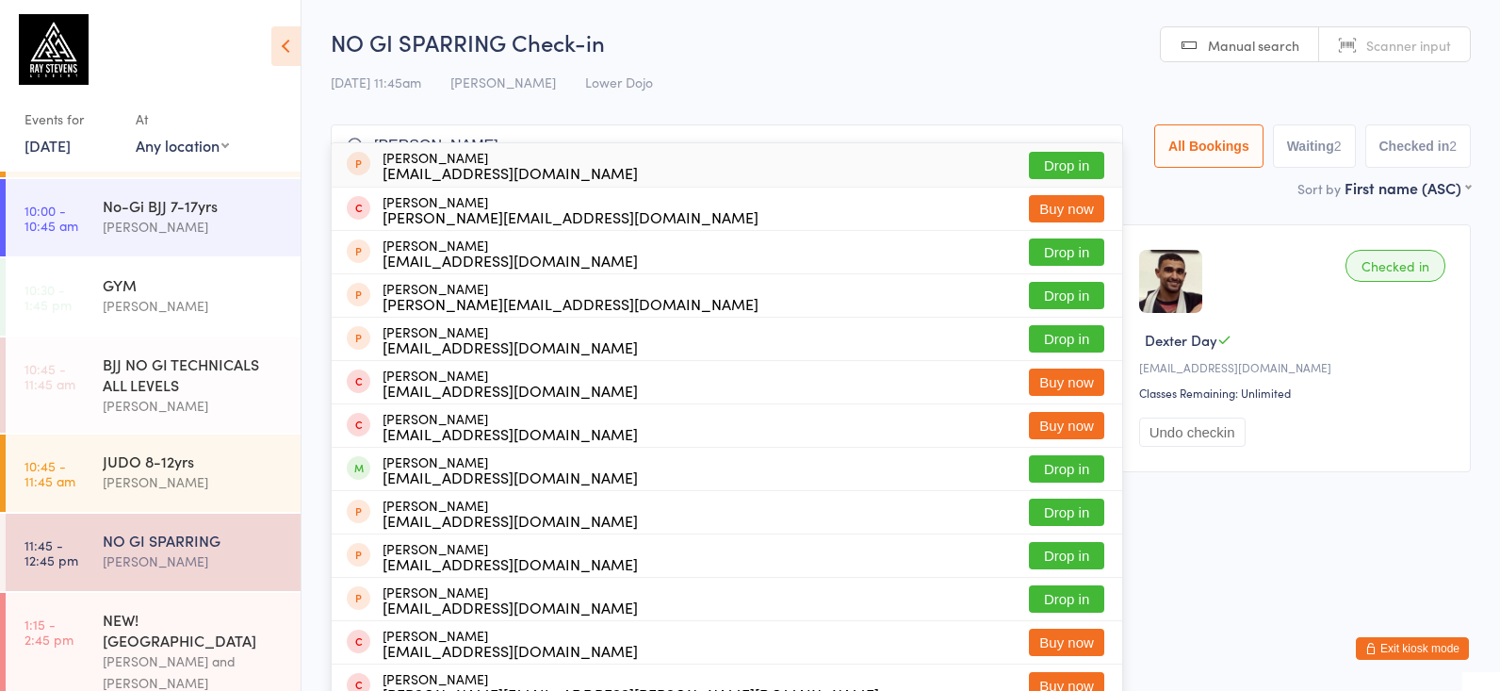
type input "adam"
click at [139, 523] on div "NO GI SPARRING Silviu Nastasa" at bounding box center [202, 550] width 198 height 74
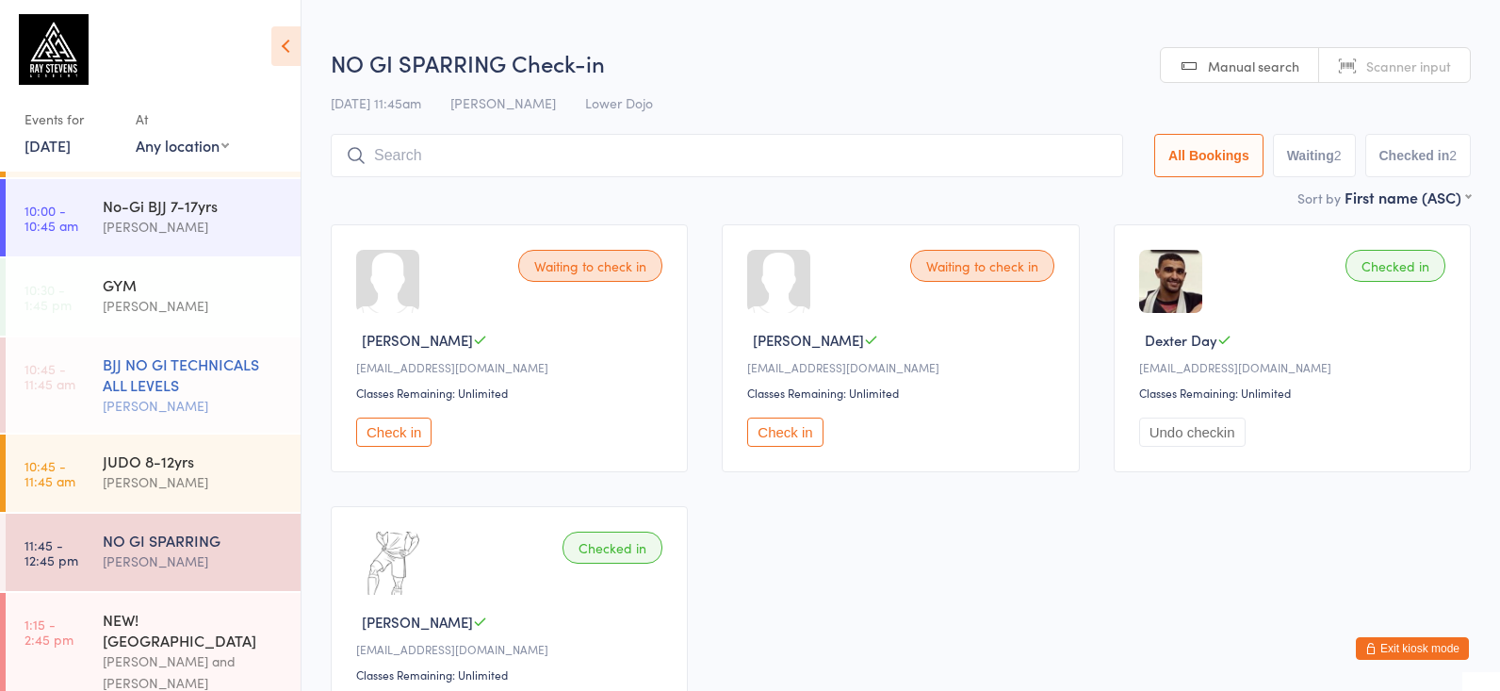
click at [152, 376] on div "BJJ NO GI TECHNICALS ALL LEVELS" at bounding box center [194, 373] width 182 height 41
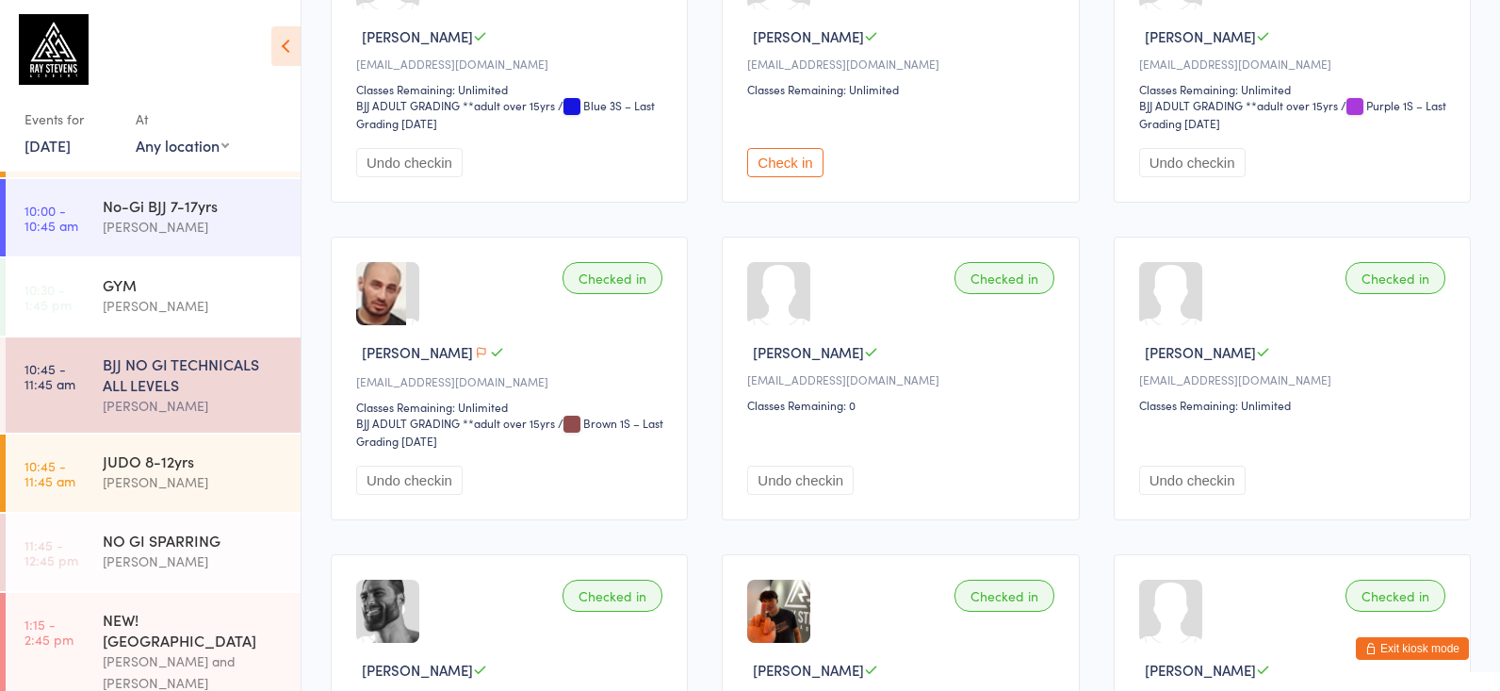
scroll to position [307, 0]
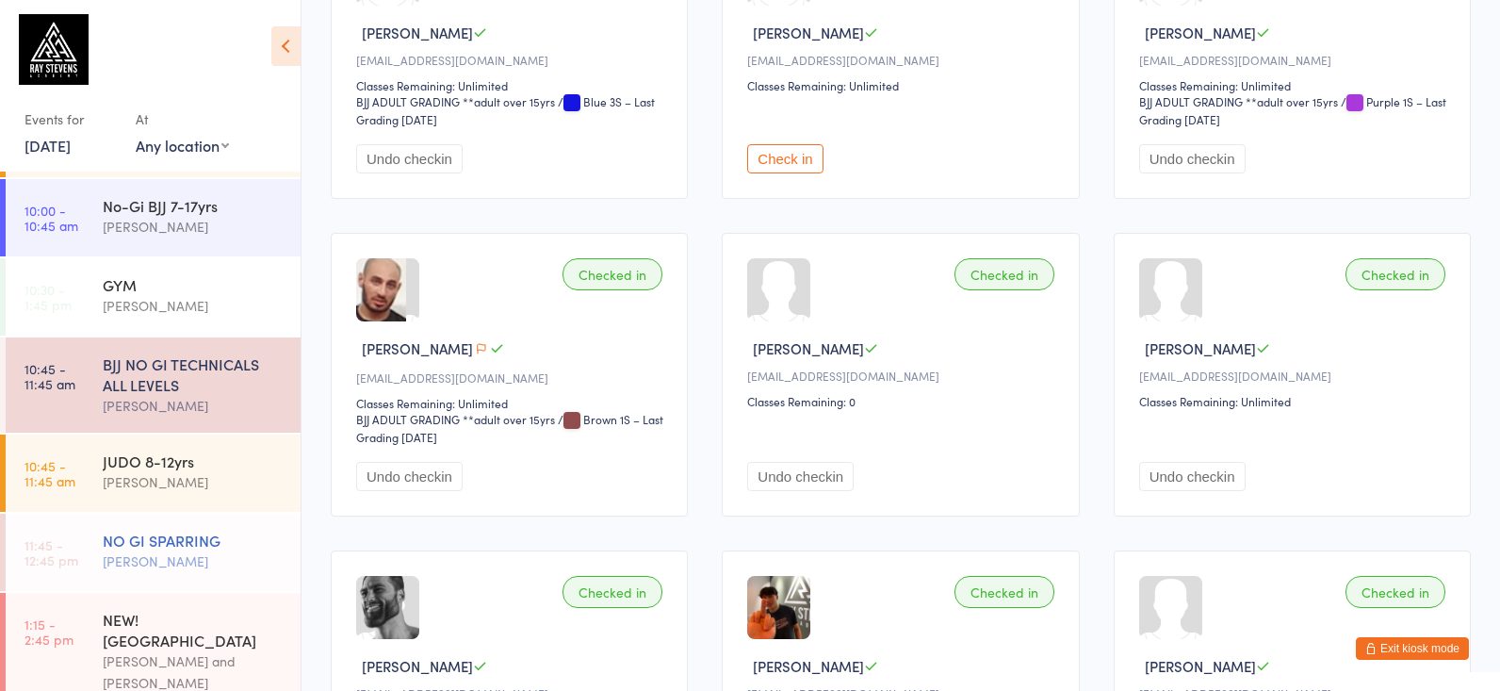
click at [110, 541] on div "NO GI SPARRING" at bounding box center [194, 539] width 182 height 21
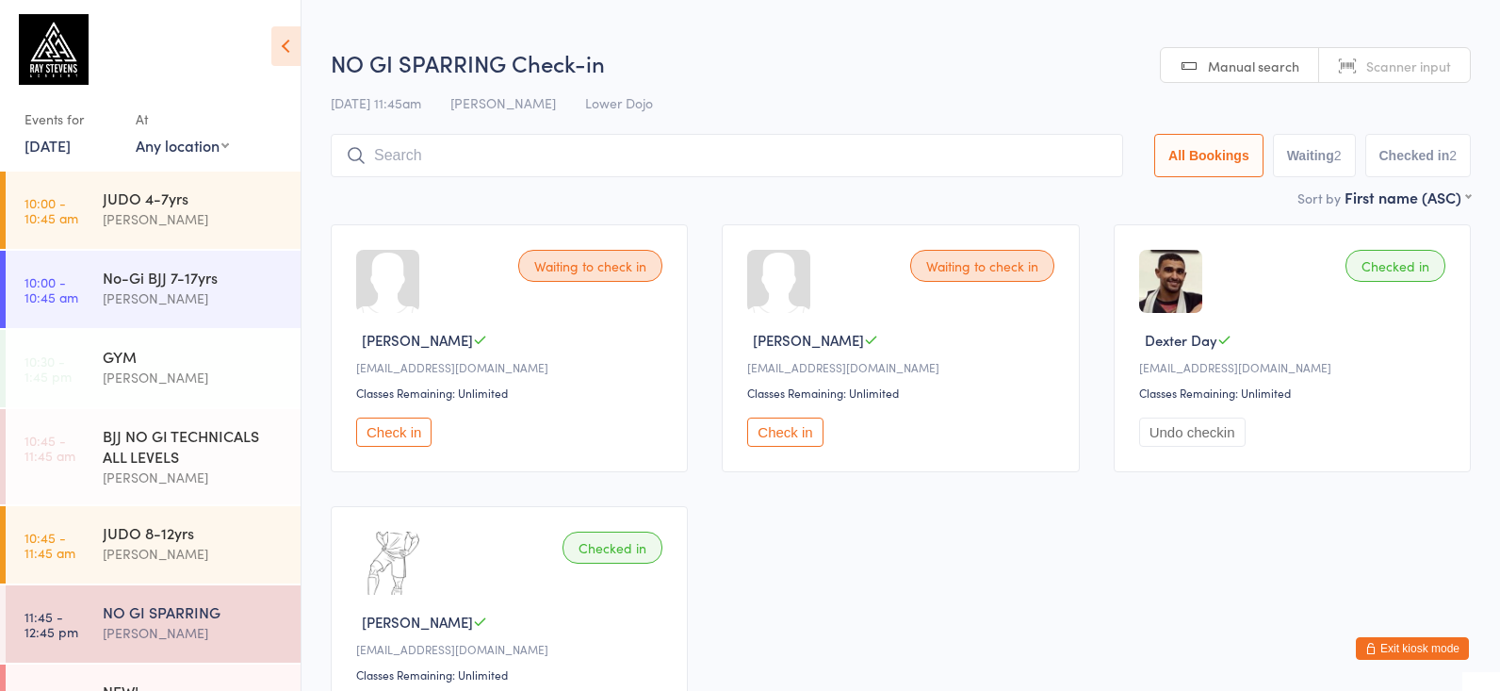
scroll to position [8, 0]
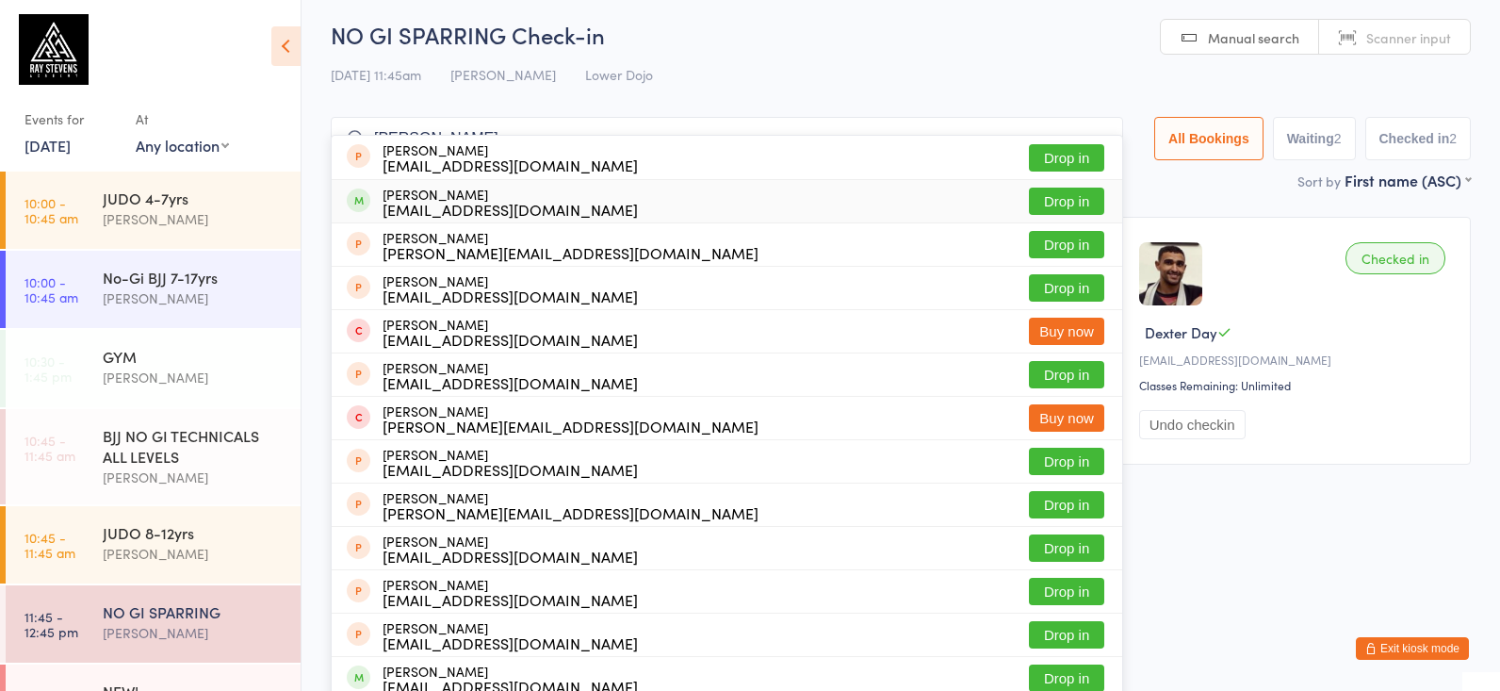
type input "adam p"
click at [463, 187] on div "Adam Pearce adampearce90@hotmail.co.uk" at bounding box center [509, 202] width 255 height 30
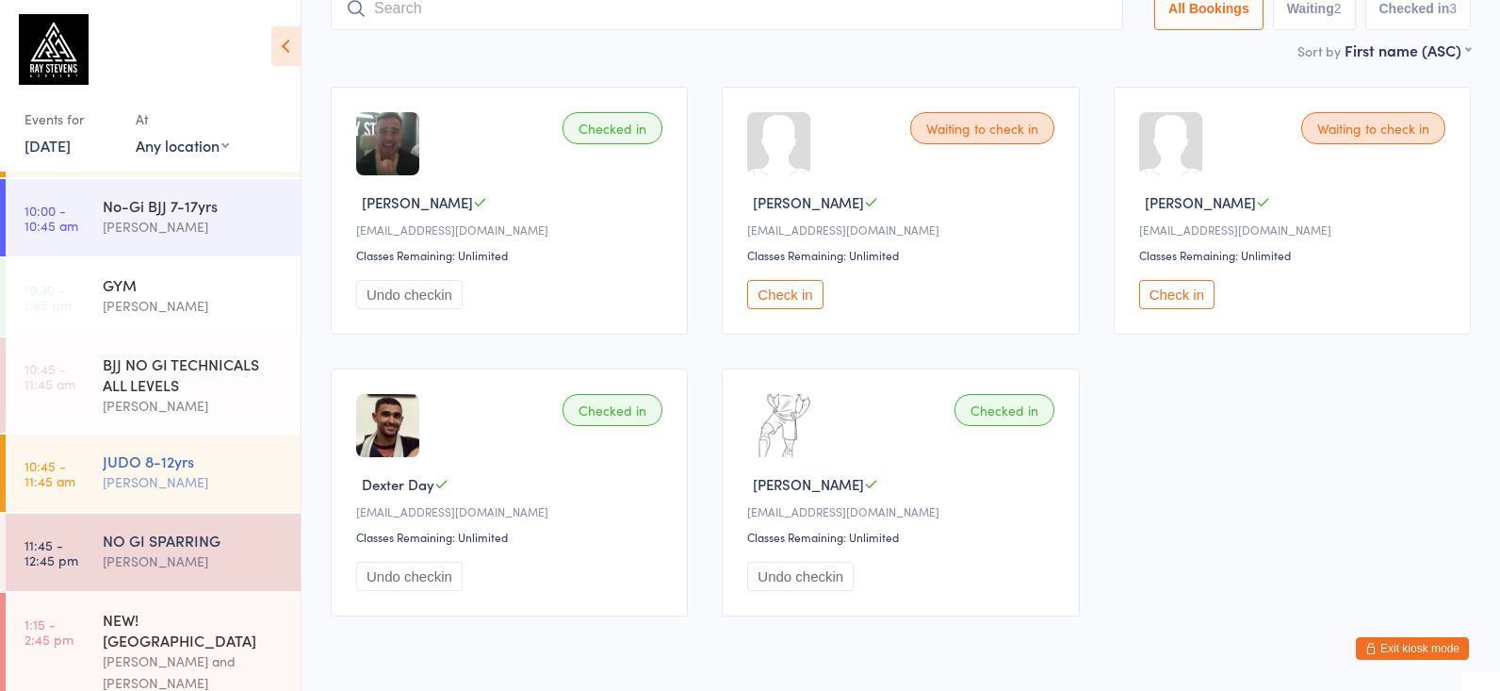
scroll to position [138, 0]
click at [203, 653] on div "Thomas Buckmaster and James McElroy (Judo James)" at bounding box center [194, 682] width 182 height 65
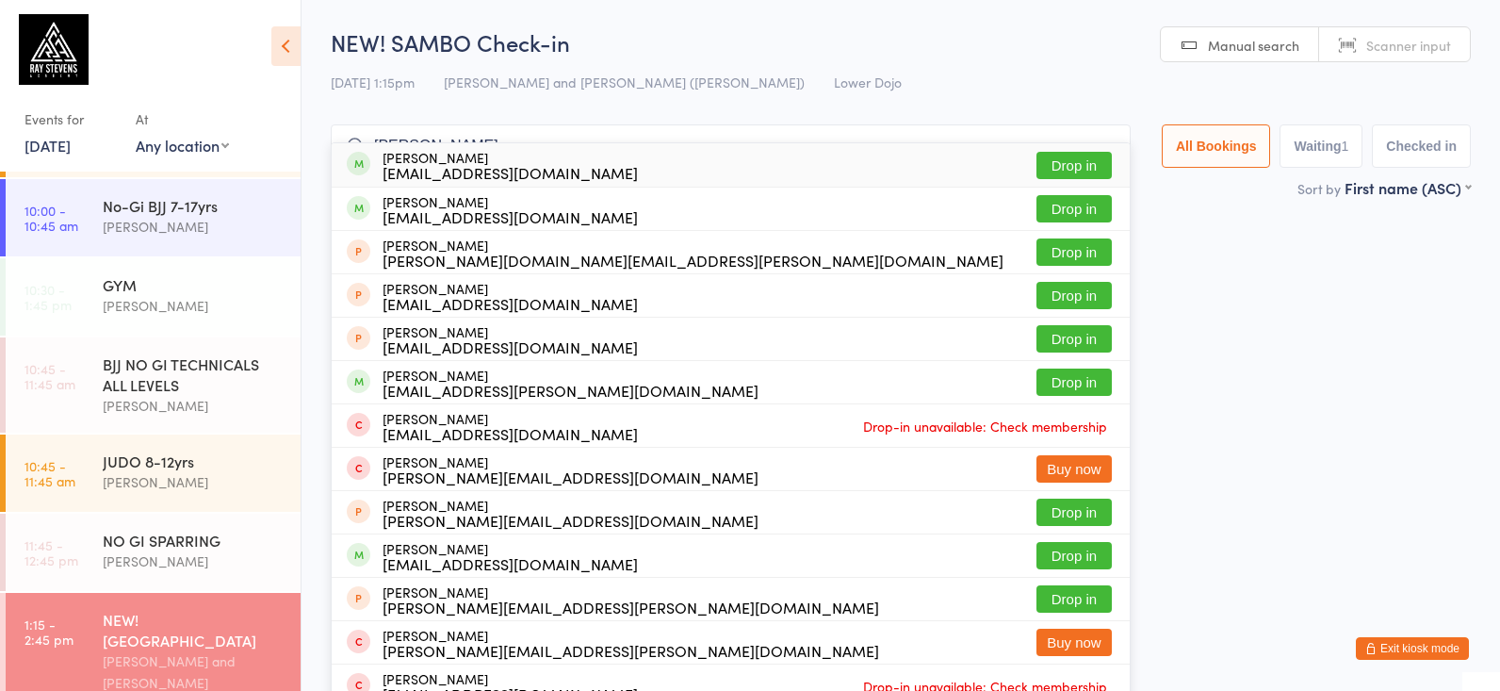
type input "henry sam"
click at [525, 166] on div "Henrys444@outlook.com" at bounding box center [509, 172] width 255 height 15
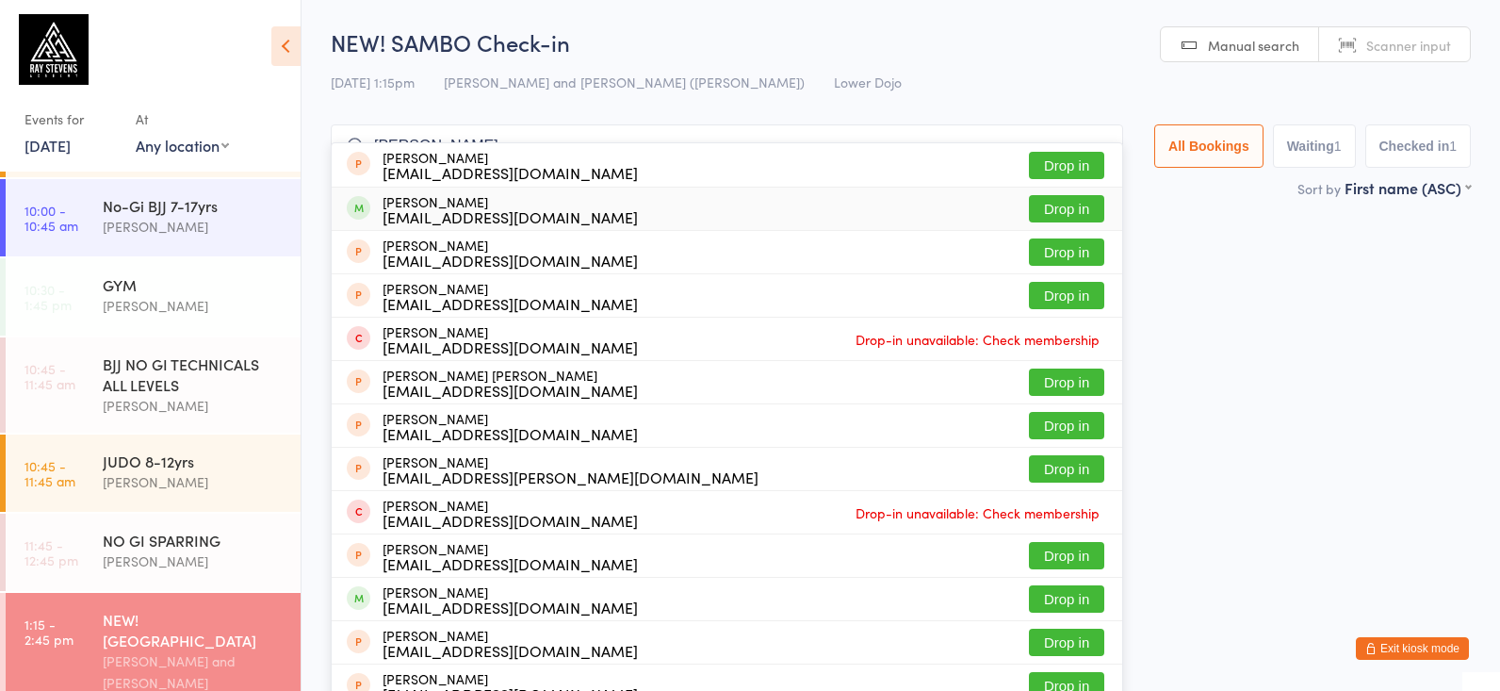
type input "wesley"
click at [558, 209] on div "Wesleydaniellaverty@hotmail.co.uk" at bounding box center [509, 216] width 255 height 15
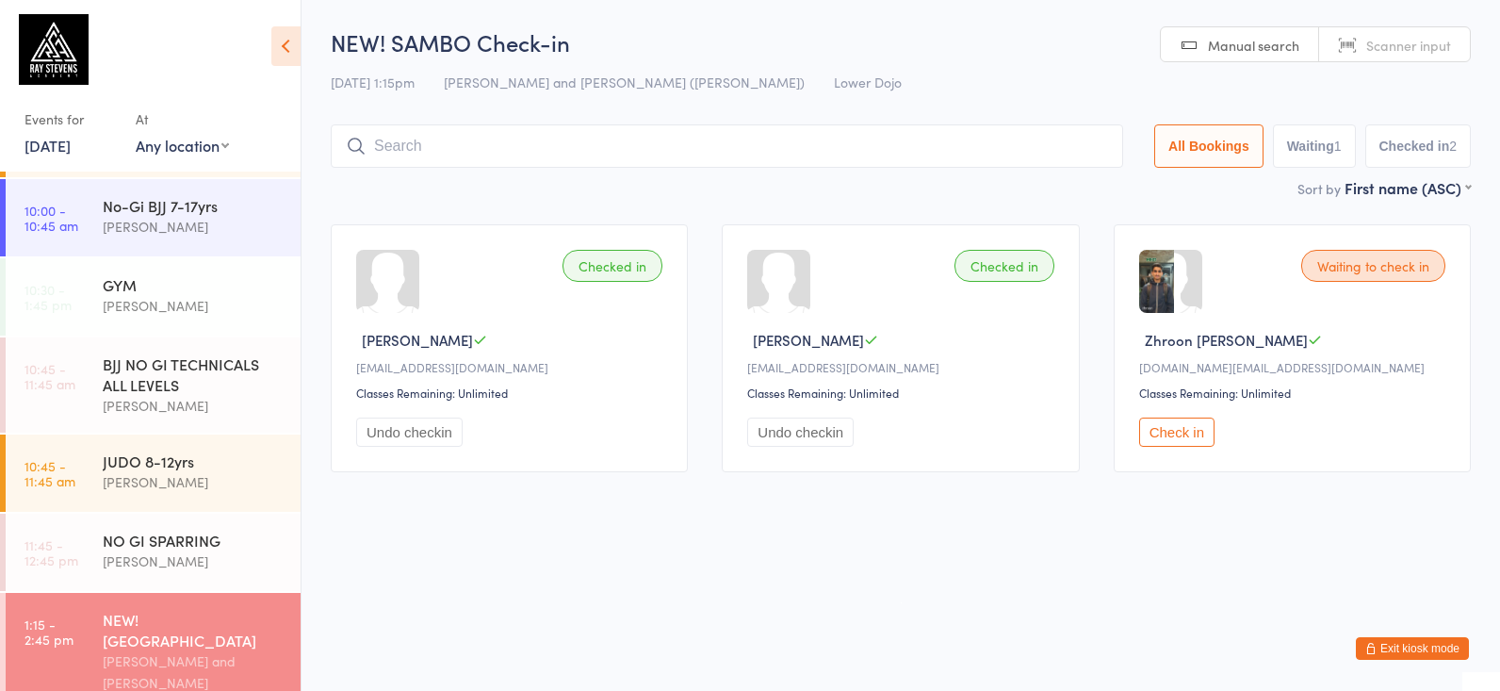
click at [414, 145] on input "search" at bounding box center [727, 145] width 792 height 43
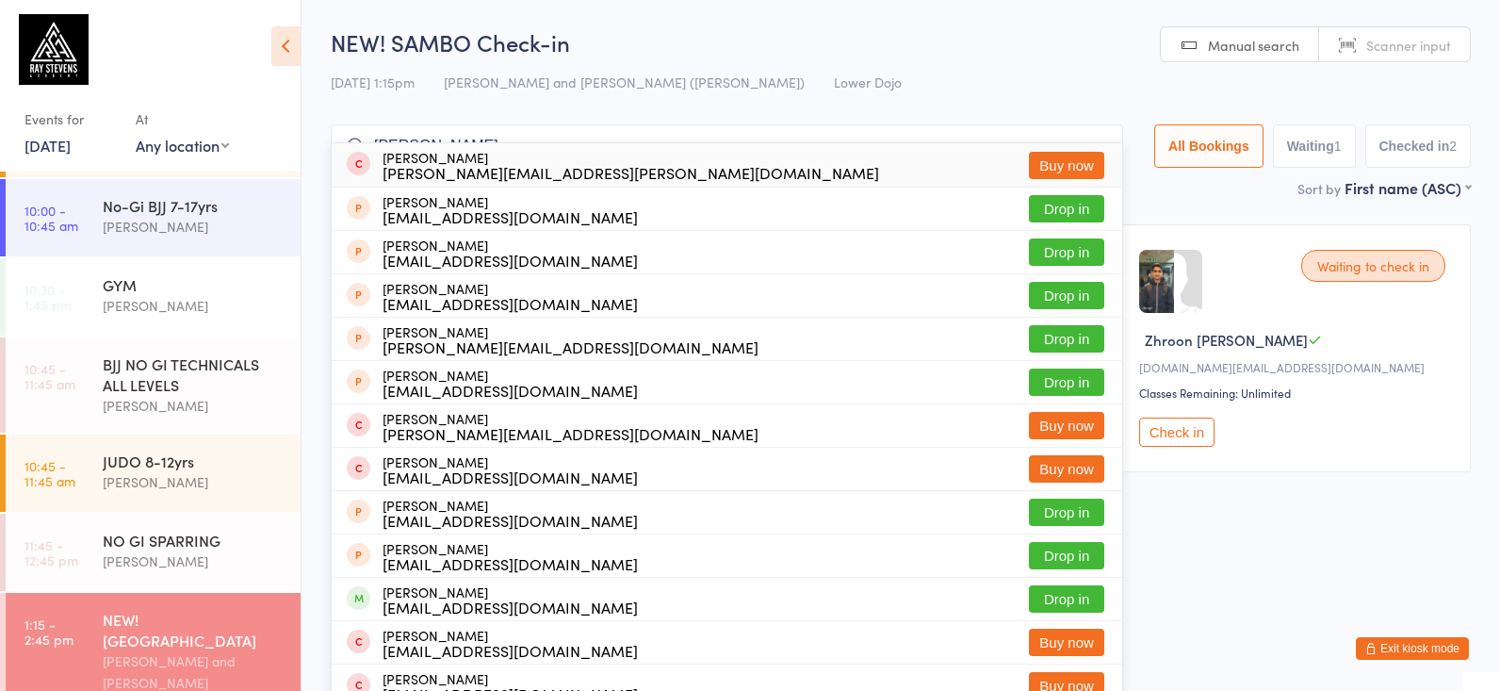
type input "adam speen"
drag, startPoint x: 1467, startPoint y: 687, endPoint x: 1330, endPoint y: 575, distance: 176.7
click at [1330, 575] on html "You have now entered Kiosk Mode. Members will be able to check themselves in us…" at bounding box center [750, 345] width 1500 height 691
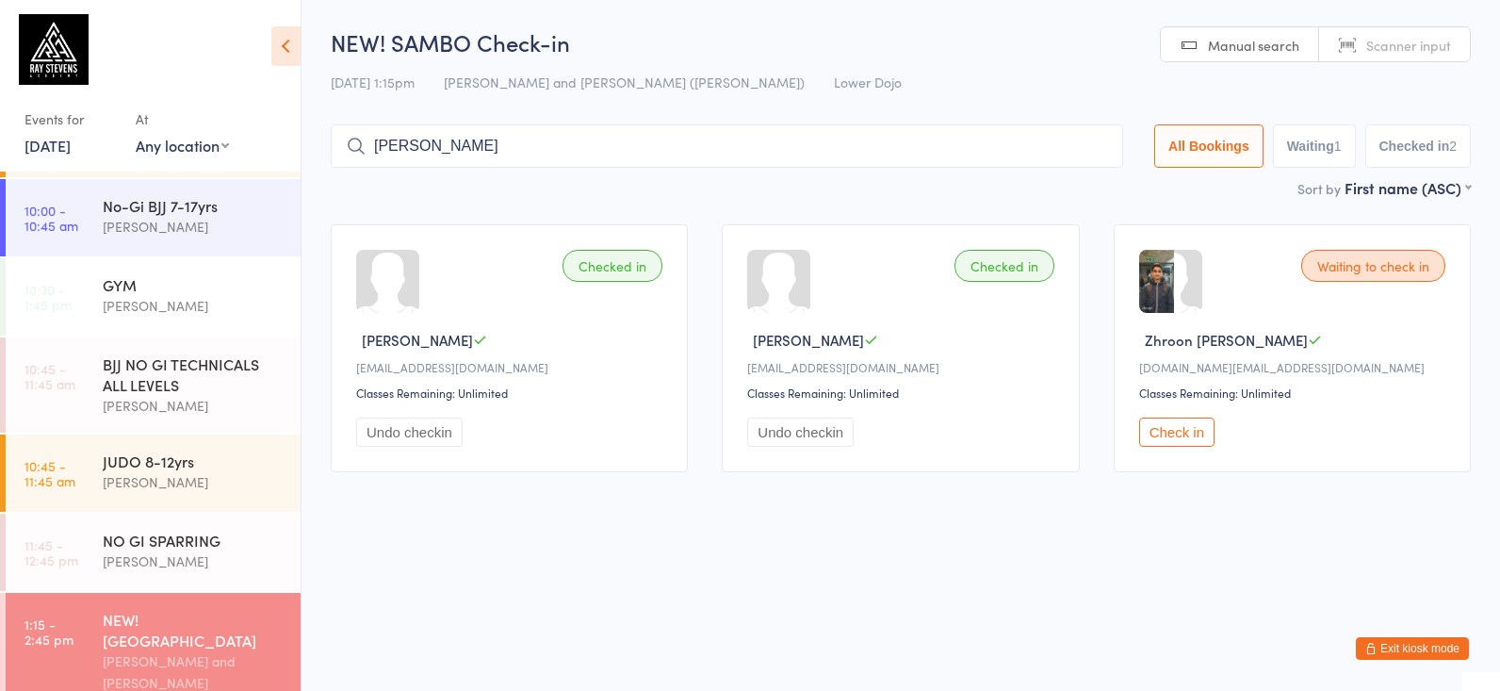
click at [1074, 227] on div "Checked in Henry Samuels Henrys444@outlook.com Classes Remaining: Unlimited Und…" at bounding box center [901, 348] width 1174 height 282
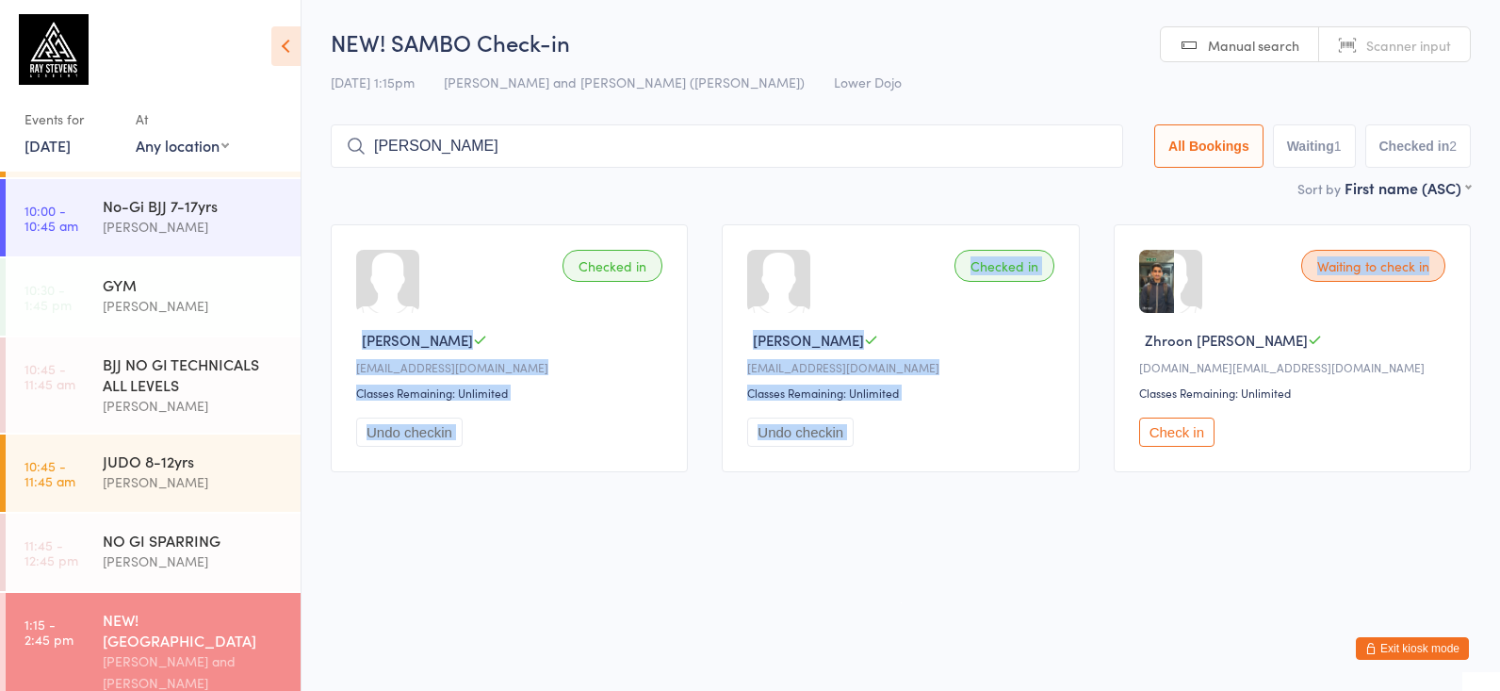
click at [252, 666] on div "Thomas Buckmaster and James McElroy (Judo James)" at bounding box center [194, 682] width 182 height 65
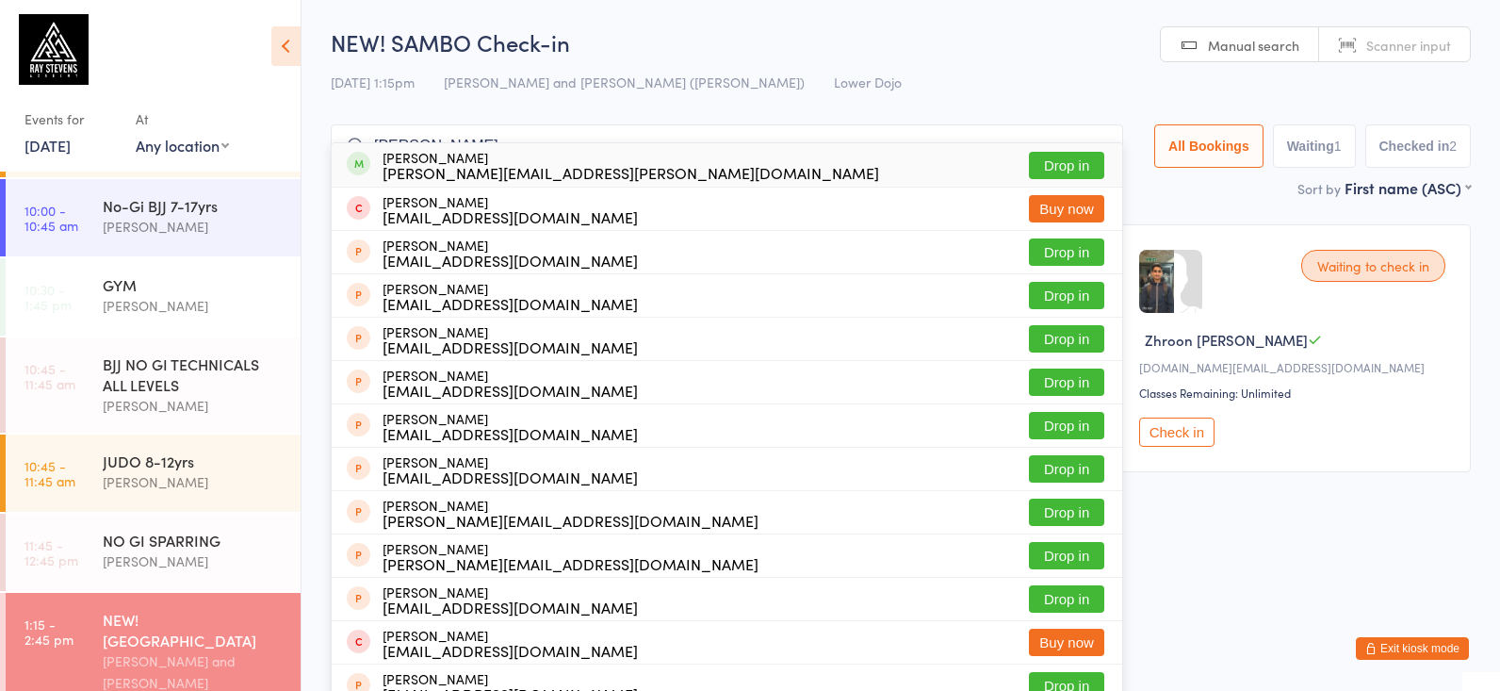
type input "adam spencer"
click at [463, 165] on div "adam.spence@hotmail.com" at bounding box center [630, 172] width 496 height 15
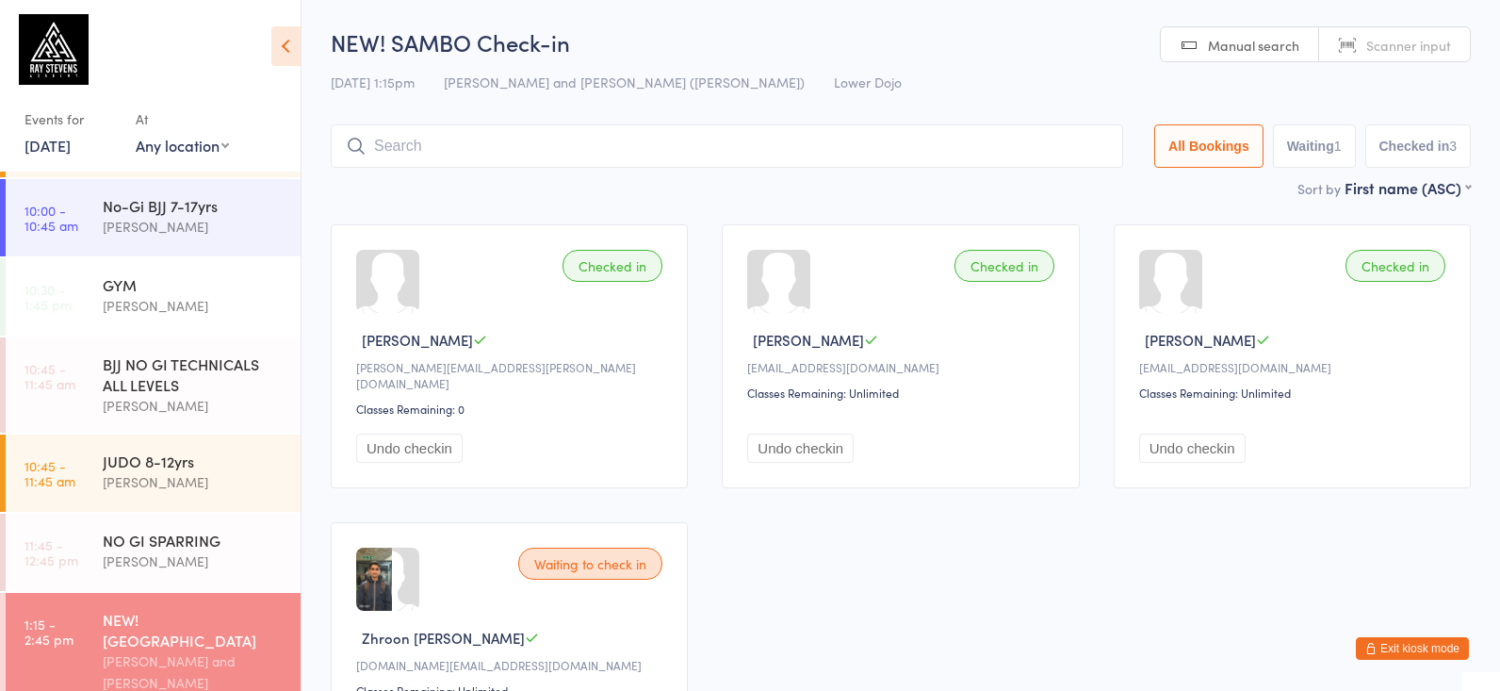
click at [445, 136] on input "search" at bounding box center [727, 145] width 792 height 43
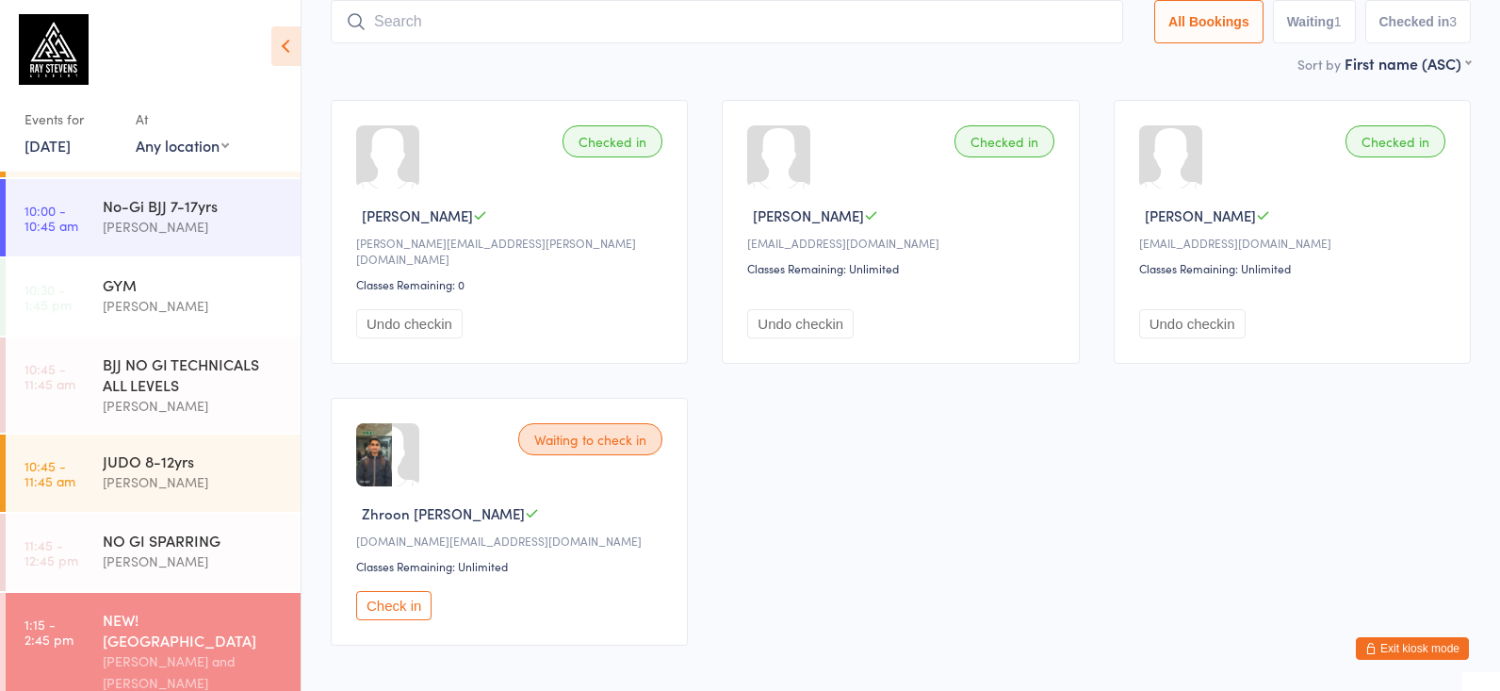
scroll to position [126, 0]
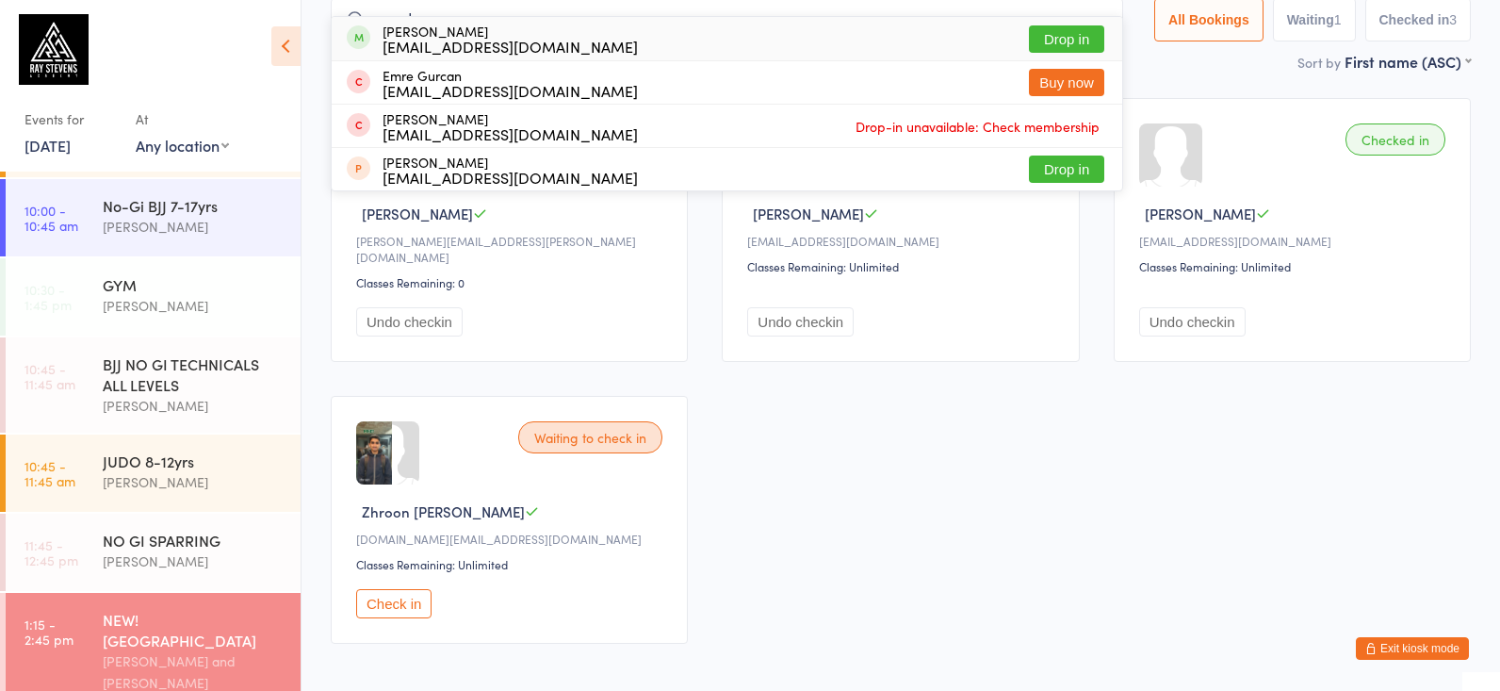
type input "emrah"
click at [451, 51] on div "emrahb38@gmail.com" at bounding box center [509, 46] width 255 height 15
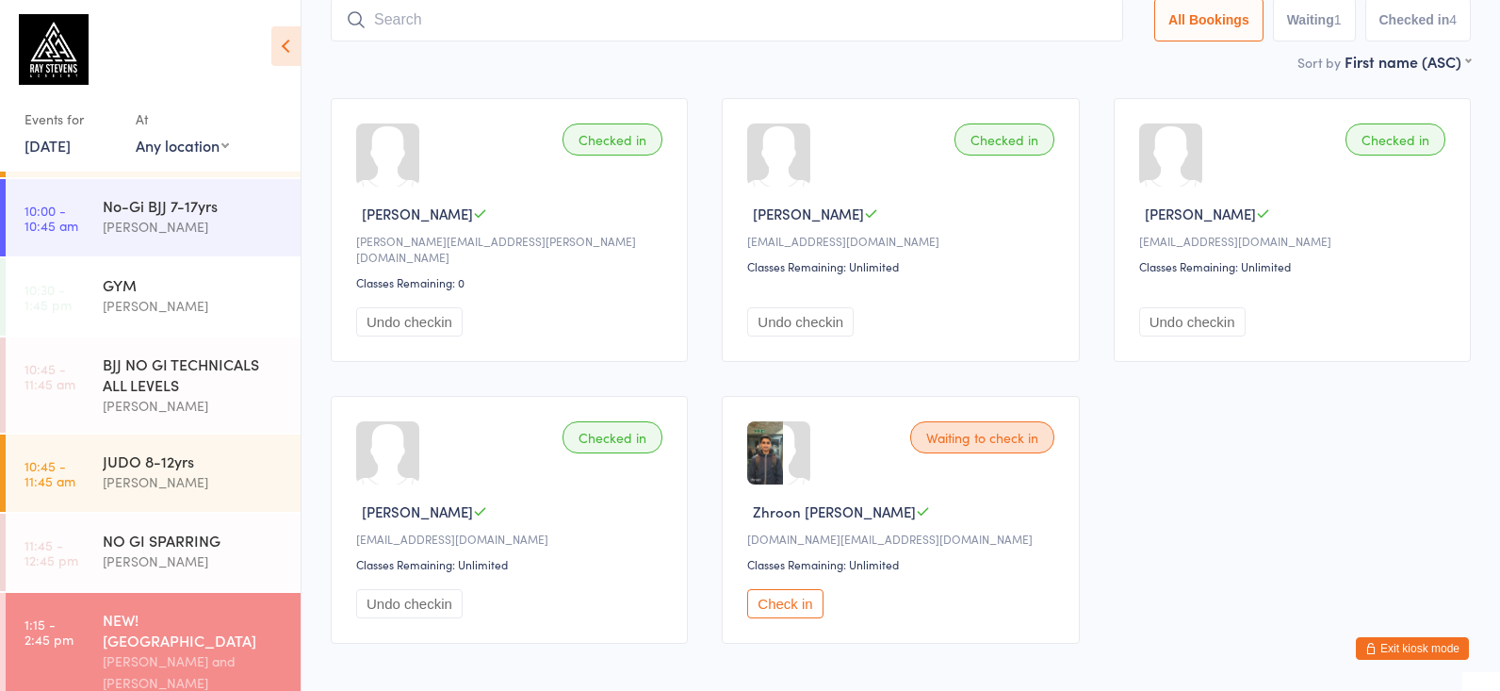
click at [797, 607] on button "Check in" at bounding box center [784, 603] width 75 height 29
